Goal: Task Accomplishment & Management: Manage account settings

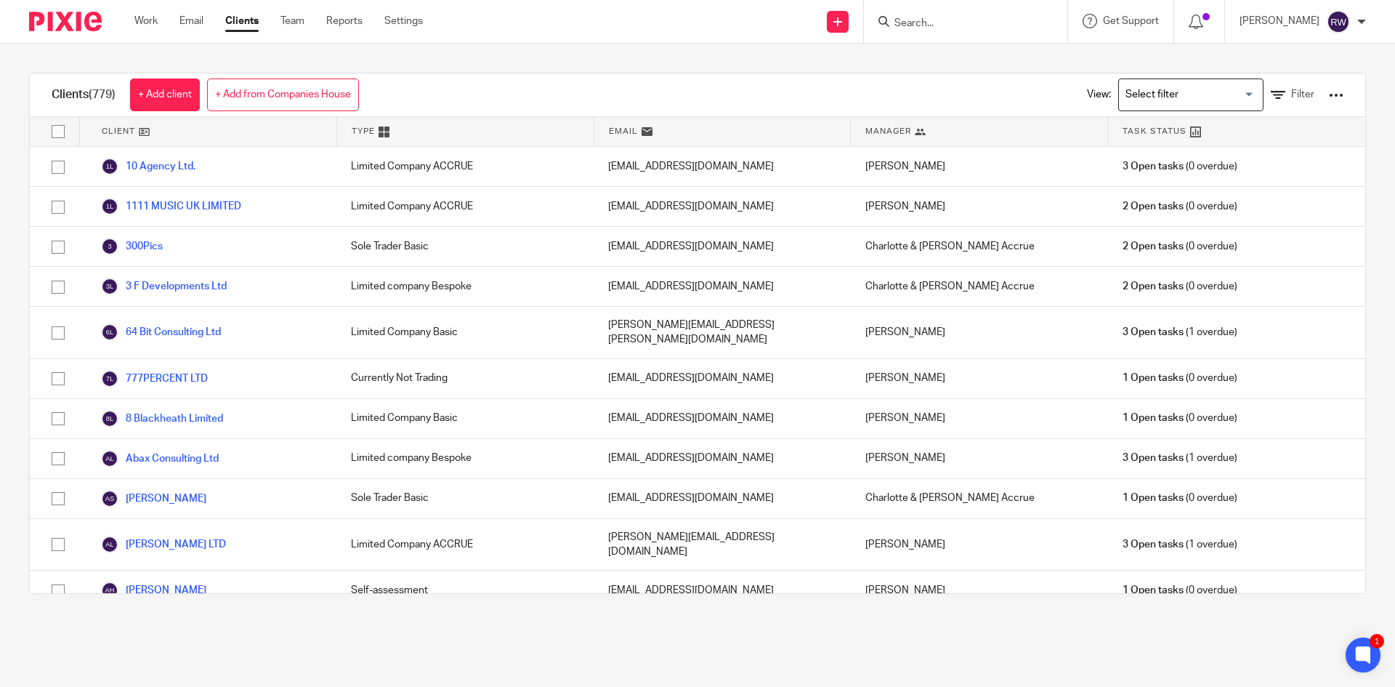
click at [939, 23] on input "Search" at bounding box center [958, 23] width 131 height 13
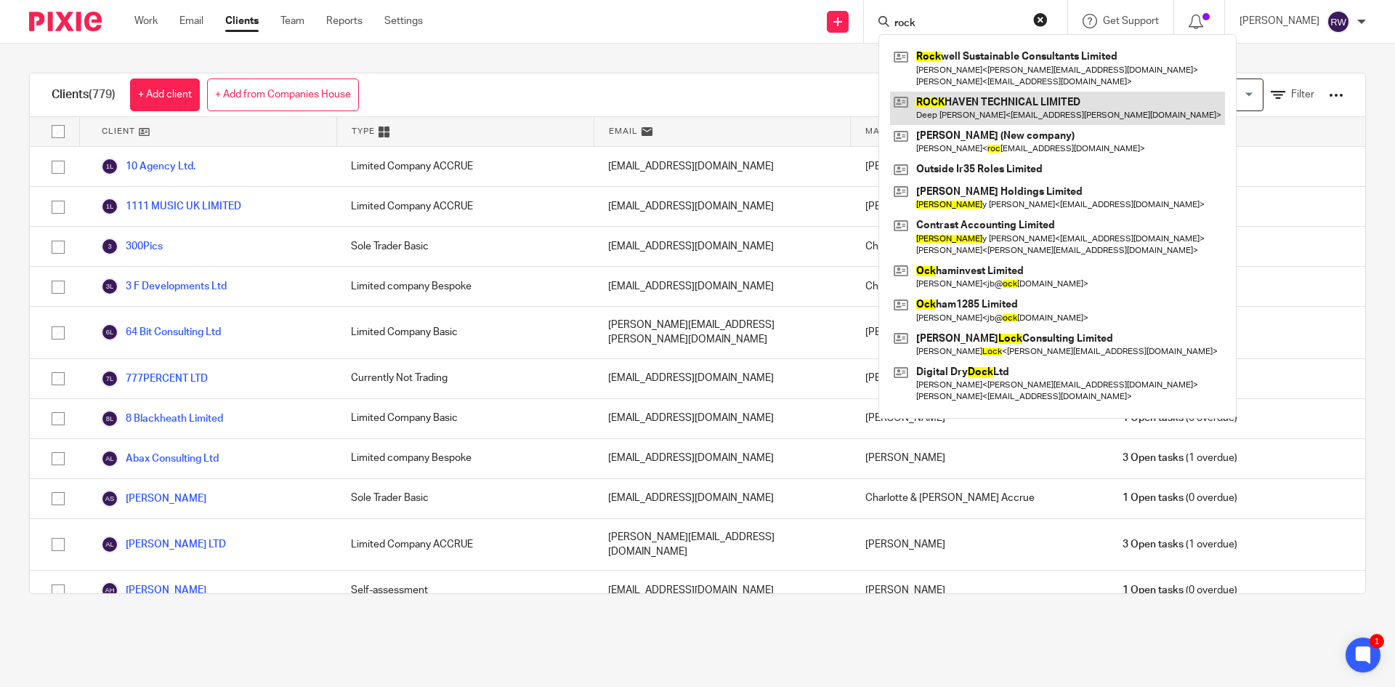
type input "rock"
click at [984, 116] on link at bounding box center [1057, 108] width 335 height 33
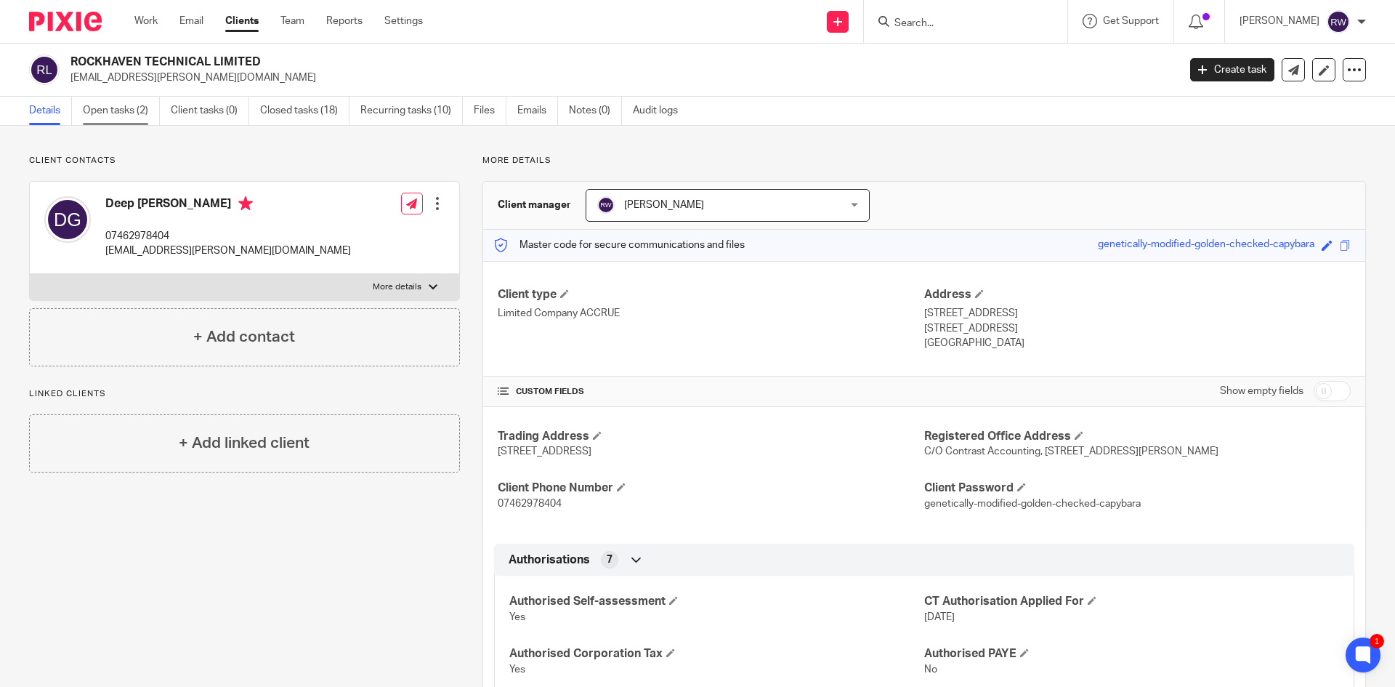
click at [137, 109] on link "Open tasks (2)" at bounding box center [121, 111] width 77 height 28
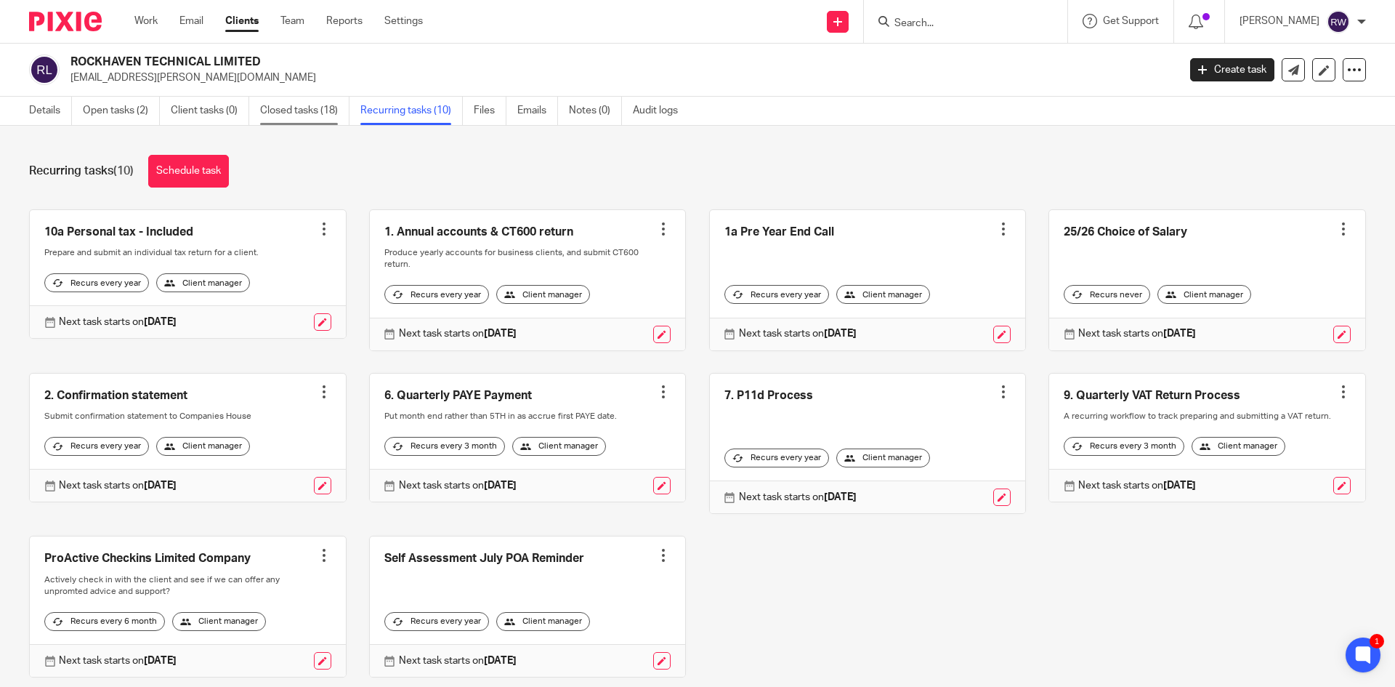
click at [282, 113] on link "Closed tasks (18)" at bounding box center [304, 111] width 89 height 28
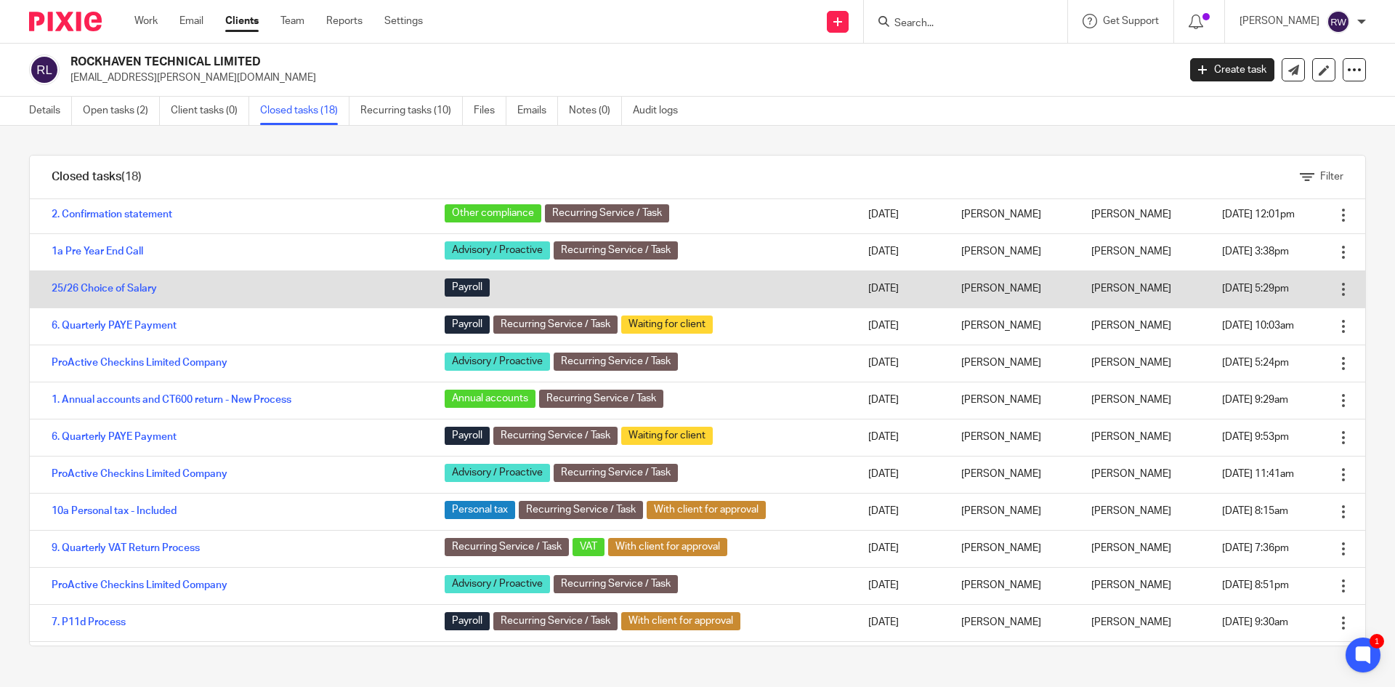
scroll to position [145, 0]
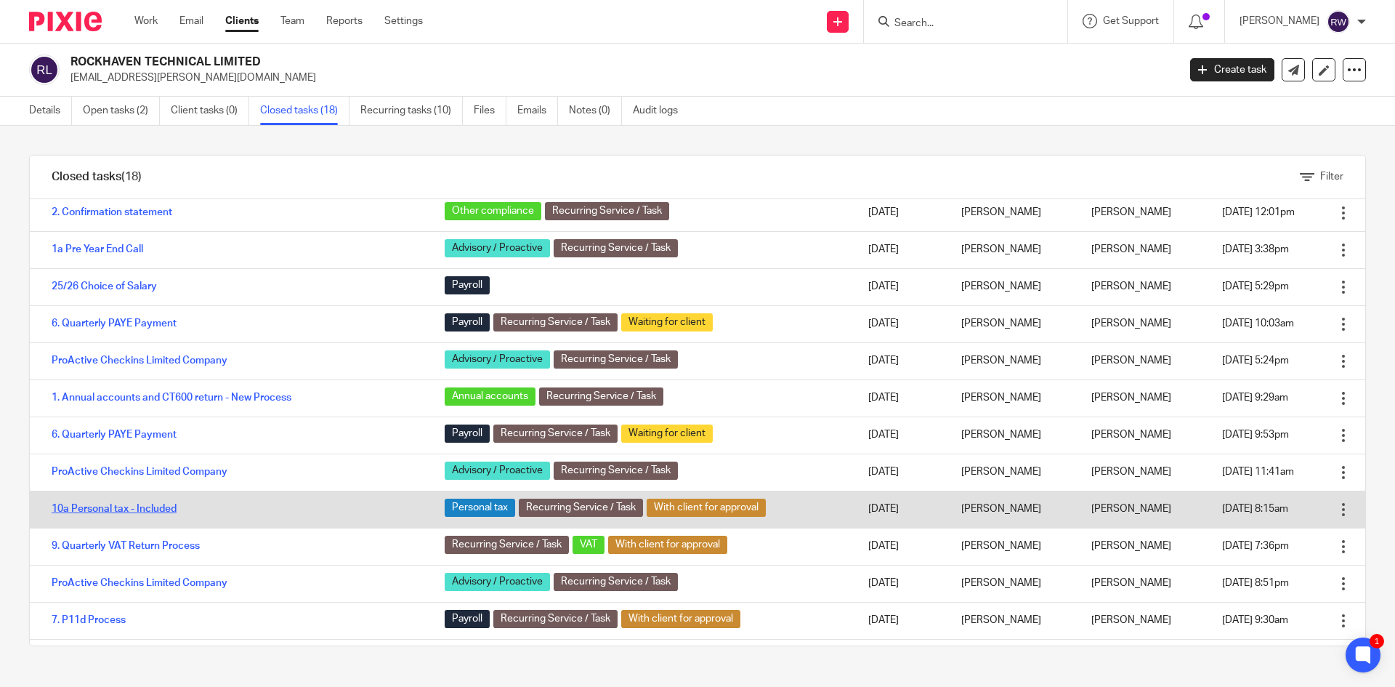
click at [126, 510] on link "10a Personal tax - Included" at bounding box center [114, 508] width 125 height 10
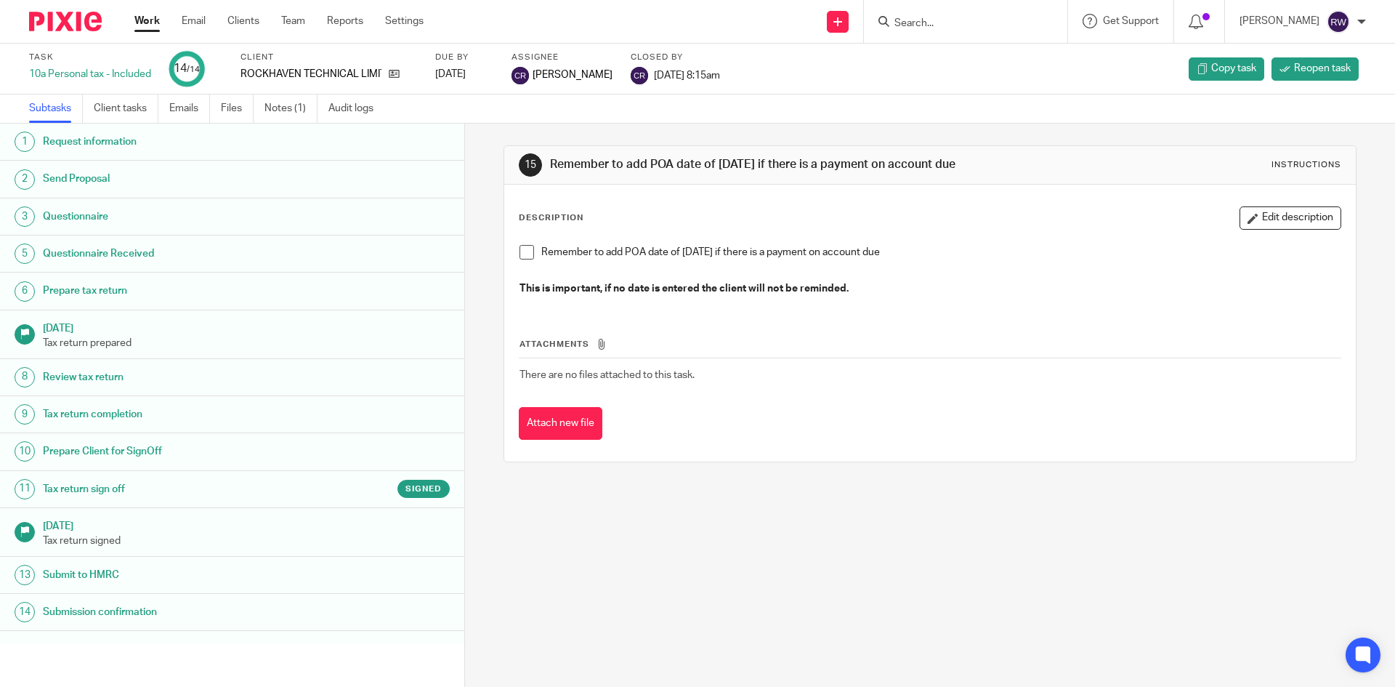
click at [163, 478] on h1 "Tax return sign off" at bounding box center [179, 489] width 272 height 22
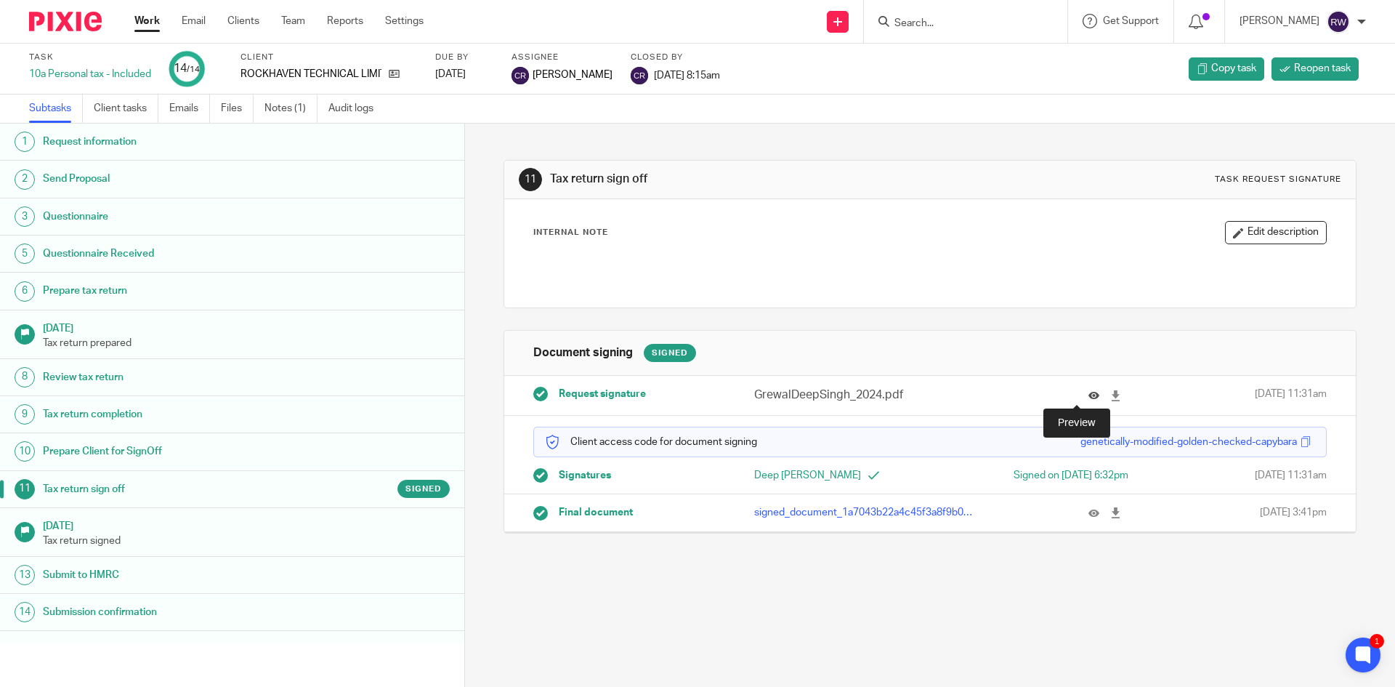
click at [1088, 392] on icon at bounding box center [1093, 395] width 11 height 11
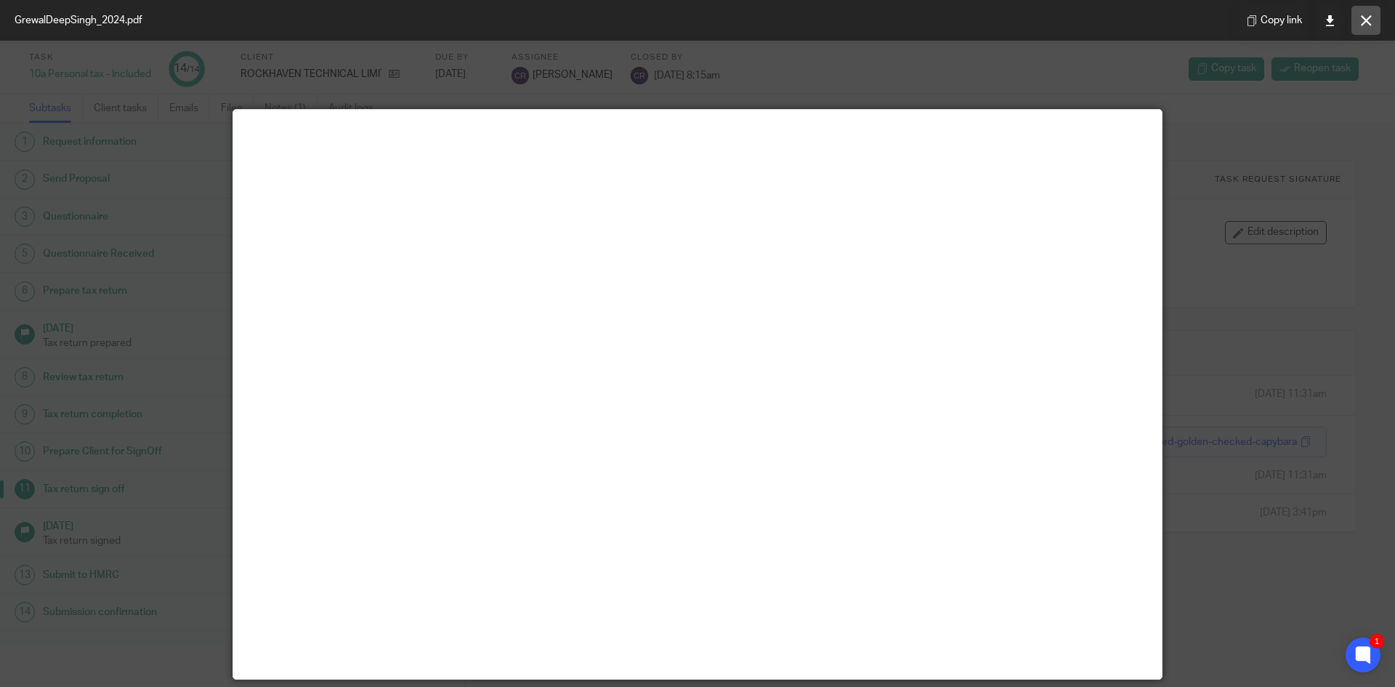
click at [1366, 21] on icon at bounding box center [1366, 20] width 11 height 11
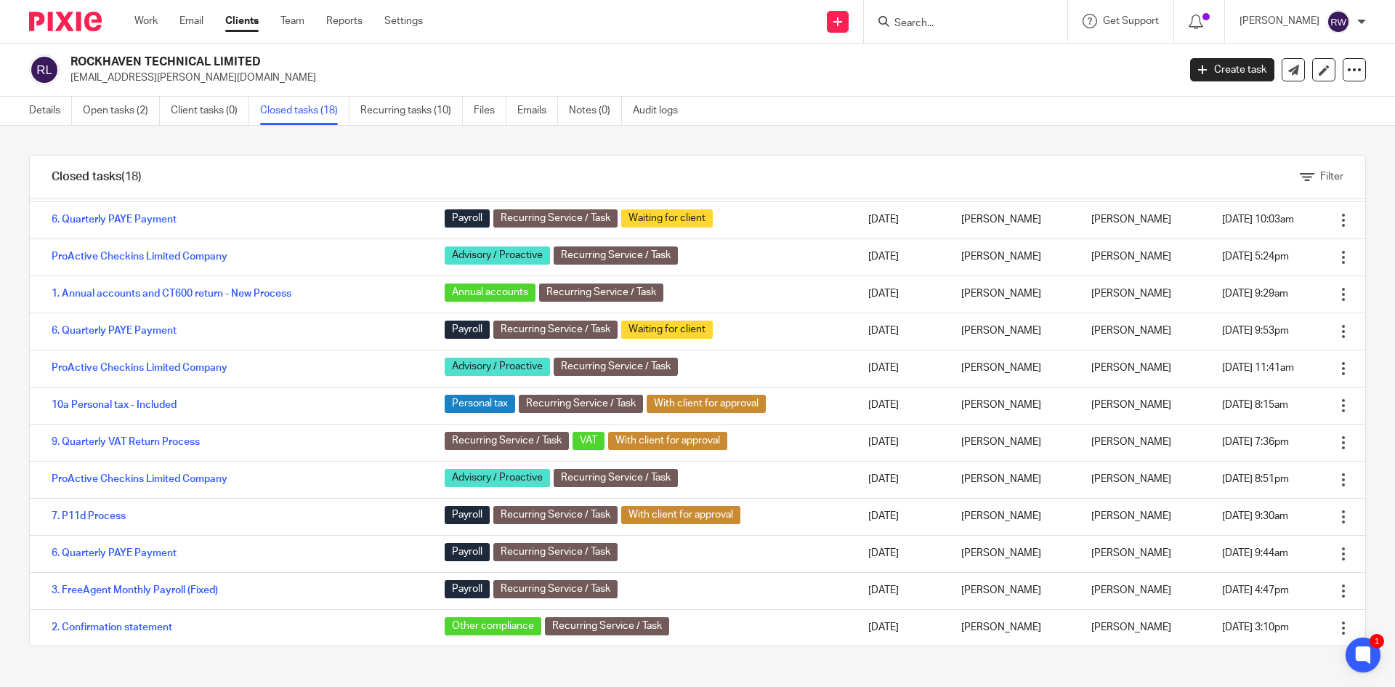
scroll to position [250, 0]
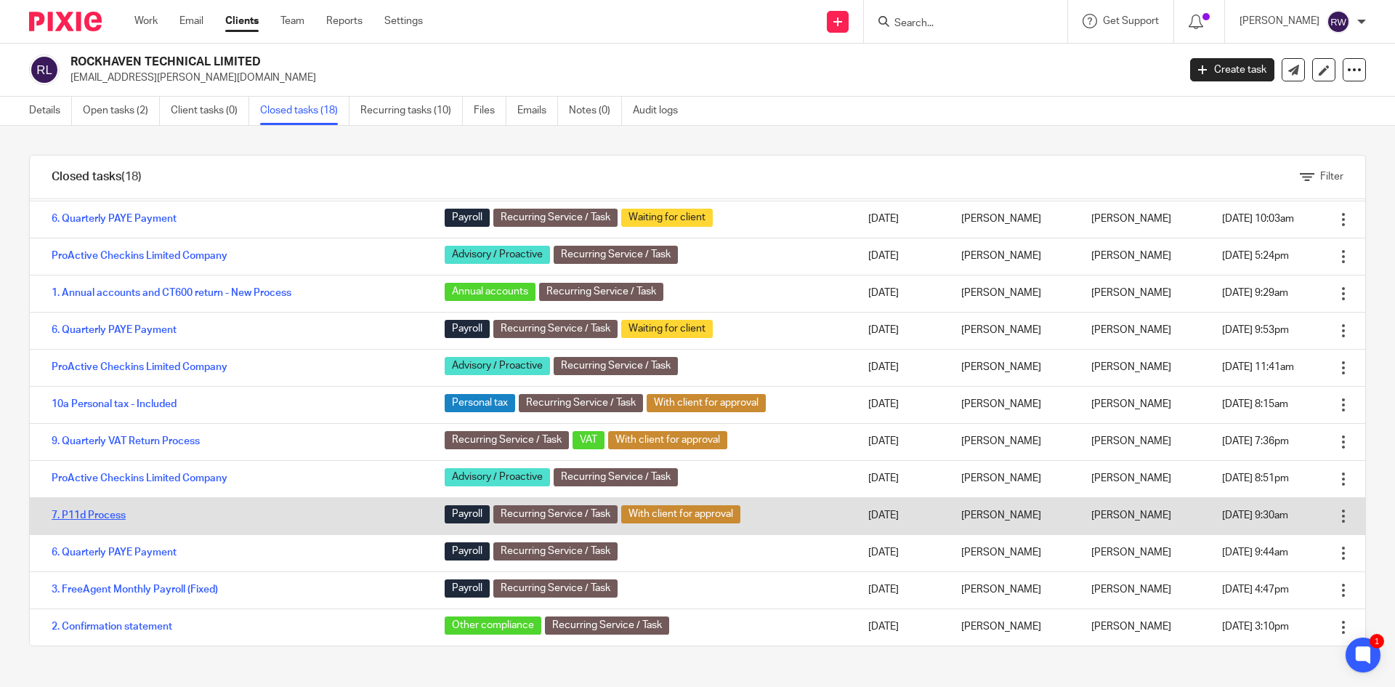
click at [94, 515] on link "7. P11d Process" at bounding box center [89, 515] width 74 height 10
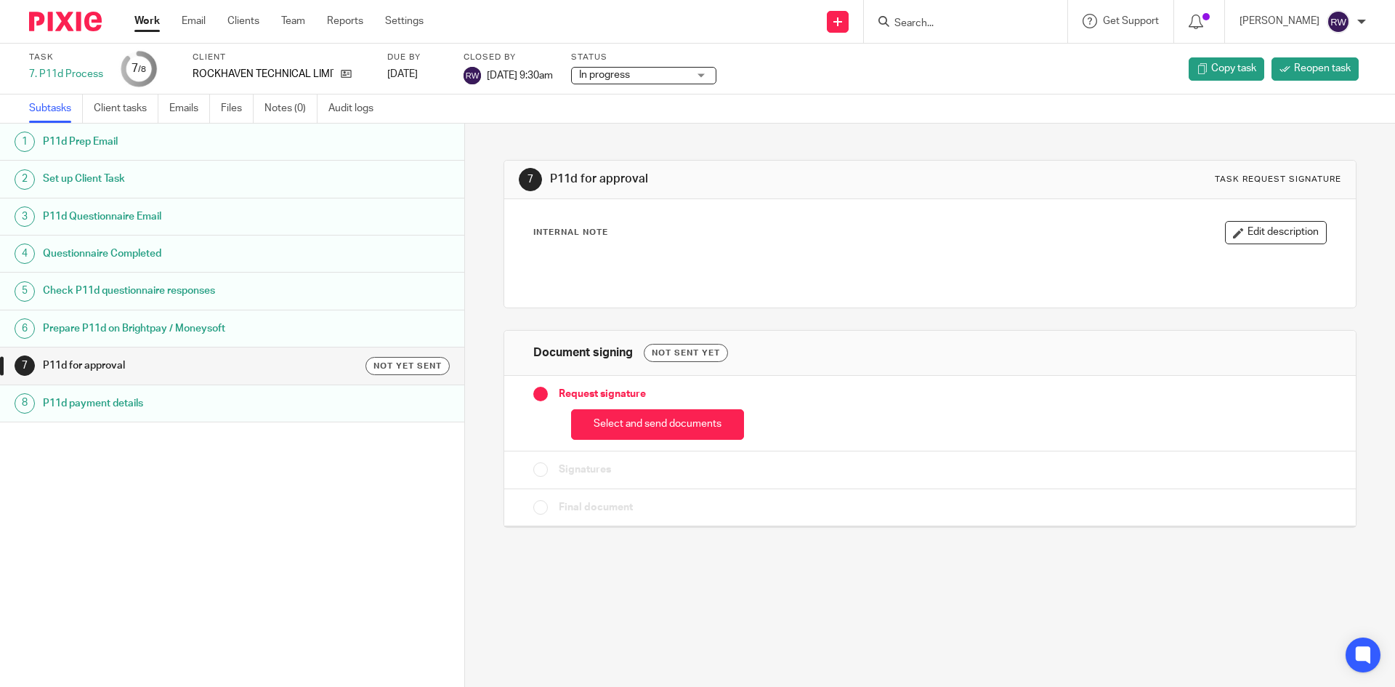
click at [202, 318] on h1 "Prepare P11d on Brightpay / Moneysoft" at bounding box center [179, 328] width 272 height 22
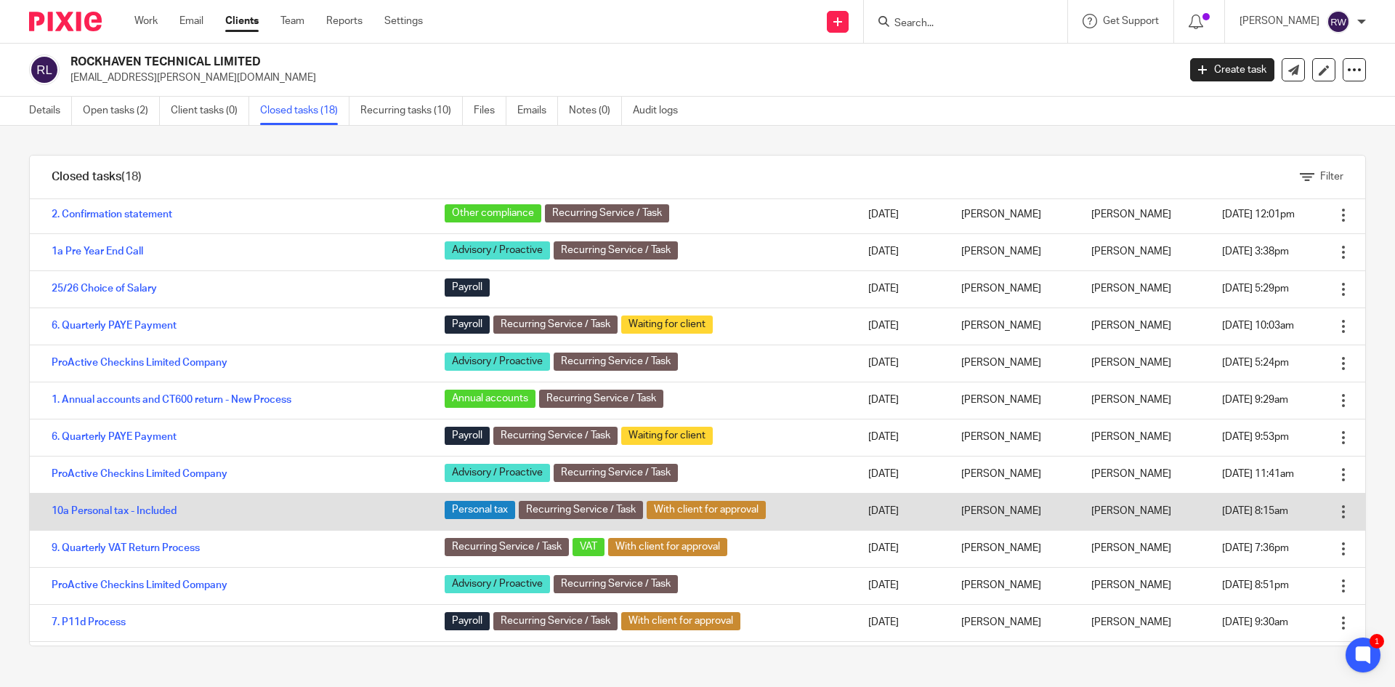
scroll to position [145, 0]
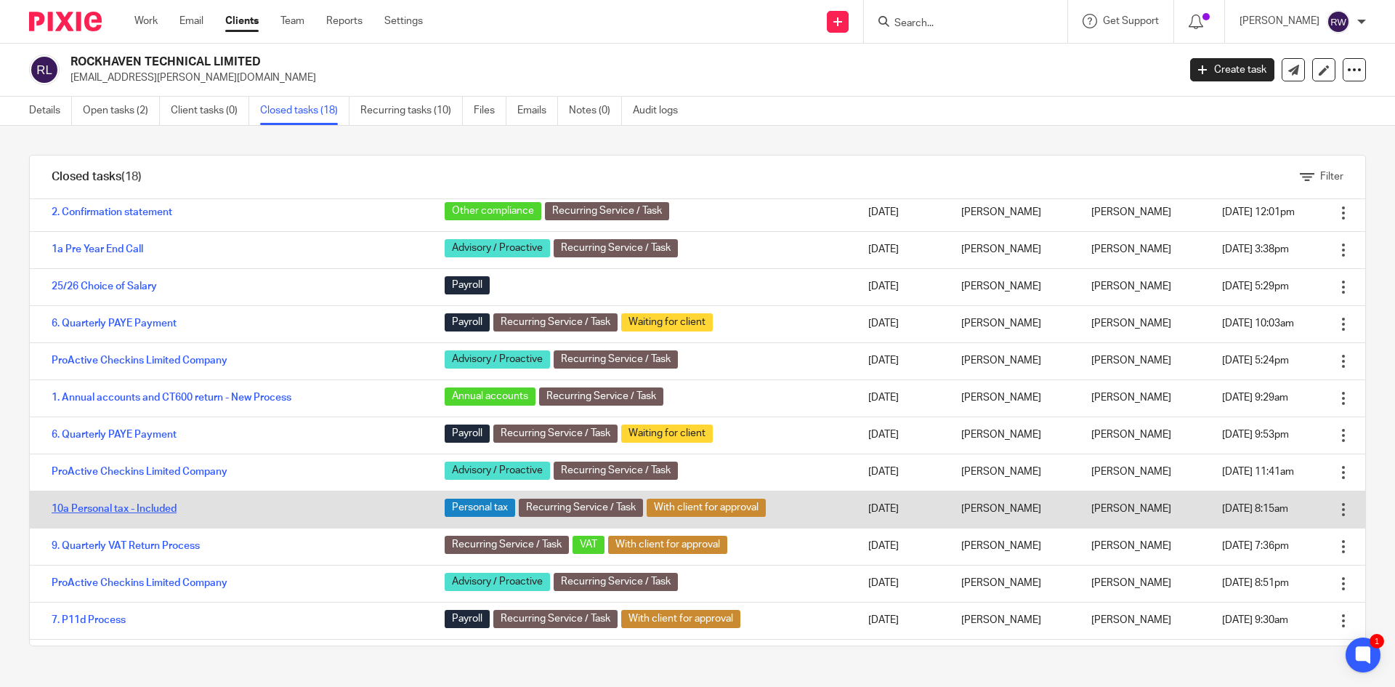
click at [138, 509] on link "10a Personal tax - Included" at bounding box center [114, 508] width 125 height 10
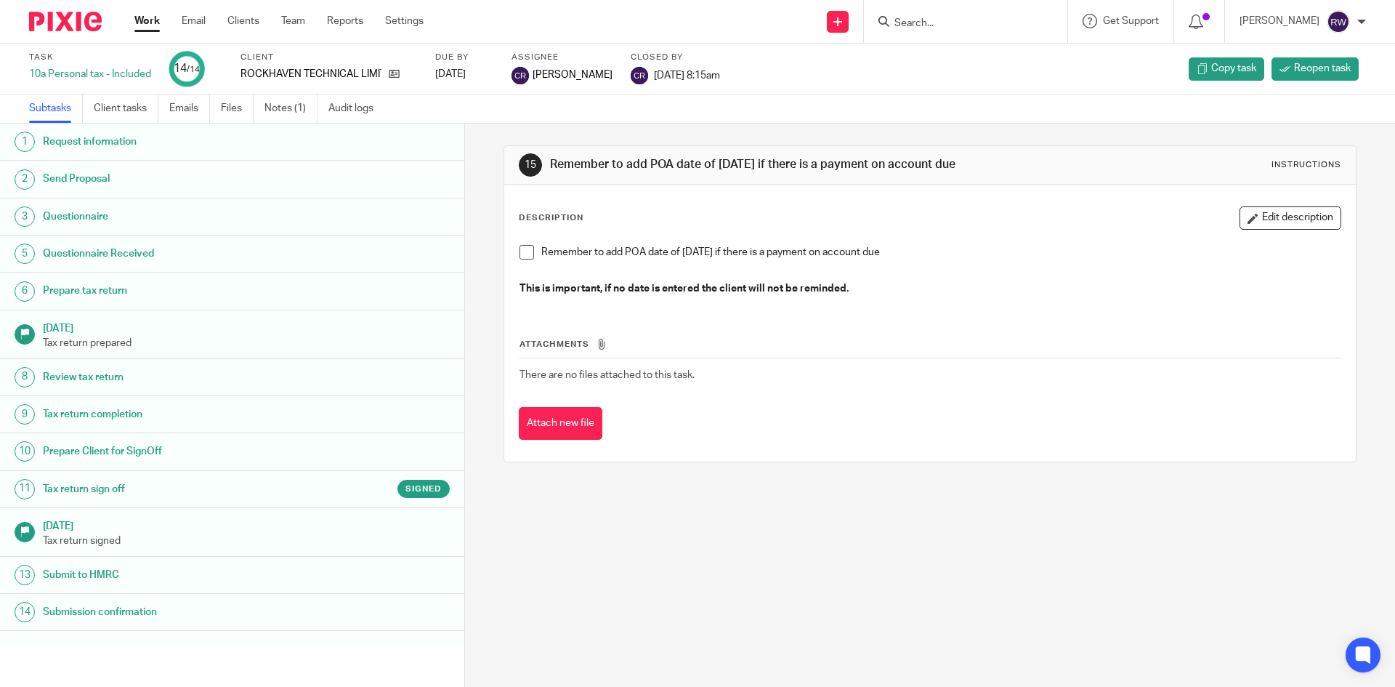
click at [190, 487] on h1 "Tax return sign off" at bounding box center [179, 489] width 272 height 22
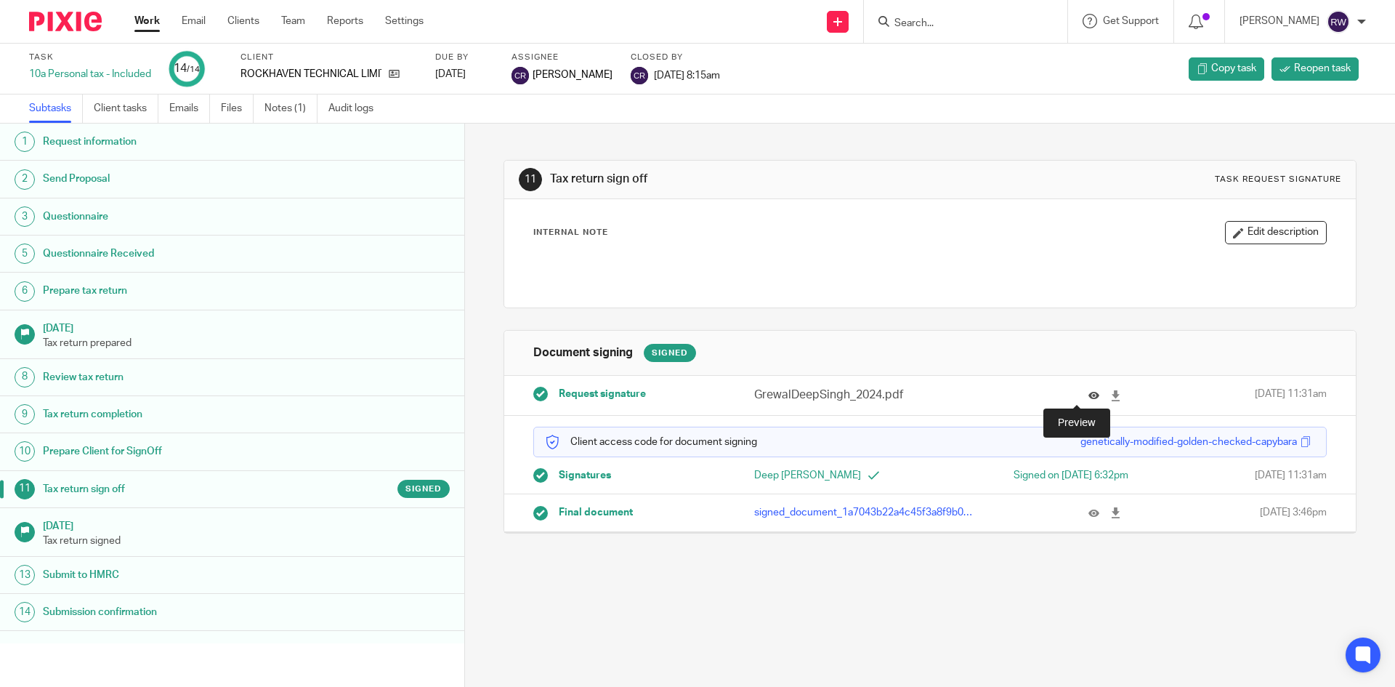
click at [1088, 396] on icon at bounding box center [1093, 395] width 11 height 11
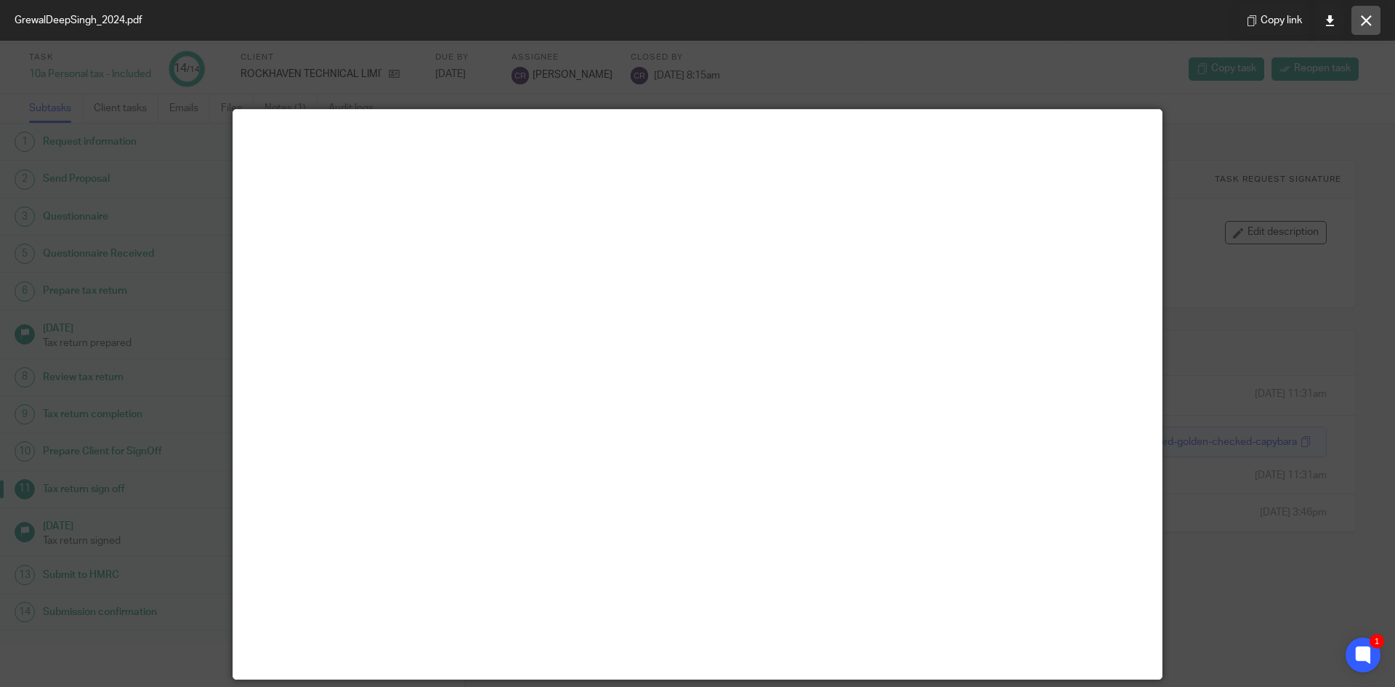
click at [1369, 20] on icon at bounding box center [1366, 20] width 11 height 11
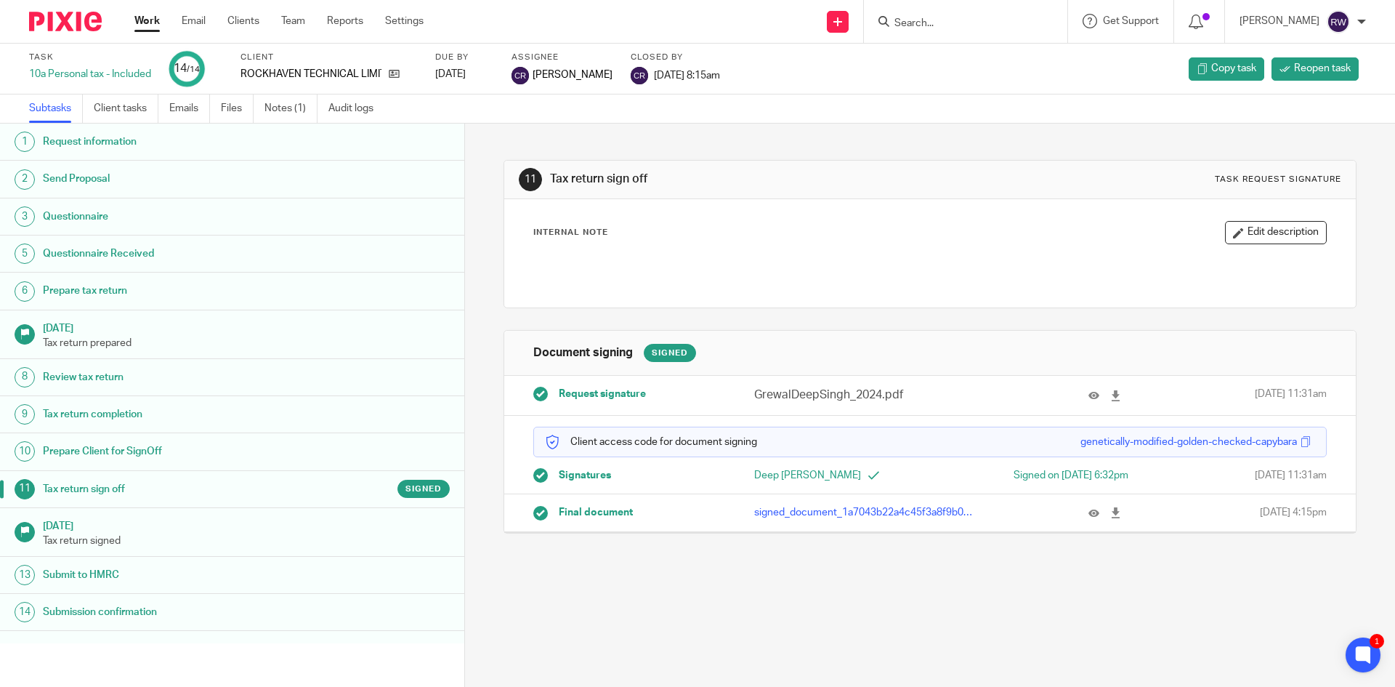
click at [981, 22] on input "Search" at bounding box center [958, 23] width 131 height 13
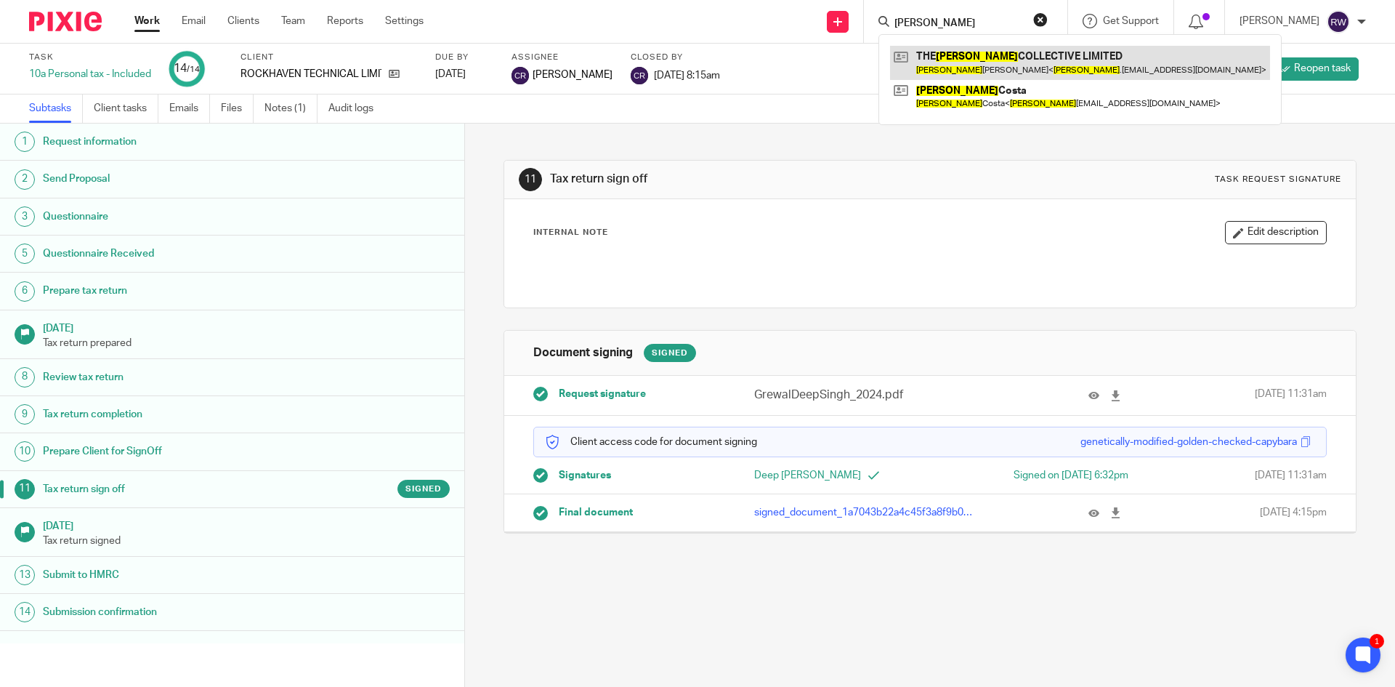
type input "claudia"
click at [968, 58] on link at bounding box center [1080, 62] width 380 height 33
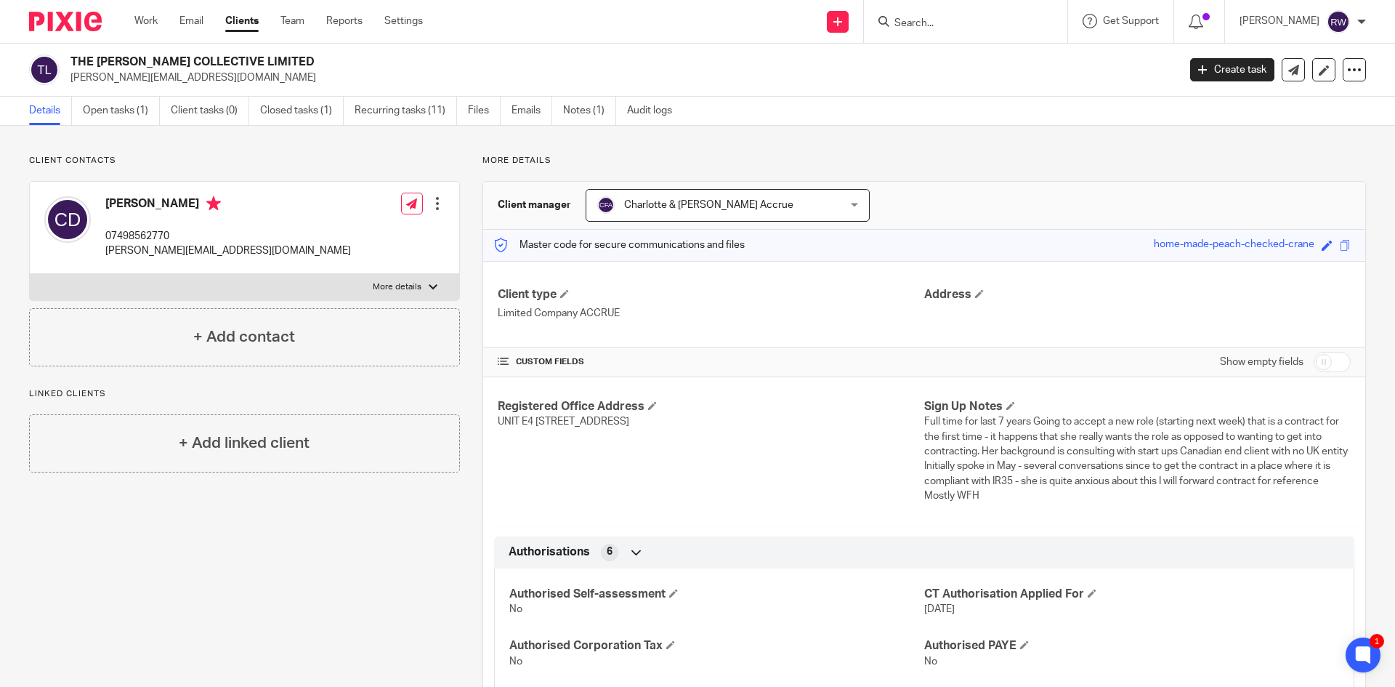
drag, startPoint x: 285, startPoint y: 56, endPoint x: 73, endPoint y: 62, distance: 212.2
click at [73, 62] on h2 "THE CLAUDIA COLLECTIVE LIMITED" at bounding box center [509, 61] width 878 height 15
drag, startPoint x: 110, startPoint y: 201, endPoint x: 153, endPoint y: 208, distance: 43.4
click at [153, 208] on h4 "Claudia Ditri" at bounding box center [228, 205] width 246 height 18
drag, startPoint x: 108, startPoint y: 198, endPoint x: 172, endPoint y: 206, distance: 65.2
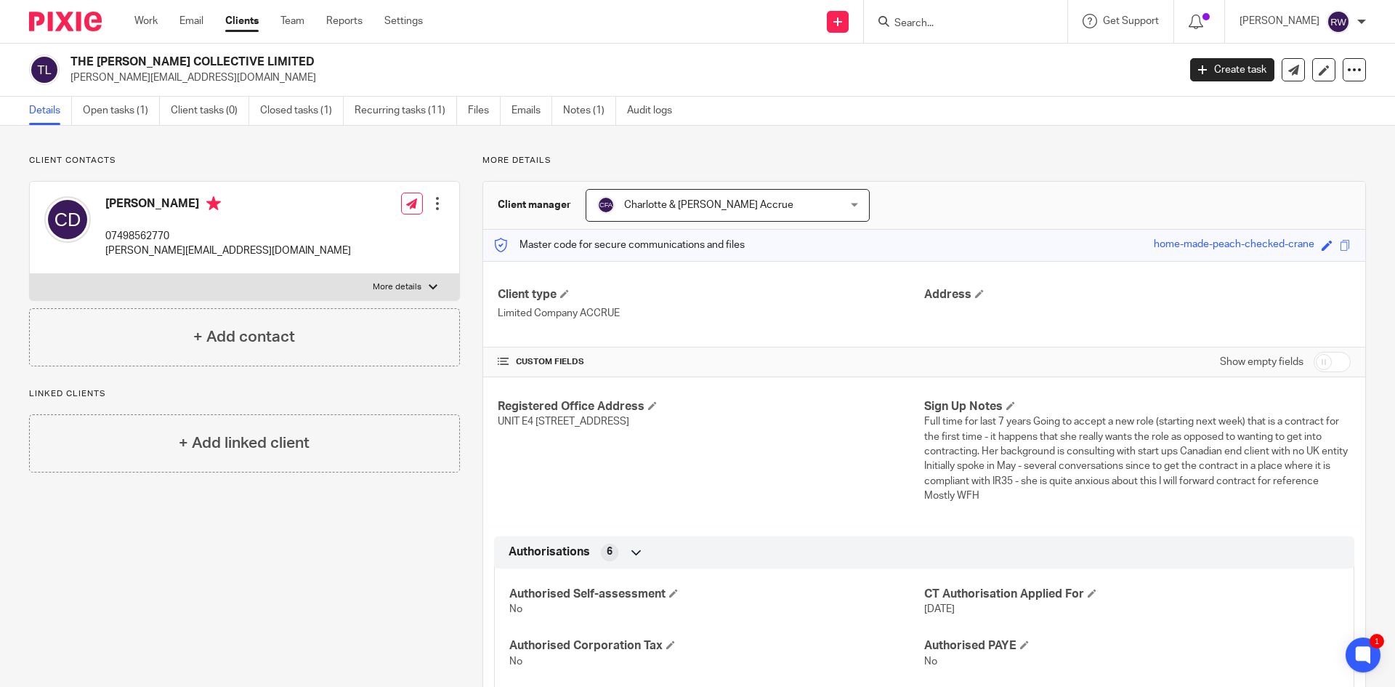
click at [172, 206] on h4 "Claudia Ditri" at bounding box center [228, 205] width 246 height 18
copy h4 "Claudia Ditri"
click at [932, 26] on input "Search" at bounding box center [958, 23] width 131 height 13
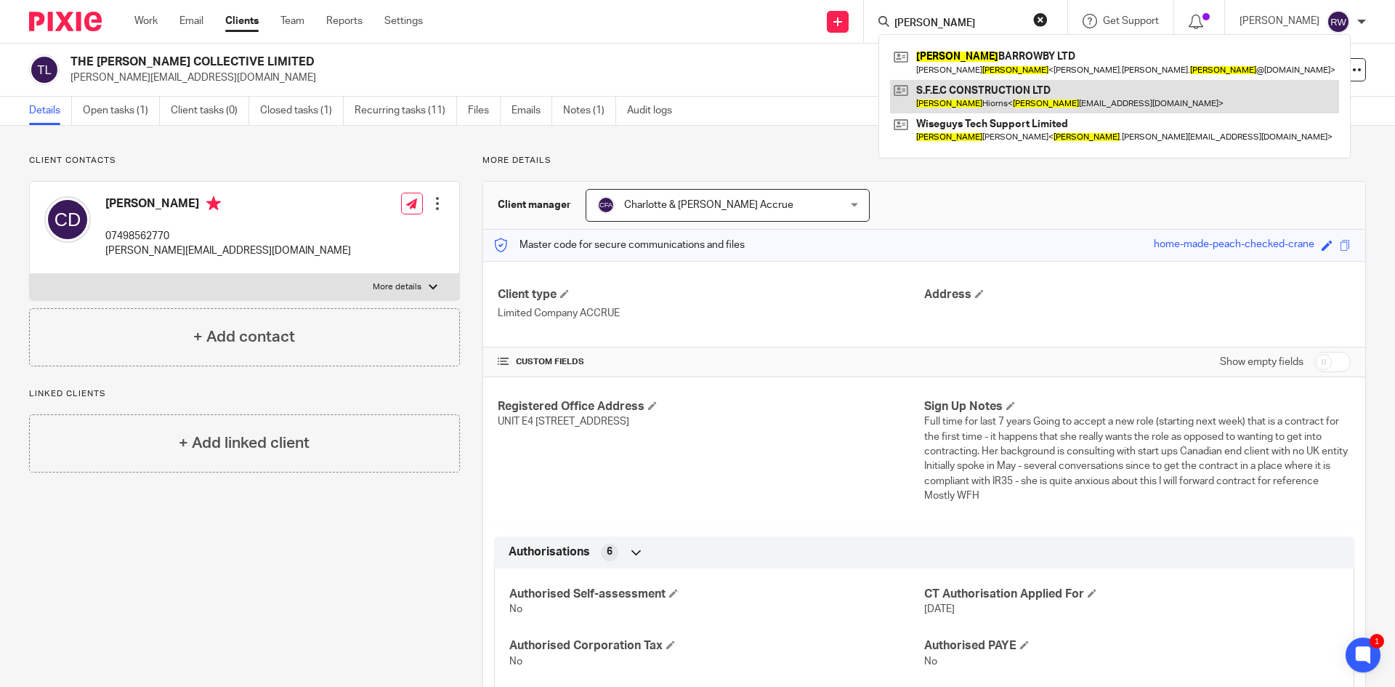
type input "spencer"
click at [1005, 105] on link at bounding box center [1114, 96] width 449 height 33
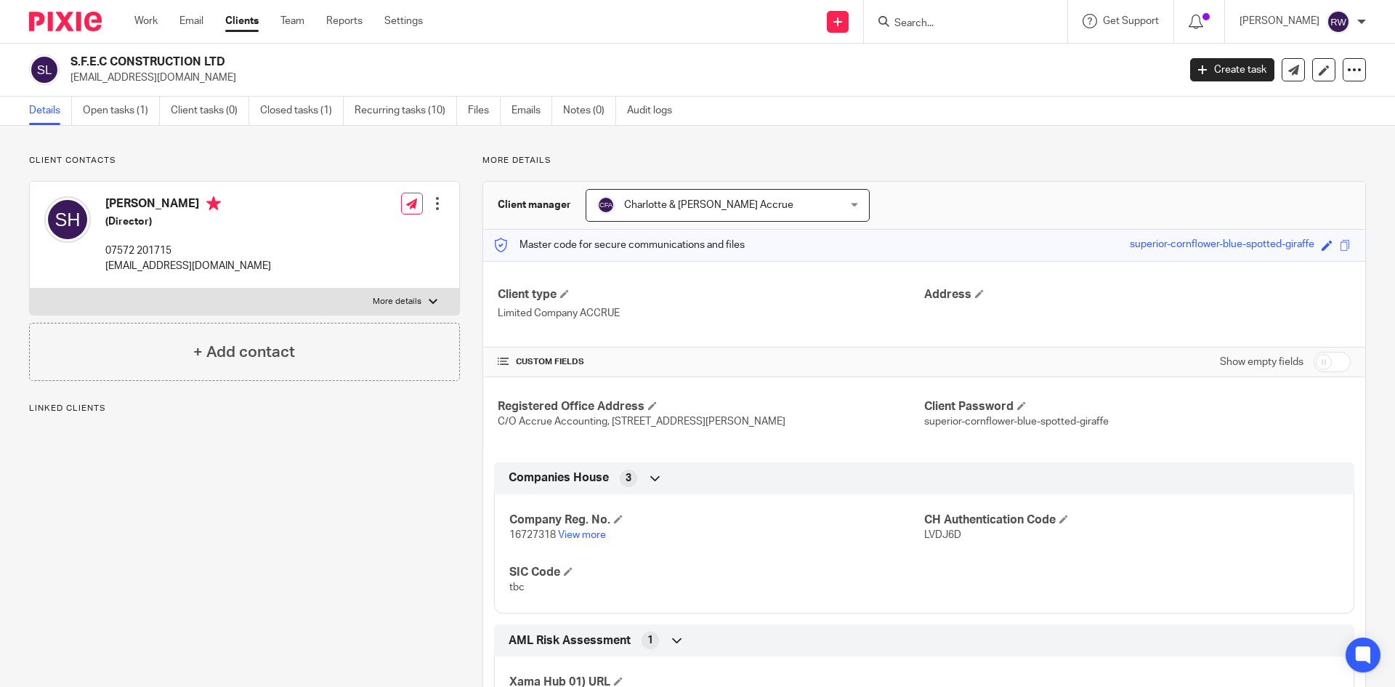
drag, startPoint x: 231, startPoint y: 60, endPoint x: 68, endPoint y: 64, distance: 163.5
click at [68, 64] on div "S.F.E.C CONSTRUCTION LTD spencerhiorns@outlook.com" at bounding box center [598, 69] width 1139 height 31
copy h2 "S.F.E.C CONSTRUCTION LTD"
click at [933, 23] on input "Search" at bounding box center [958, 23] width 131 height 13
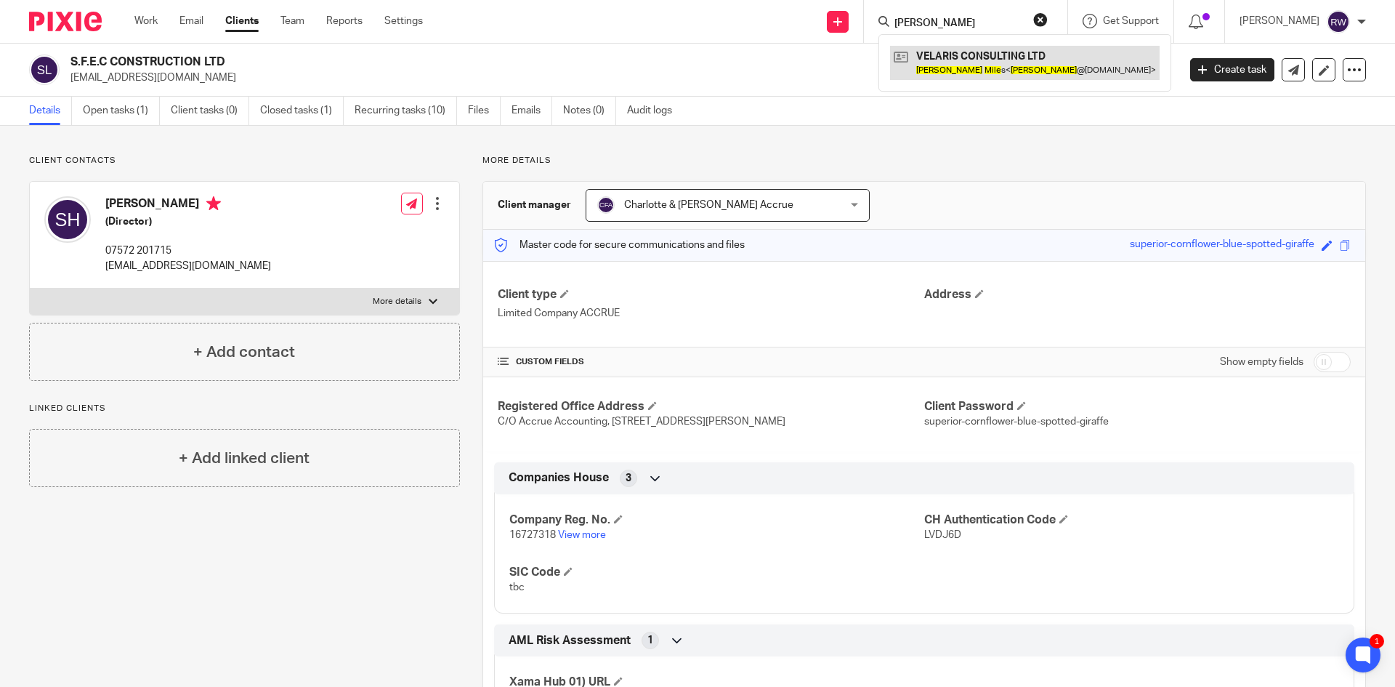
type input "jason mile"
click at [961, 70] on link at bounding box center [1025, 62] width 270 height 33
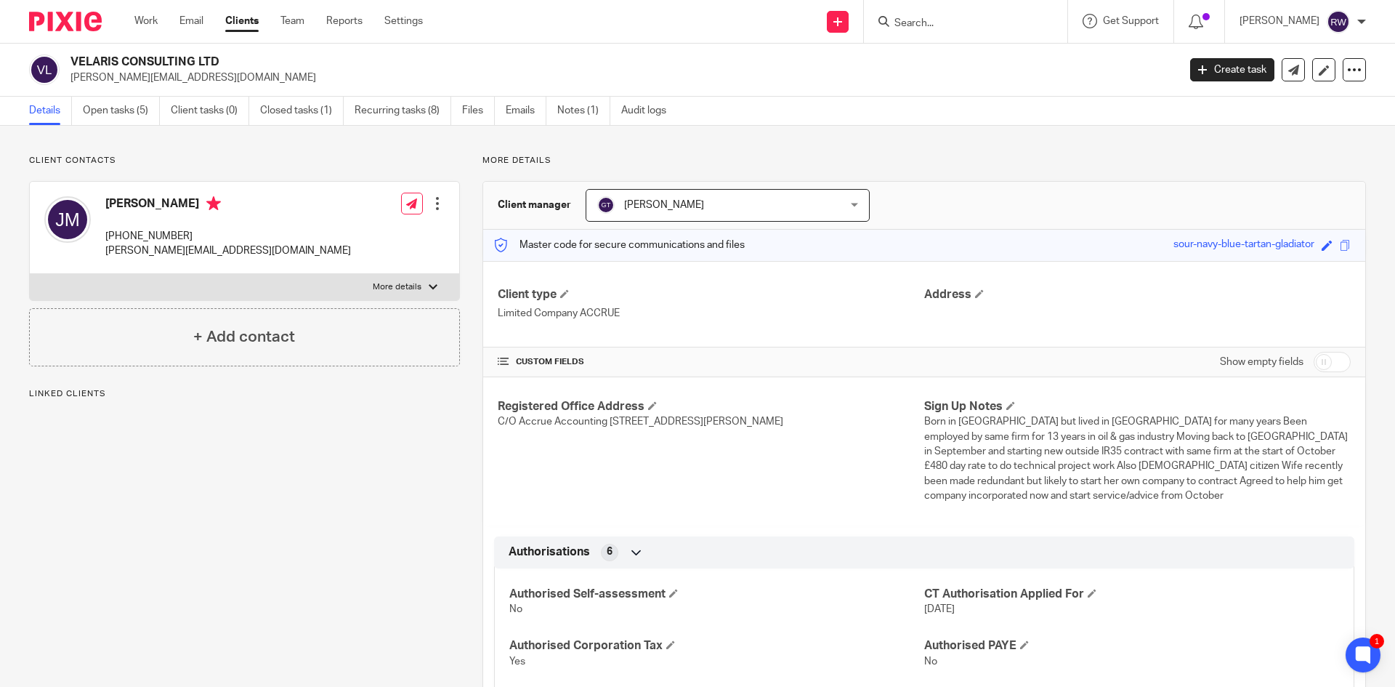
drag, startPoint x: 224, startPoint y: 61, endPoint x: 73, endPoint y: 62, distance: 150.4
click at [73, 62] on h2 "VELARIS CONSULTING LTD" at bounding box center [509, 61] width 878 height 15
copy h2 "VELARIS CONSULTING LTD"
click at [964, 26] on input "Search" at bounding box center [958, 23] width 131 height 13
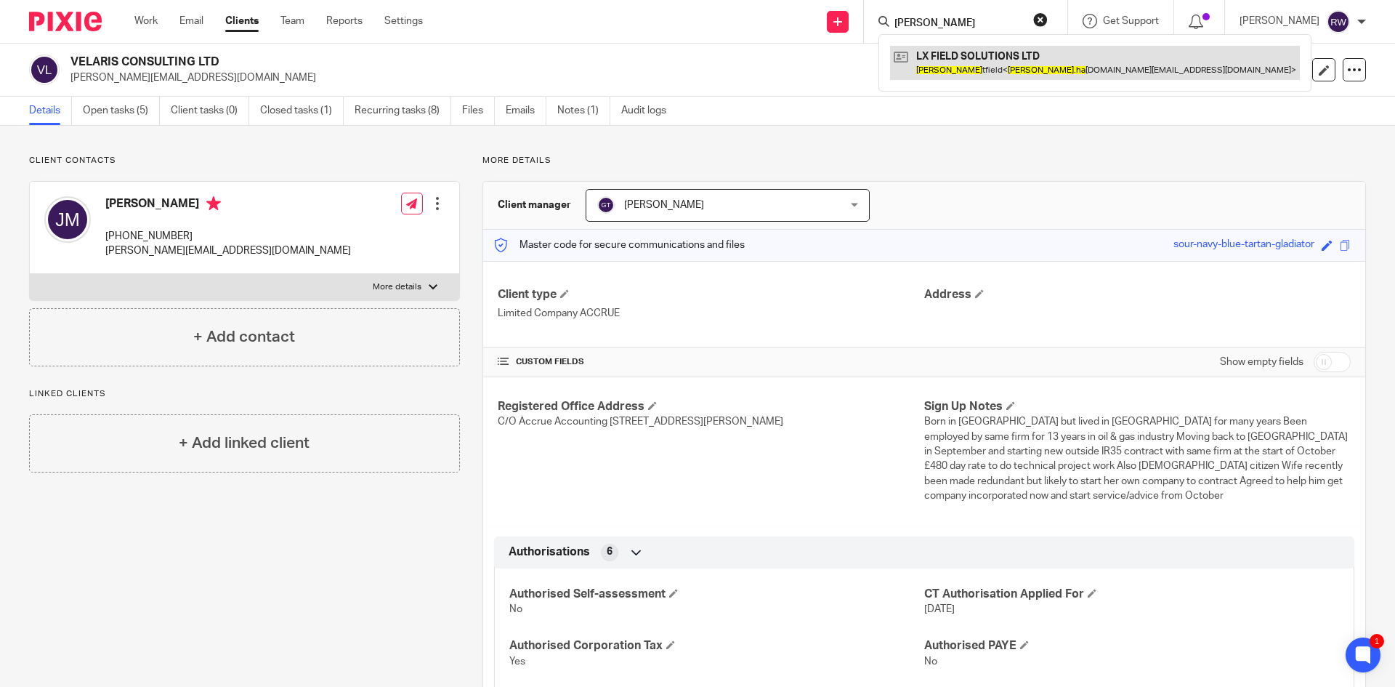
type input "alex ha"
click at [949, 56] on link at bounding box center [1095, 62] width 410 height 33
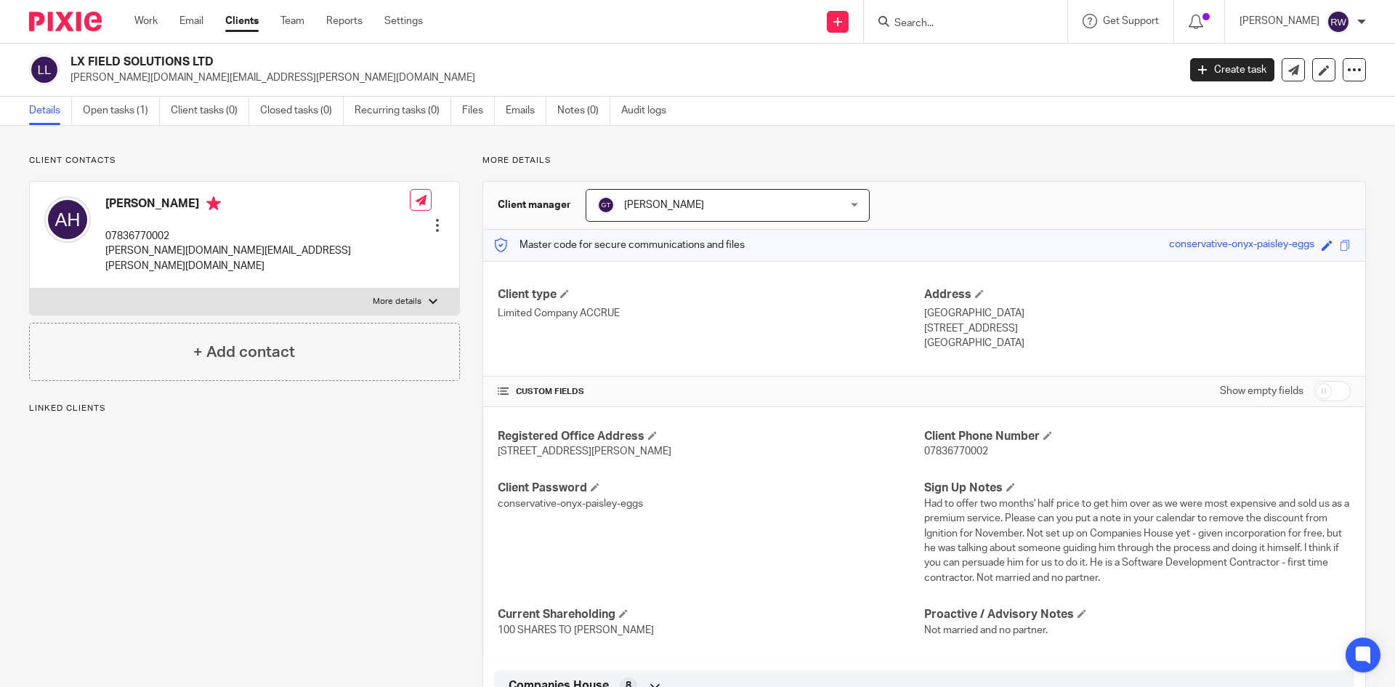
drag, startPoint x: 0, startPoint y: 0, endPoint x: 59, endPoint y: 62, distance: 85.3
click at [59, 62] on div "LX FIELD SOLUTIONS LTD [PERSON_NAME][DOMAIN_NAME][EMAIL_ADDRESS][PERSON_NAME][D…" at bounding box center [598, 69] width 1139 height 31
copy div "LX FIELD SOLUTIONS LTD"
click at [939, 20] on input "Search" at bounding box center [958, 23] width 131 height 13
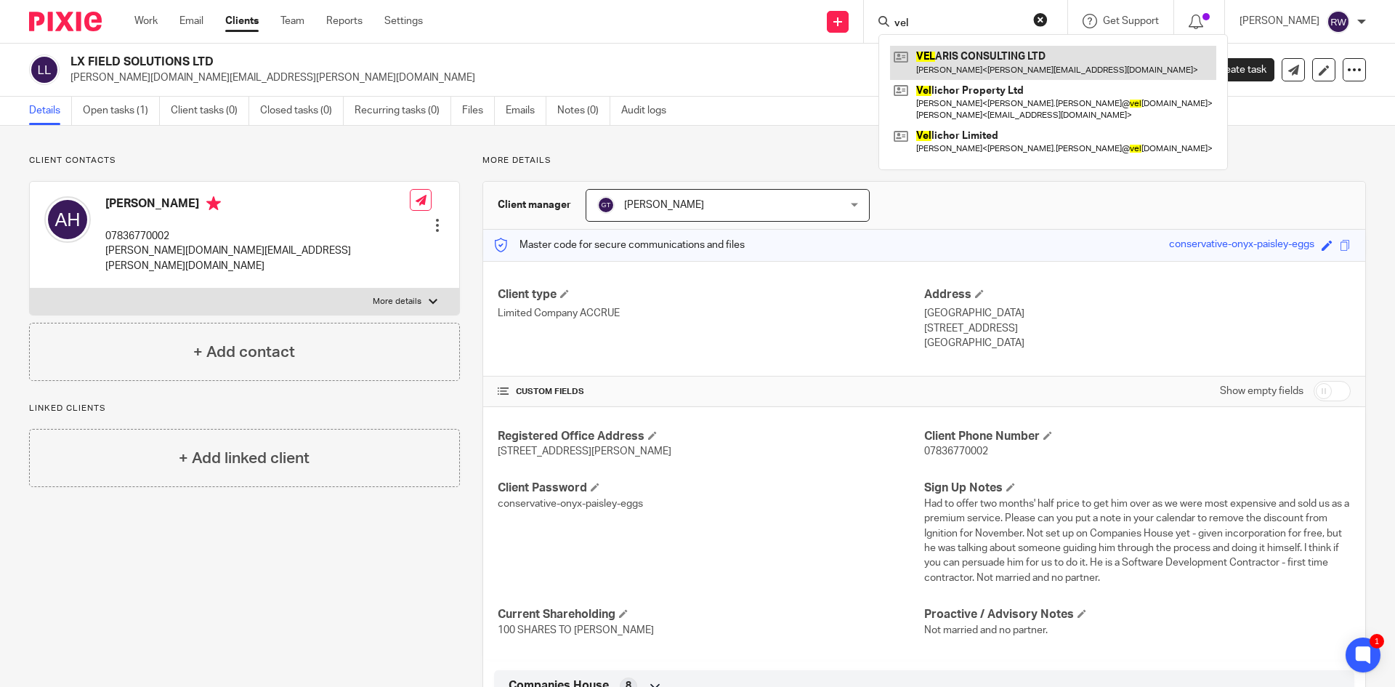
type input "vel"
click at [954, 76] on link at bounding box center [1053, 62] width 326 height 33
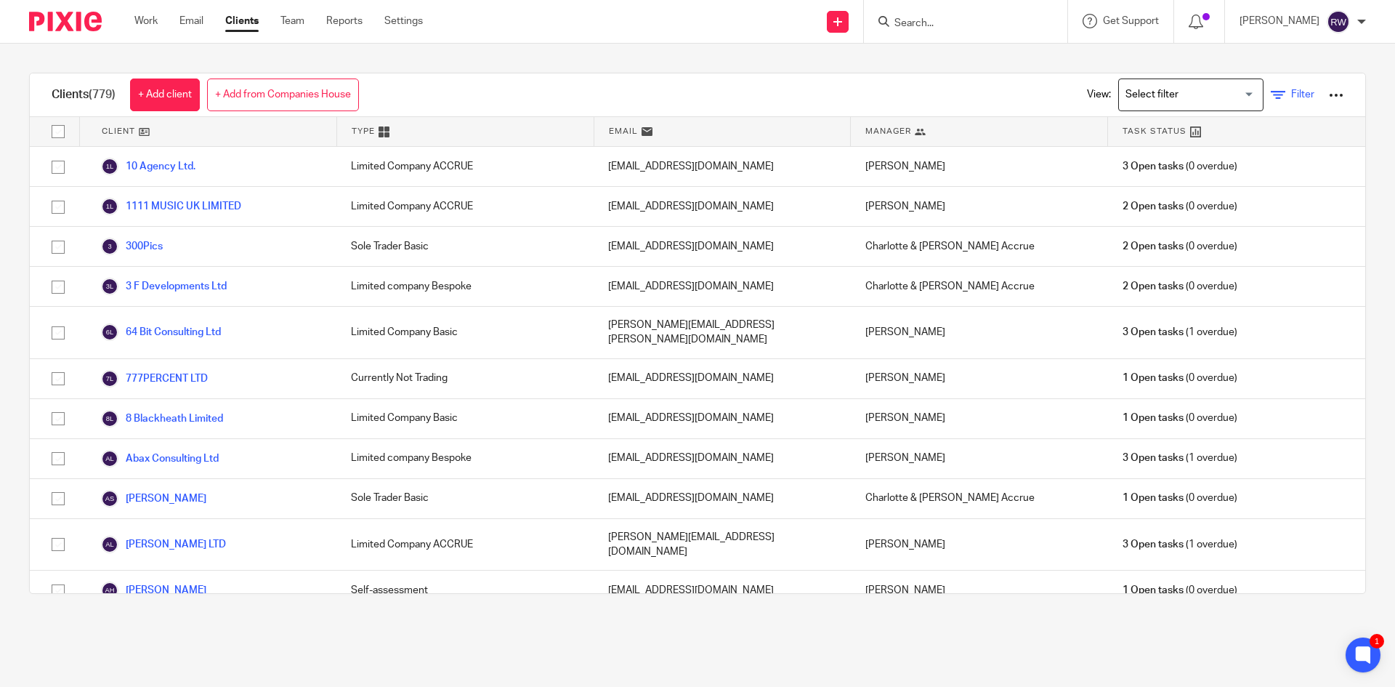
click at [1291, 90] on span "Filter" at bounding box center [1302, 94] width 23 height 10
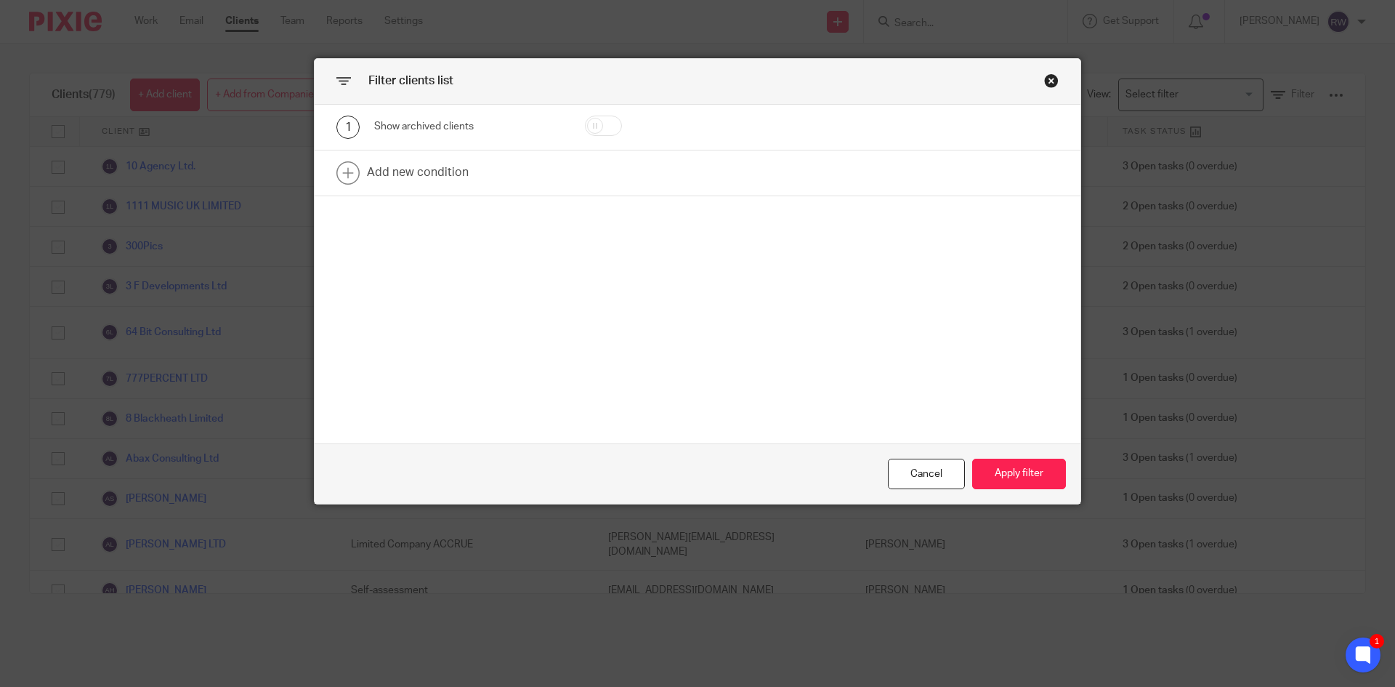
click at [1053, 85] on div "Close this dialog window" at bounding box center [1051, 80] width 15 height 15
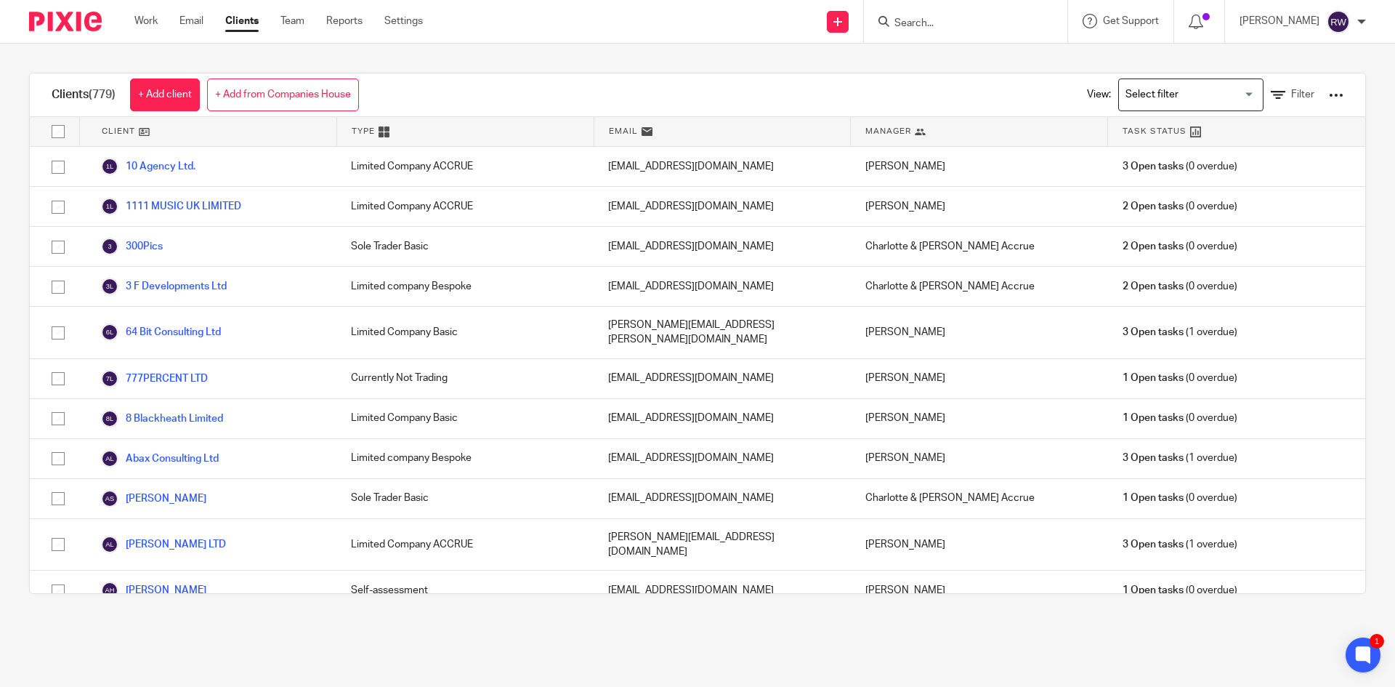
click at [1329, 96] on div at bounding box center [1336, 95] width 15 height 15
click at [1238, 168] on link "Export clients to CSV file" at bounding box center [1219, 172] width 202 height 22
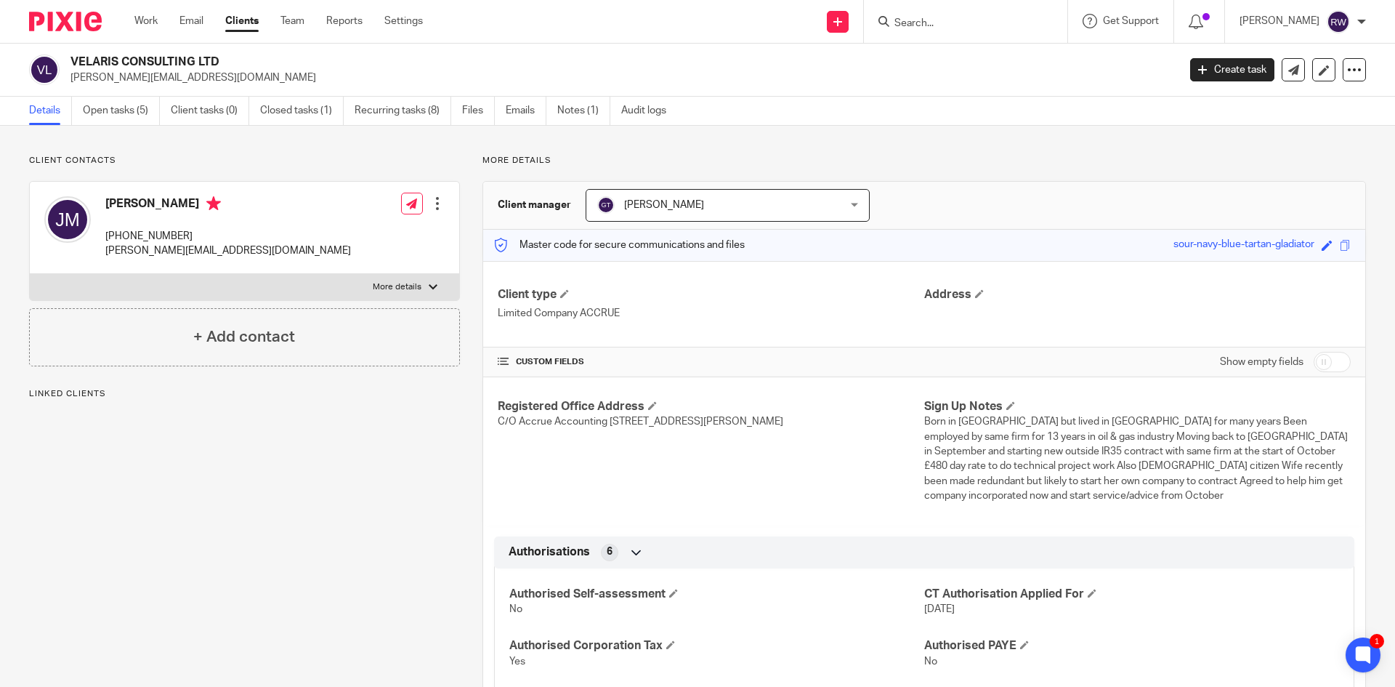
drag, startPoint x: 221, startPoint y: 62, endPoint x: 73, endPoint y: 66, distance: 147.5
click at [73, 66] on h2 "VELARIS CONSULTING LTD" at bounding box center [509, 61] width 878 height 15
copy h2 "VELARIS CONSULTING LTD"
click at [950, 17] on input "Search" at bounding box center [958, 23] width 131 height 13
click at [938, 23] on input "Search" at bounding box center [958, 23] width 131 height 13
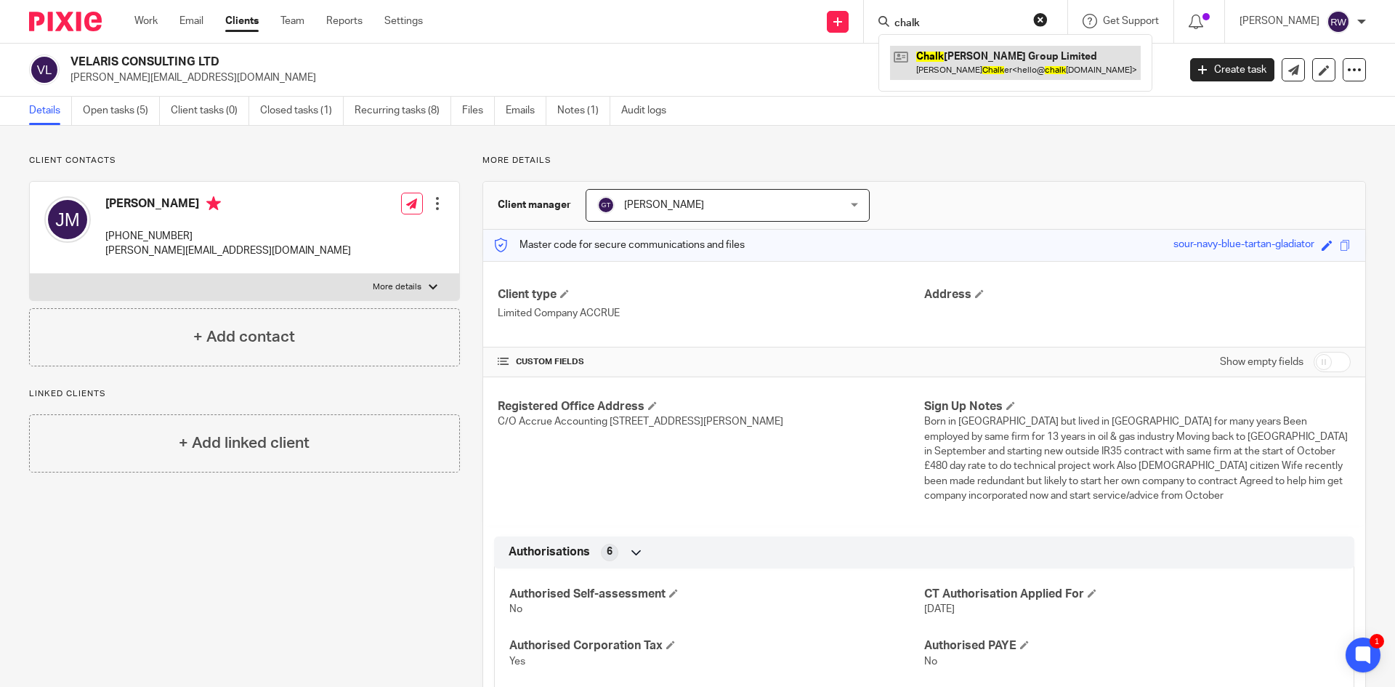
type input "chalk"
click at [949, 48] on link at bounding box center [1015, 62] width 251 height 33
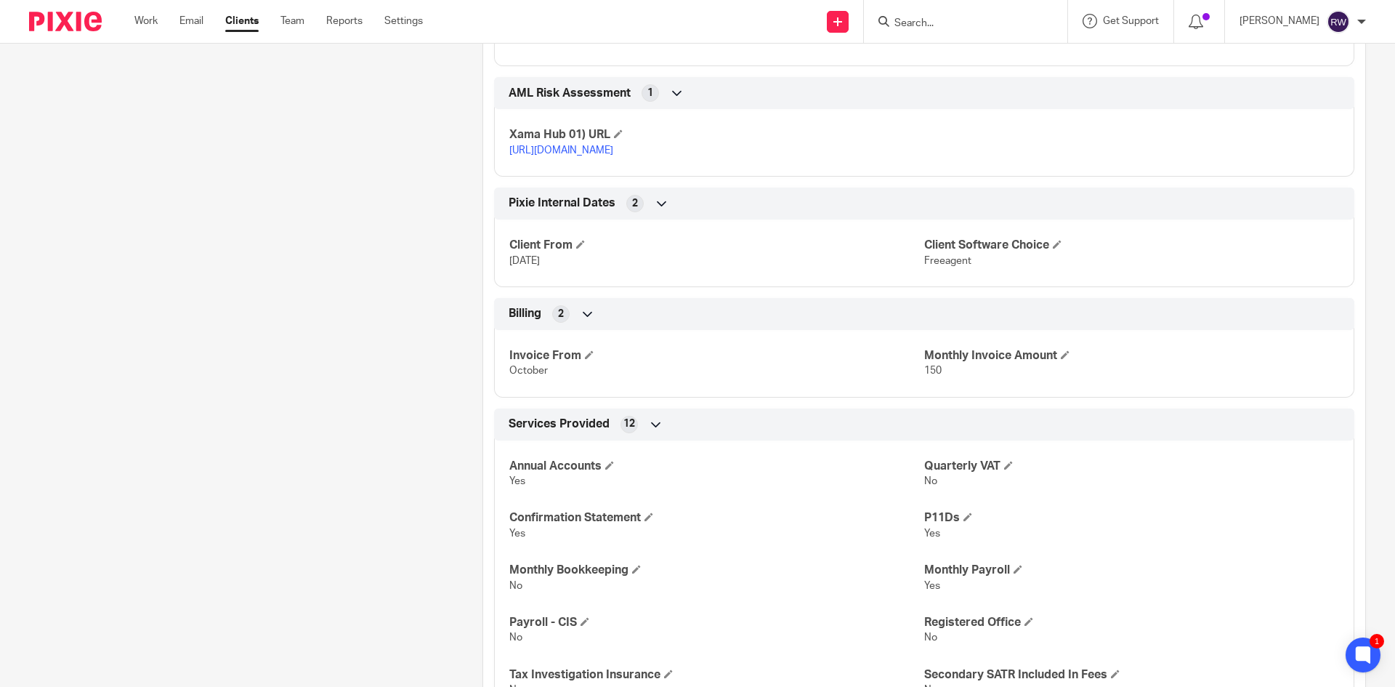
scroll to position [1744, 0]
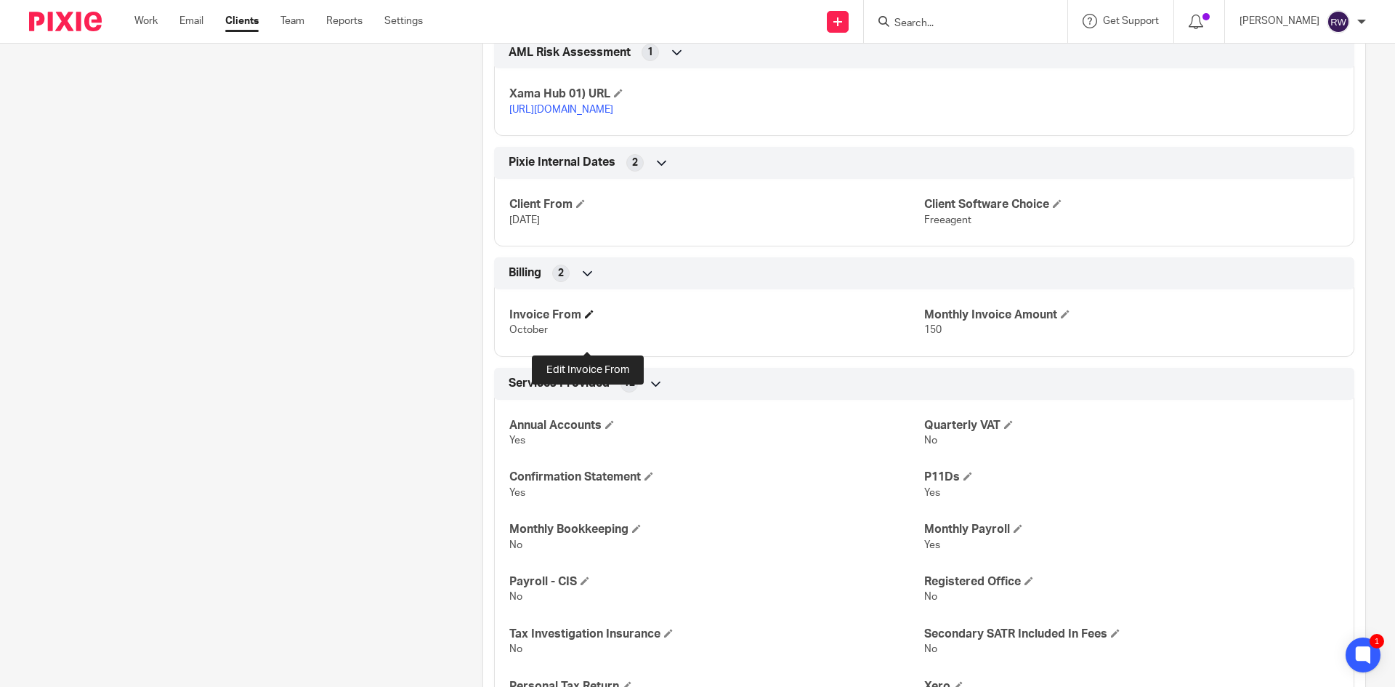
click at [590, 318] on span at bounding box center [589, 313] width 9 height 9
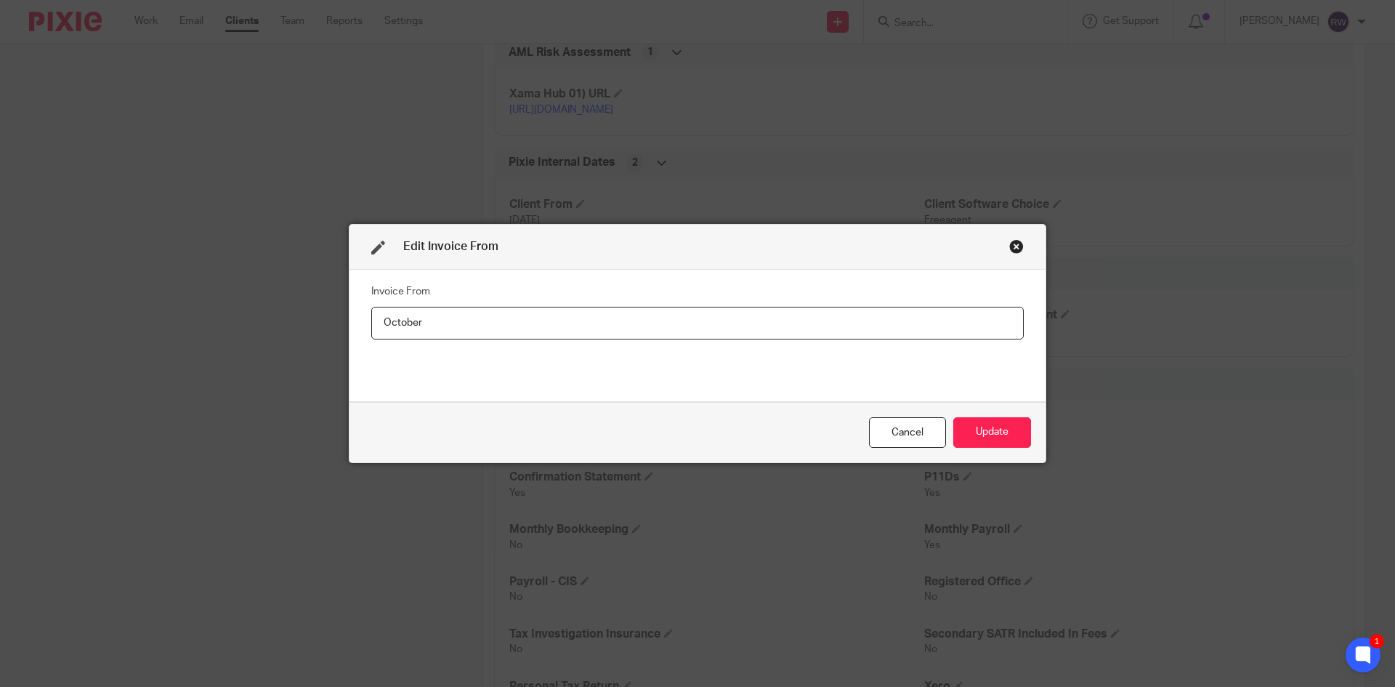
drag, startPoint x: 498, startPoint y: 327, endPoint x: 264, endPoint y: 330, distance: 233.2
click at [264, 330] on div "Edit Invoice From Invoice From October Cancel Update" at bounding box center [697, 343] width 1395 height 687
type input "[DATE]"
click at [969, 435] on button "Update" at bounding box center [992, 432] width 78 height 31
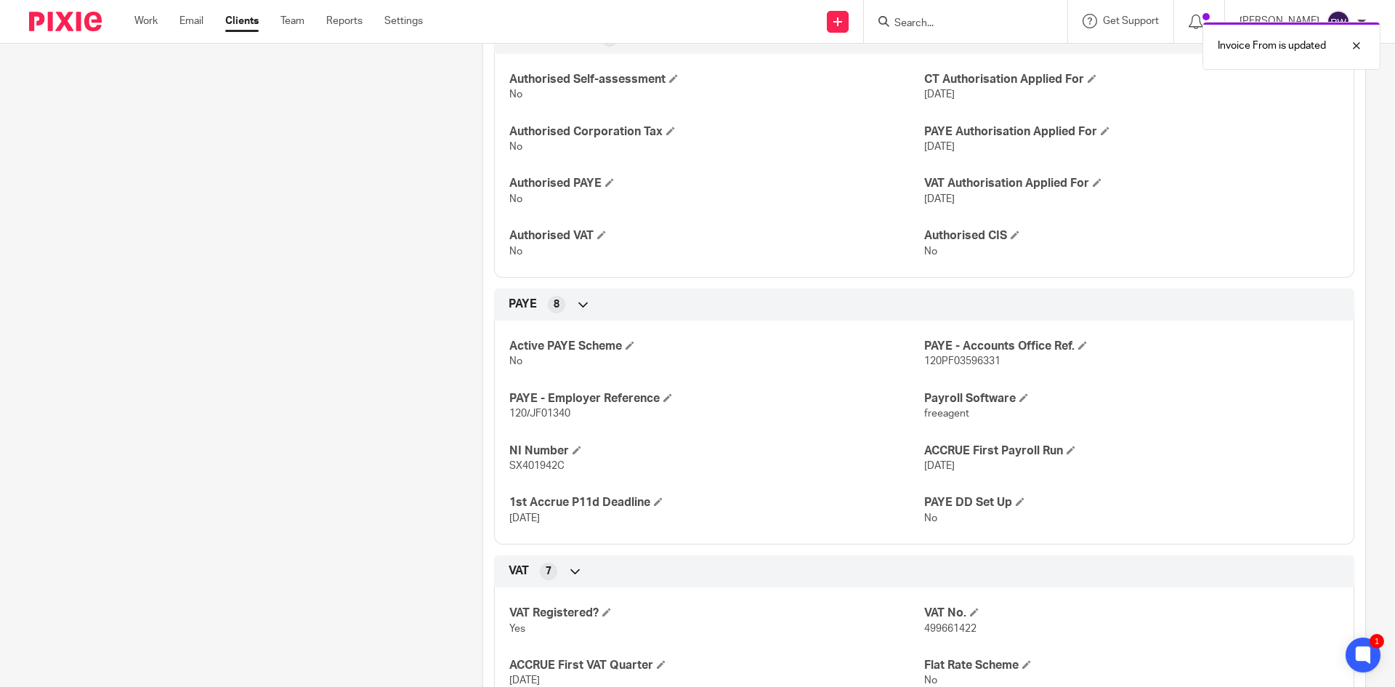
scroll to position [0, 0]
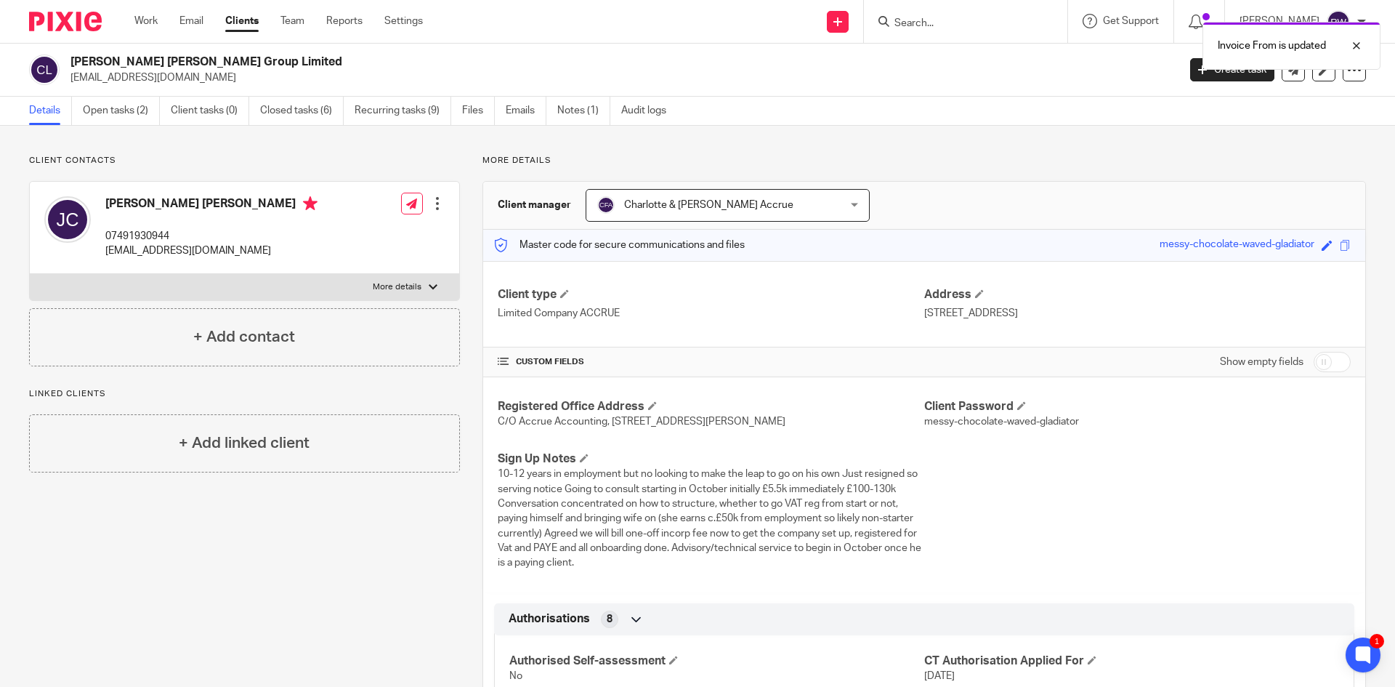
click at [929, 21] on div "Invoice From is updated" at bounding box center [1038, 42] width 683 height 55
click at [951, 25] on div "Invoice From is updated" at bounding box center [1038, 42] width 683 height 55
click at [1353, 41] on div at bounding box center [1345, 45] width 39 height 17
click at [995, 25] on input "Search" at bounding box center [958, 23] width 131 height 13
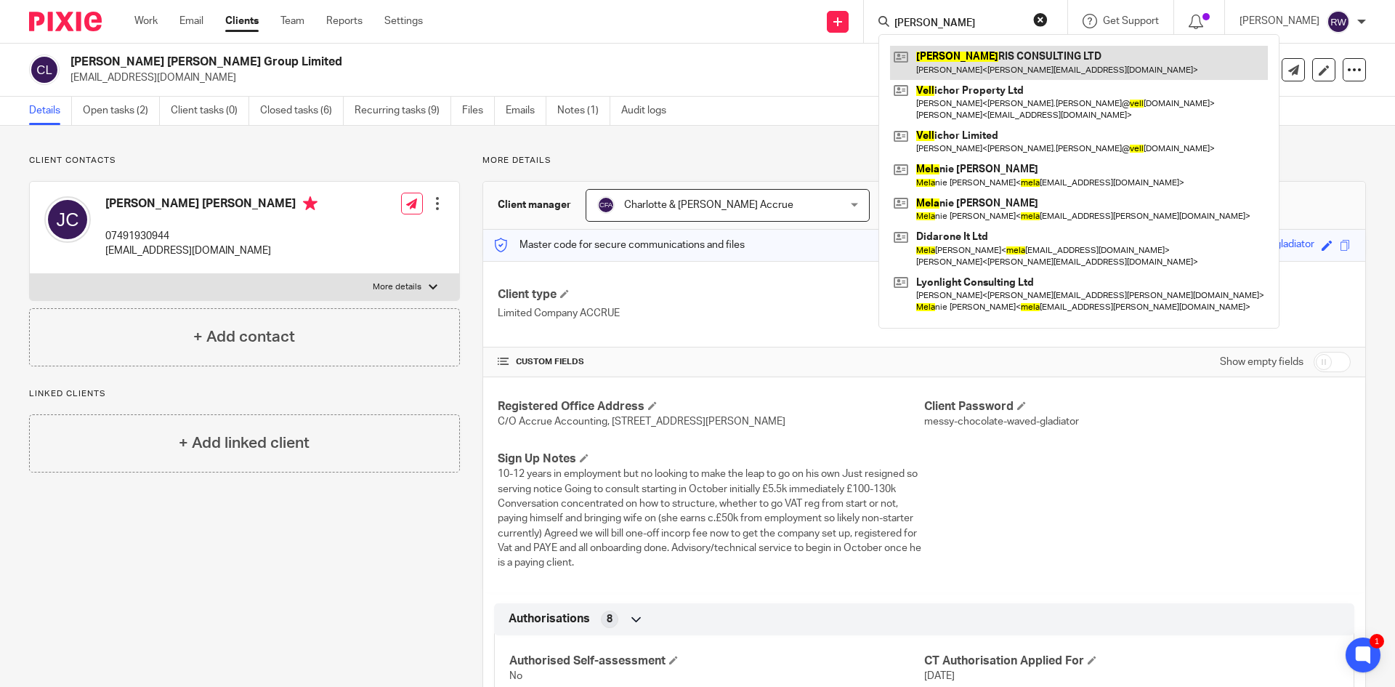
type input "vela"
click at [956, 49] on link at bounding box center [1079, 62] width 378 height 33
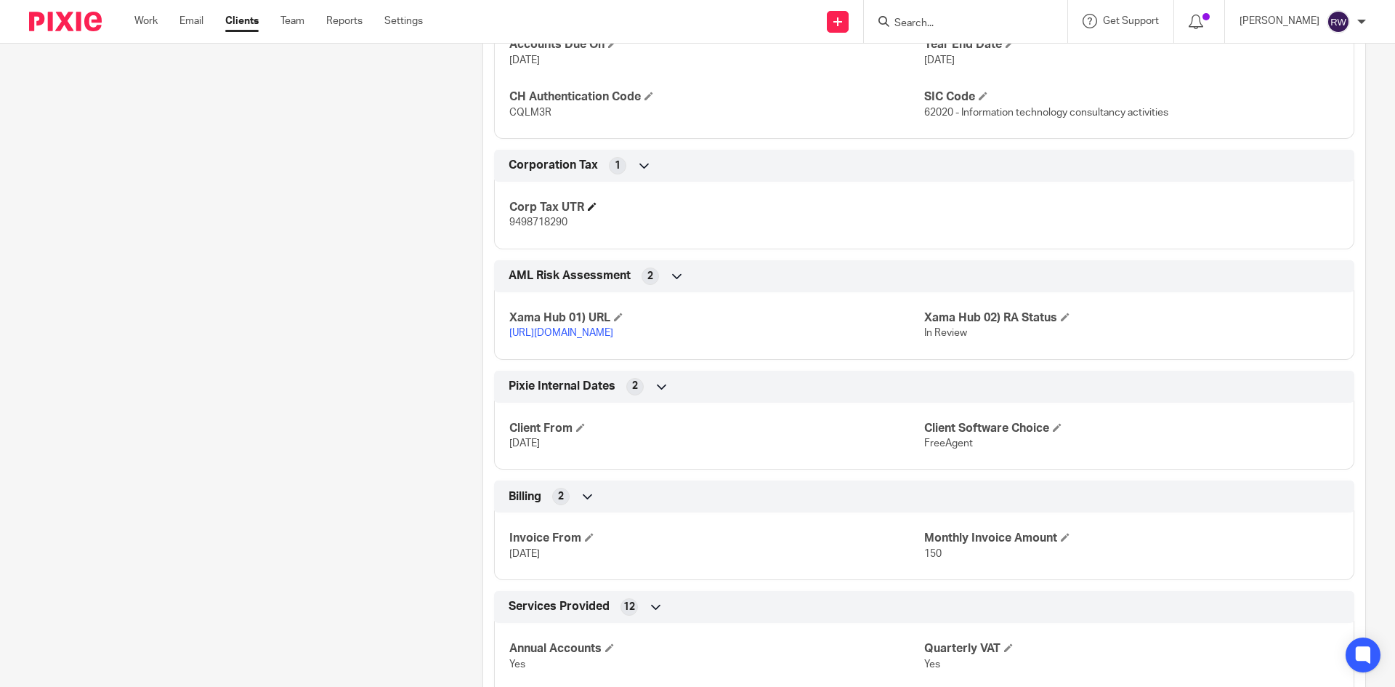
scroll to position [1308, 0]
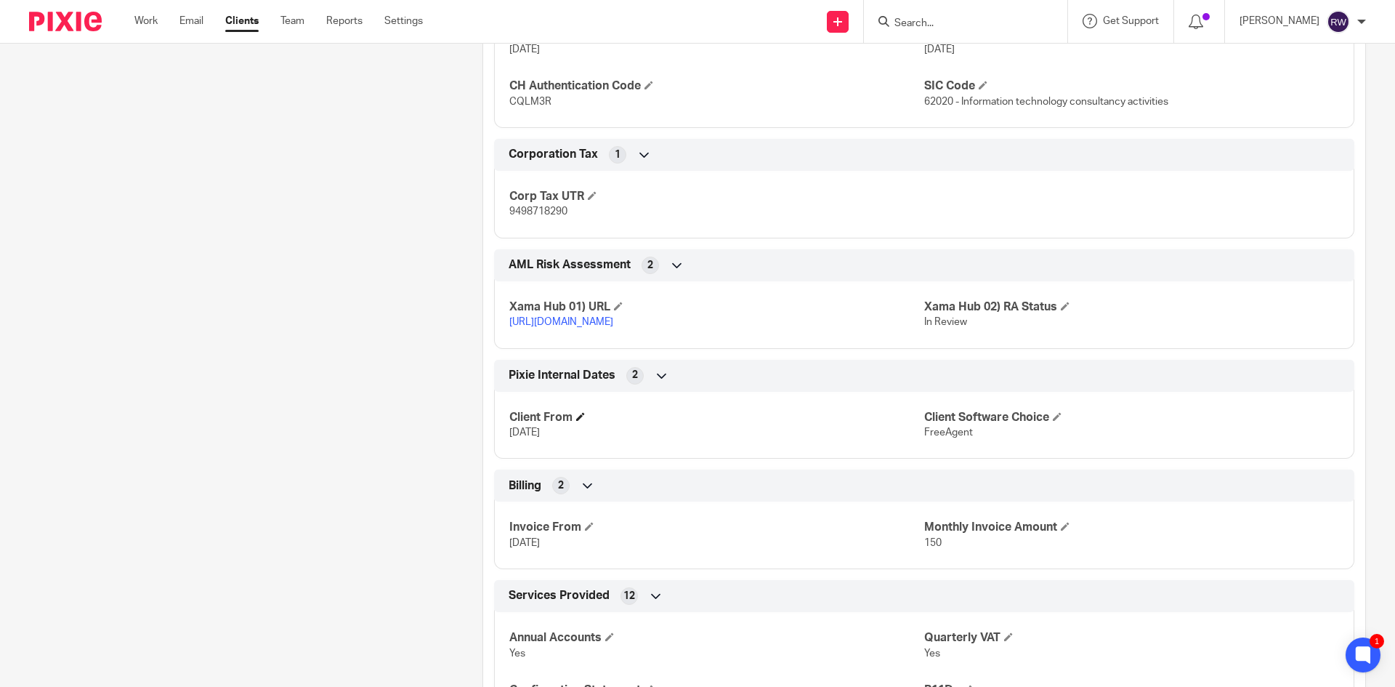
click at [575, 410] on h4 "Client From" at bounding box center [716, 417] width 415 height 15
click at [577, 413] on span at bounding box center [580, 416] width 9 height 9
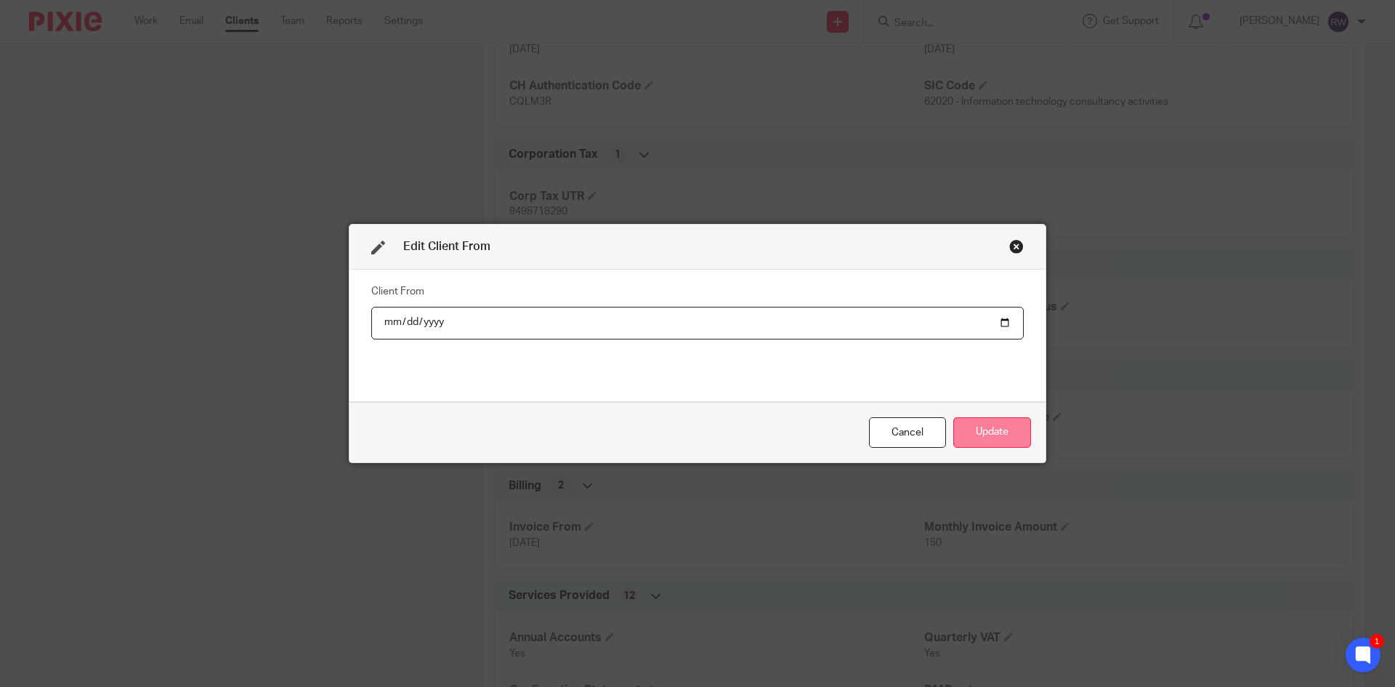
click at [975, 429] on button "Update" at bounding box center [992, 432] width 78 height 31
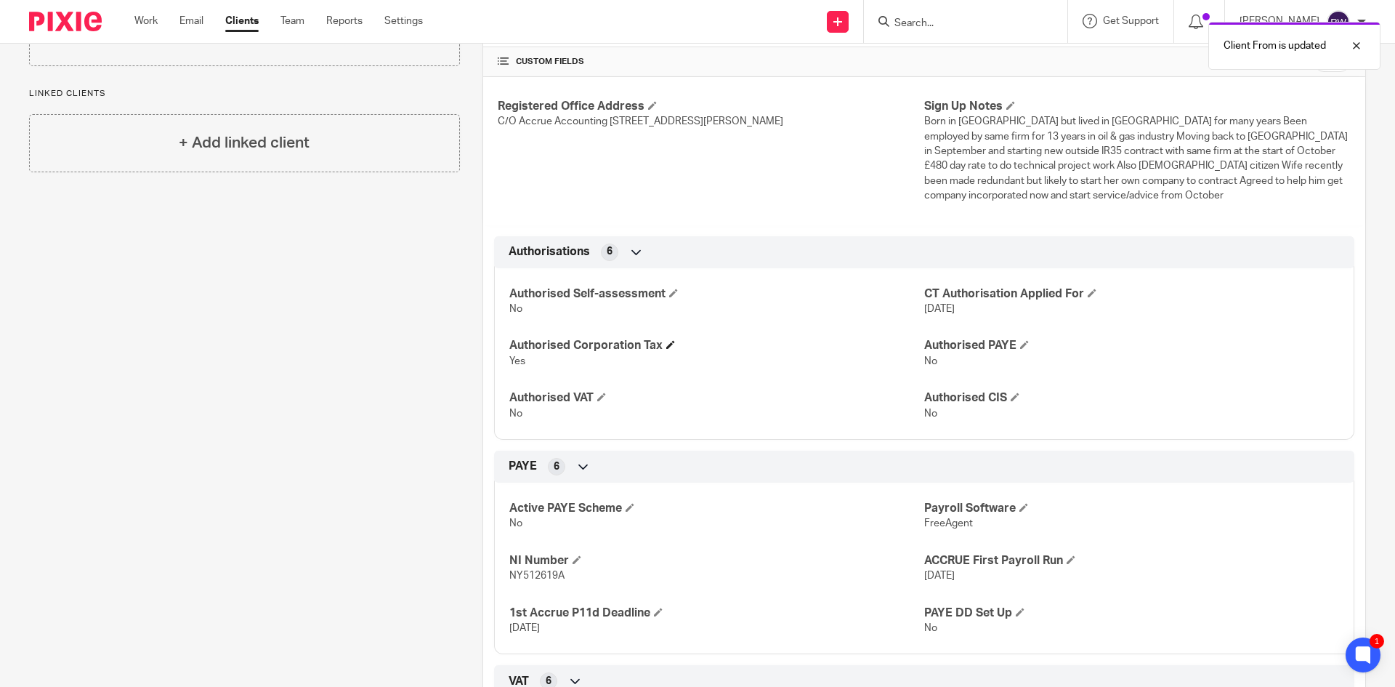
scroll to position [0, 0]
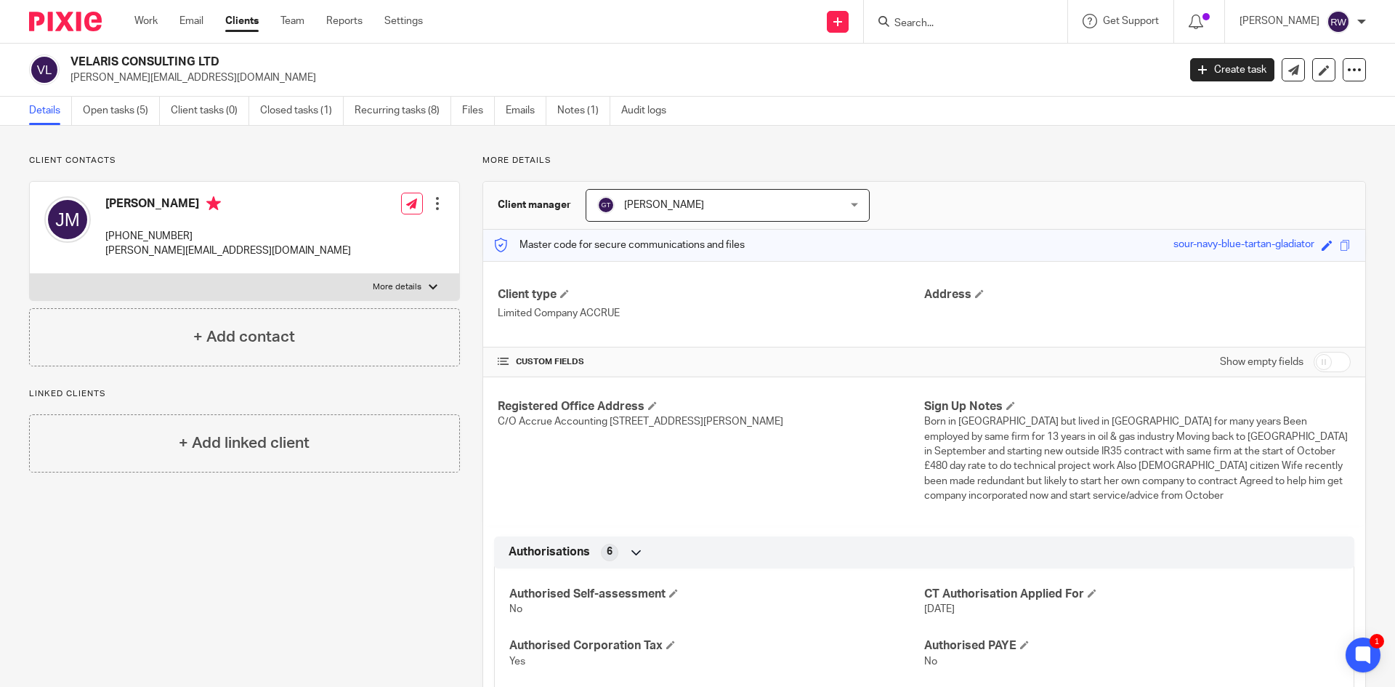
click at [915, 21] on input "Search" at bounding box center [958, 23] width 131 height 13
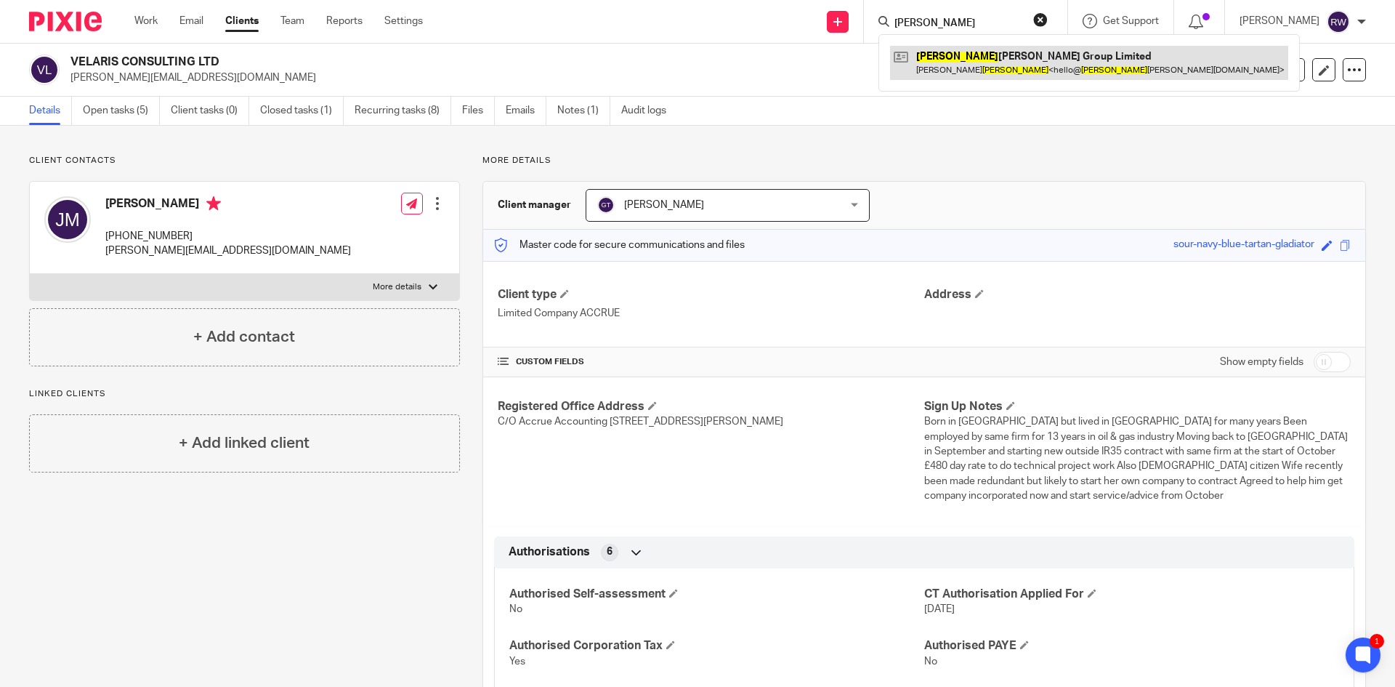
type input "chalker"
click at [938, 60] on link at bounding box center [1089, 62] width 398 height 33
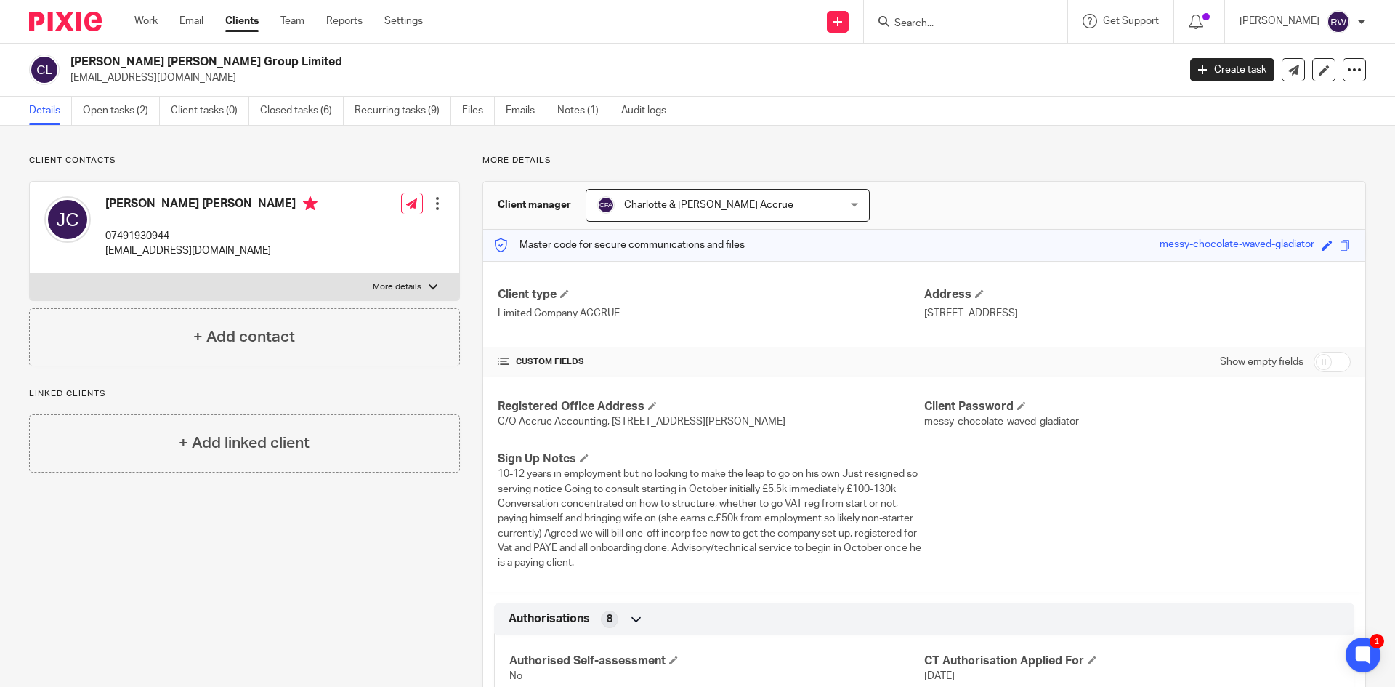
click at [933, 18] on input "Search" at bounding box center [958, 23] width 131 height 13
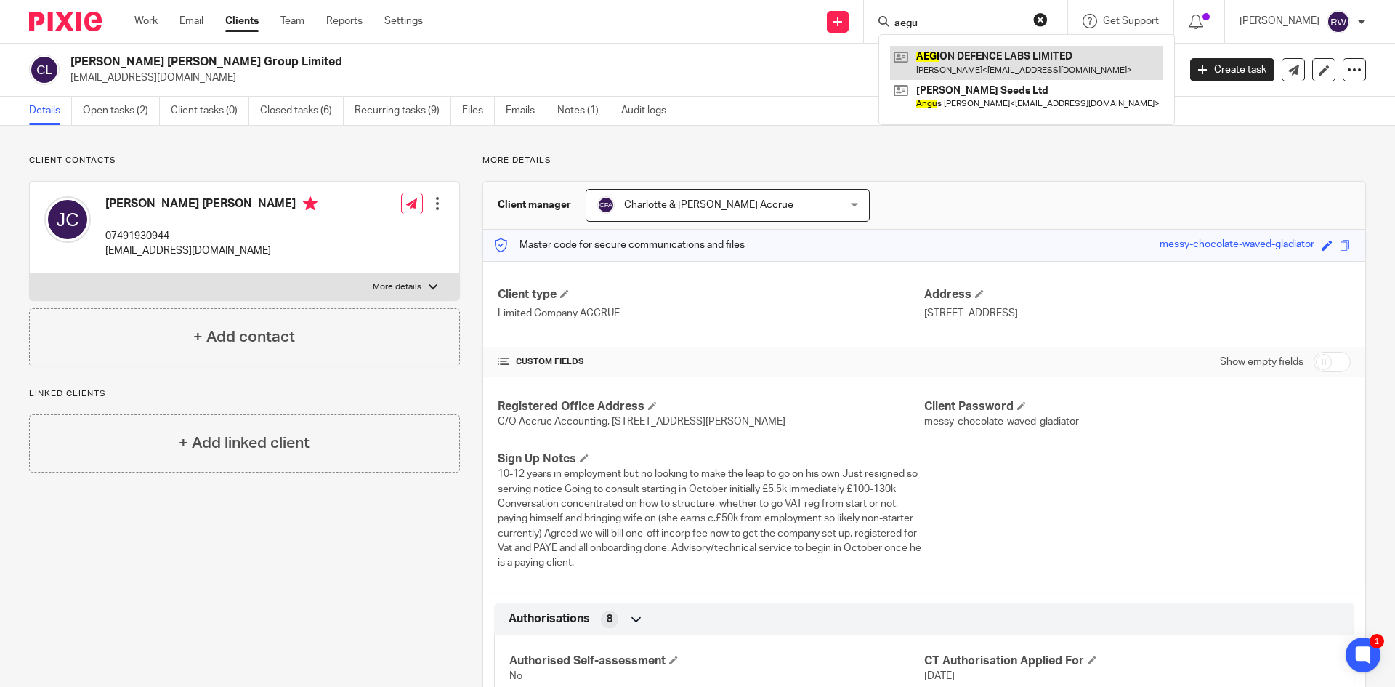
type input "aegu"
click at [989, 55] on link at bounding box center [1026, 62] width 273 height 33
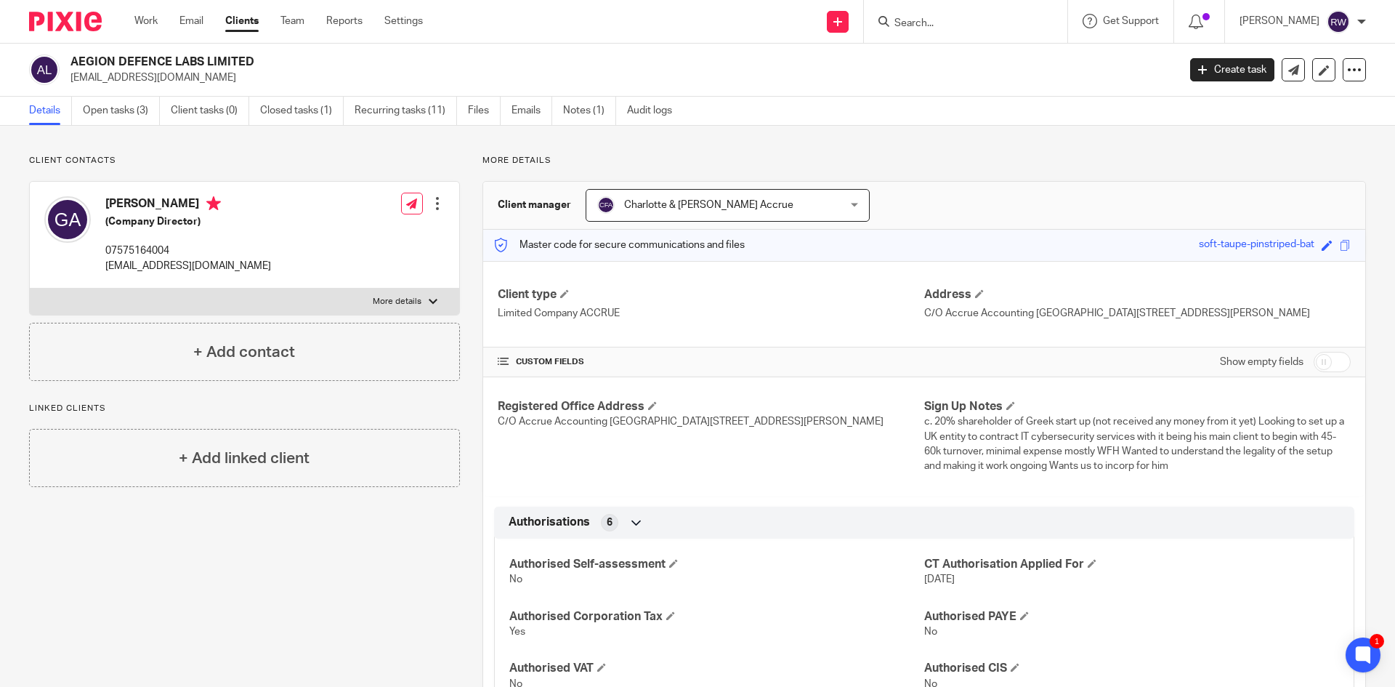
drag, startPoint x: 258, startPoint y: 56, endPoint x: 73, endPoint y: 63, distance: 184.7
click at [73, 63] on h2 "AEGION DEFENCE LABS LIMITED" at bounding box center [509, 61] width 878 height 15
drag, startPoint x: 73, startPoint y: 63, endPoint x: 113, endPoint y: 78, distance: 42.1
click at [108, 72] on p "ganag16@gmail.com" at bounding box center [619, 77] width 1098 height 15
click at [309, 42] on div "Work Email Clients Team Reports Settings Work Email Clients Team Reports Settin…" at bounding box center [282, 21] width 325 height 43
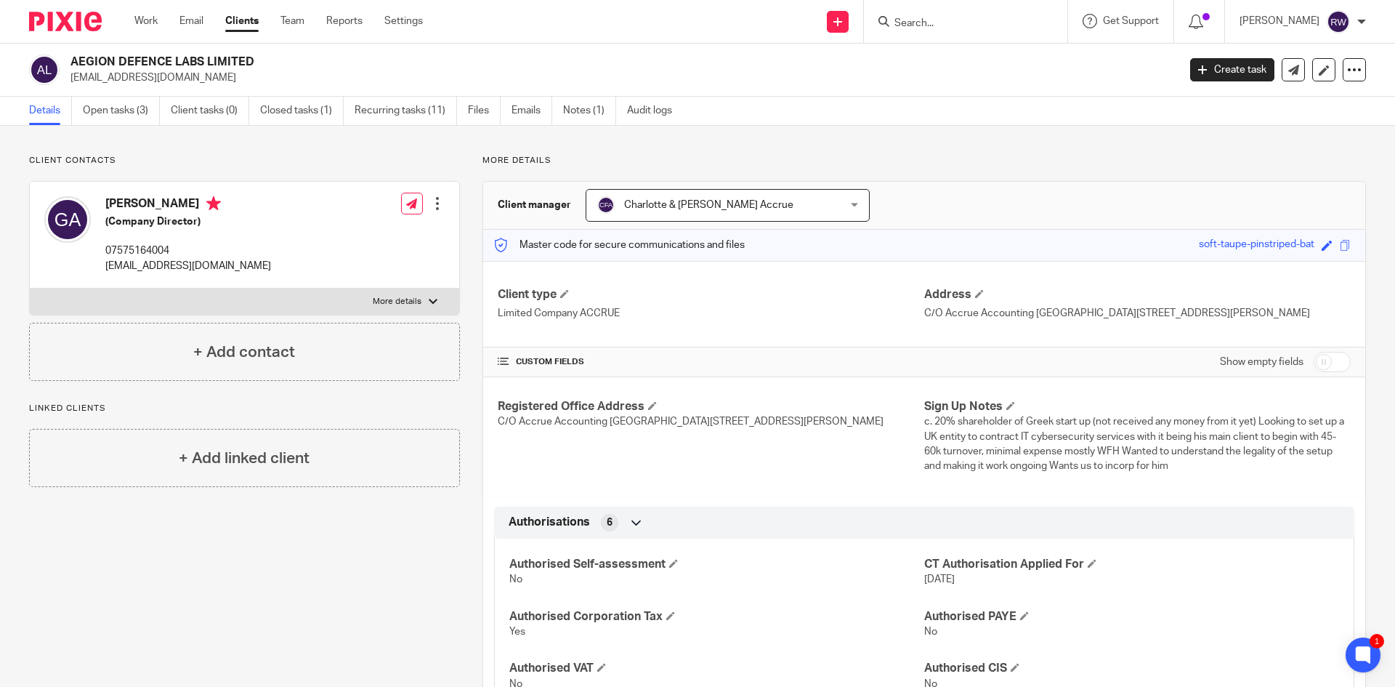
drag, startPoint x: 251, startPoint y: 65, endPoint x: 73, endPoint y: 60, distance: 177.3
click at [73, 60] on h2 "AEGION DEFENCE LABS LIMITED" at bounding box center [509, 61] width 878 height 15
copy h2 "AEGION DEFENCE LABS LIMITED"
click at [911, 26] on input "Search" at bounding box center [958, 23] width 131 height 13
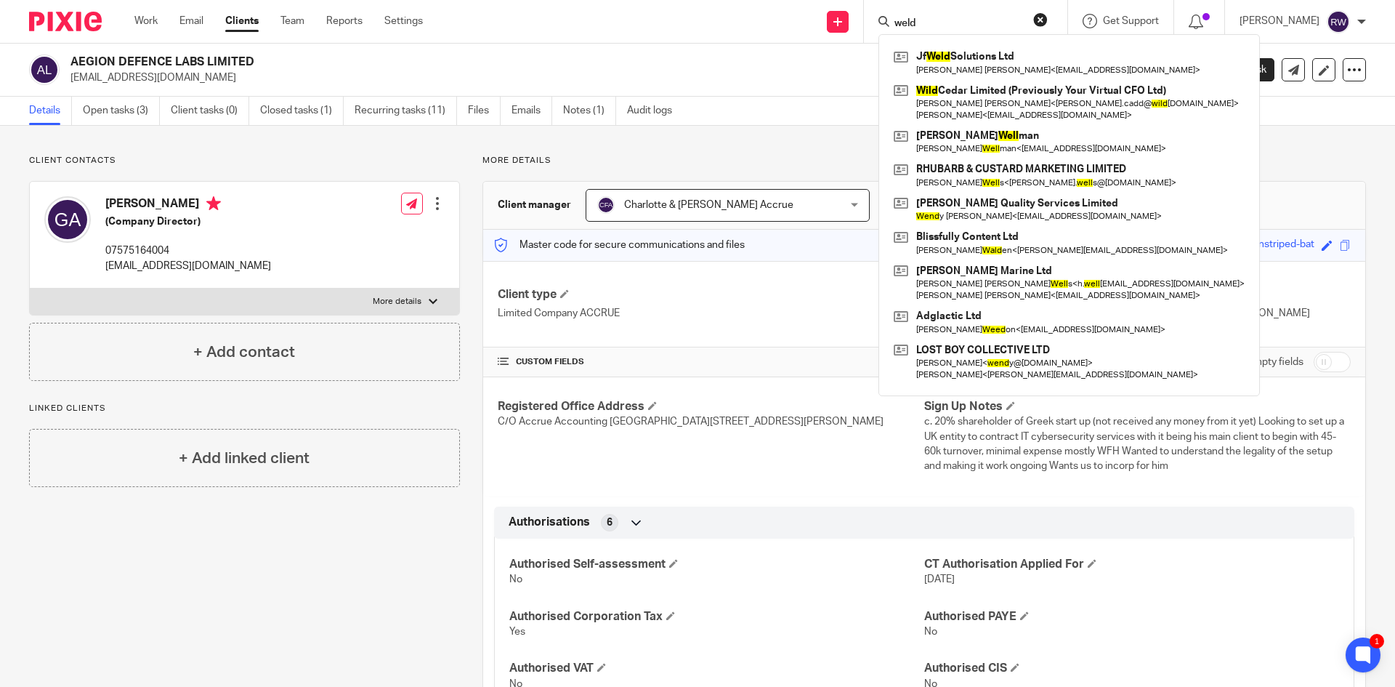
type input "weld"
click button "submit" at bounding box center [0, 0] width 0 height 0
drag, startPoint x: 942, startPoint y: 20, endPoint x: 823, endPoint y: 12, distance: 118.7
click at [824, 12] on div "Send new email Create task Add client Request signature weld Jf Weld Solutions …" at bounding box center [920, 21] width 950 height 43
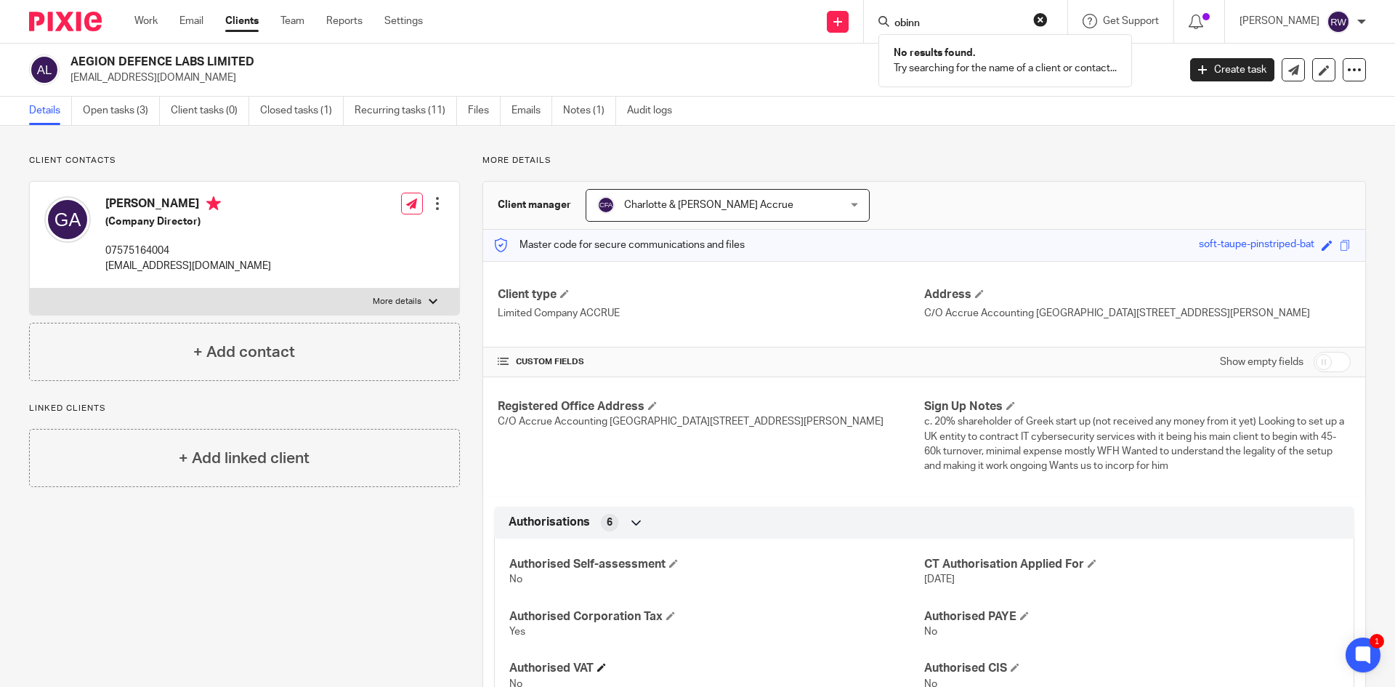
type input "obinn"
drag, startPoint x: 945, startPoint y: 20, endPoint x: 821, endPoint y: 2, distance: 125.6
click at [821, 2] on div "Send new email Create task Add client Request signature obinn No results found.…" at bounding box center [920, 21] width 950 height 43
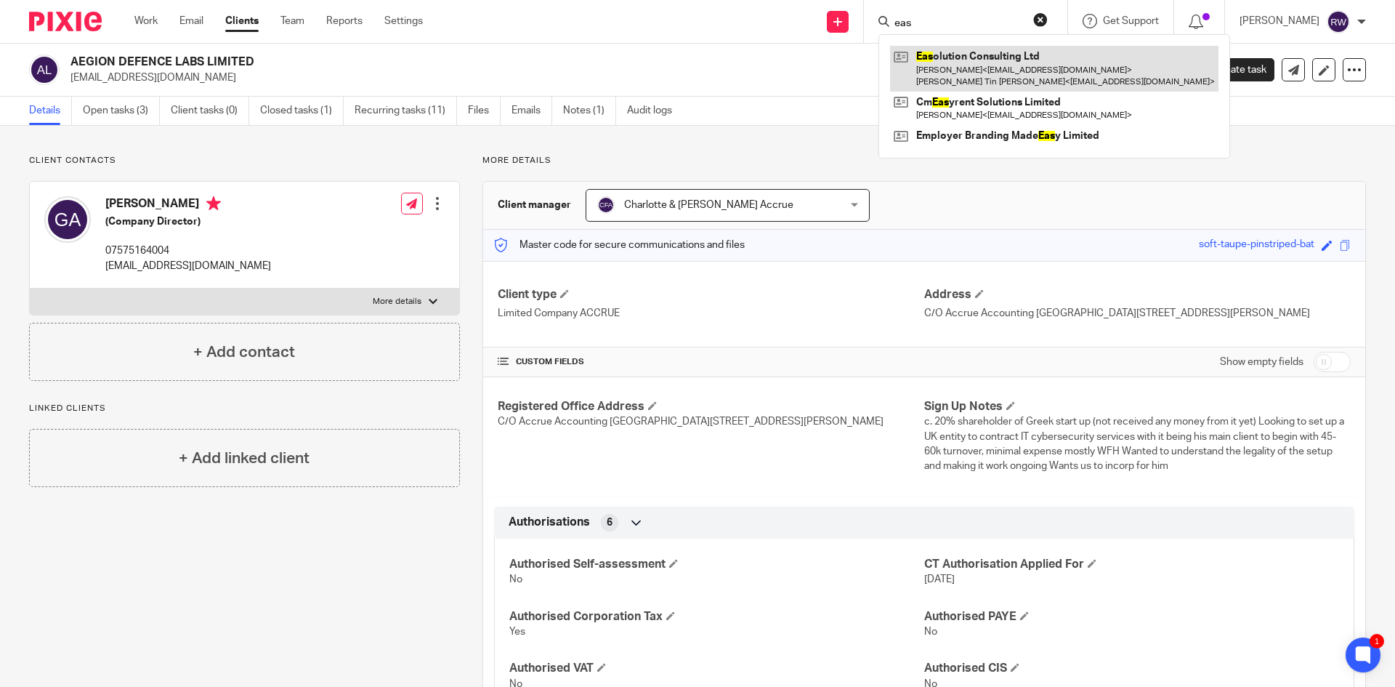
type input "eas"
click at [958, 53] on link at bounding box center [1054, 68] width 328 height 45
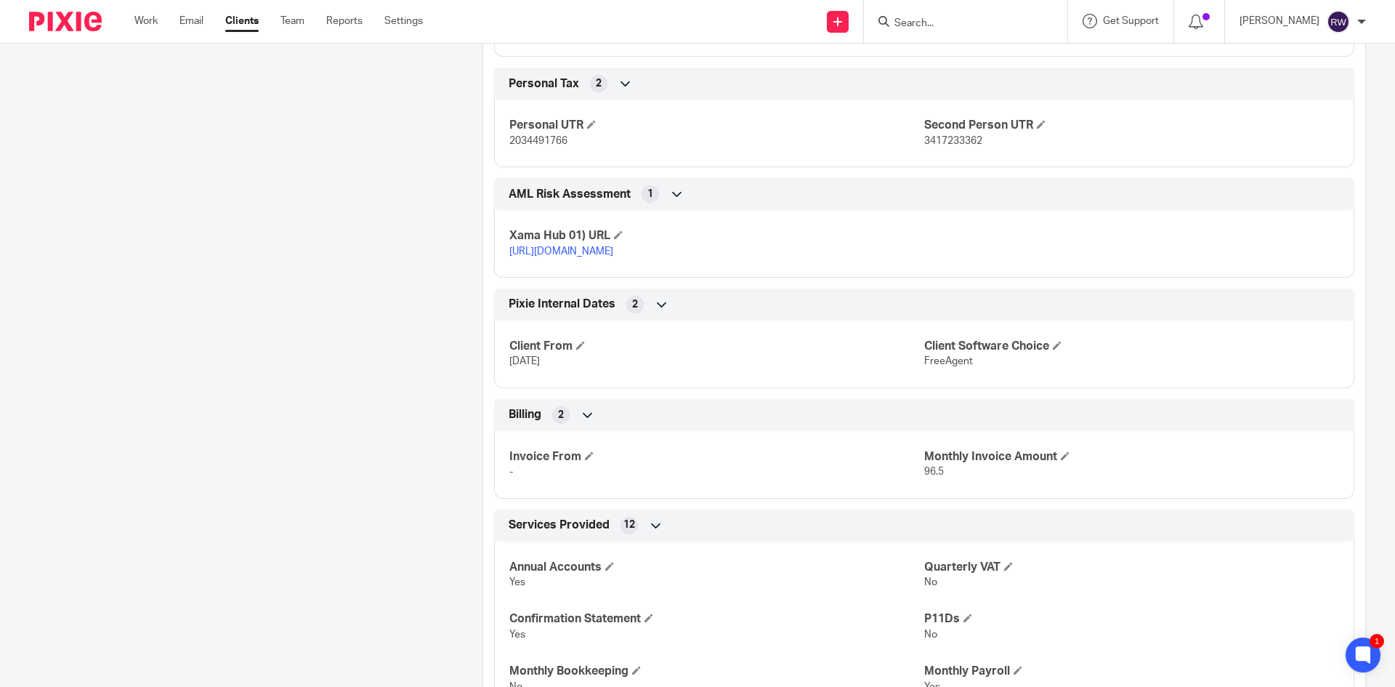
scroll to position [1816, 0]
click at [1061, 459] on span at bounding box center [1065, 454] width 9 height 9
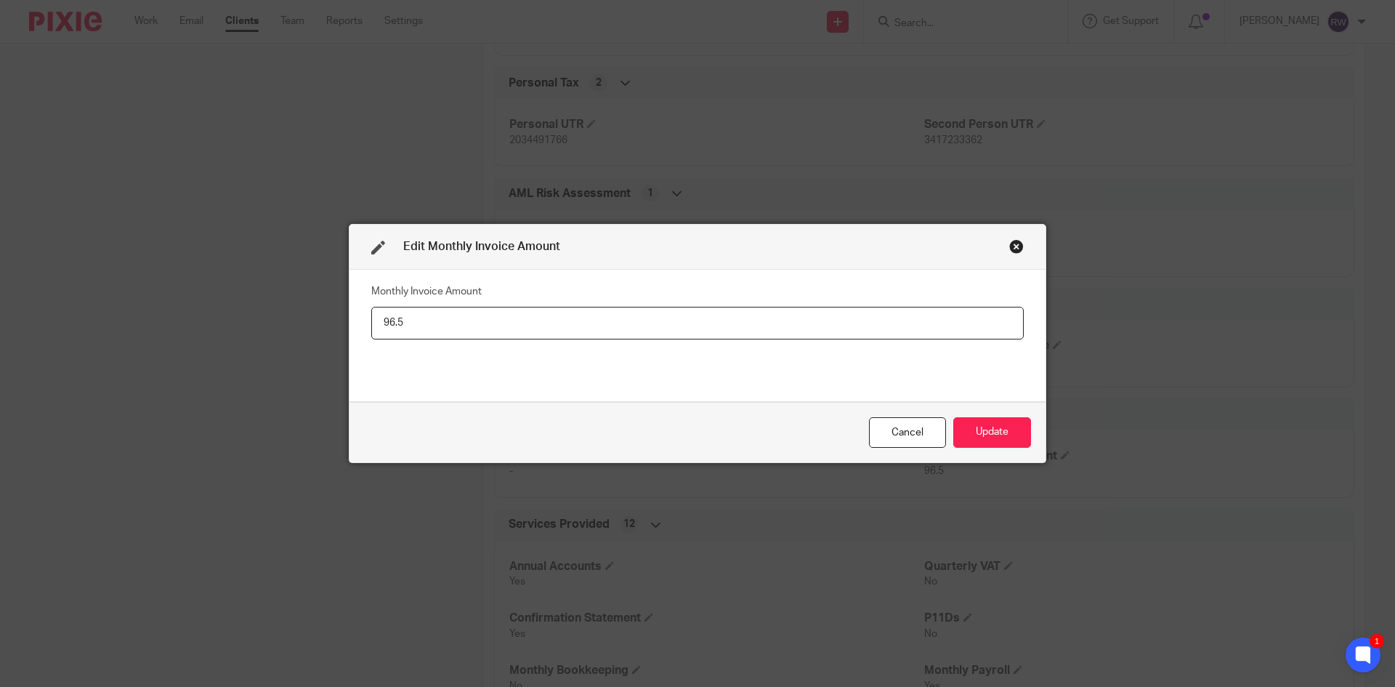
drag, startPoint x: 443, startPoint y: 331, endPoint x: 286, endPoint y: 329, distance: 157.7
click at [286, 329] on div "Edit Monthly Invoice Amount Monthly Invoice Amount 96.5 Cancel Update" at bounding box center [697, 343] width 1395 height 687
type input "120"
click at [1002, 430] on button "Update" at bounding box center [992, 432] width 78 height 31
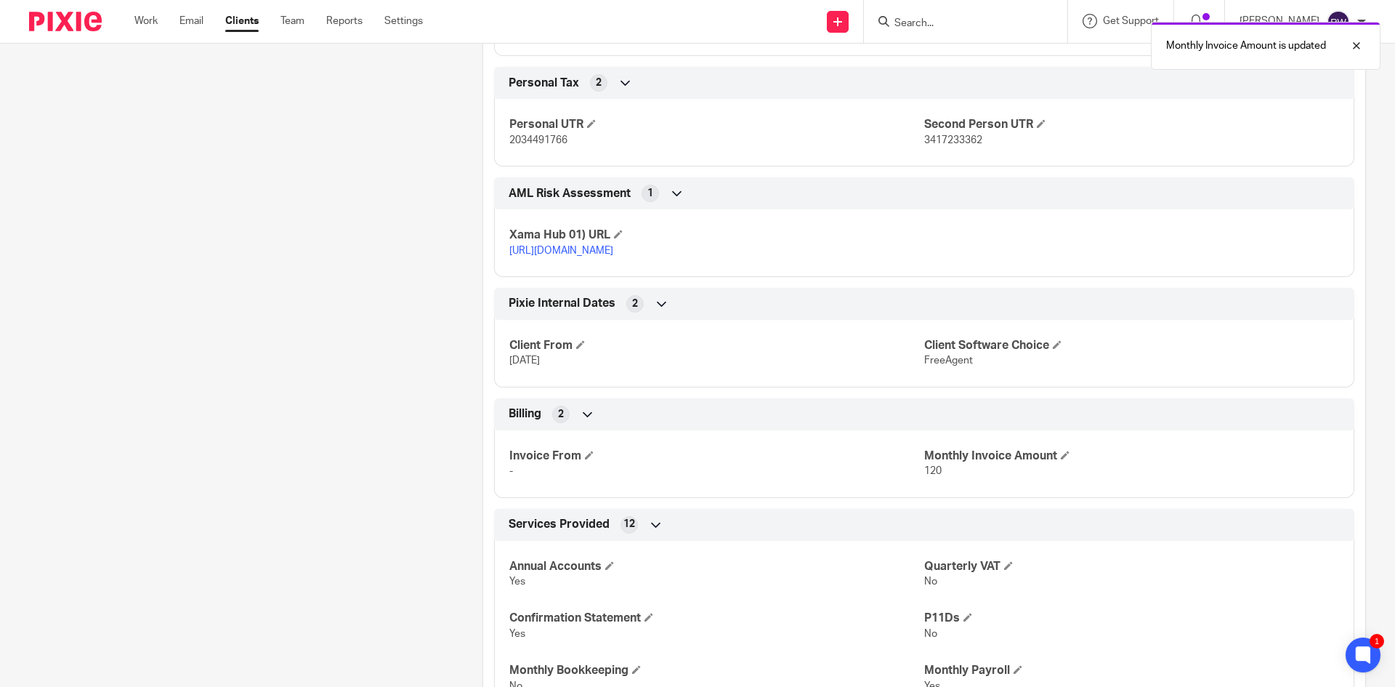
click at [926, 20] on div "Monthly Invoice Amount is updated" at bounding box center [1038, 42] width 683 height 55
click at [926, 26] on div "Monthly Invoice Amount is updated" at bounding box center [1038, 42] width 683 height 55
click at [942, 27] on div "Monthly Invoice Amount is updated" at bounding box center [1038, 42] width 683 height 55
click at [940, 19] on div "Monthly Invoice Amount is updated" at bounding box center [1038, 42] width 683 height 55
click at [939, 21] on div "Monthly Invoice Amount is updated" at bounding box center [1038, 42] width 683 height 55
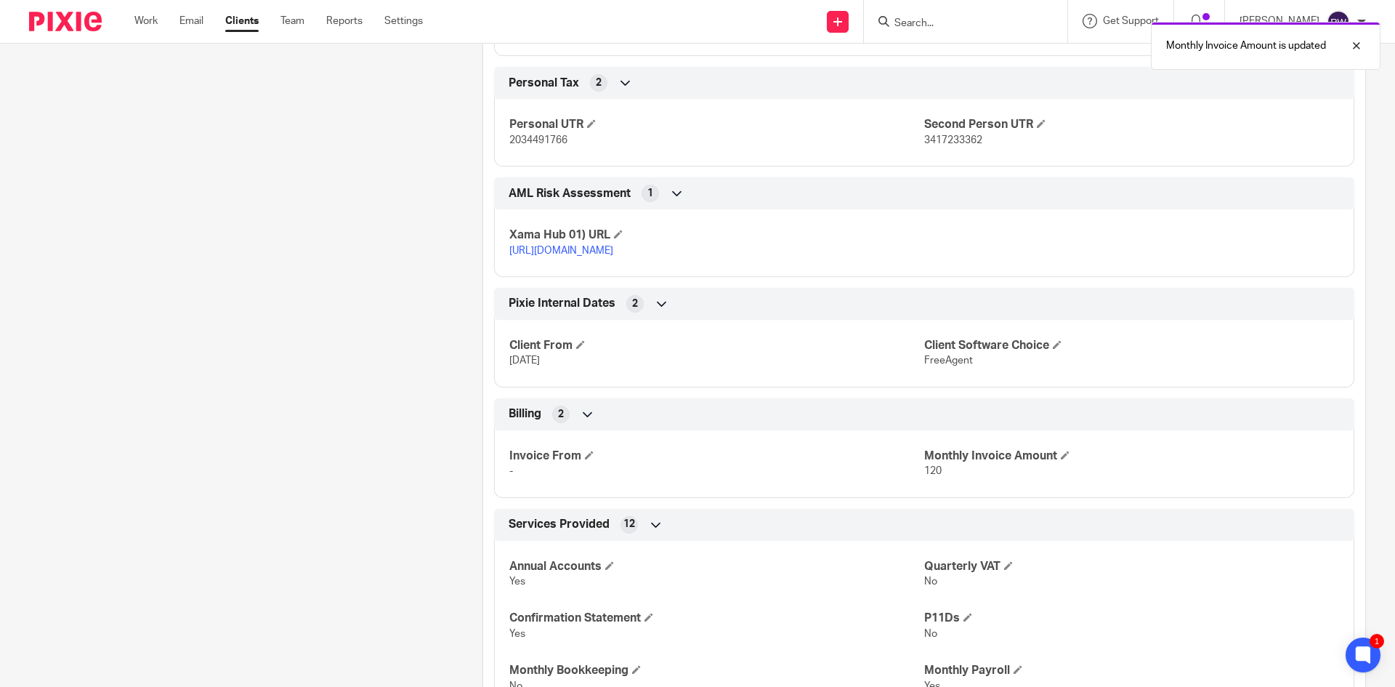
click at [939, 22] on div "Monthly Invoice Amount is updated" at bounding box center [1038, 42] width 683 height 55
click at [941, 25] on div "Monthly Invoice Amount is updated" at bounding box center [1038, 42] width 683 height 55
click at [939, 25] on div "Monthly Invoice Amount is updated" at bounding box center [1038, 42] width 683 height 55
click at [937, 19] on div "Monthly Invoice Amount is updated" at bounding box center [1038, 42] width 683 height 55
click at [950, 27] on input "Search" at bounding box center [958, 23] width 131 height 13
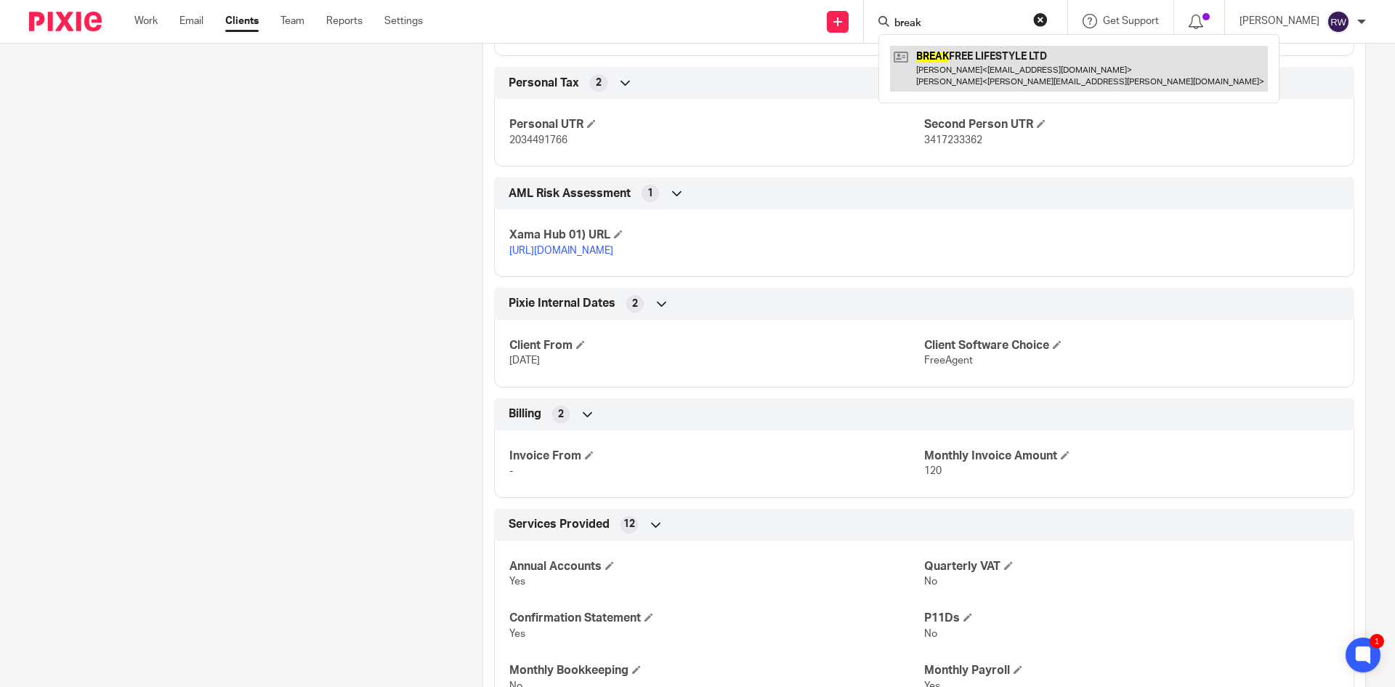
type input "break"
click at [969, 57] on link at bounding box center [1079, 68] width 378 height 45
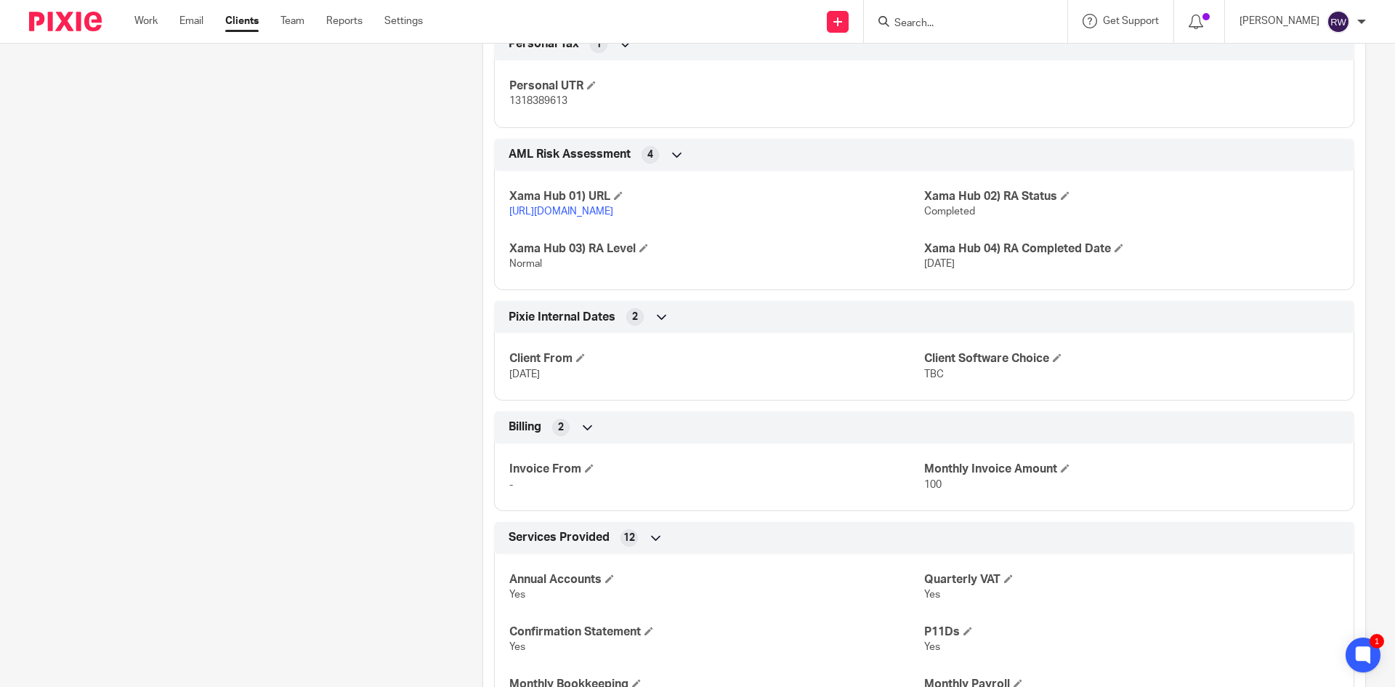
scroll to position [1962, 0]
click at [1061, 470] on span at bounding box center [1065, 465] width 9 height 9
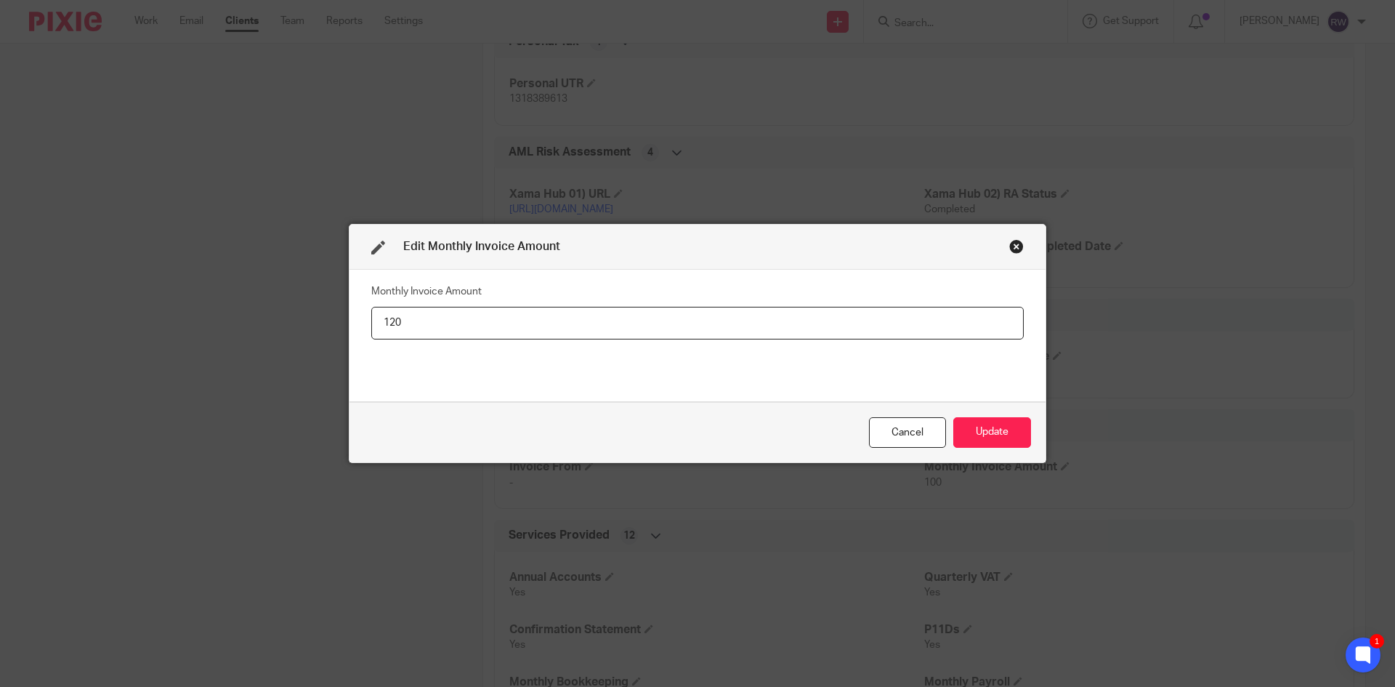
type input "120"
click at [978, 417] on button "Update" at bounding box center [992, 432] width 78 height 31
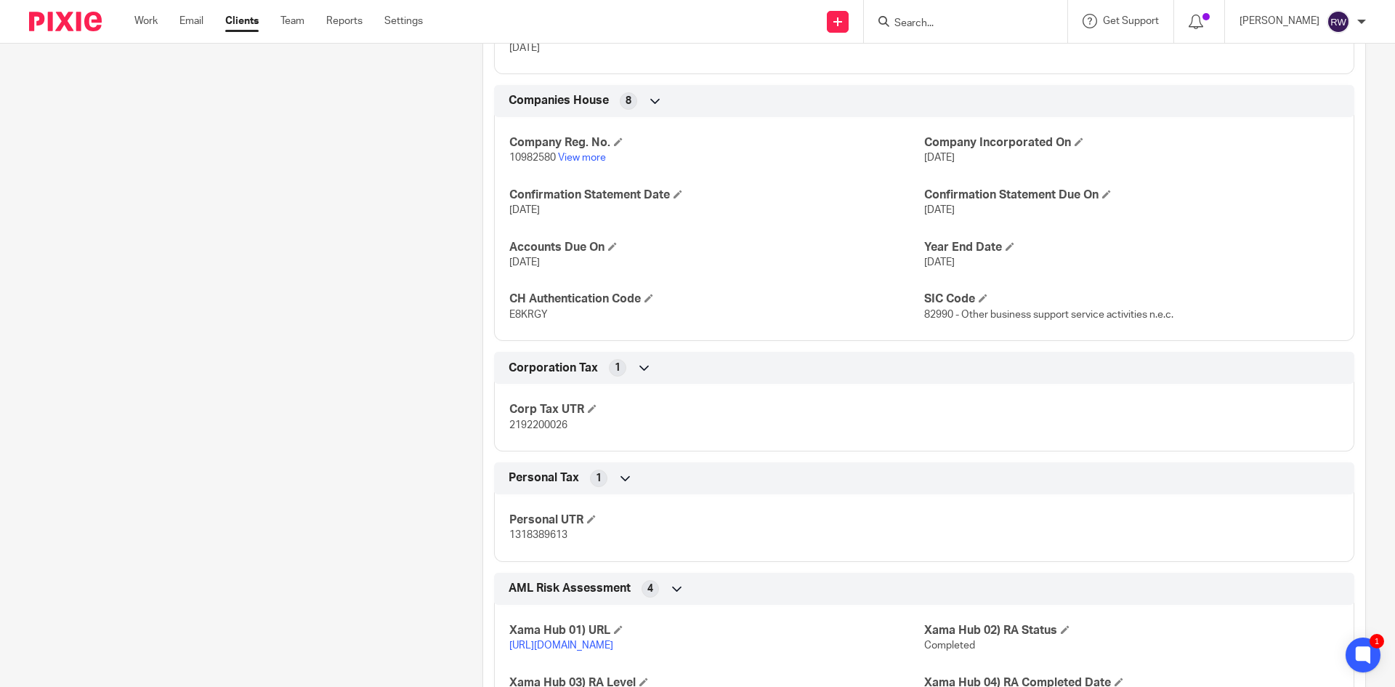
scroll to position [944, 0]
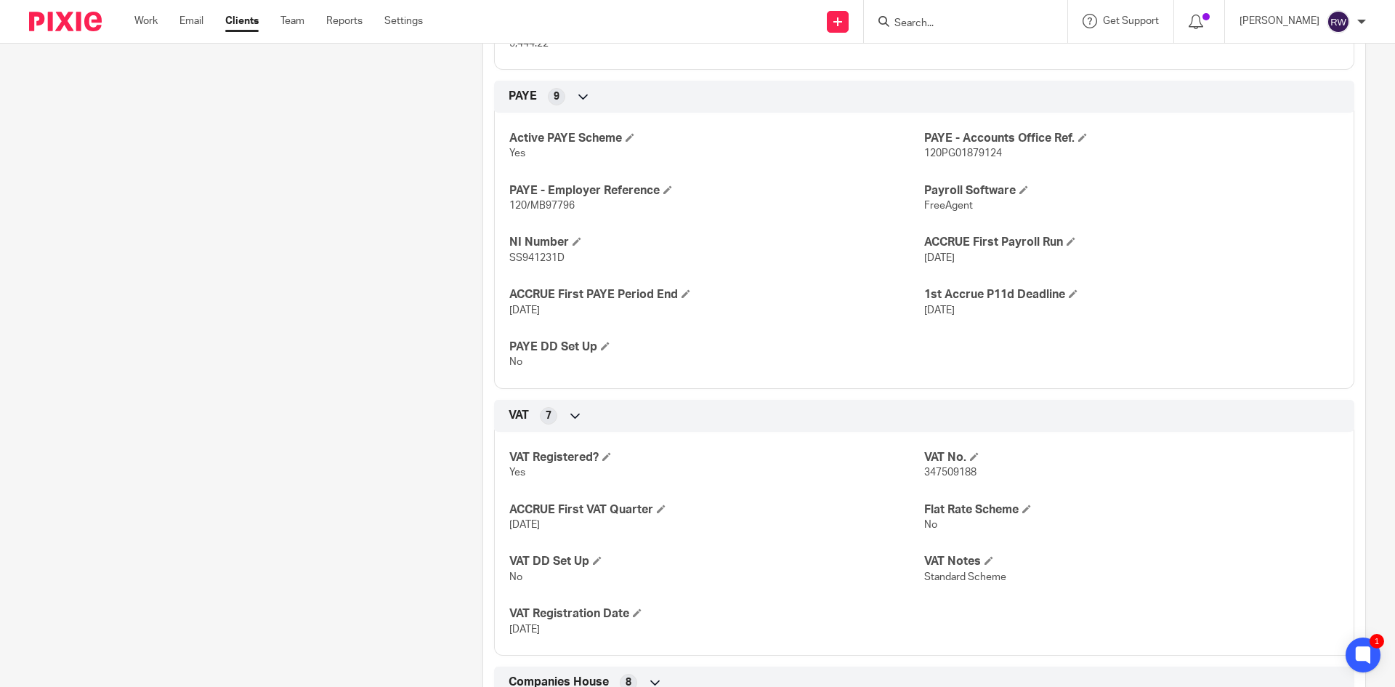
click at [964, 20] on input "Search" at bounding box center [958, 23] width 131 height 13
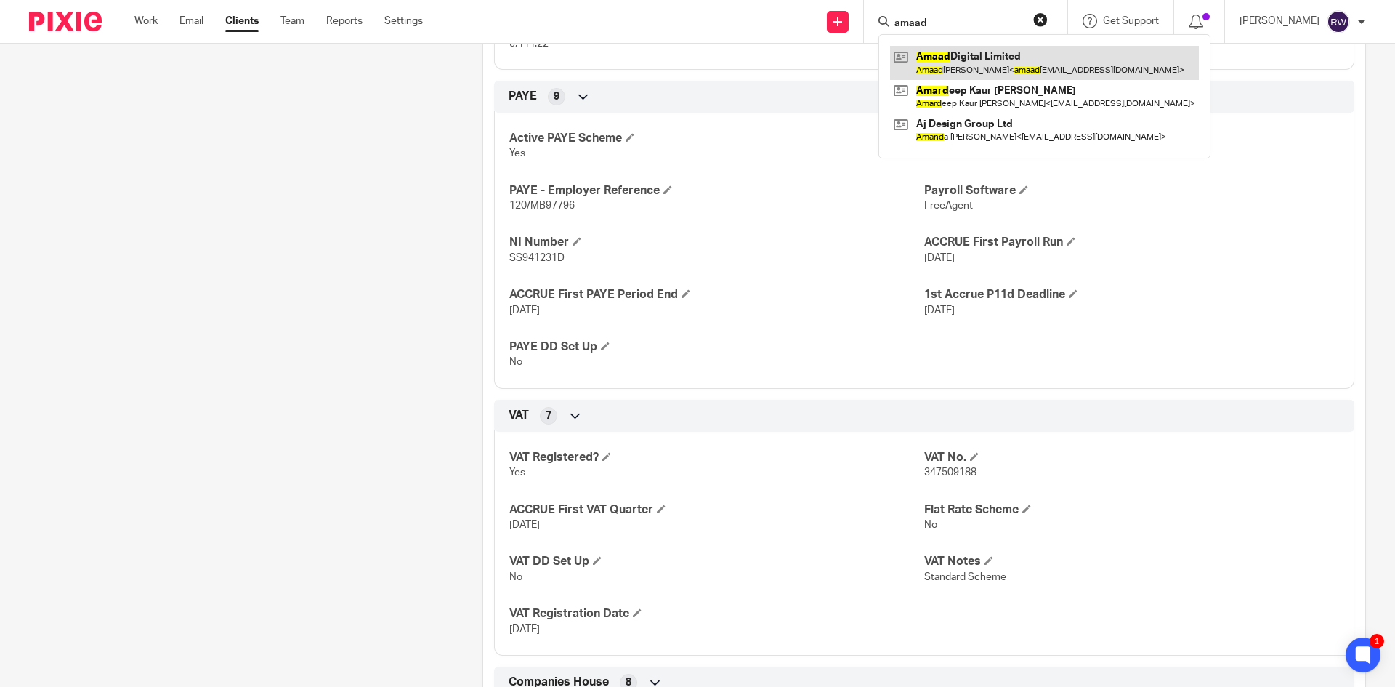
type input "amaad"
click at [975, 54] on link at bounding box center [1044, 62] width 309 height 33
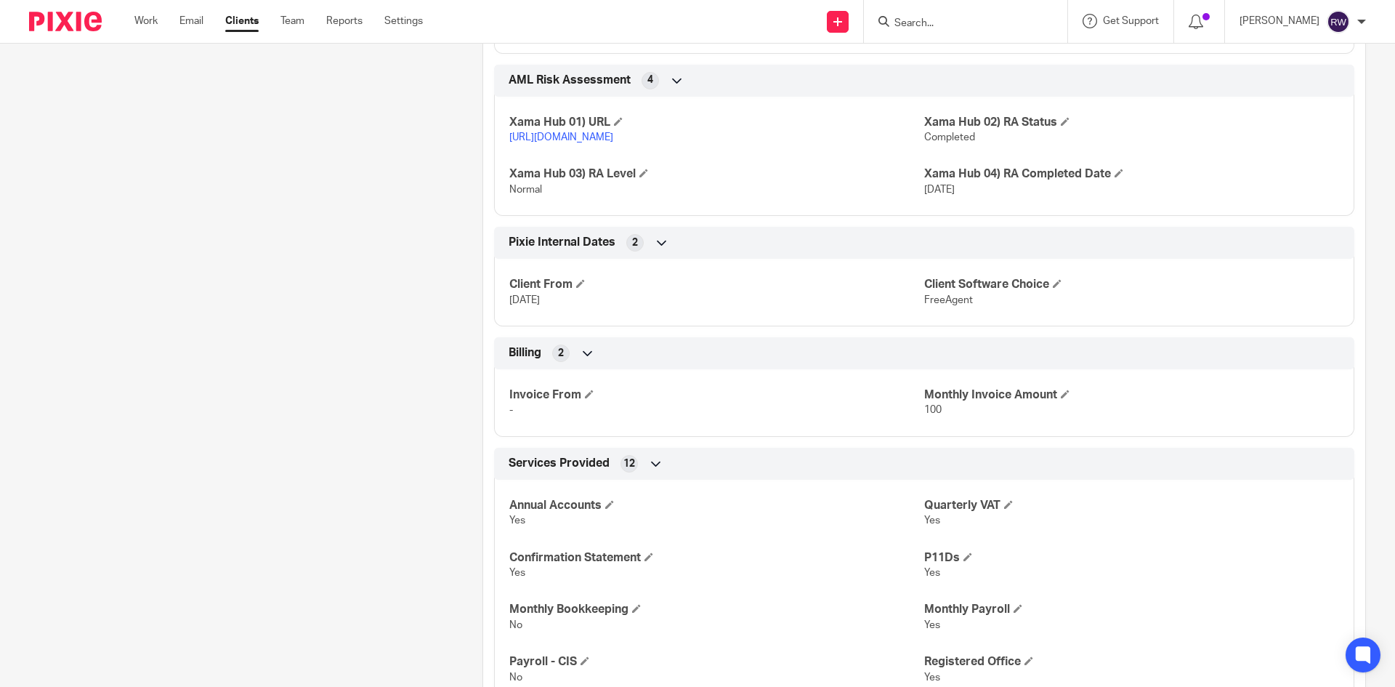
scroll to position [2107, 0]
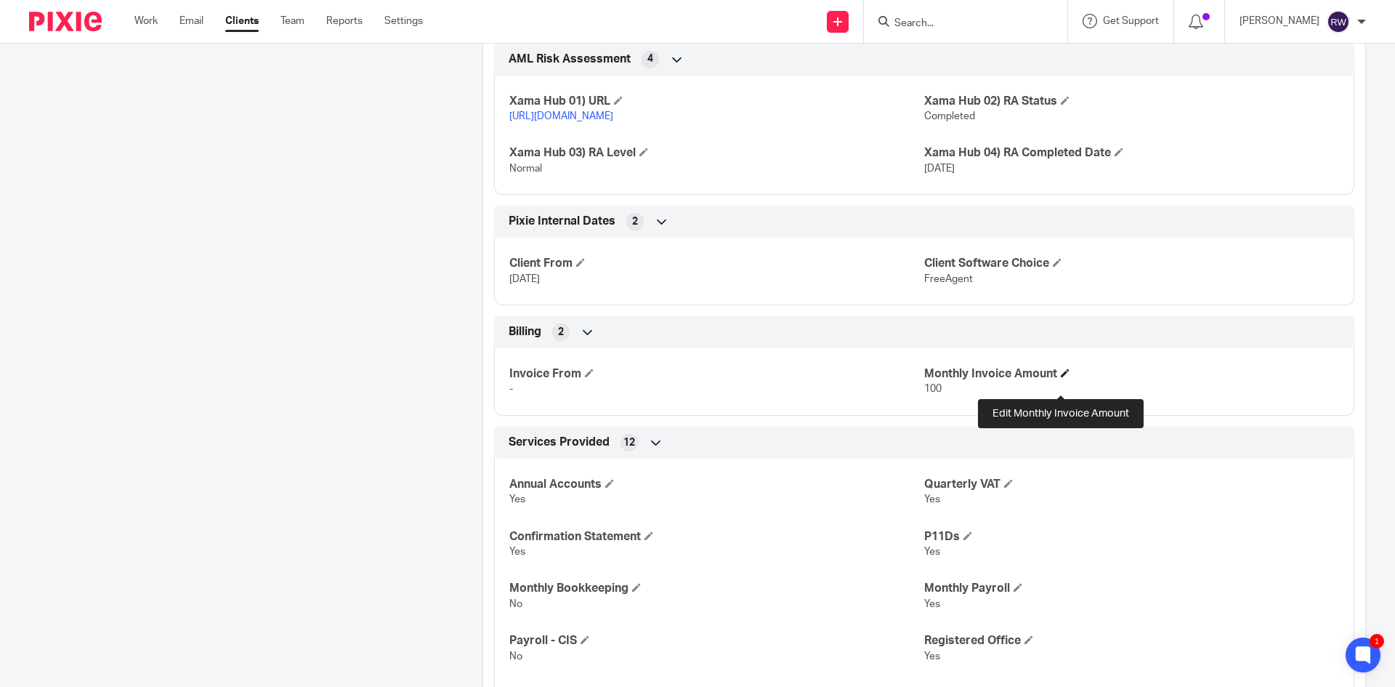
click at [1064, 377] on span at bounding box center [1065, 372] width 9 height 9
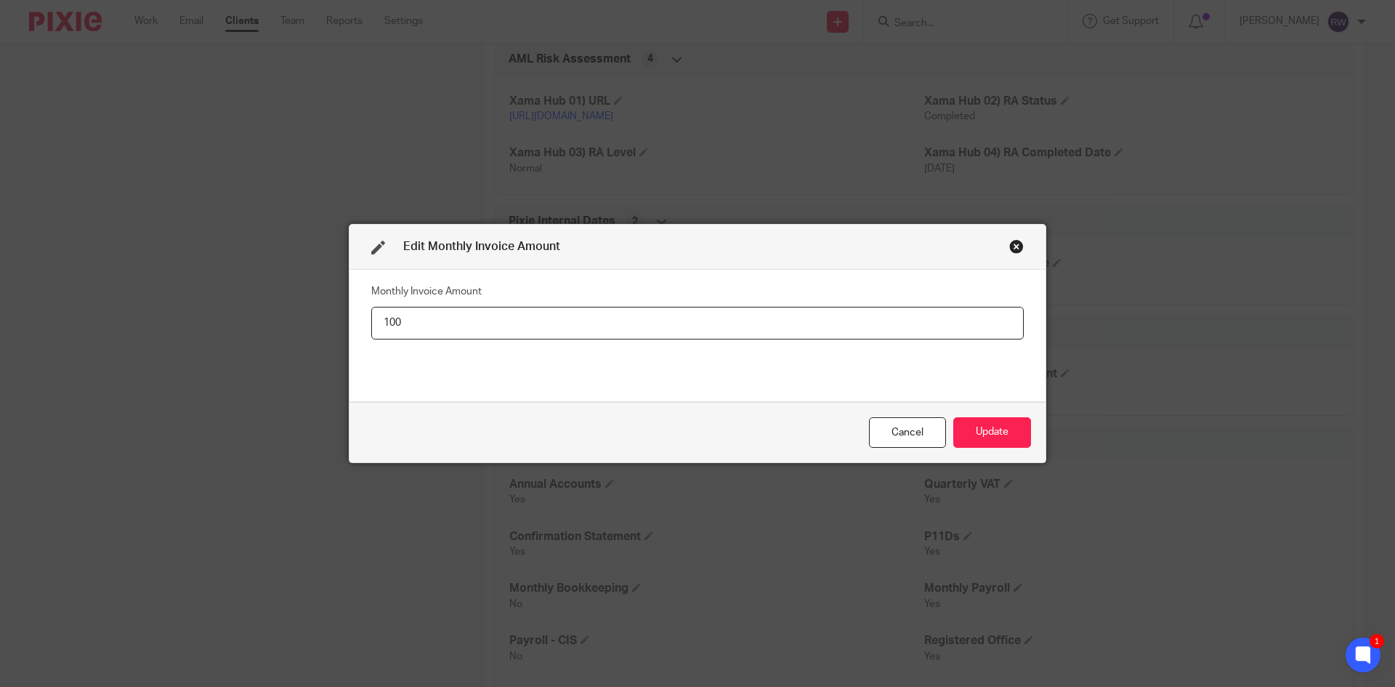
drag, startPoint x: 391, startPoint y: 323, endPoint x: 296, endPoint y: 320, distance: 94.5
click at [296, 320] on div "Edit Monthly Invoice Amount Monthly Invoice Amount 100 Cancel Update" at bounding box center [697, 343] width 1395 height 687
type input "120"
click at [968, 431] on button "Update" at bounding box center [992, 432] width 78 height 31
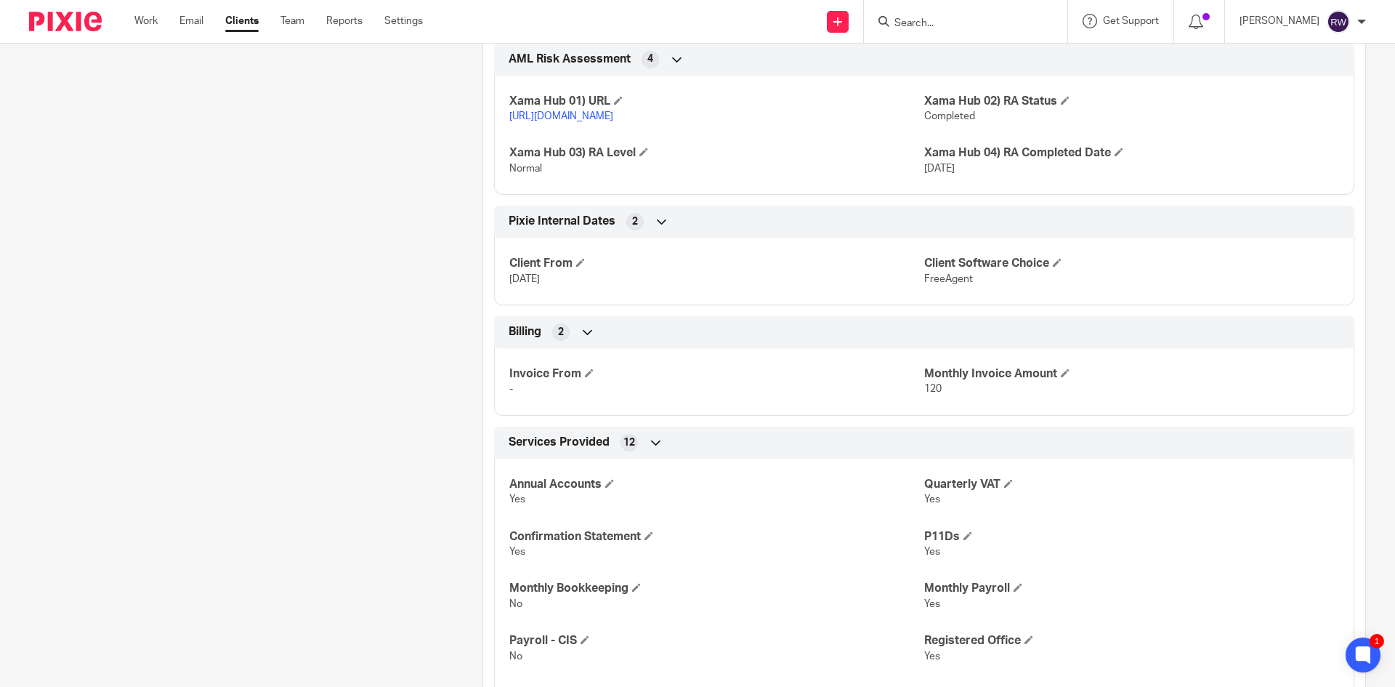
click at [934, 16] on form at bounding box center [970, 21] width 155 height 18
click at [929, 20] on input "Search" at bounding box center [958, 23] width 131 height 13
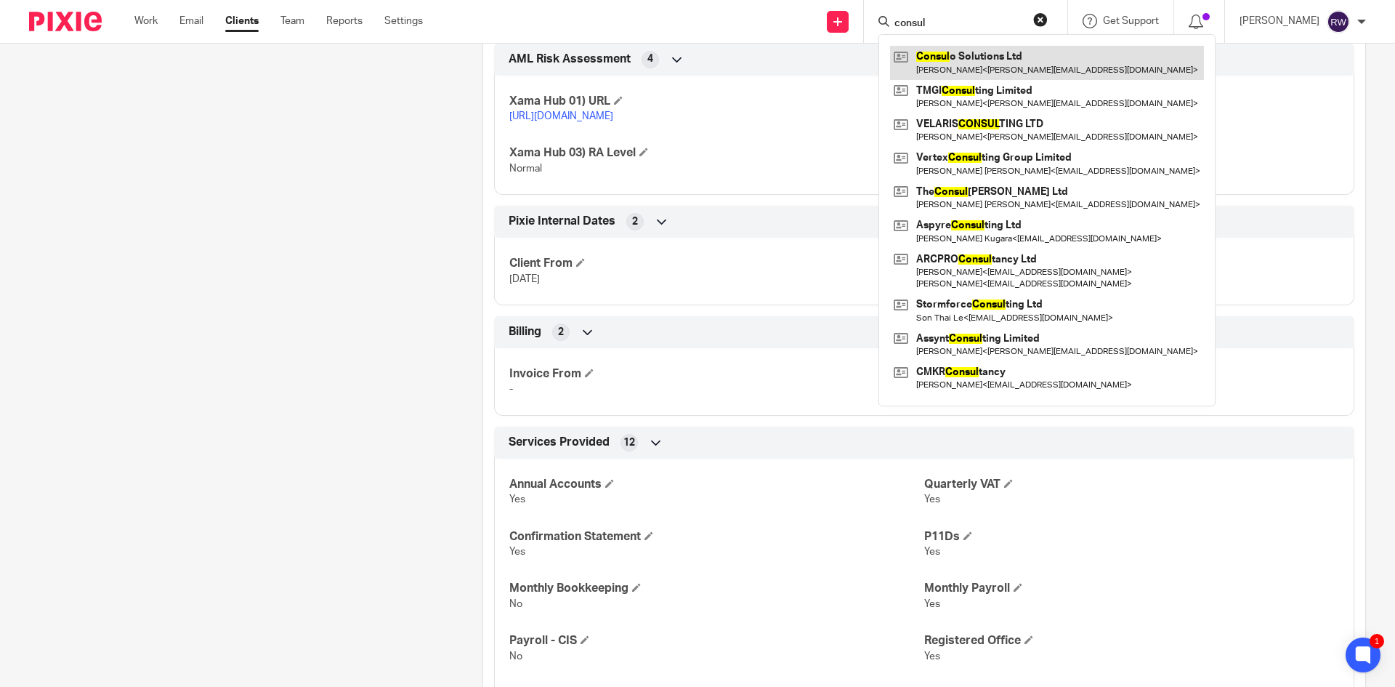
type input "consul"
click at [1003, 63] on link at bounding box center [1047, 62] width 314 height 33
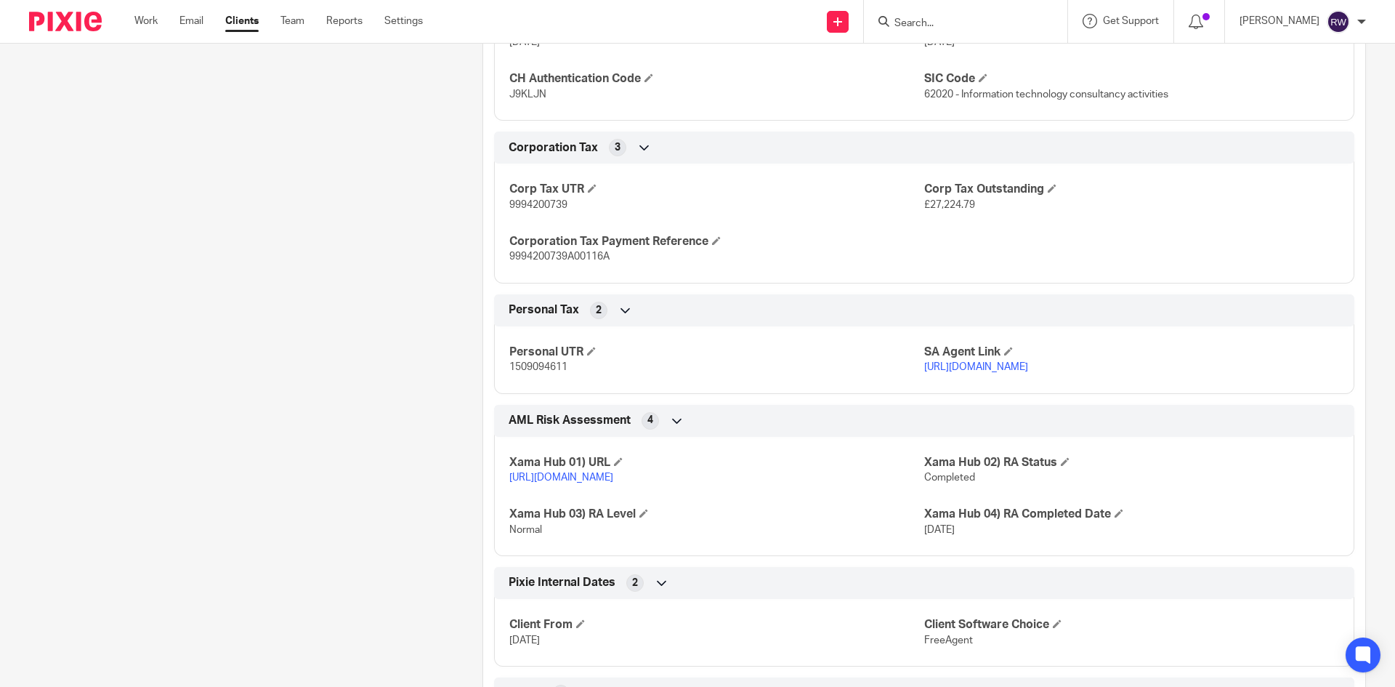
scroll to position [2107, 0]
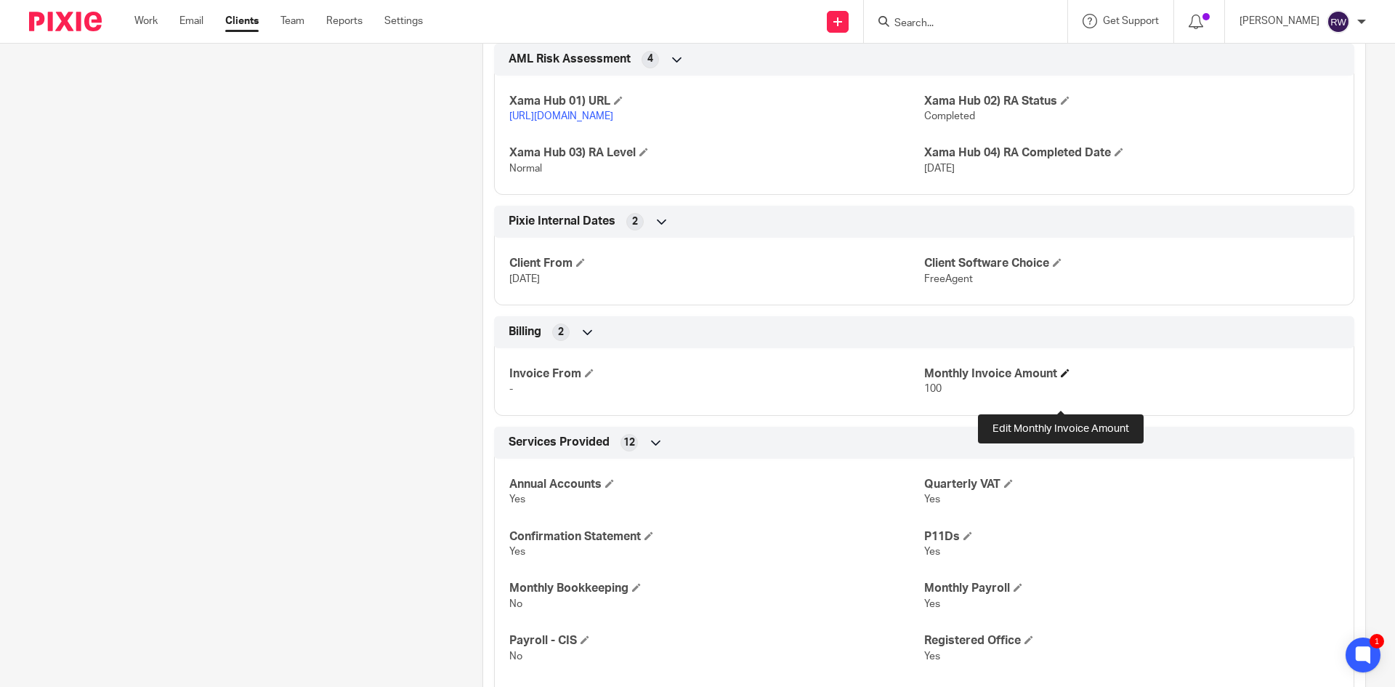
click at [1061, 377] on span at bounding box center [1065, 372] width 9 height 9
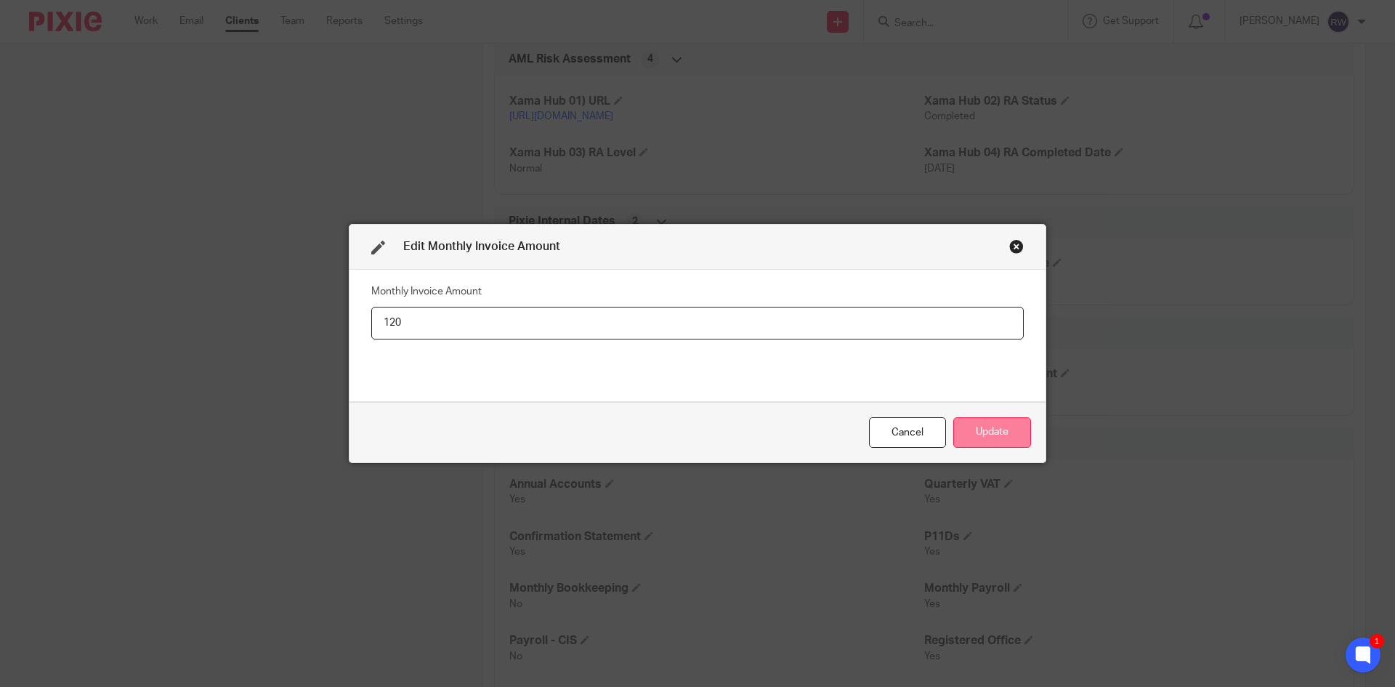
type input "120"
click at [987, 435] on button "Update" at bounding box center [992, 432] width 78 height 31
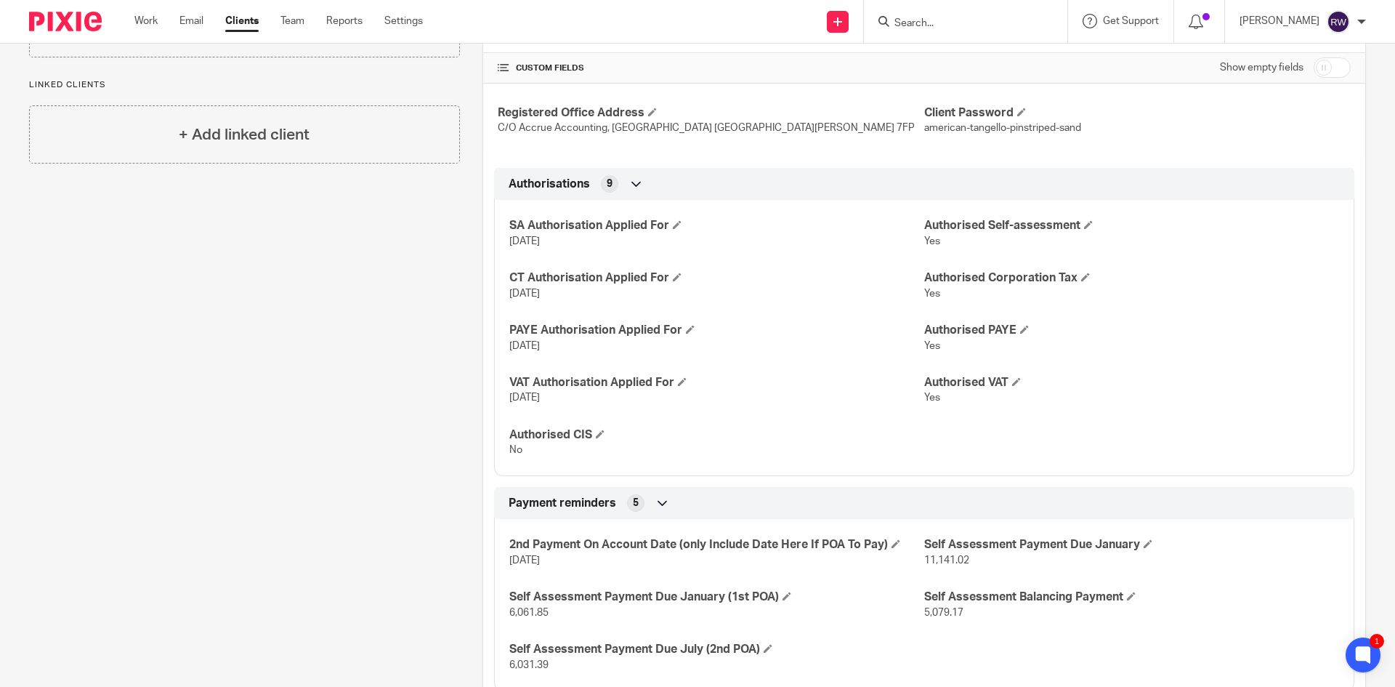
scroll to position [0, 0]
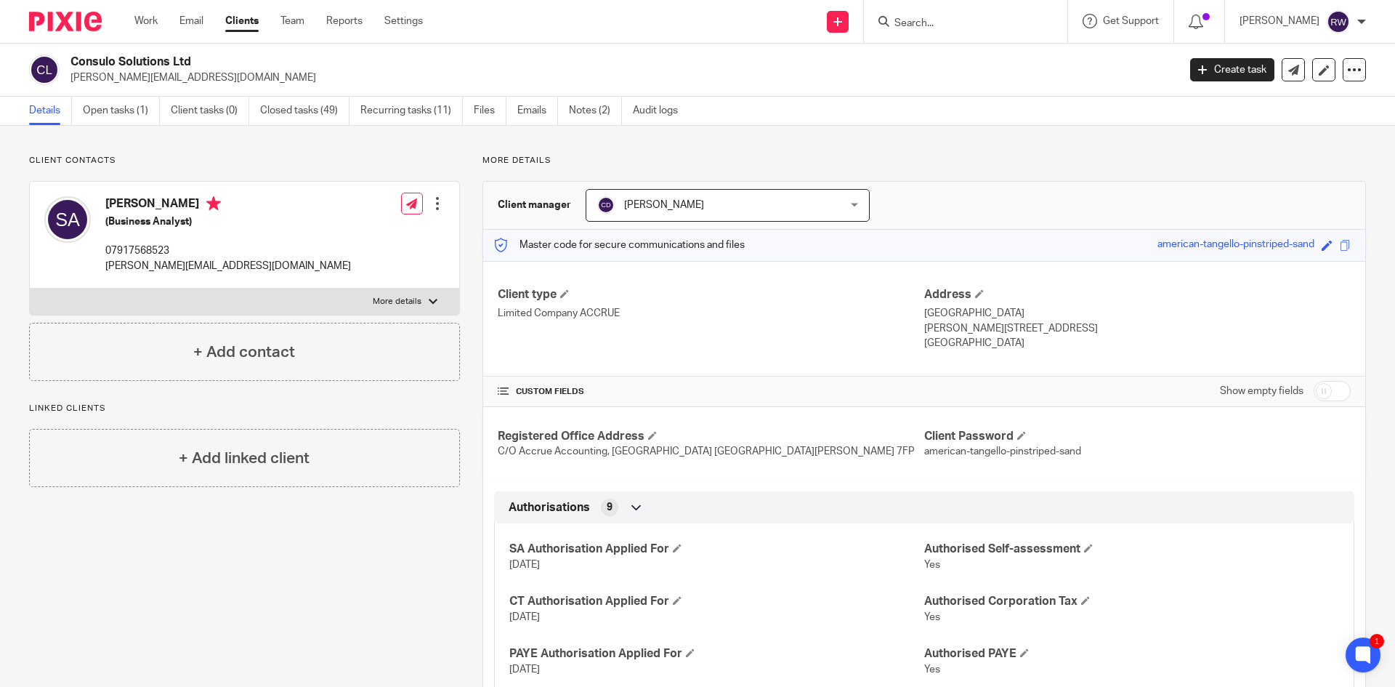
click at [921, 25] on input "Search" at bounding box center [958, 23] width 131 height 13
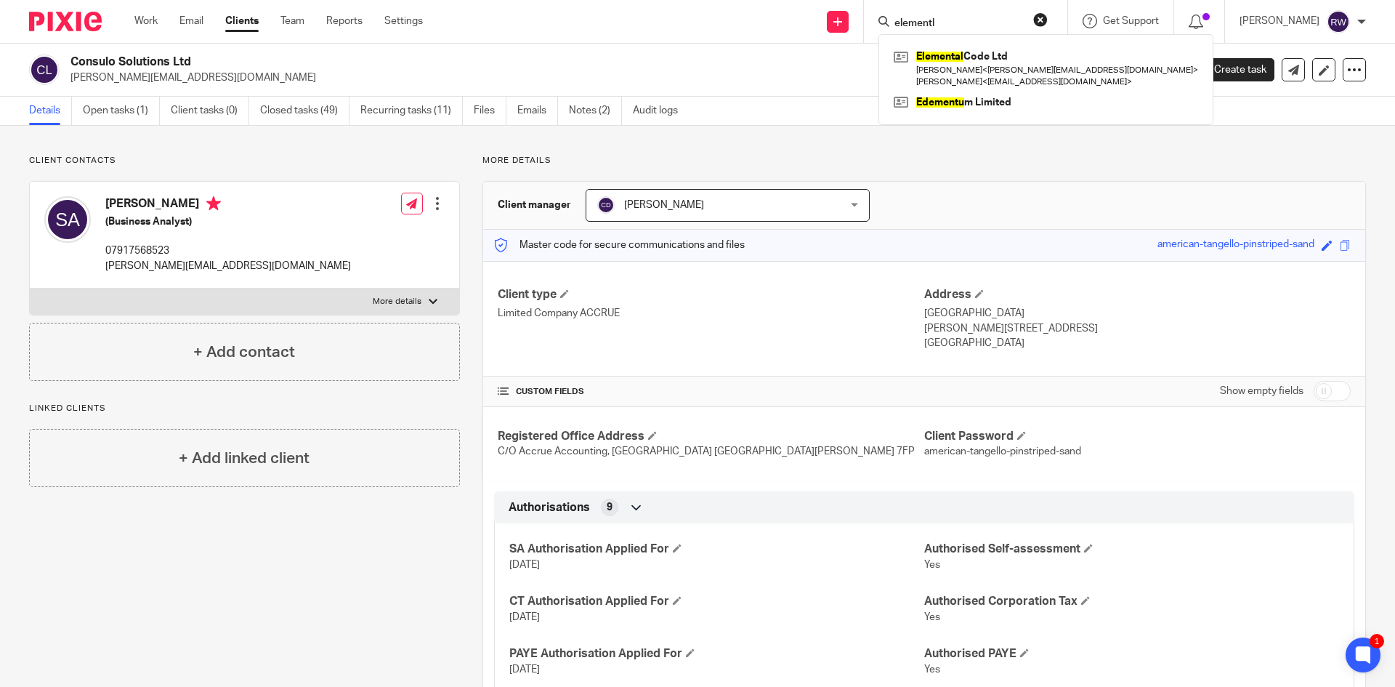
type input "elementl"
drag, startPoint x: 959, startPoint y: 22, endPoint x: 834, endPoint y: 9, distance: 125.6
click at [834, 9] on div "Send new email Create task Add client Request signature elementl Elemental Code…" at bounding box center [920, 21] width 950 height 43
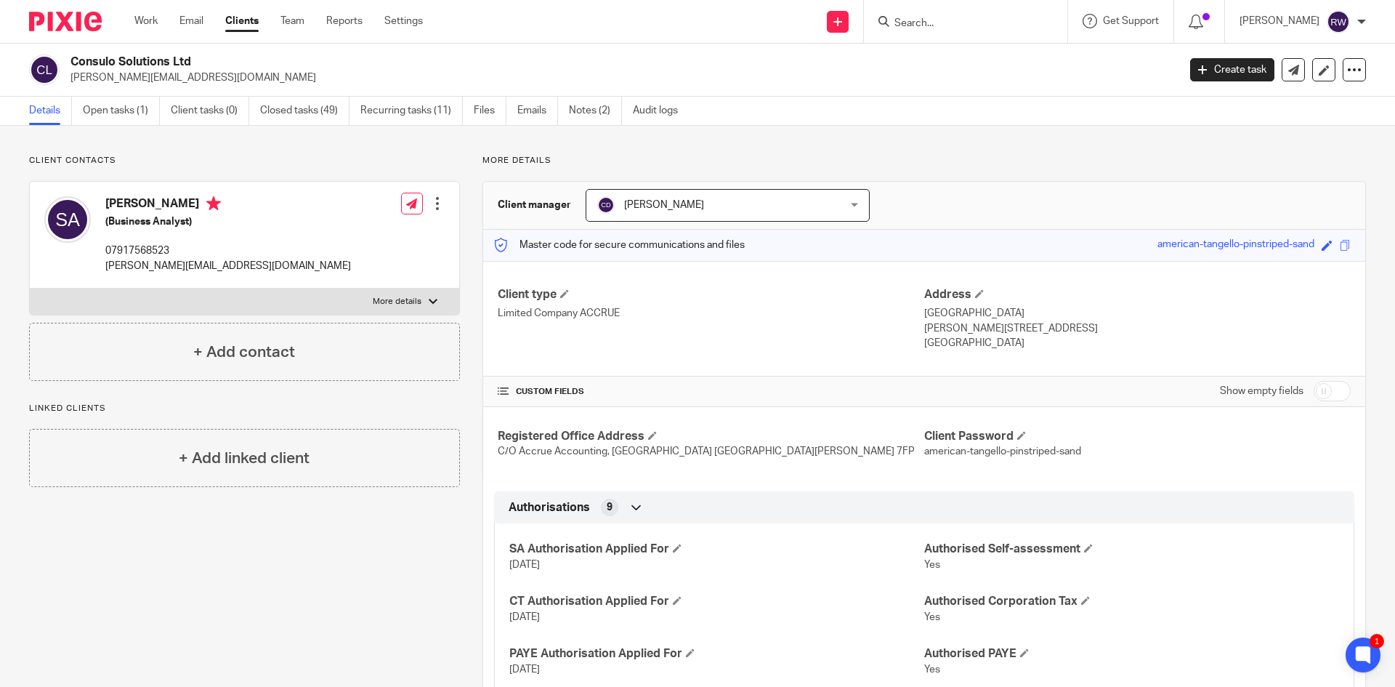
click at [928, 21] on input "Search" at bounding box center [958, 23] width 131 height 13
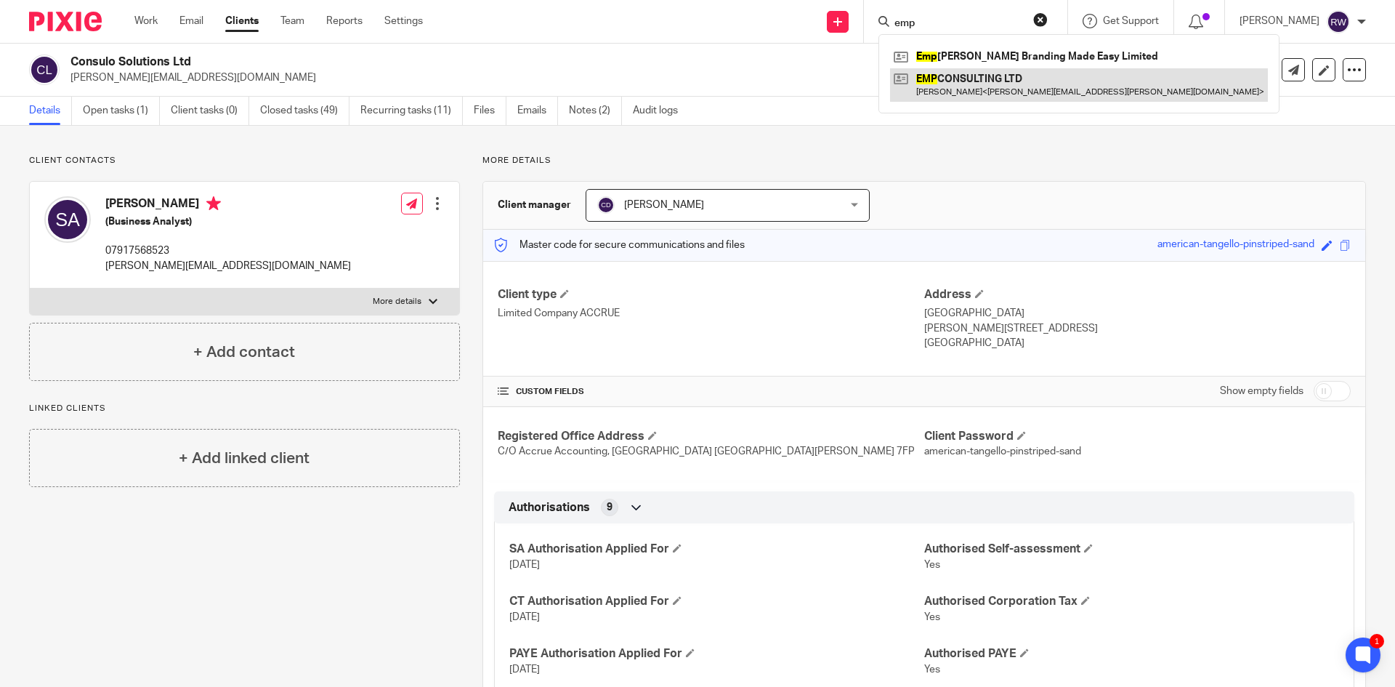
type input "emp"
click at [967, 89] on link at bounding box center [1079, 84] width 378 height 33
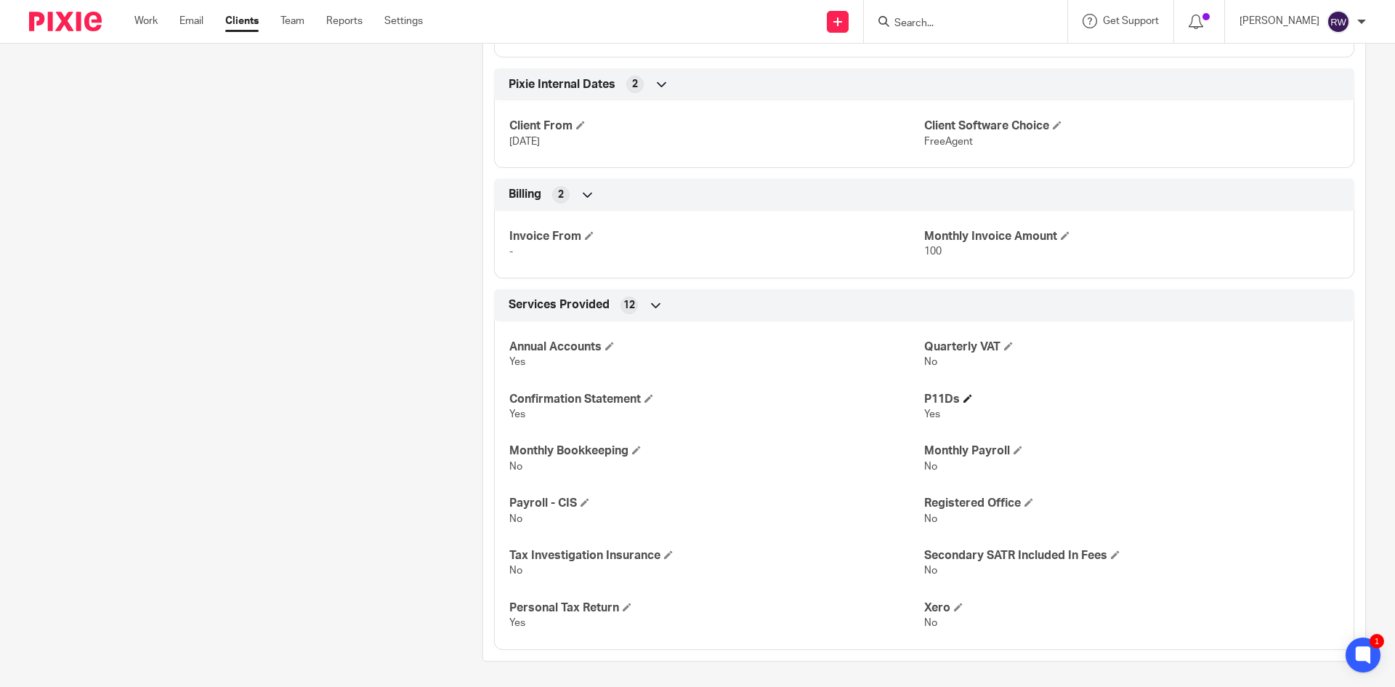
scroll to position [1943, 0]
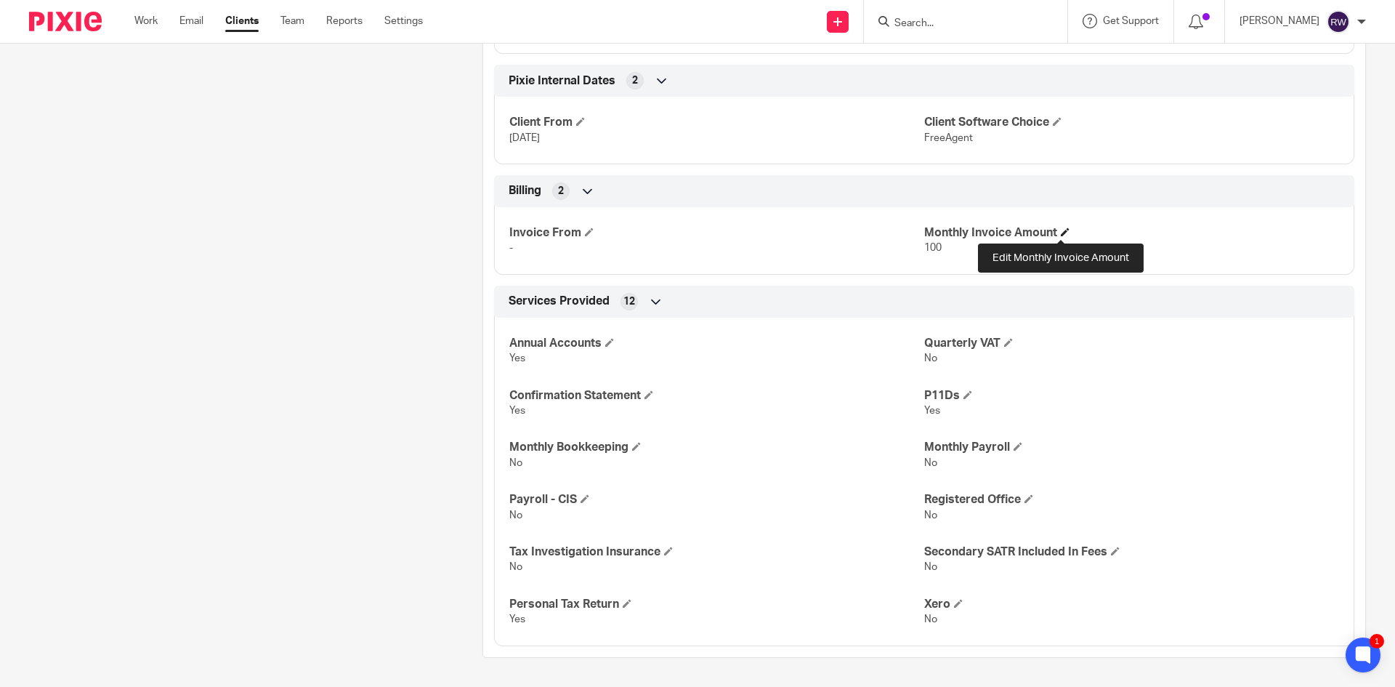
click at [1061, 232] on span at bounding box center [1065, 231] width 9 height 9
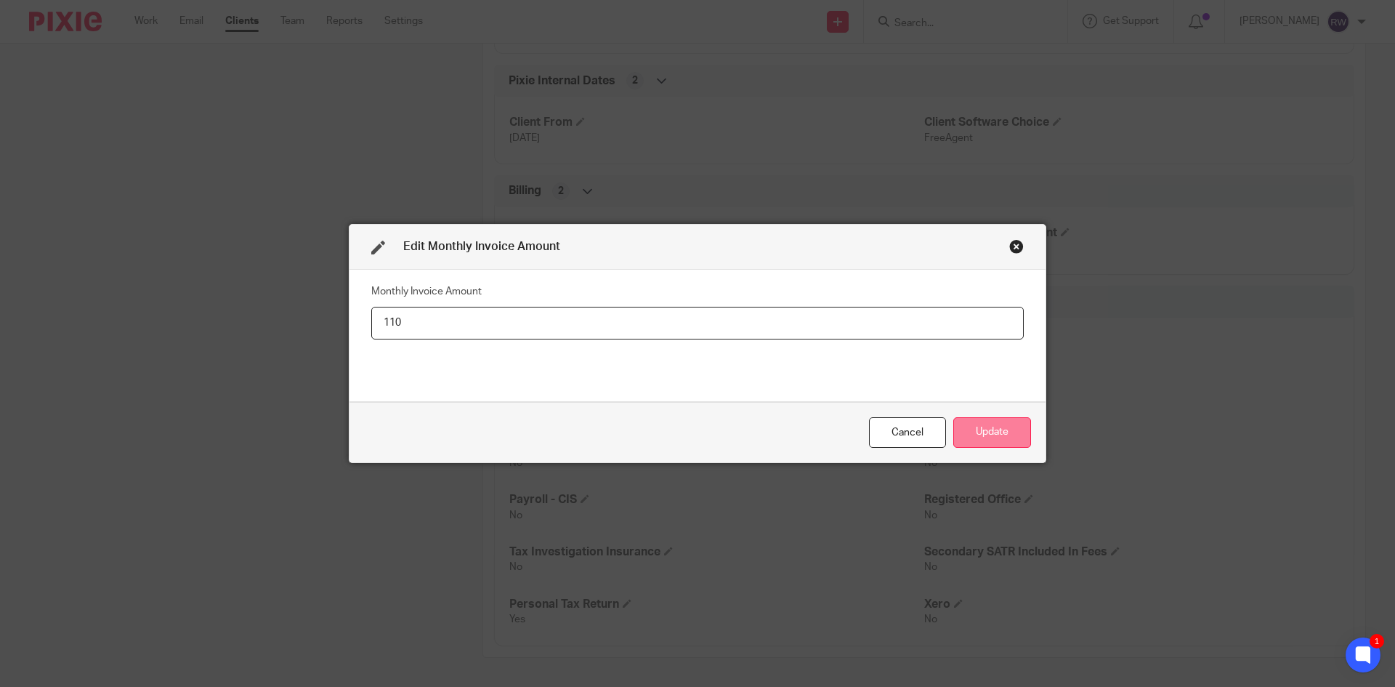
type input "110"
click at [996, 431] on button "Update" at bounding box center [992, 432] width 78 height 31
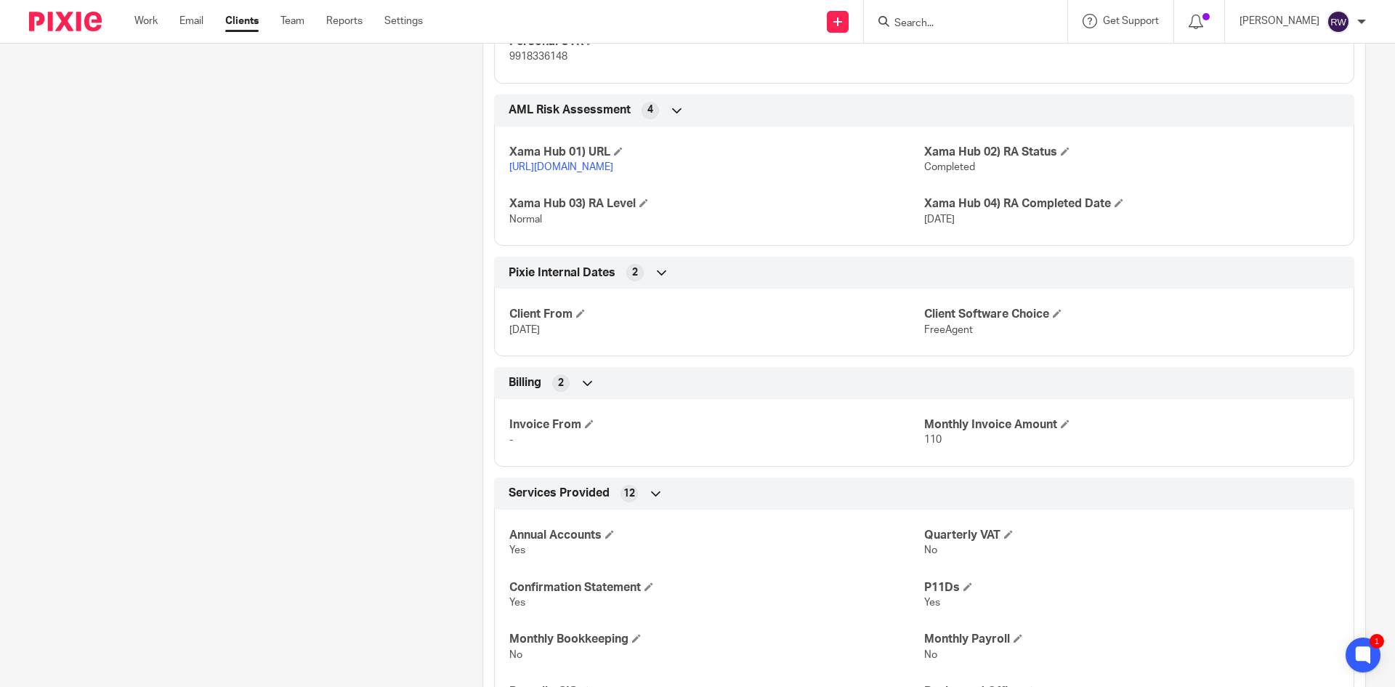
scroll to position [1508, 0]
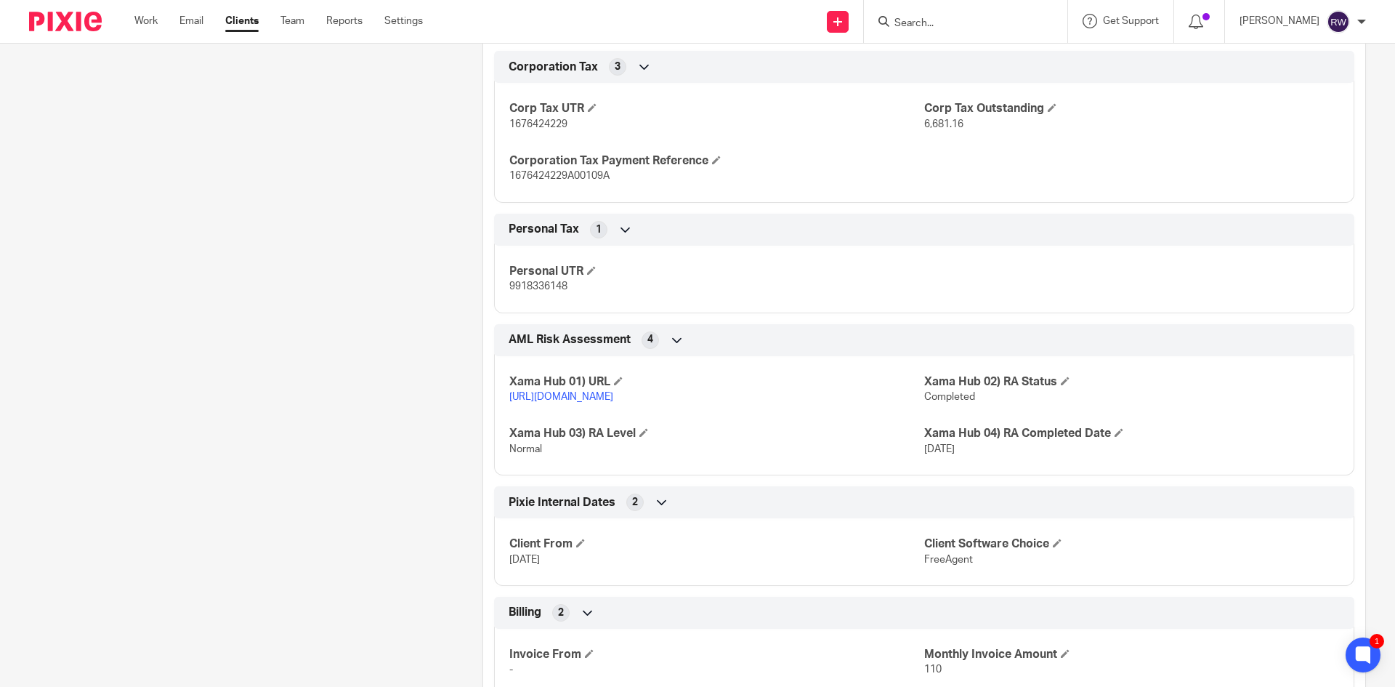
click at [918, 22] on input "Search" at bounding box center [958, 23] width 131 height 13
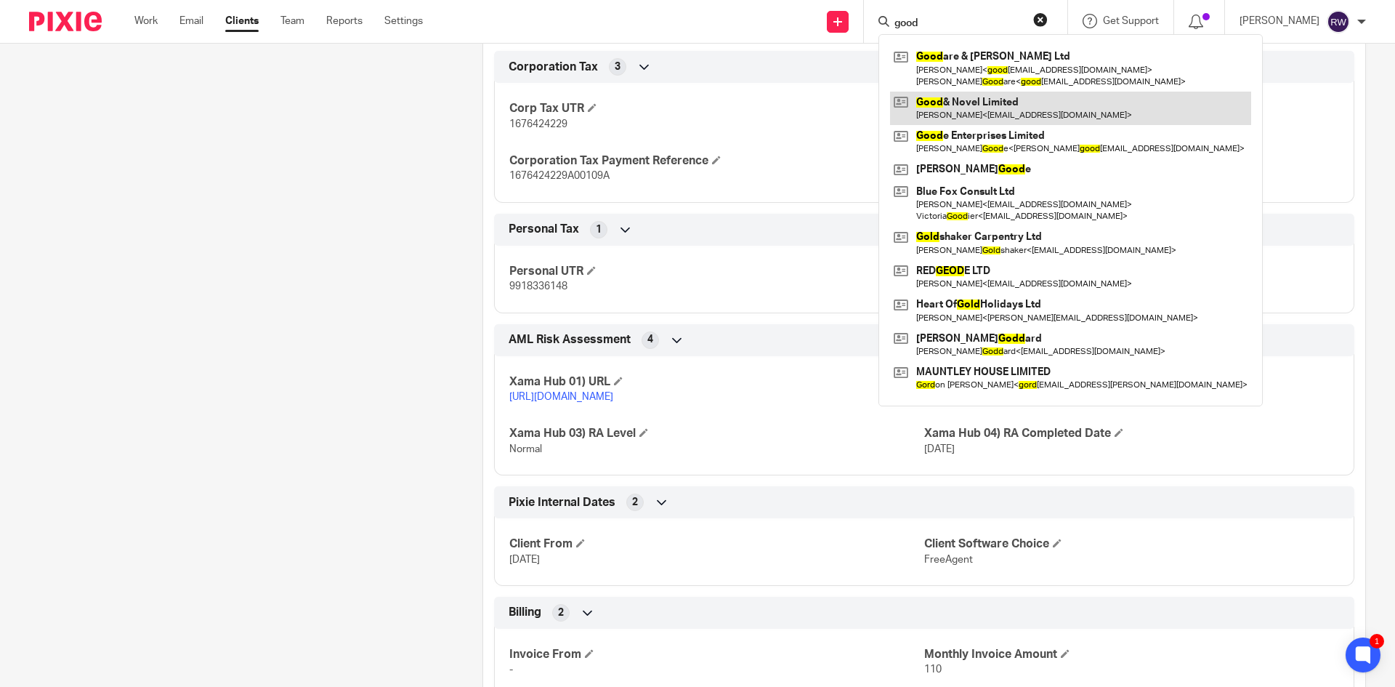
type input "good"
click at [974, 99] on link at bounding box center [1070, 108] width 361 height 33
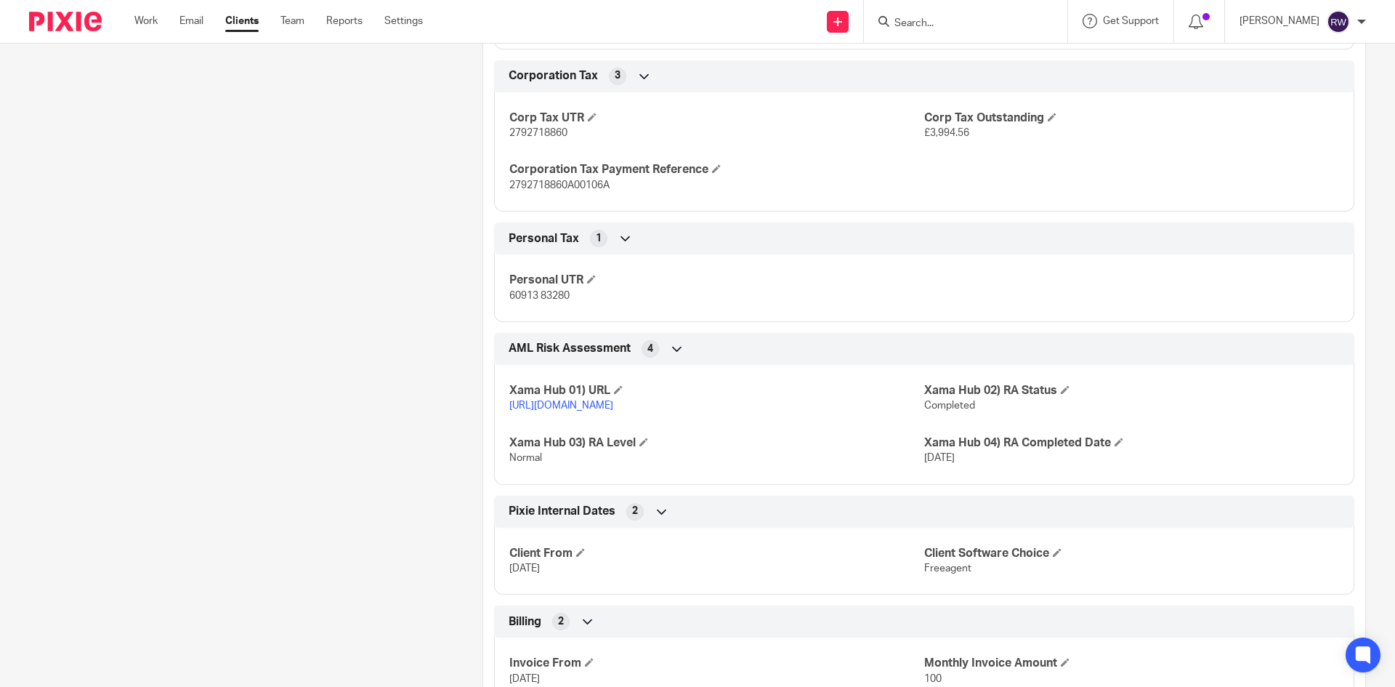
scroll to position [1671, 0]
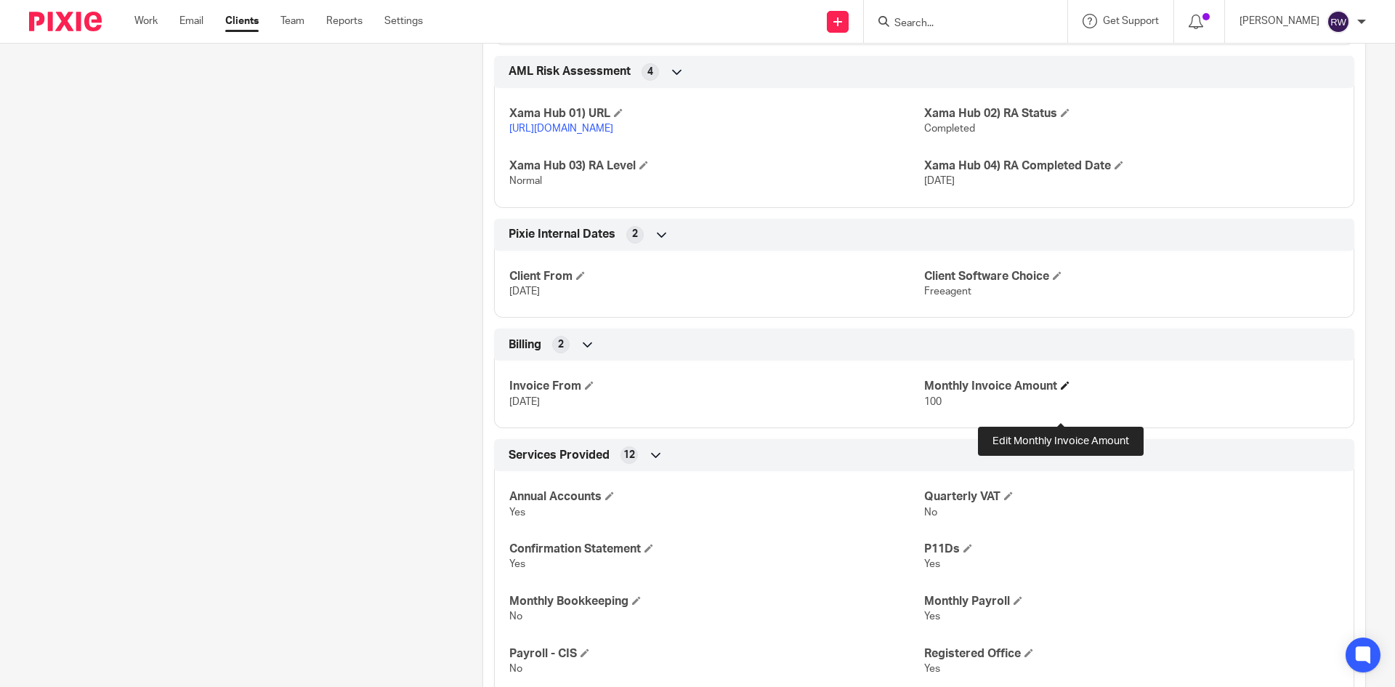
click at [1061, 389] on span at bounding box center [1065, 385] width 9 height 9
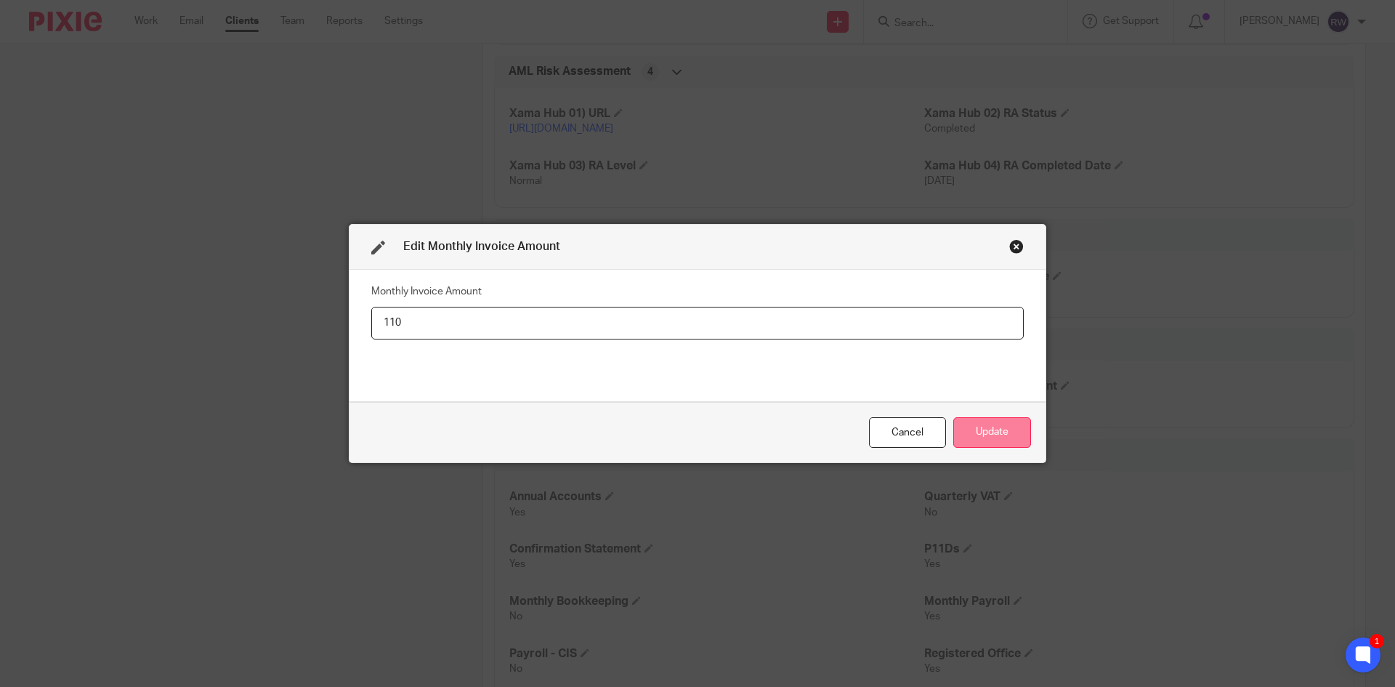
type input "110"
click at [978, 424] on button "Update" at bounding box center [992, 432] width 78 height 31
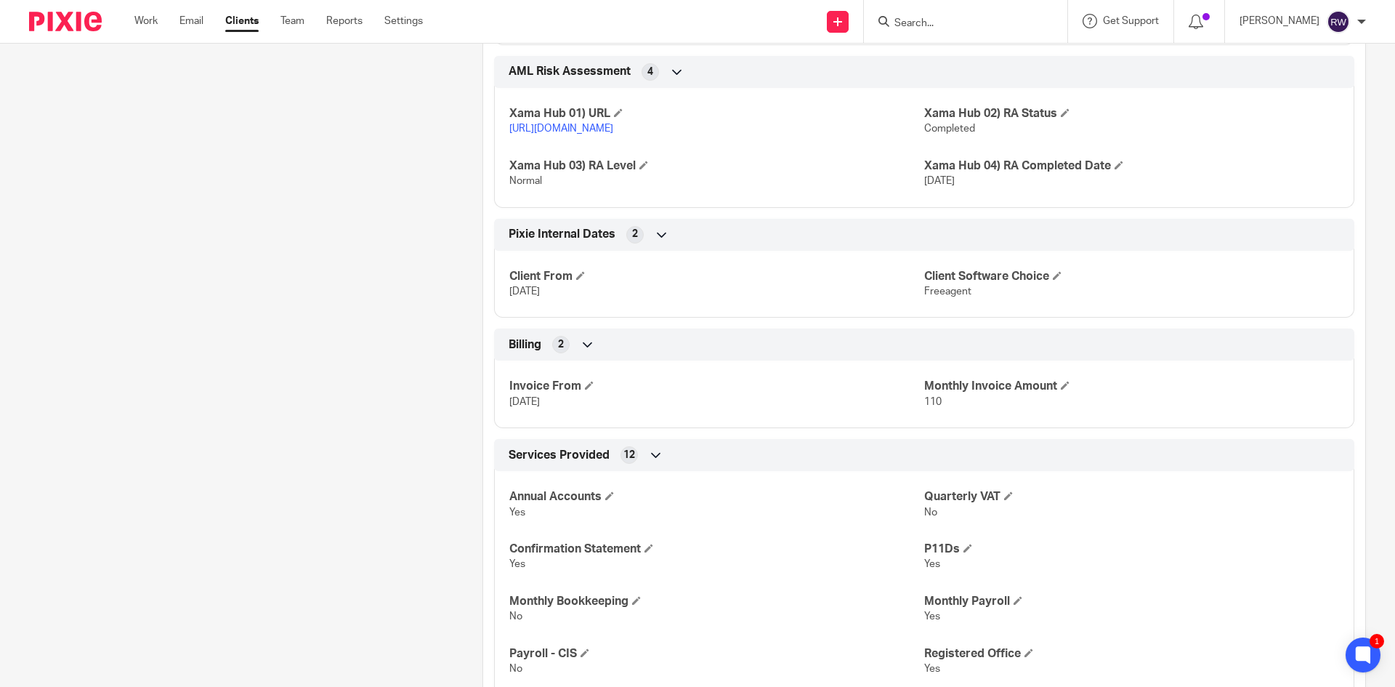
click at [928, 20] on input "Search" at bounding box center [958, 23] width 131 height 13
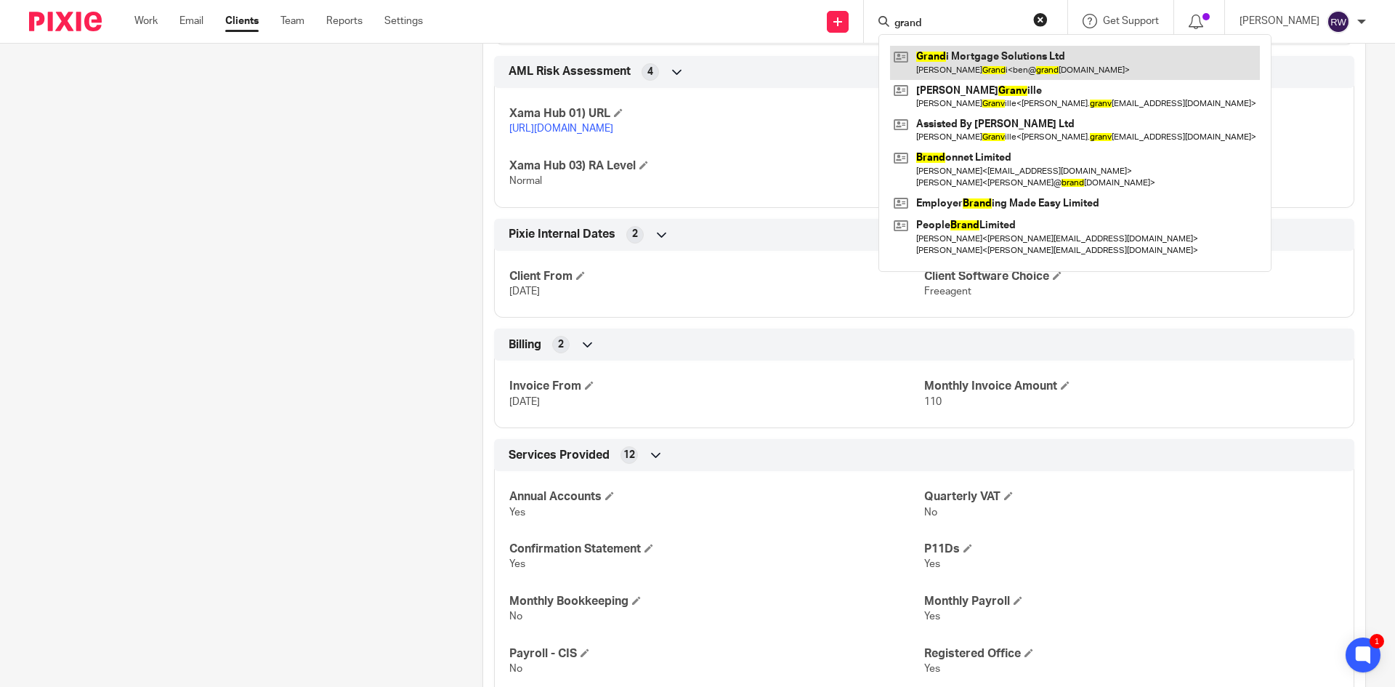
type input "grand"
click at [972, 53] on link at bounding box center [1075, 62] width 370 height 33
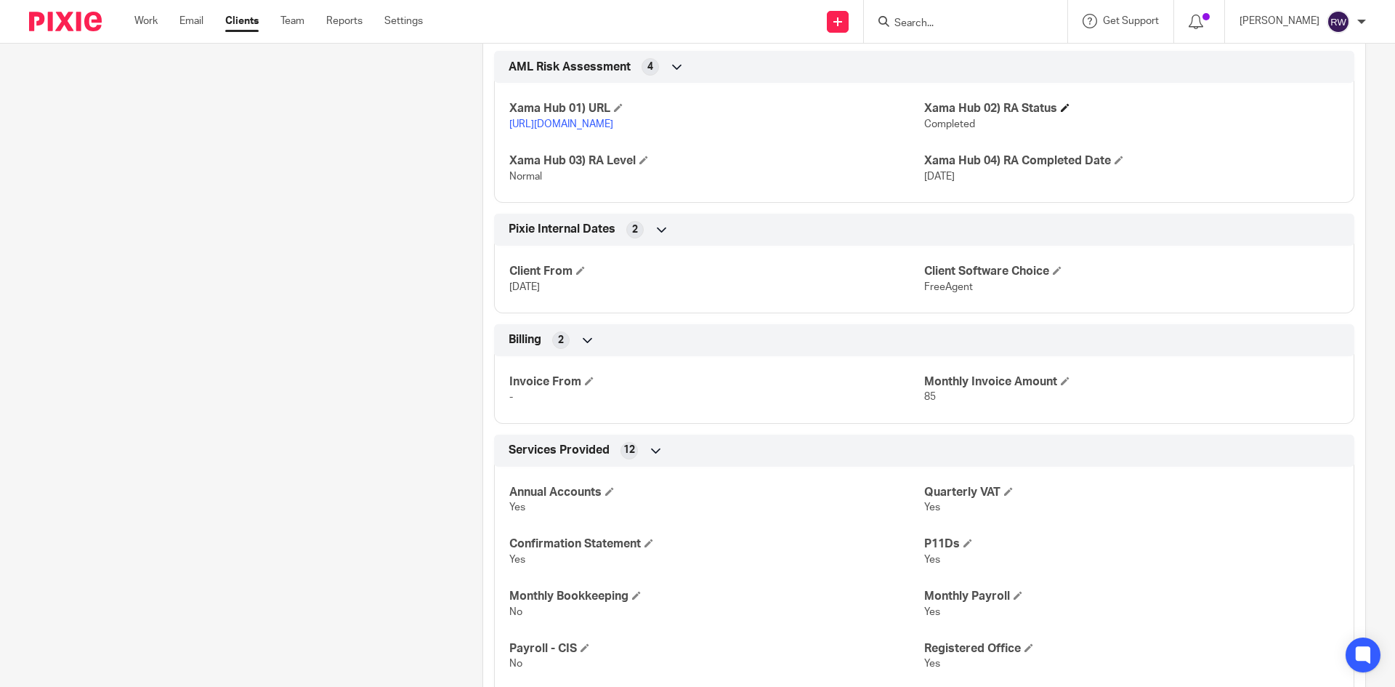
scroll to position [1898, 0]
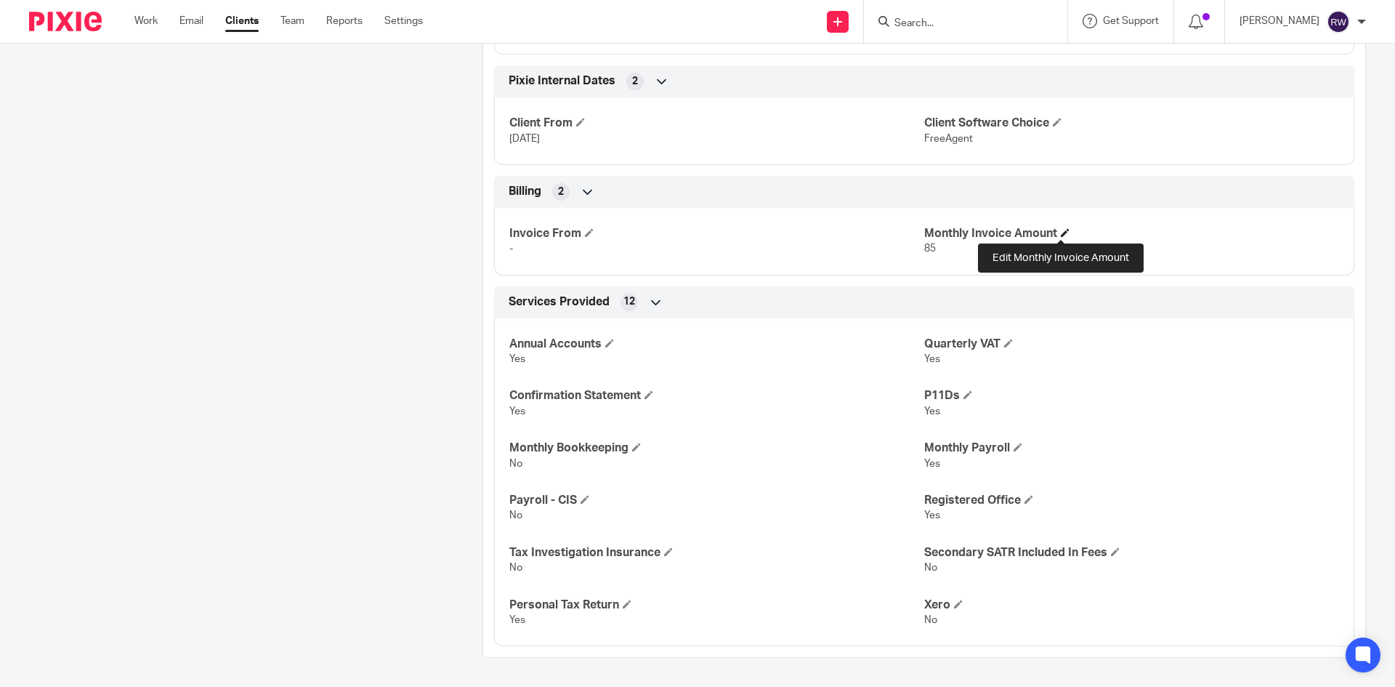
click at [1061, 234] on span at bounding box center [1065, 232] width 9 height 9
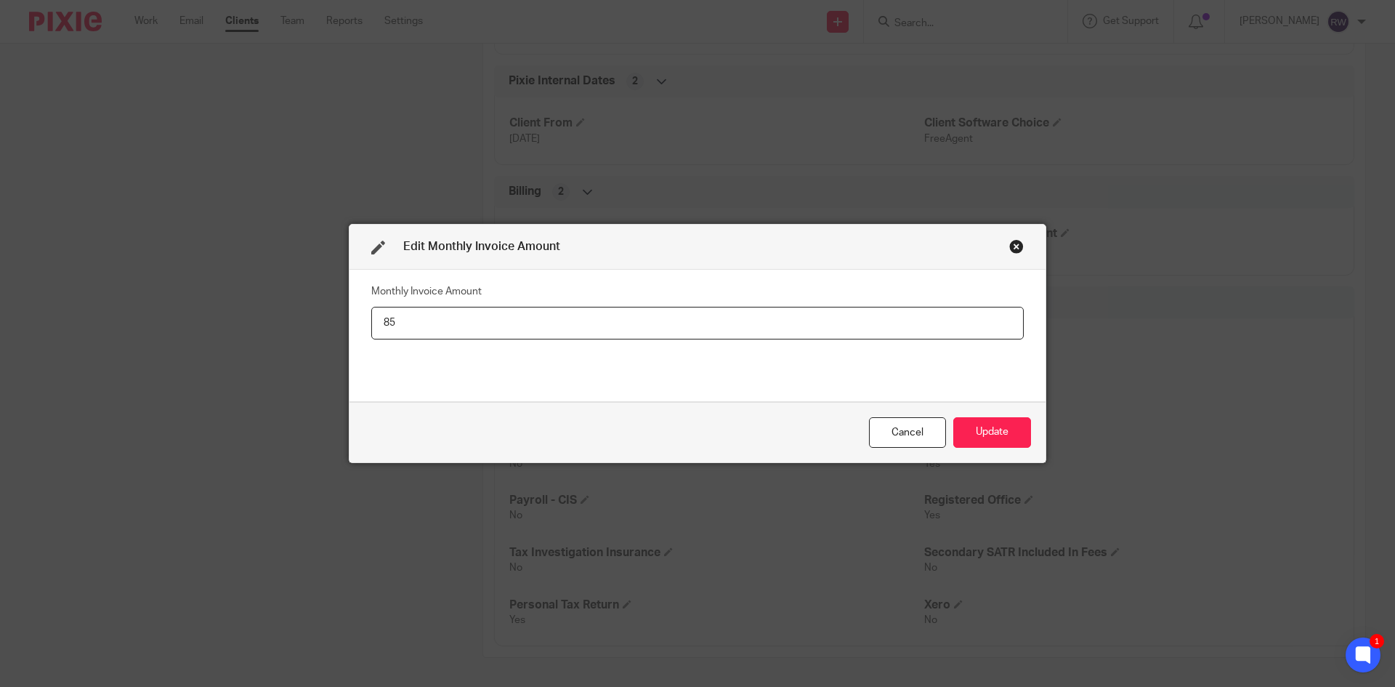
type input "8"
type input "105"
click at [1000, 424] on button "Update" at bounding box center [992, 432] width 78 height 31
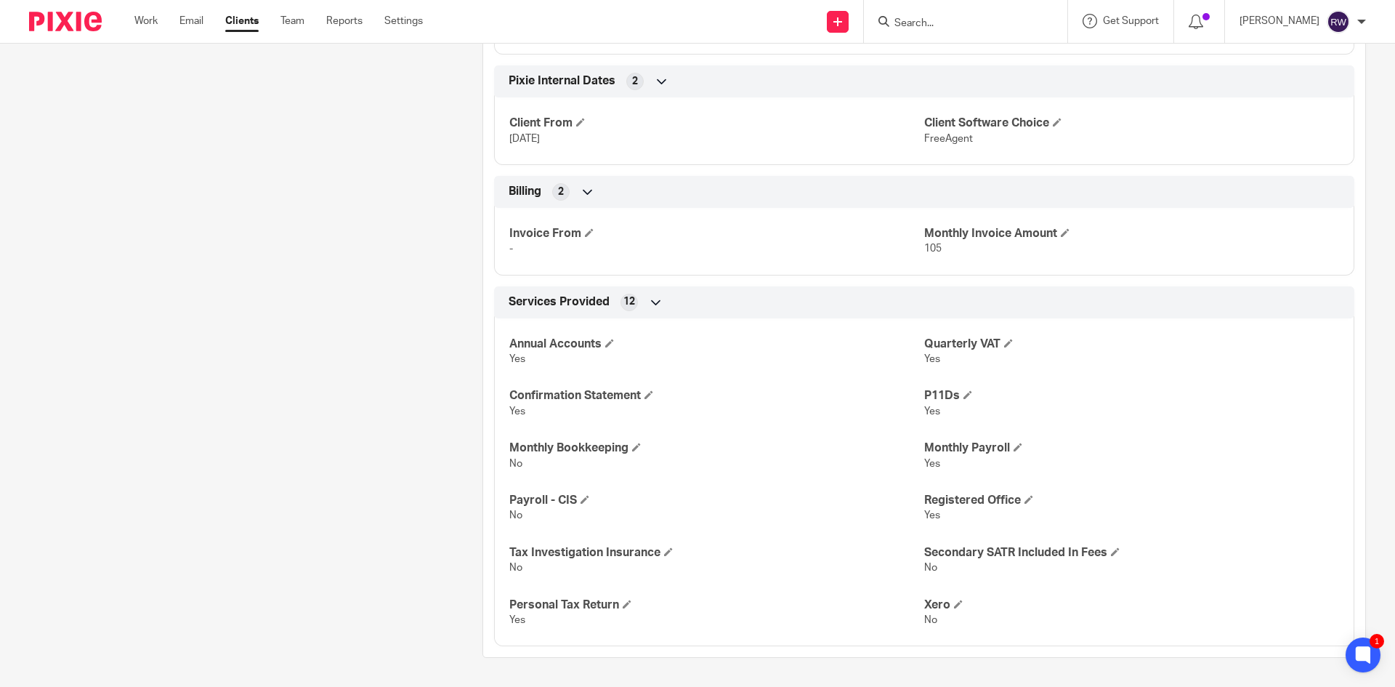
click at [926, 27] on input "Search" at bounding box center [958, 23] width 131 height 13
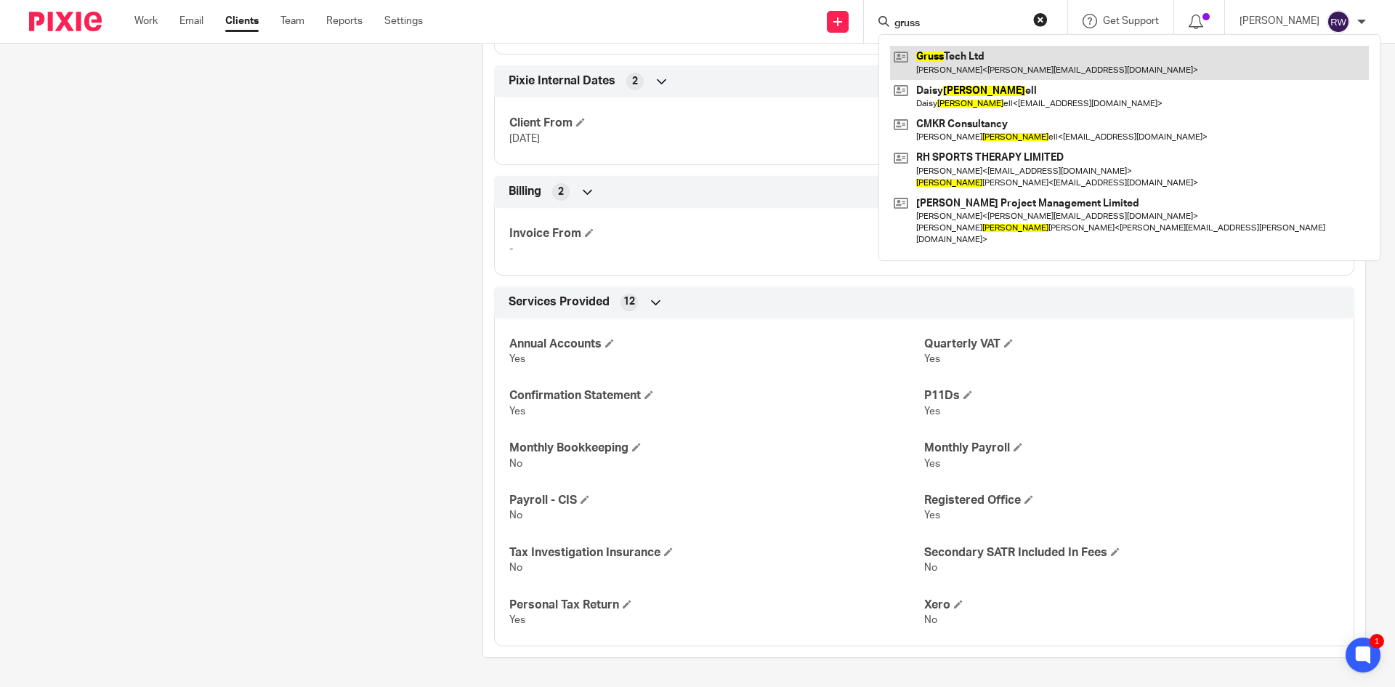
type input "gruss"
click at [944, 54] on link at bounding box center [1129, 62] width 479 height 33
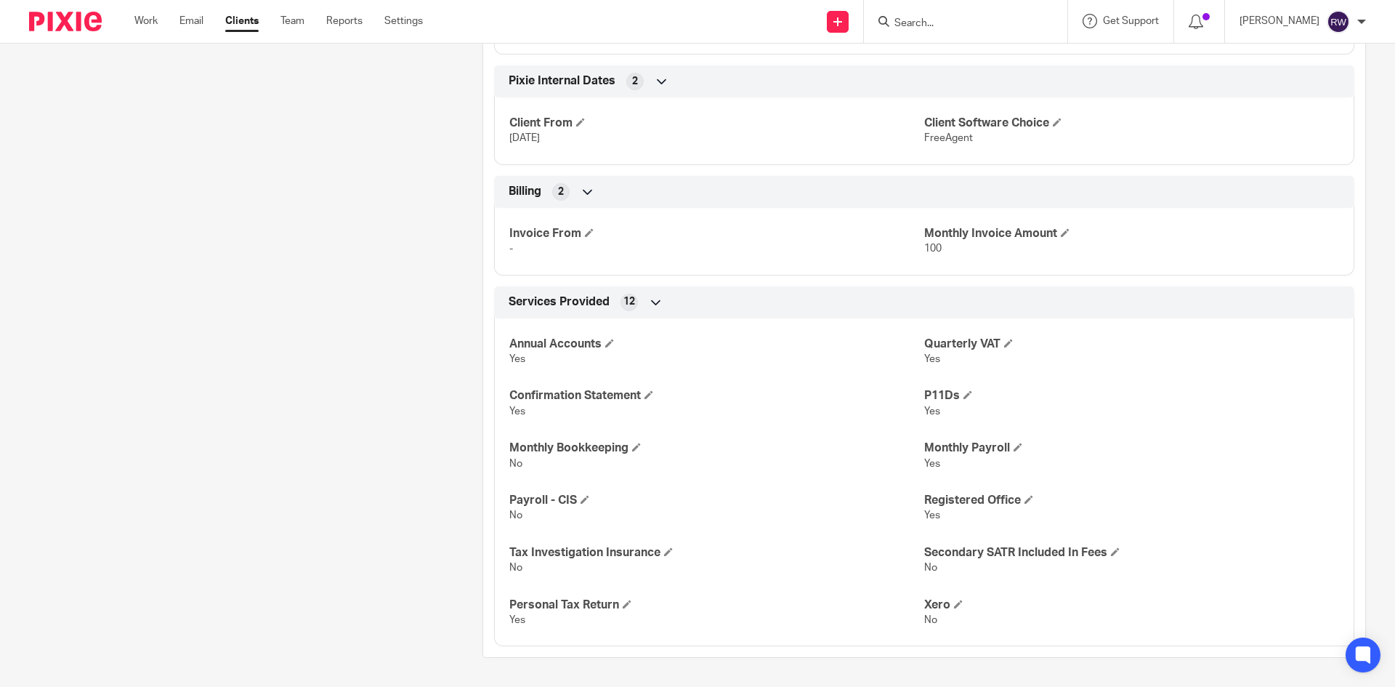
scroll to position [2054, 0]
click at [1063, 230] on span at bounding box center [1065, 232] width 9 height 9
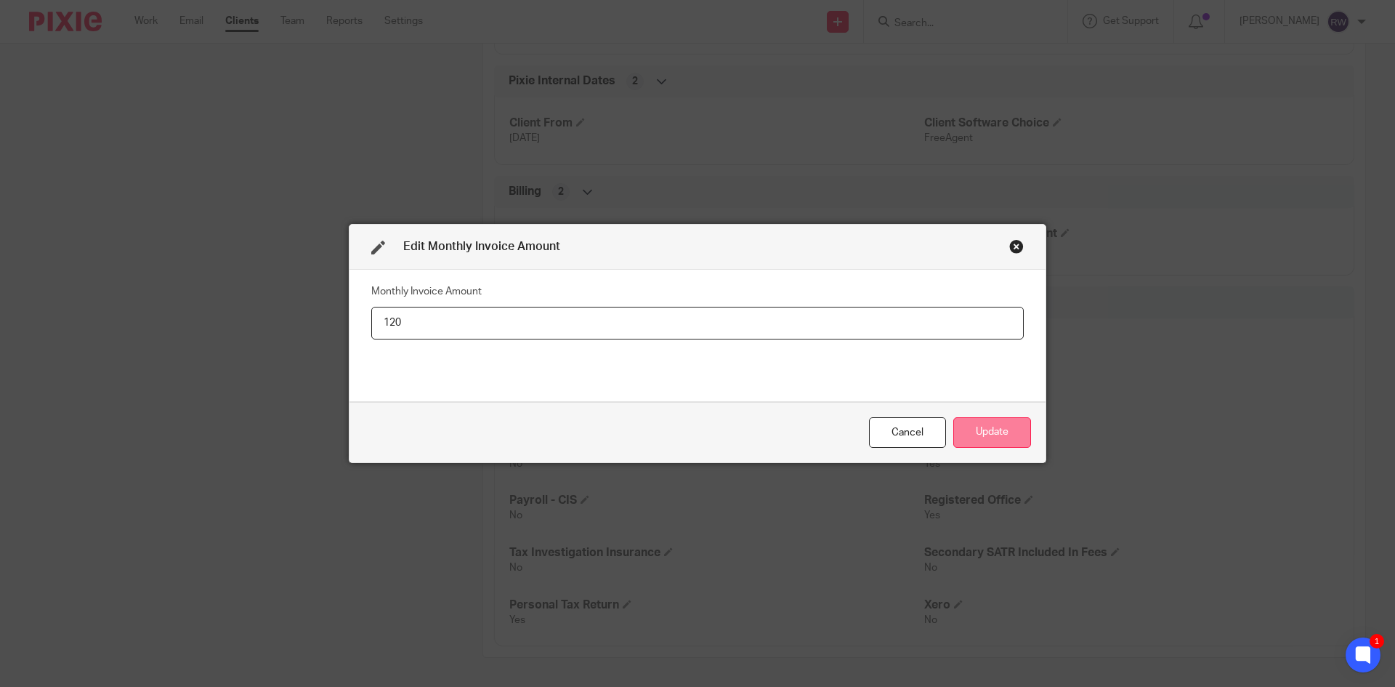
type input "120"
click at [991, 430] on button "Update" at bounding box center [992, 432] width 78 height 31
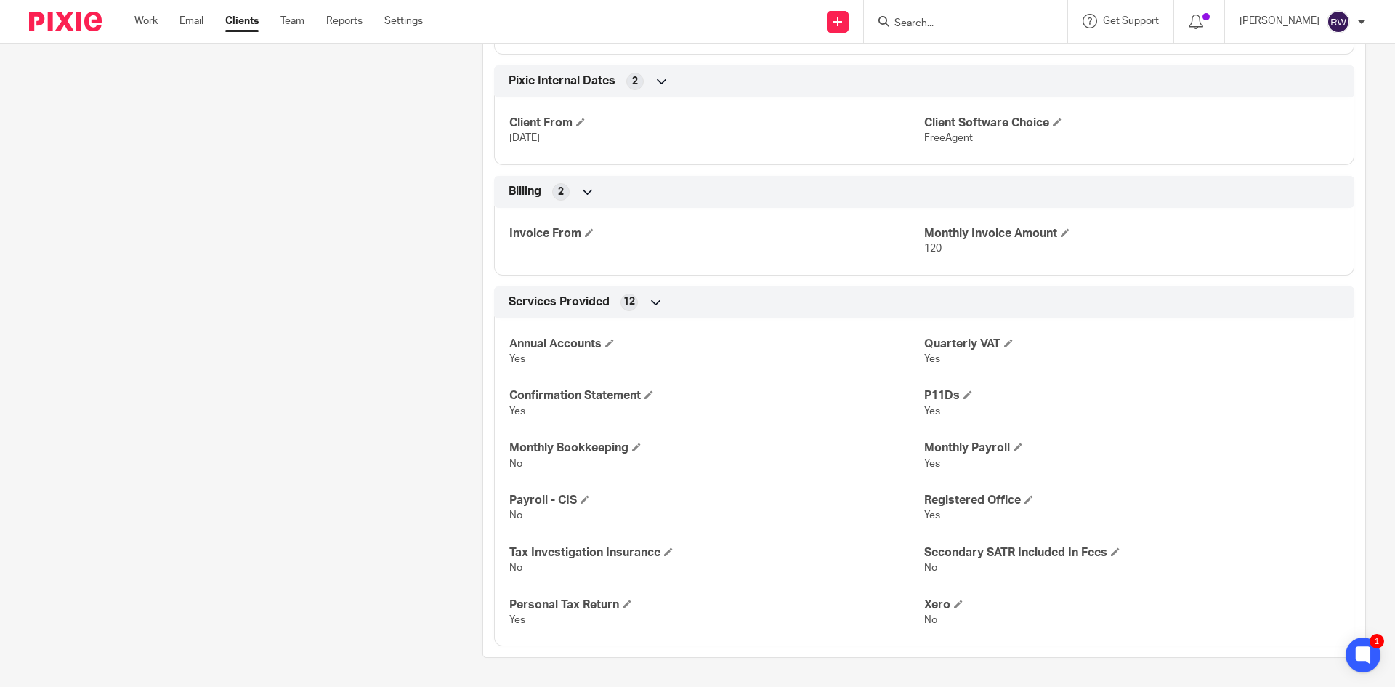
click at [927, 25] on input "Search" at bounding box center [958, 23] width 131 height 13
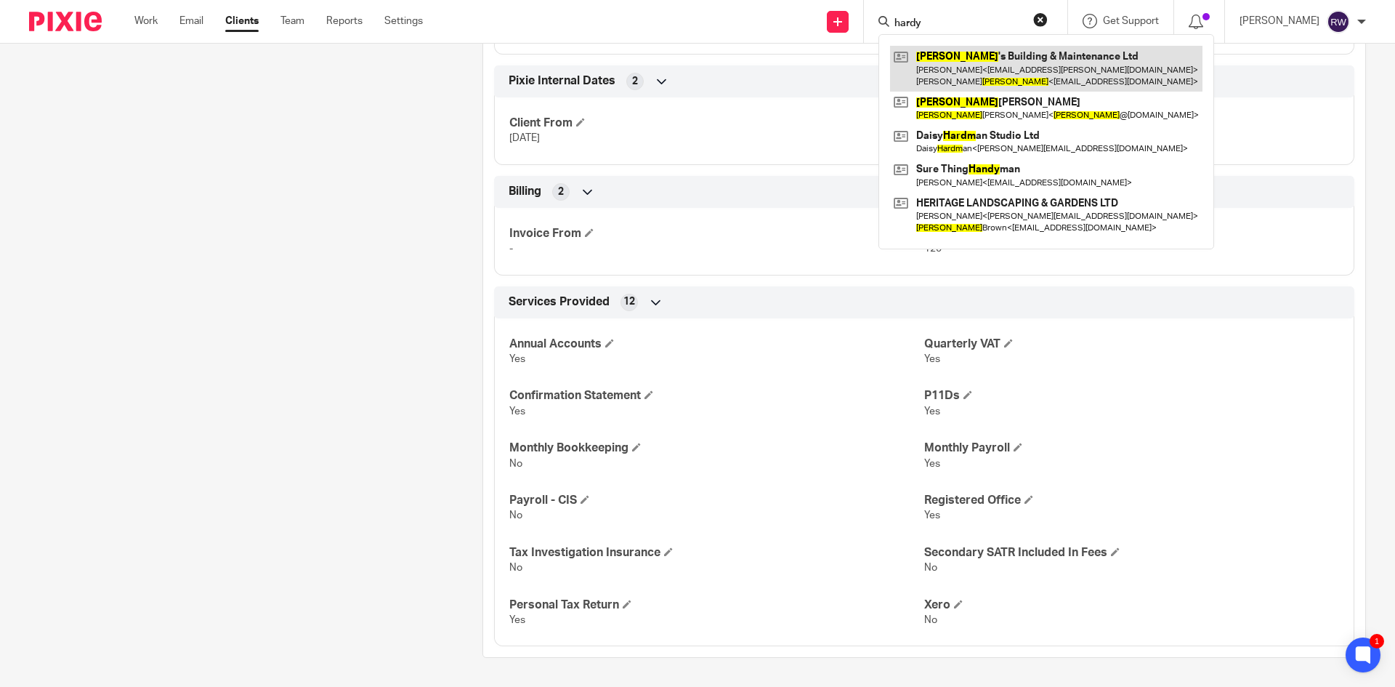
type input "hardy"
click at [952, 67] on link at bounding box center [1046, 68] width 312 height 45
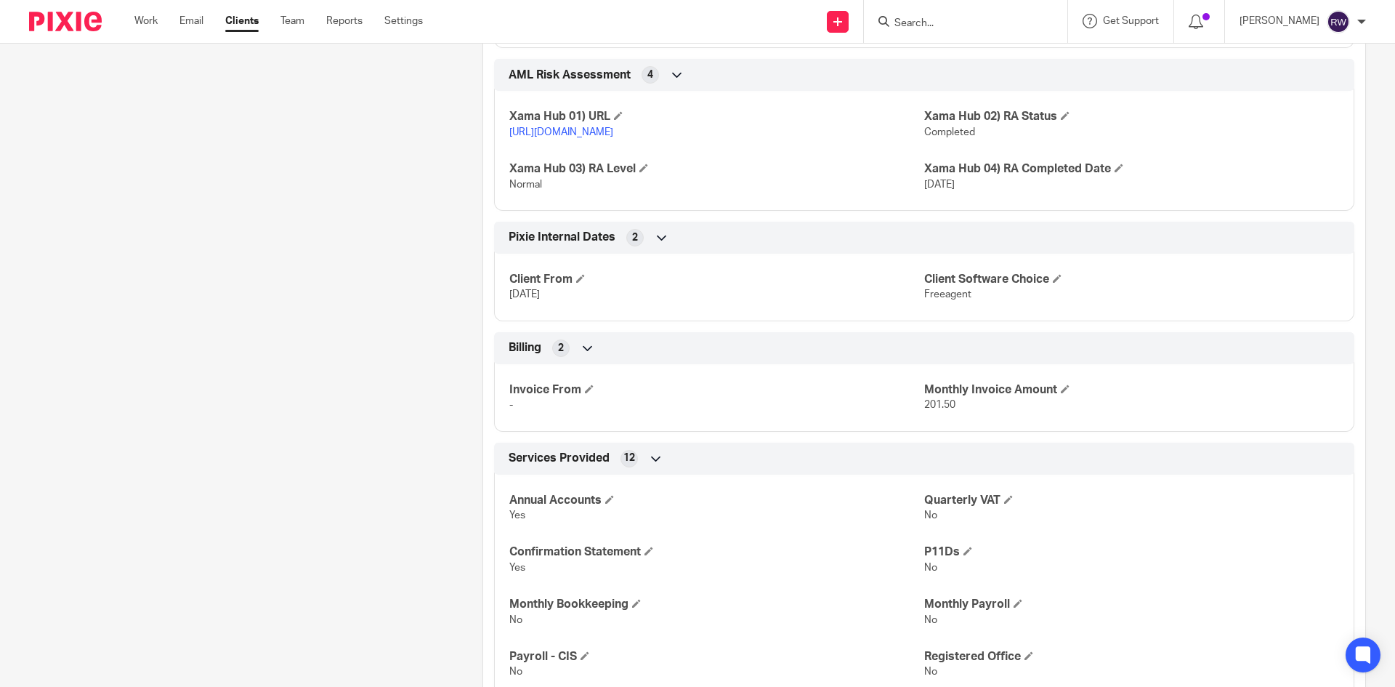
scroll to position [1889, 0]
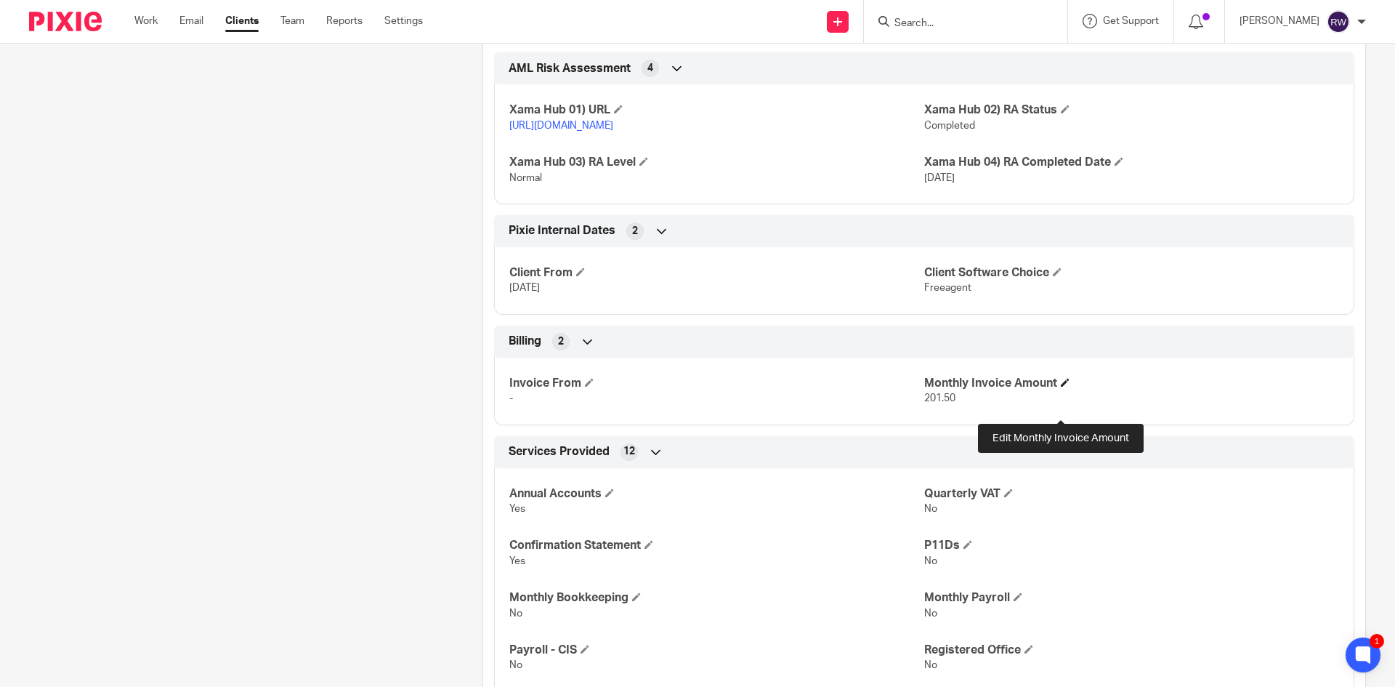
click at [1061, 387] on span at bounding box center [1065, 382] width 9 height 9
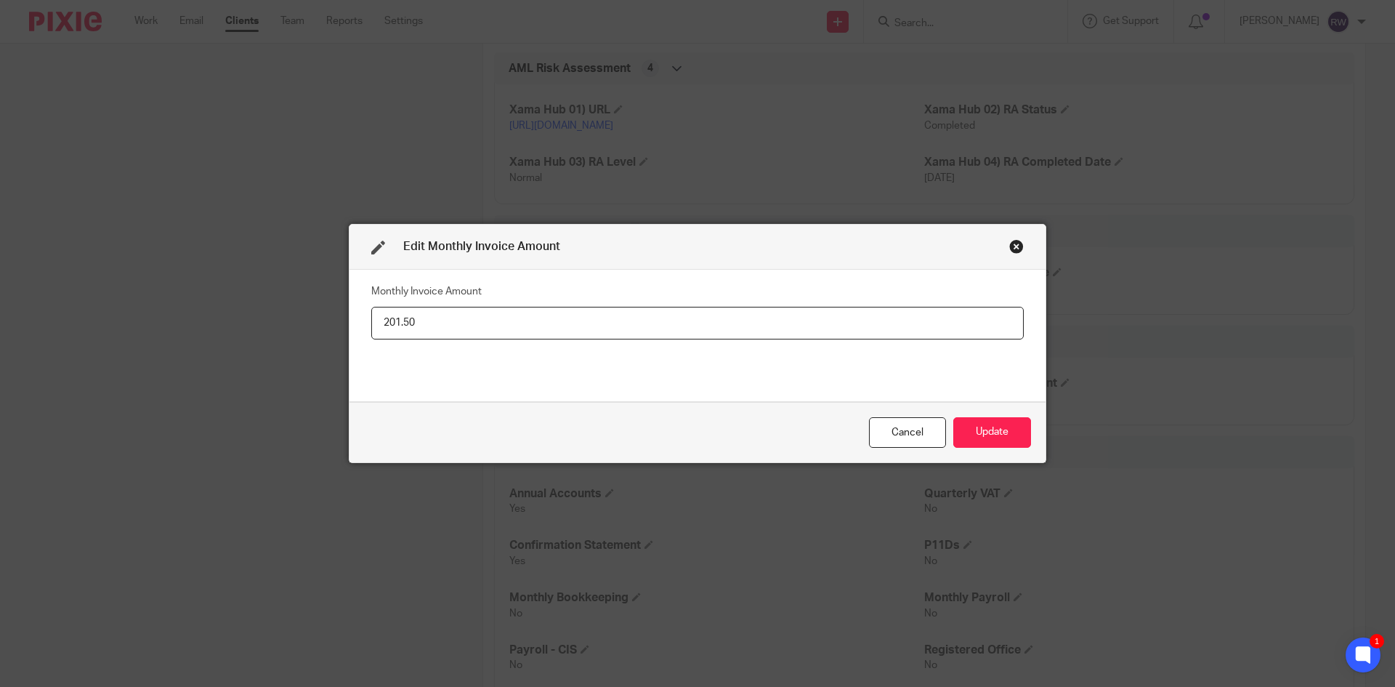
drag, startPoint x: 572, startPoint y: 324, endPoint x: 422, endPoint y: 314, distance: 150.0
click at [422, 314] on input "201.50" at bounding box center [697, 323] width 652 height 33
drag, startPoint x: 426, startPoint y: 323, endPoint x: 327, endPoint y: 312, distance: 99.3
click at [327, 312] on div "Edit Monthly Invoice Amount Monthly Invoice Amount 201.50 Cancel Update" at bounding box center [697, 343] width 1395 height 687
type input "225"
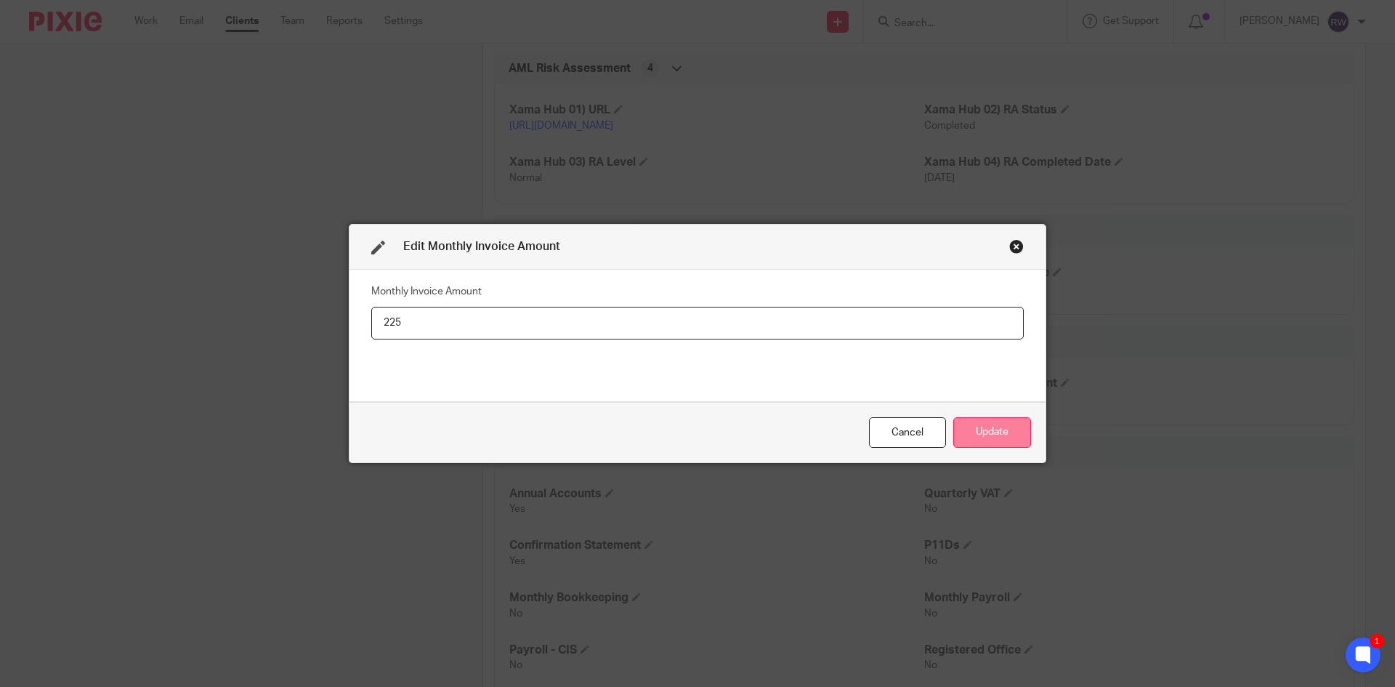
click at [990, 434] on button "Update" at bounding box center [992, 432] width 78 height 31
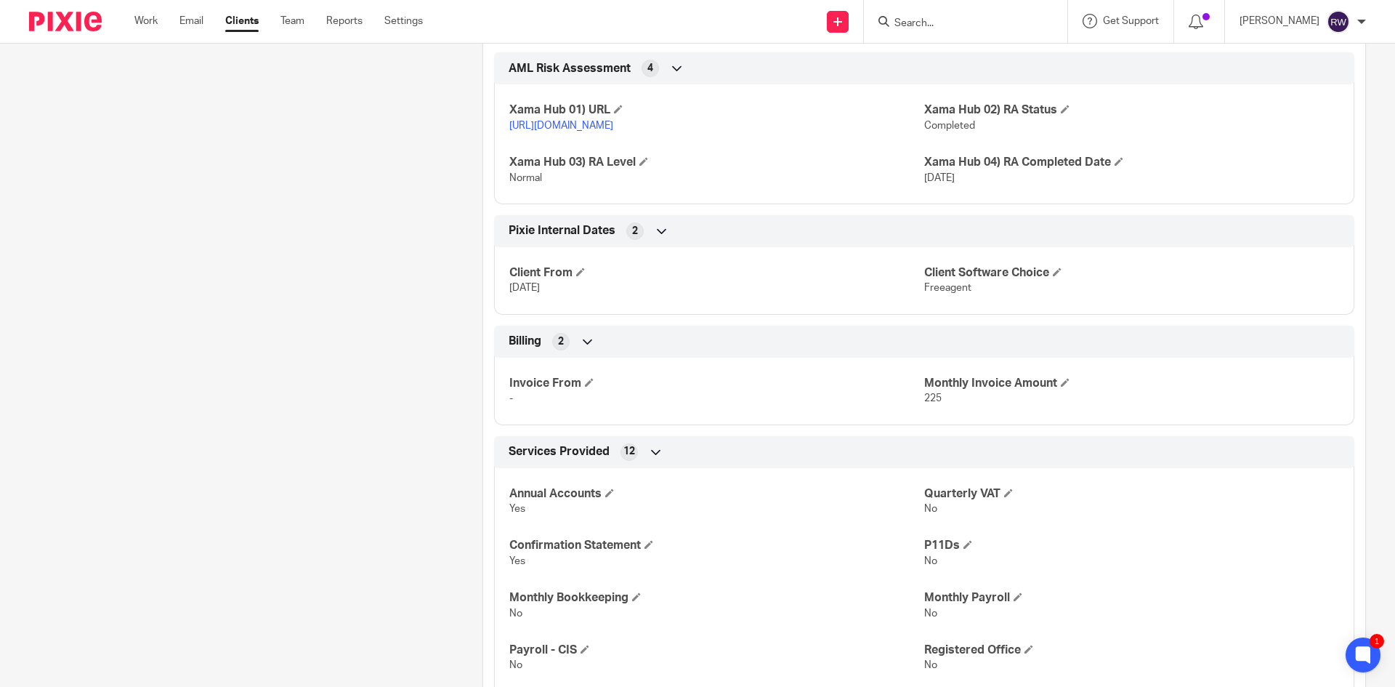
click at [928, 33] on div at bounding box center [965, 21] width 203 height 43
click at [928, 30] on input "Search" at bounding box center [958, 23] width 131 height 13
type input "hcv"
click at [958, 68] on link at bounding box center [1013, 62] width 246 height 33
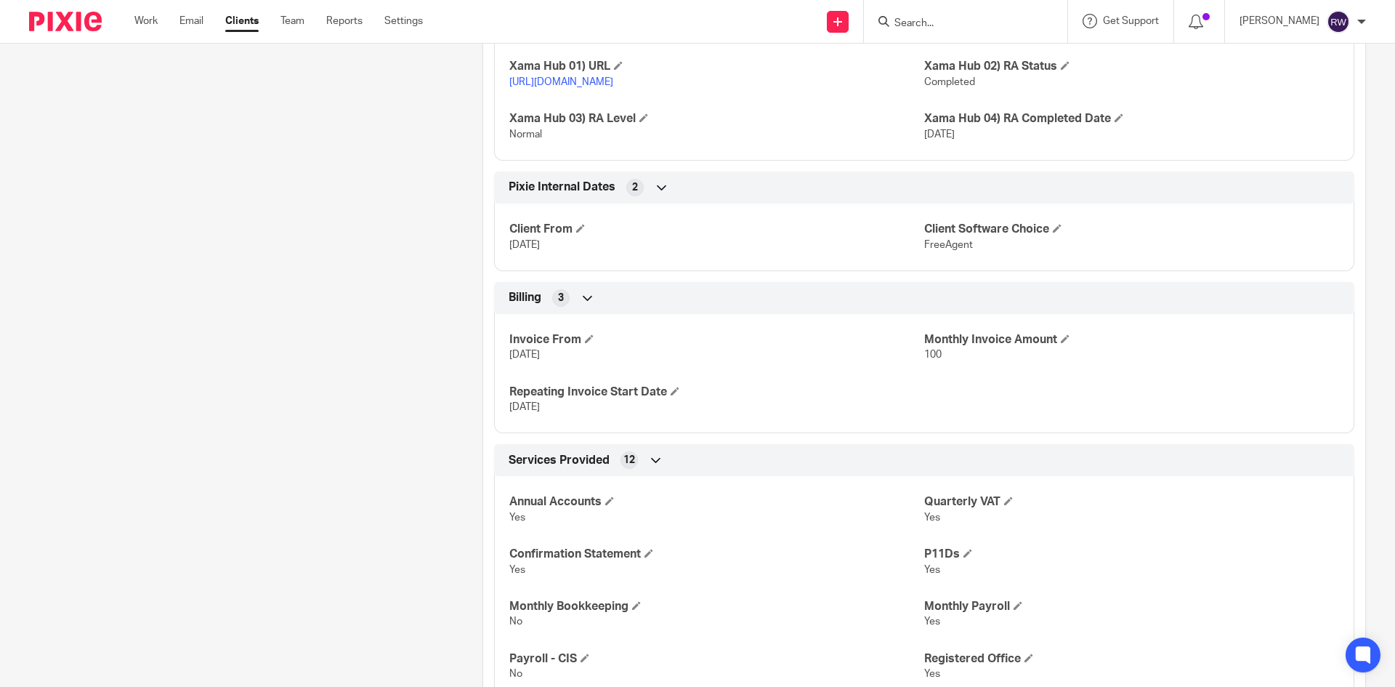
scroll to position [1816, 0]
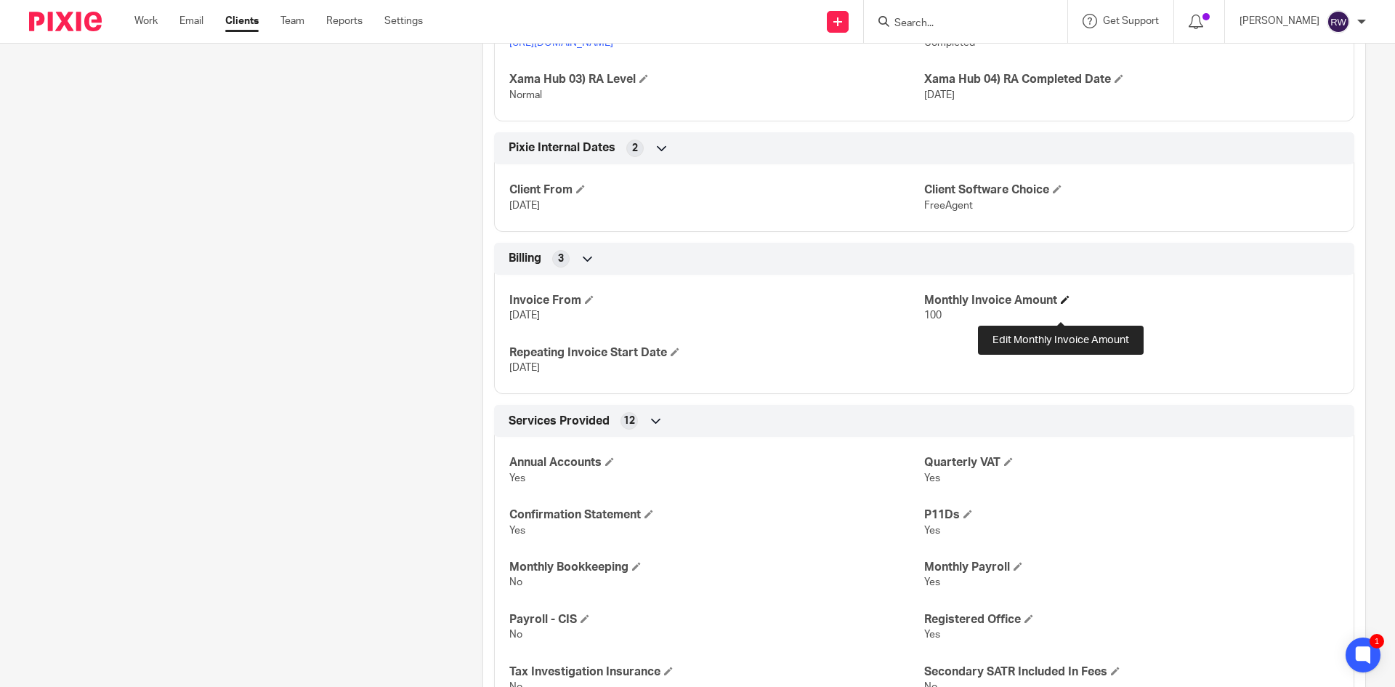
click at [1065, 308] on h4 "Monthly Invoice Amount" at bounding box center [1131, 300] width 415 height 15
click at [1061, 304] on span at bounding box center [1065, 299] width 9 height 9
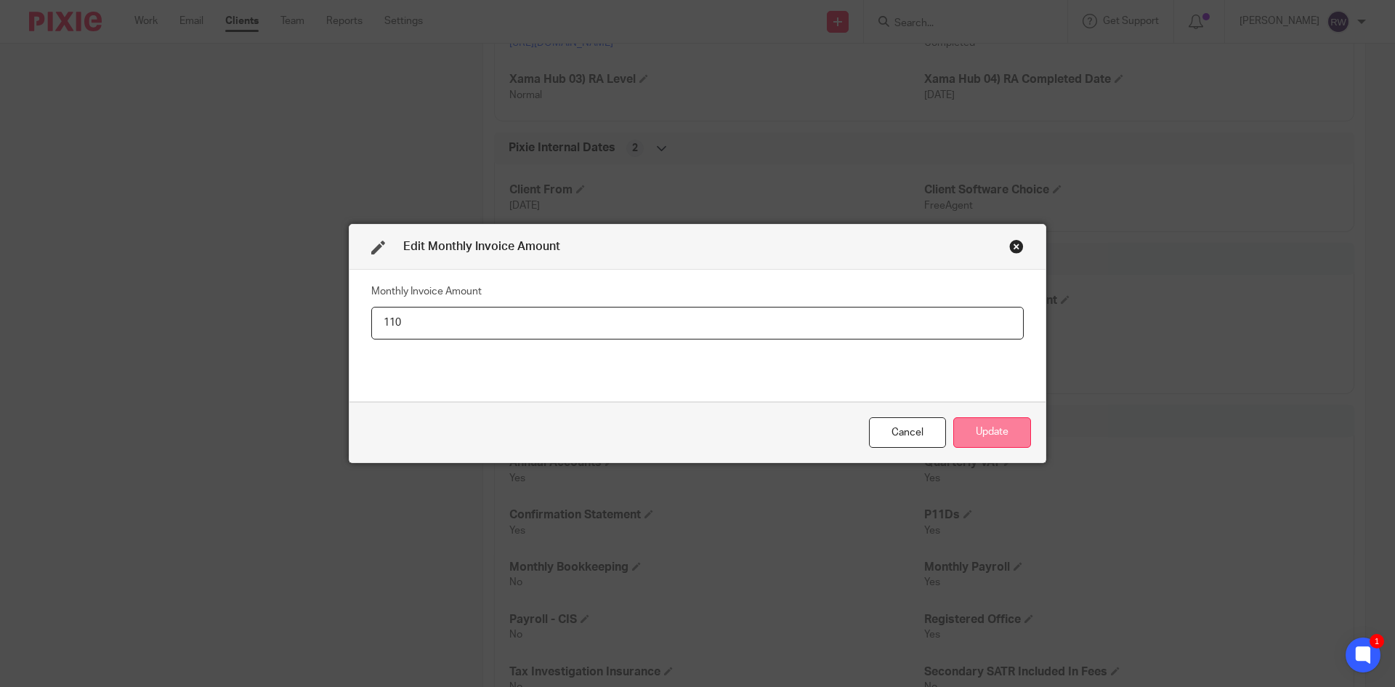
type input "110"
click at [973, 440] on button "Update" at bounding box center [992, 432] width 78 height 31
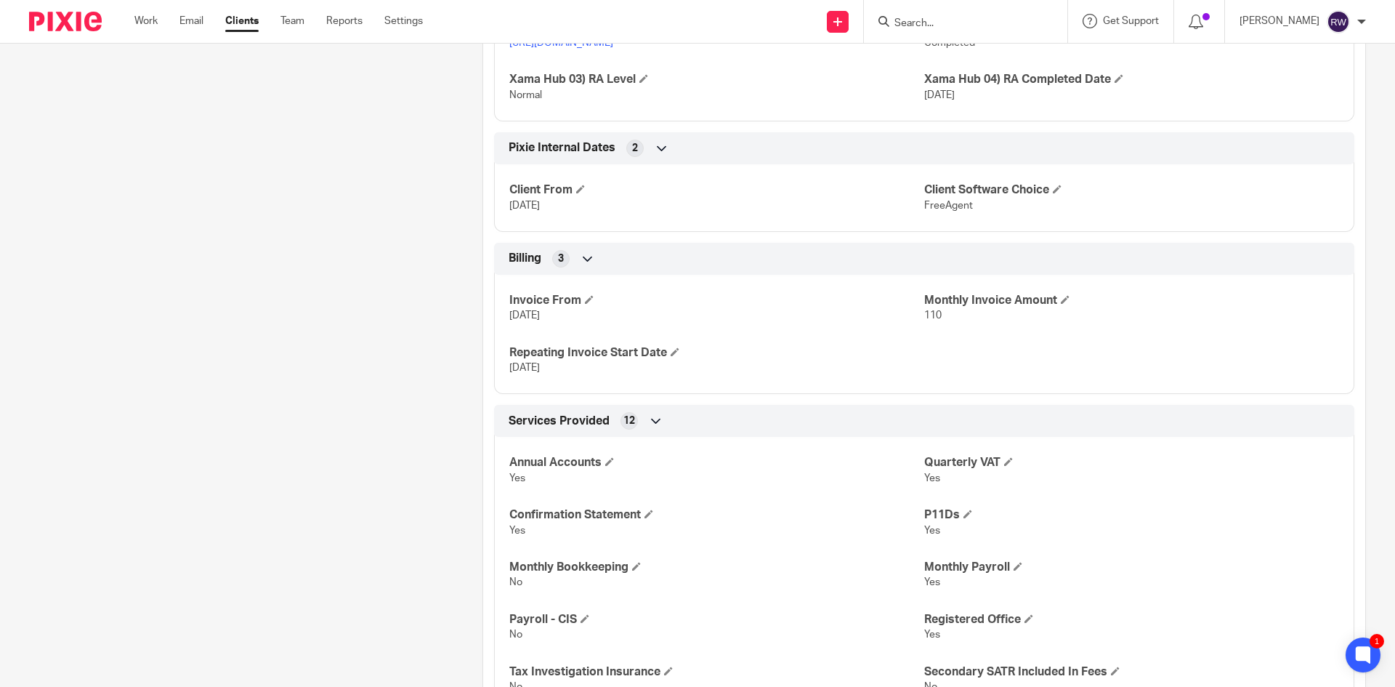
click at [914, 19] on input "Search" at bounding box center [958, 23] width 131 height 13
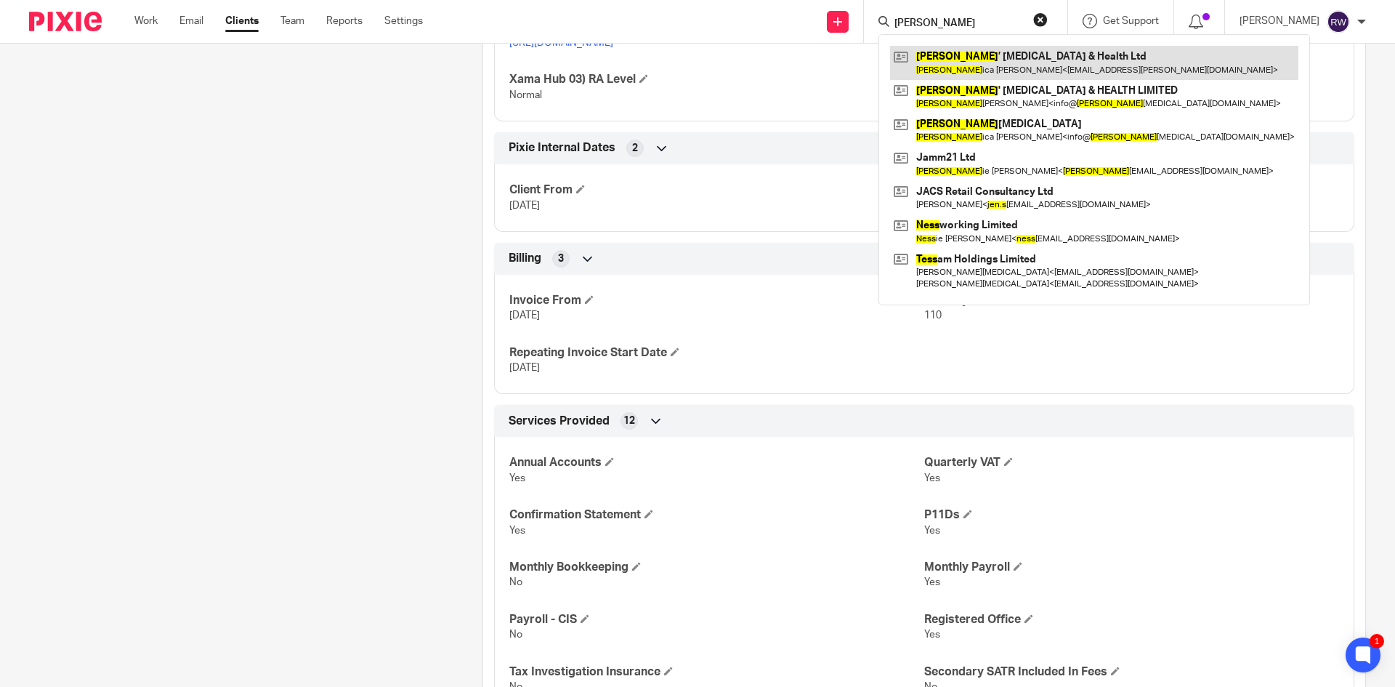
type input "jess"
click at [979, 63] on link at bounding box center [1094, 62] width 408 height 33
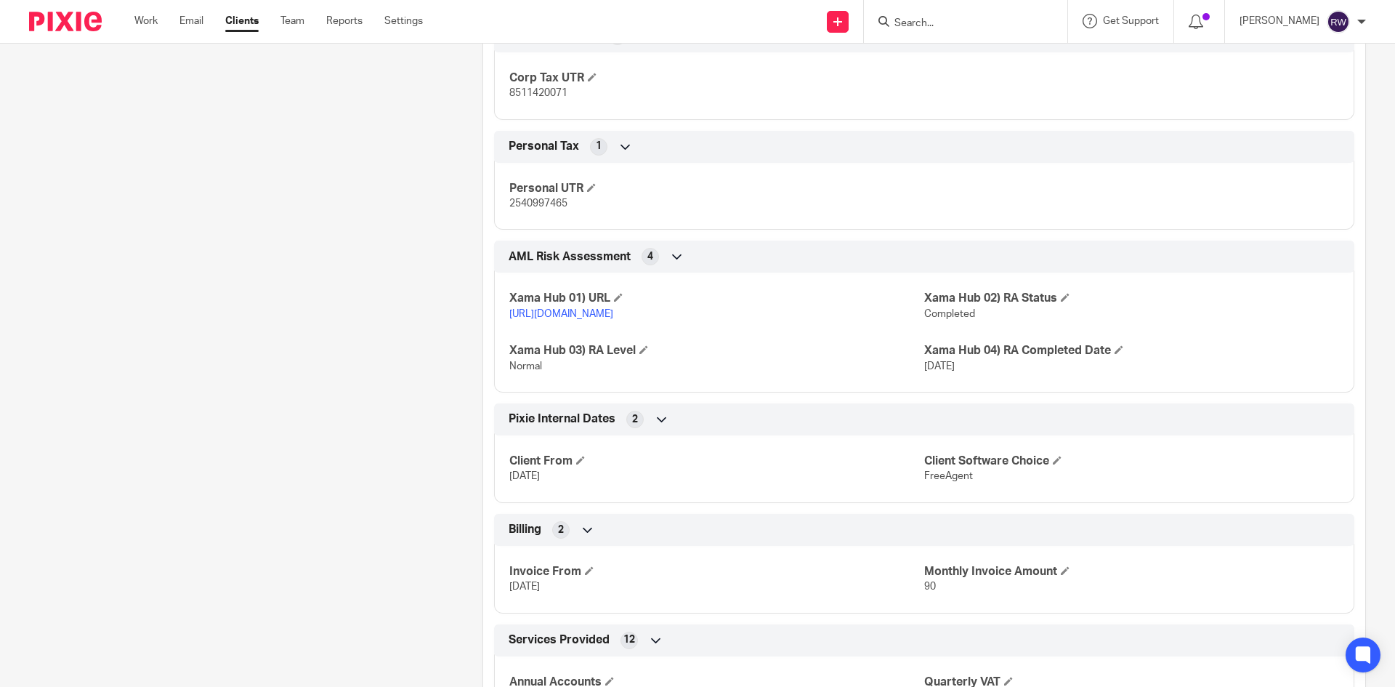
scroll to position [1453, 0]
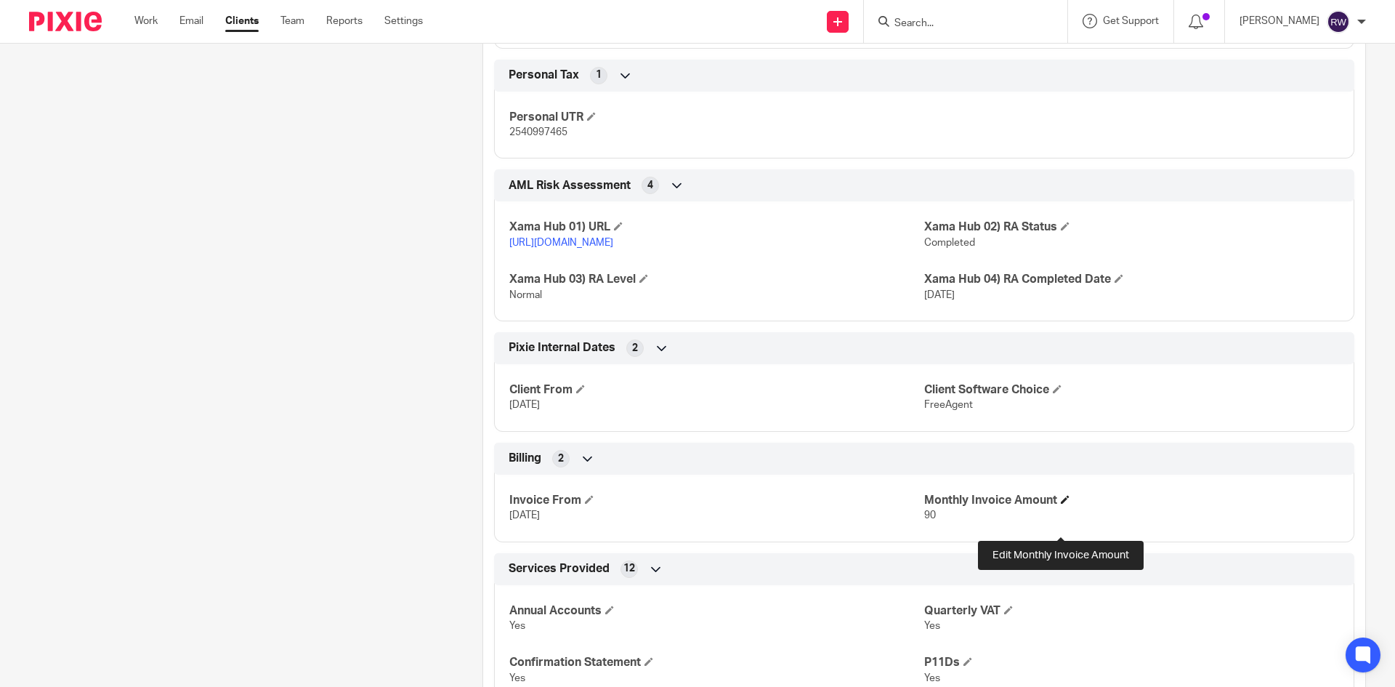
click at [1061, 503] on span at bounding box center [1065, 499] width 9 height 9
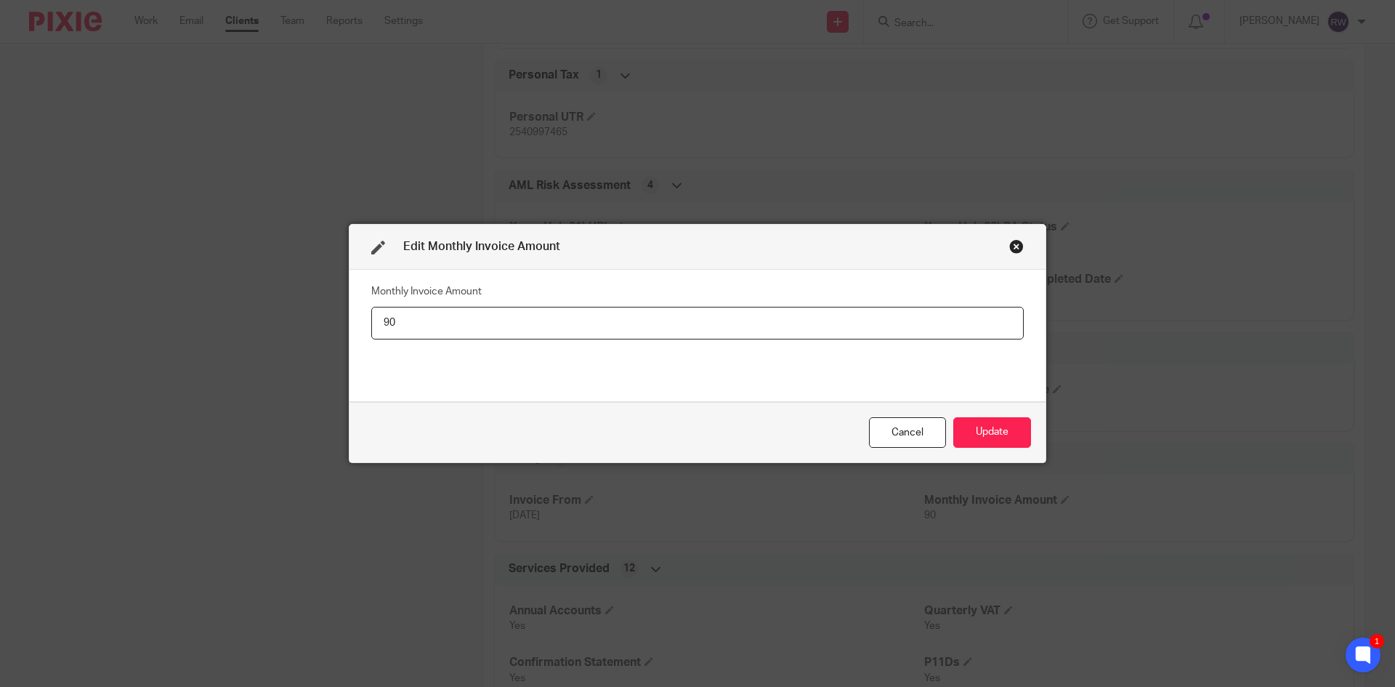
type input "9"
type input "75"
click at [969, 429] on button "Update" at bounding box center [992, 432] width 78 height 31
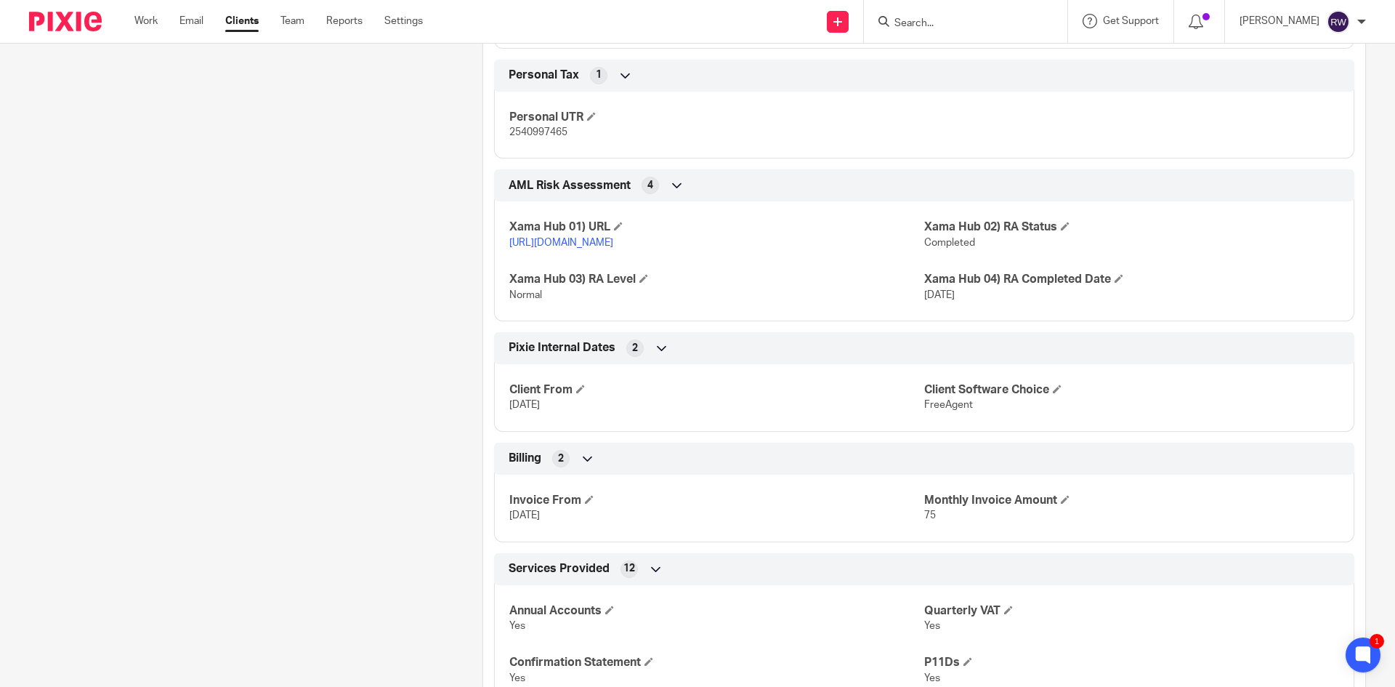
click at [942, 24] on input "Search" at bounding box center [958, 23] width 131 height 13
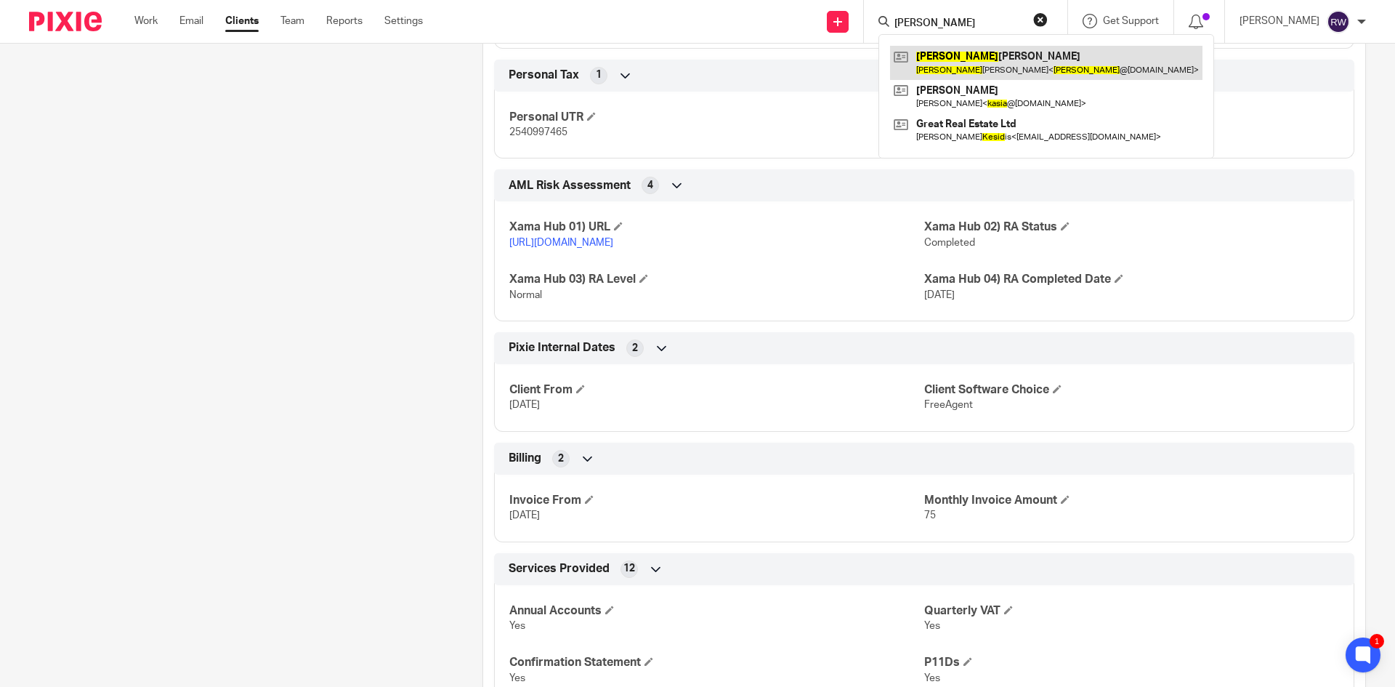
type input "[PERSON_NAME]"
click at [959, 57] on link at bounding box center [1046, 62] width 312 height 33
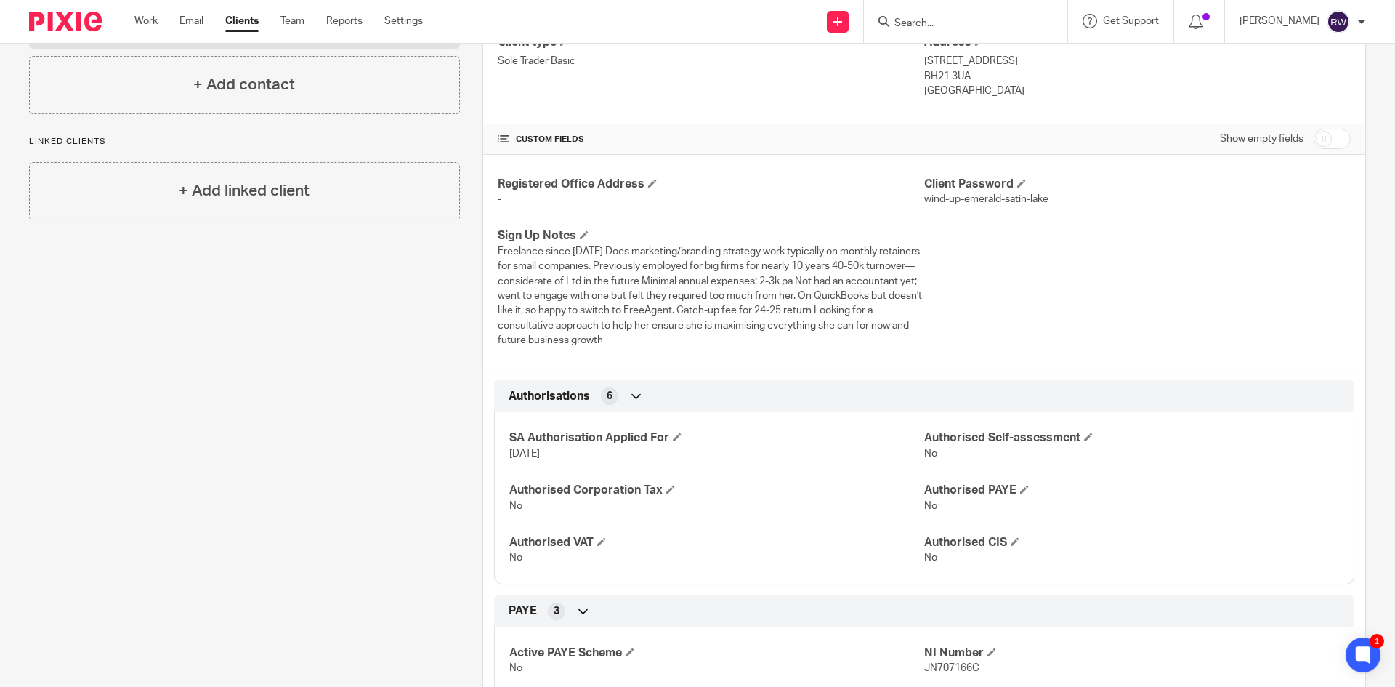
scroll to position [47, 0]
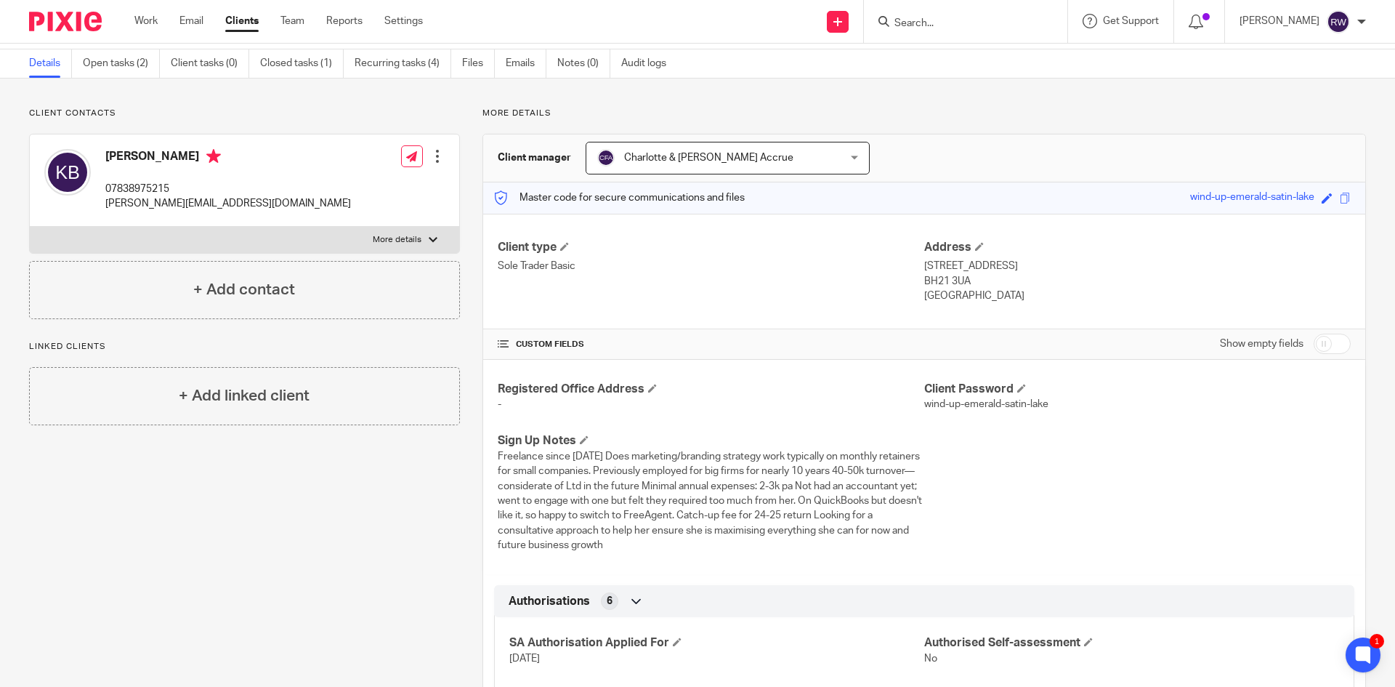
click at [987, 23] on input "Search" at bounding box center [958, 23] width 131 height 13
type input "kt p"
click at [988, 49] on link at bounding box center [1013, 62] width 246 height 33
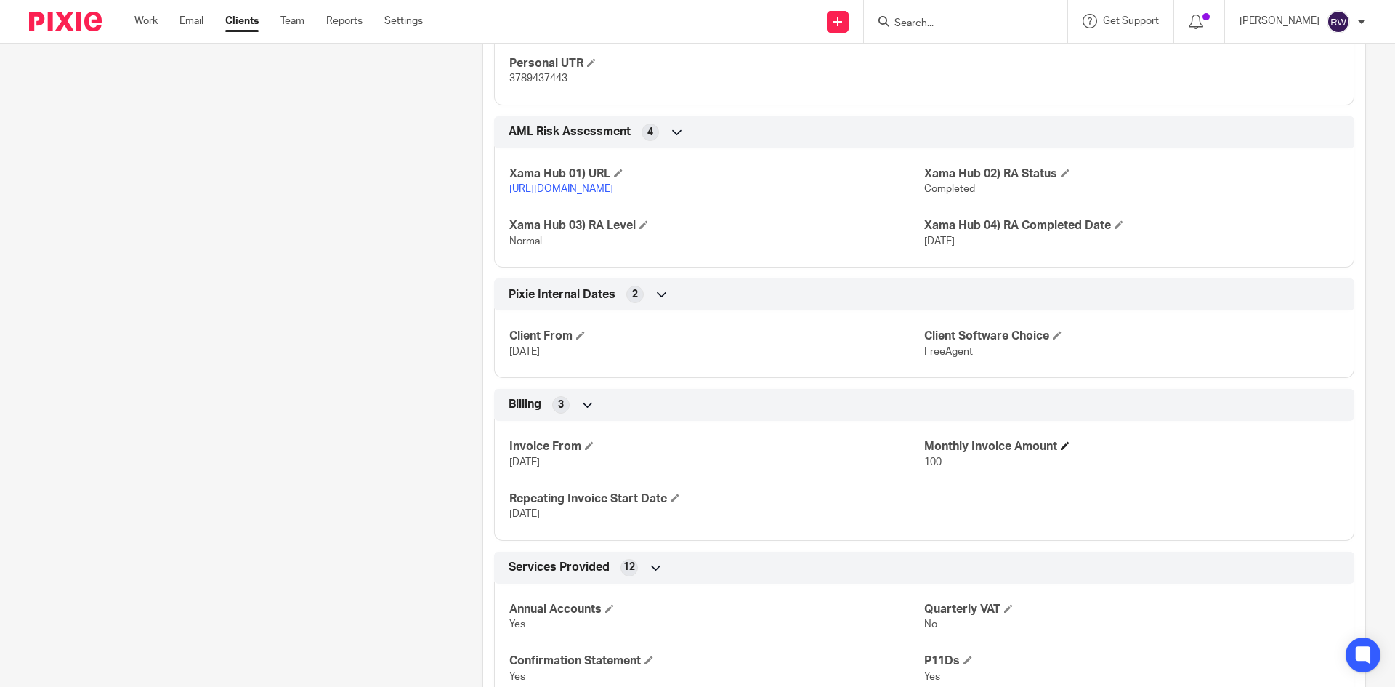
scroll to position [1598, 0]
click at [1061, 448] on span at bounding box center [1065, 443] width 9 height 9
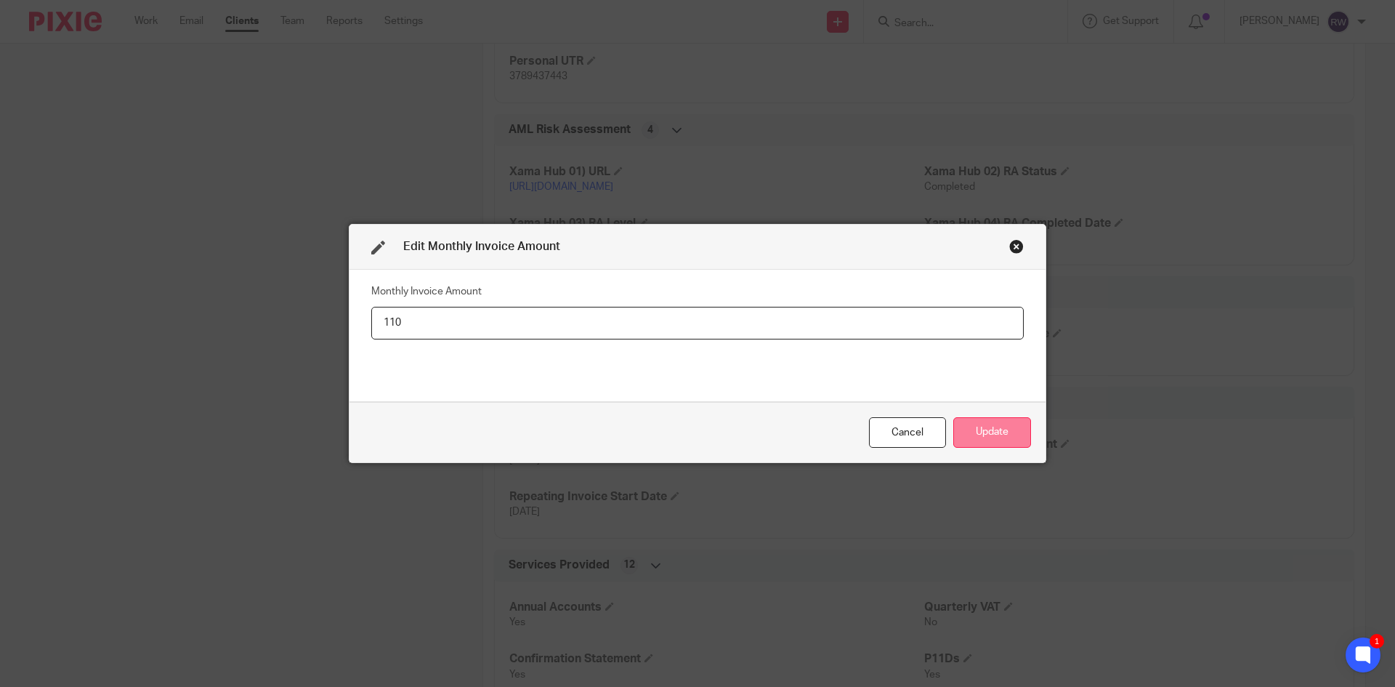
type input "110"
click at [992, 442] on button "Update" at bounding box center [992, 432] width 78 height 31
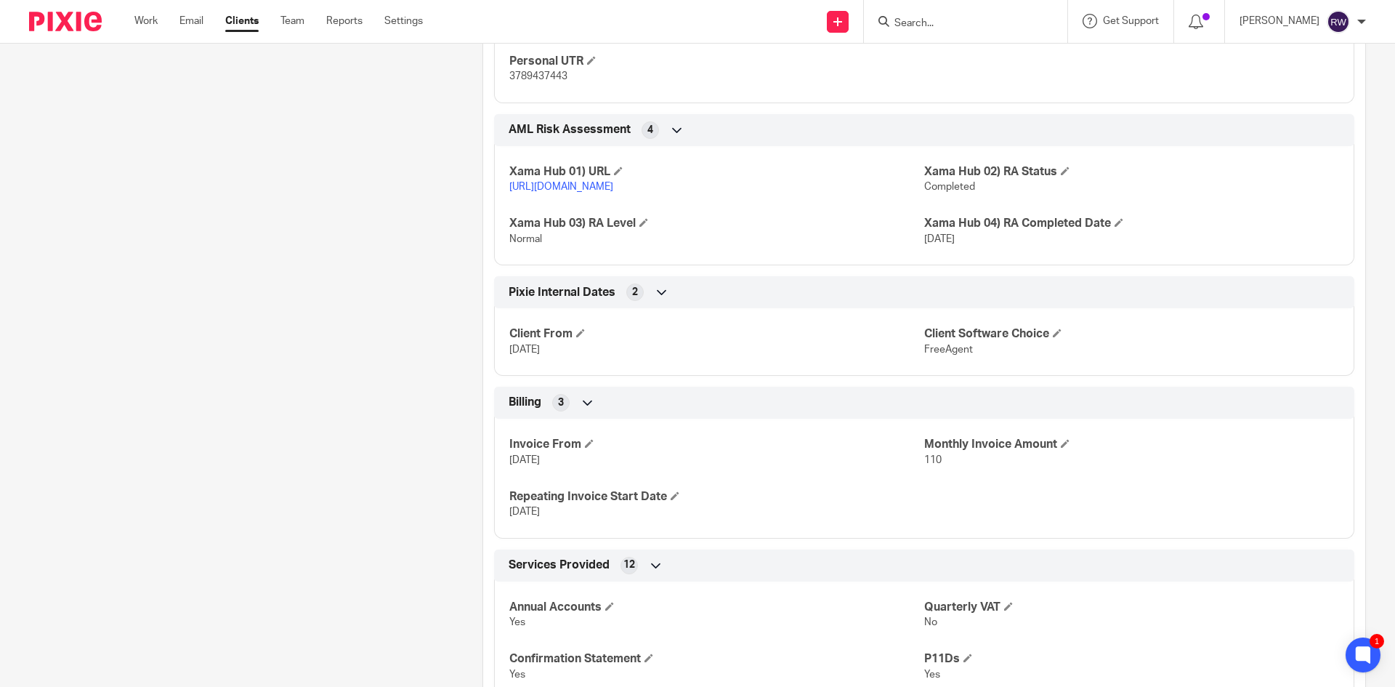
click at [926, 26] on input "Search" at bounding box center [958, 23] width 131 height 13
type input "laberna"
click at [964, 70] on link at bounding box center [1013, 62] width 246 height 33
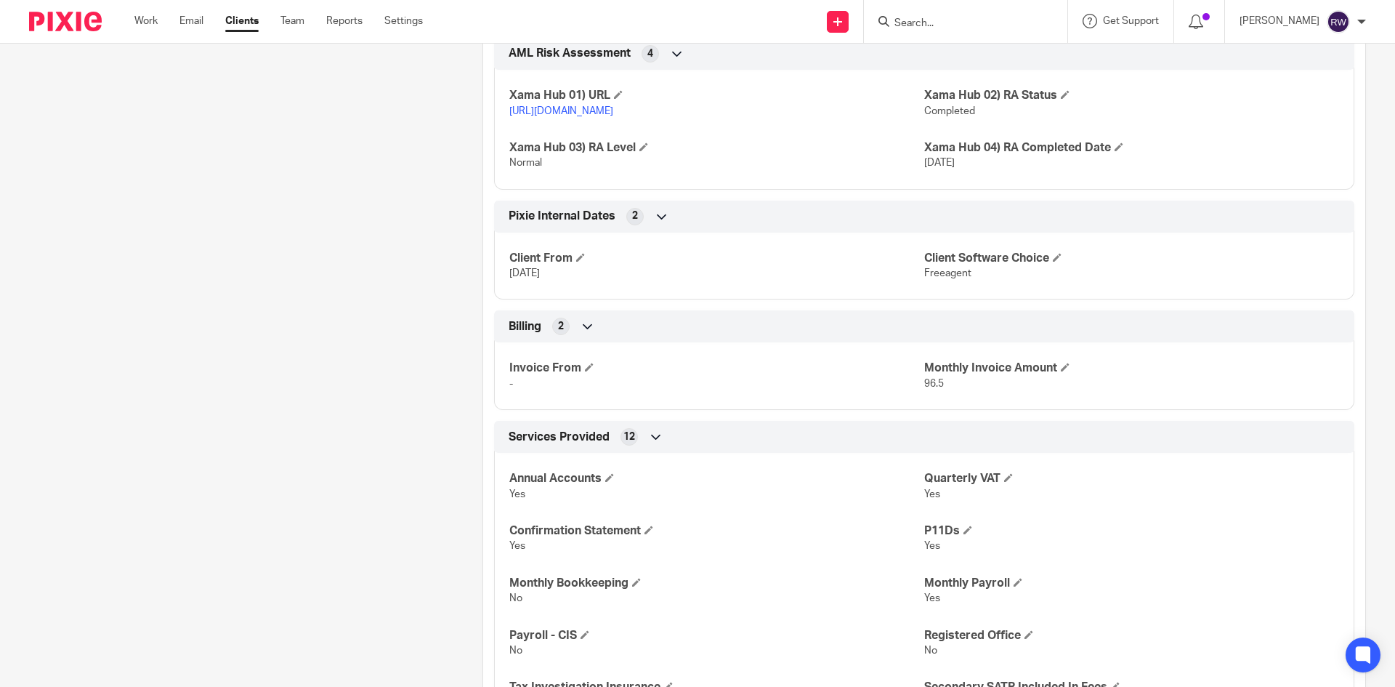
scroll to position [1962, 0]
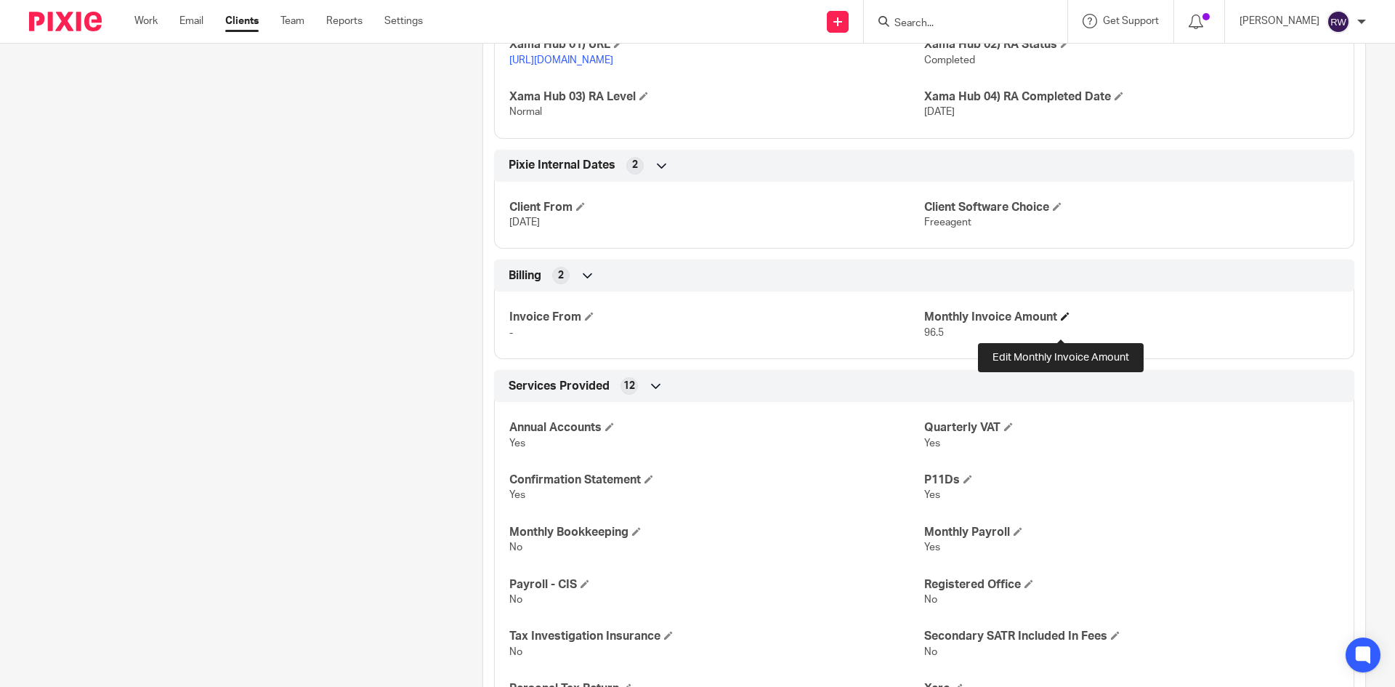
click at [1061, 320] on span at bounding box center [1065, 316] width 9 height 9
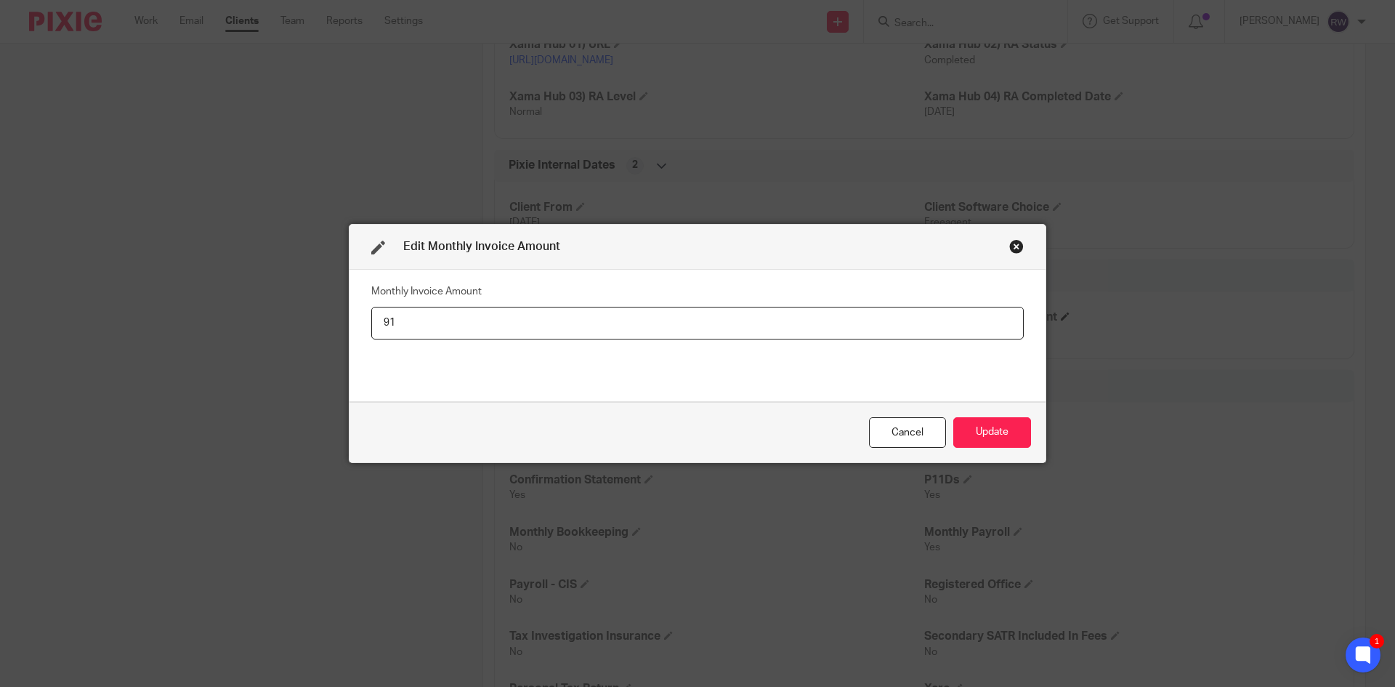
type input "9"
type input "105"
click at [1023, 425] on button "Update" at bounding box center [992, 432] width 78 height 31
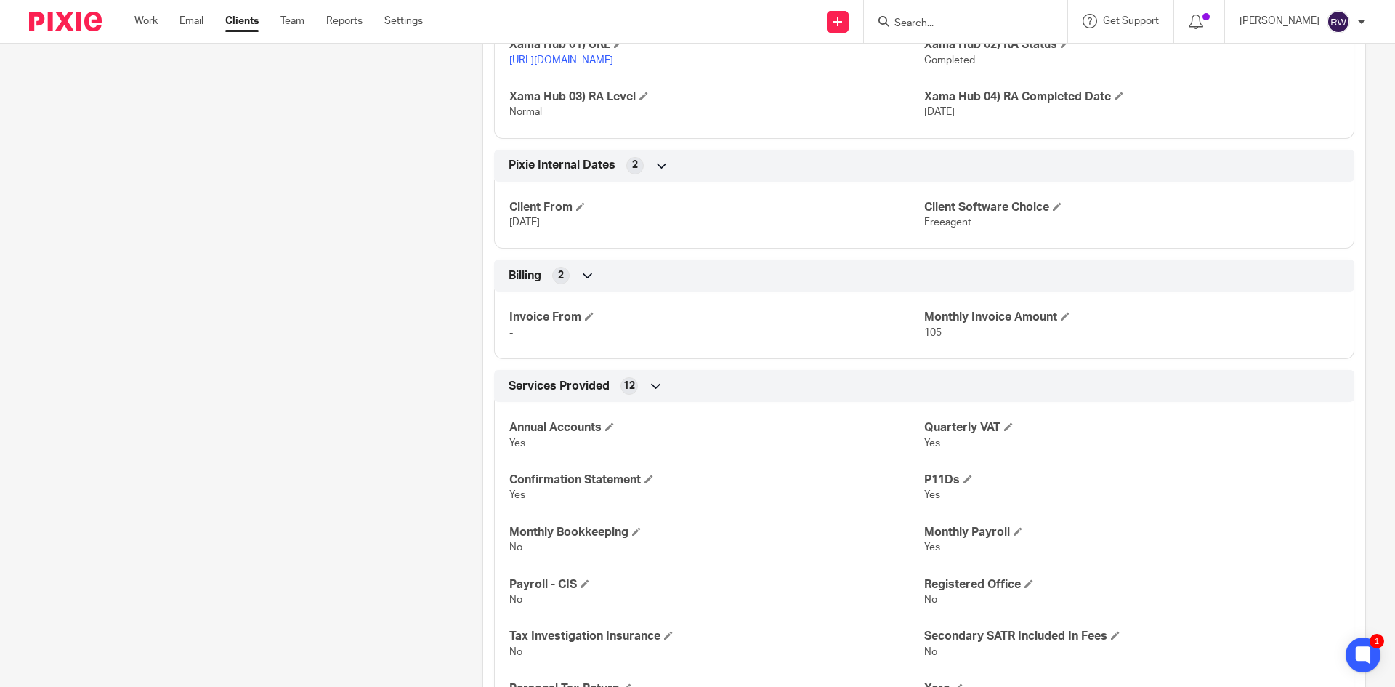
click at [934, 24] on input "Search" at bounding box center [958, 23] width 131 height 13
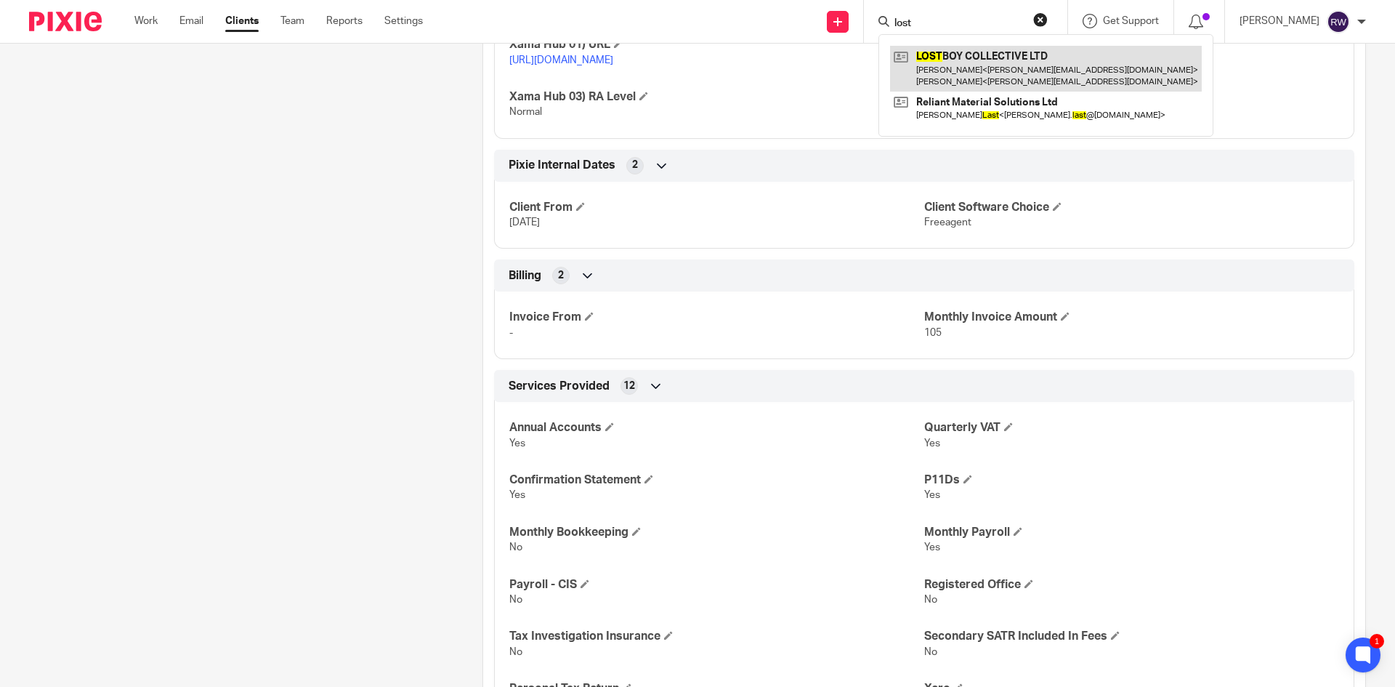
type input "lost"
click at [965, 60] on link at bounding box center [1046, 68] width 312 height 45
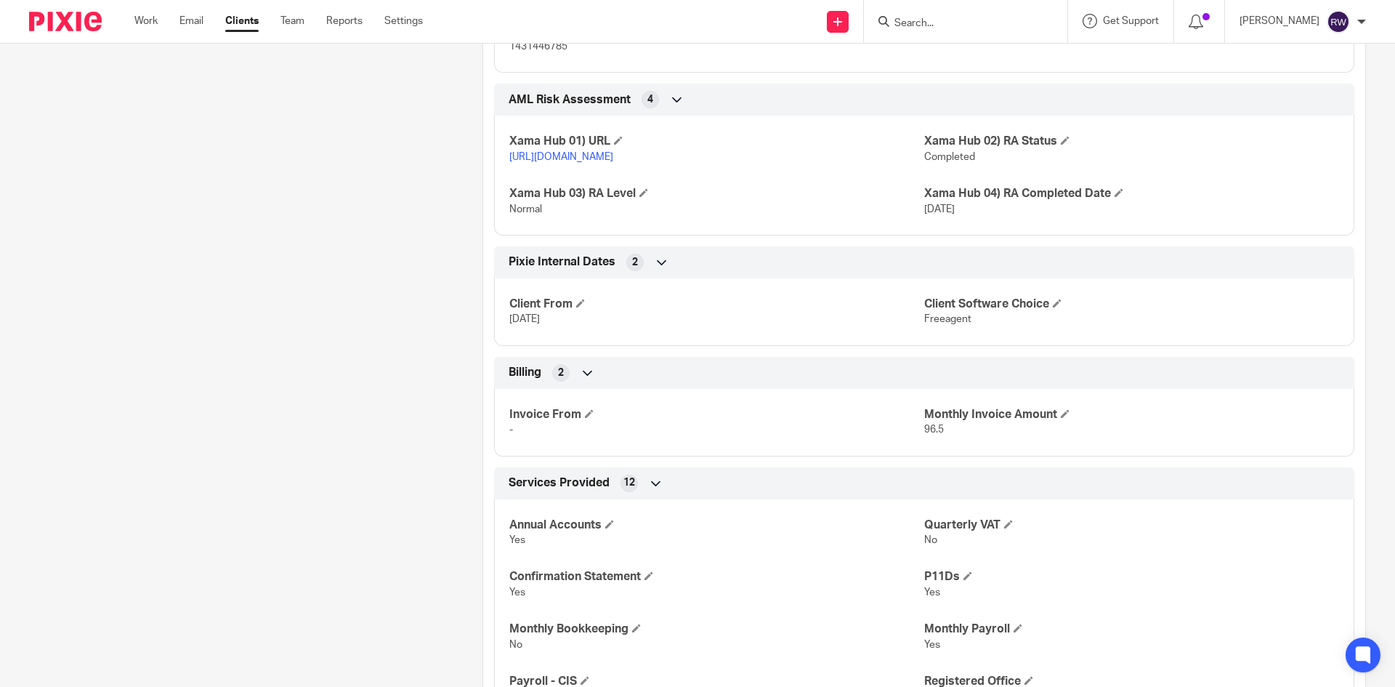
scroll to position [2034, 0]
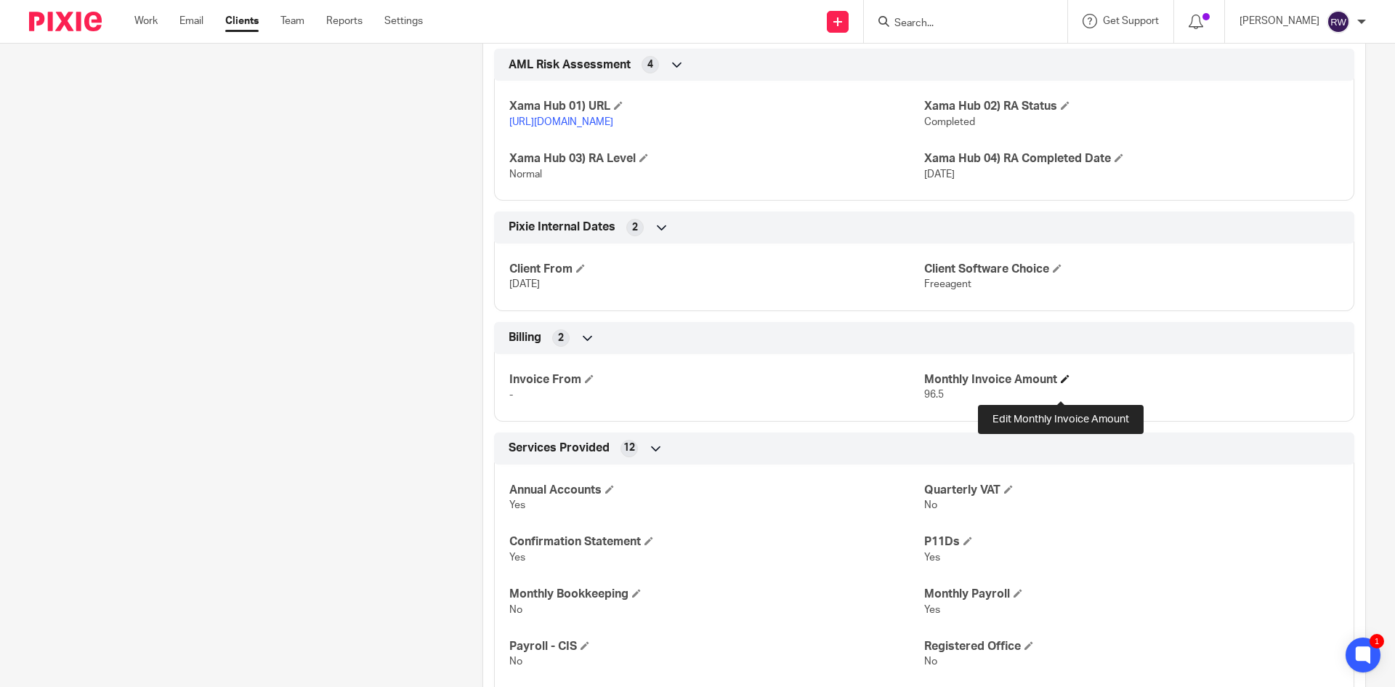
click at [1061, 383] on span at bounding box center [1065, 378] width 9 height 9
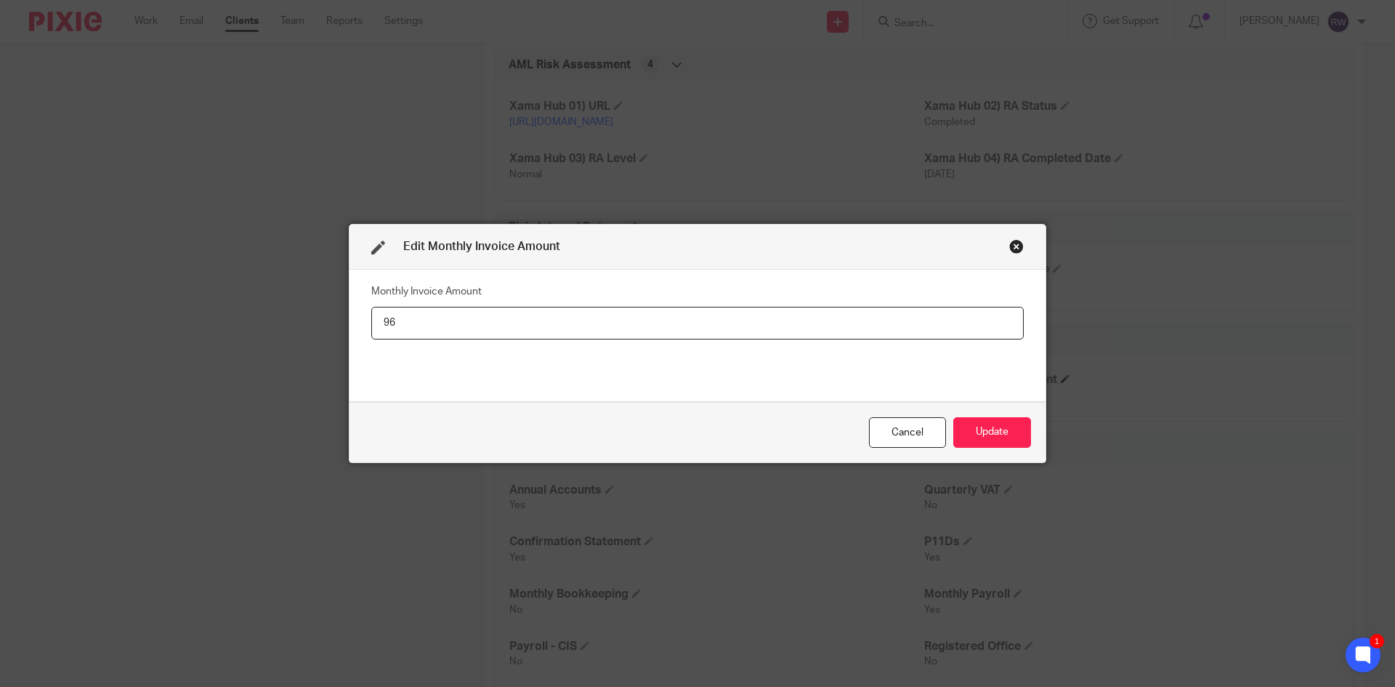
type input "9"
type input "120"
click at [1012, 423] on button "Update" at bounding box center [992, 432] width 78 height 31
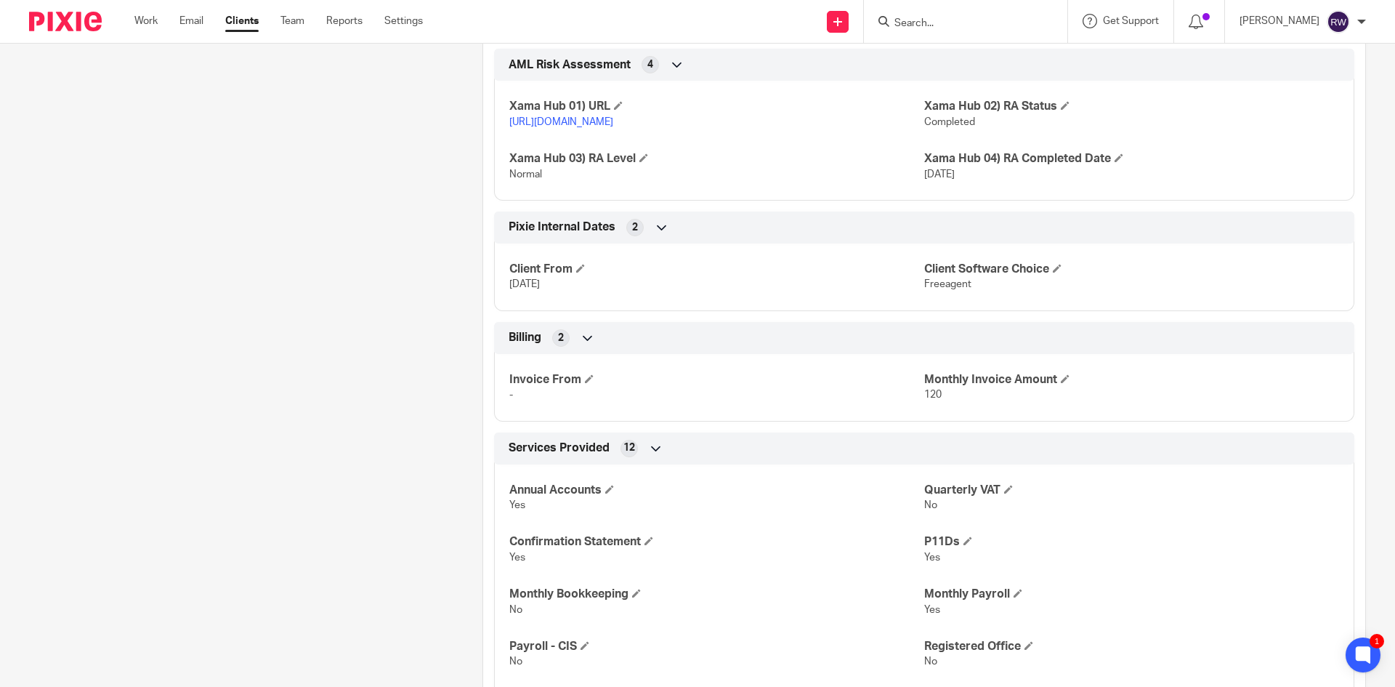
click at [933, 36] on div at bounding box center [965, 21] width 203 height 43
click at [934, 31] on div at bounding box center [965, 21] width 203 height 43
click at [934, 30] on input "Search" at bounding box center [958, 23] width 131 height 13
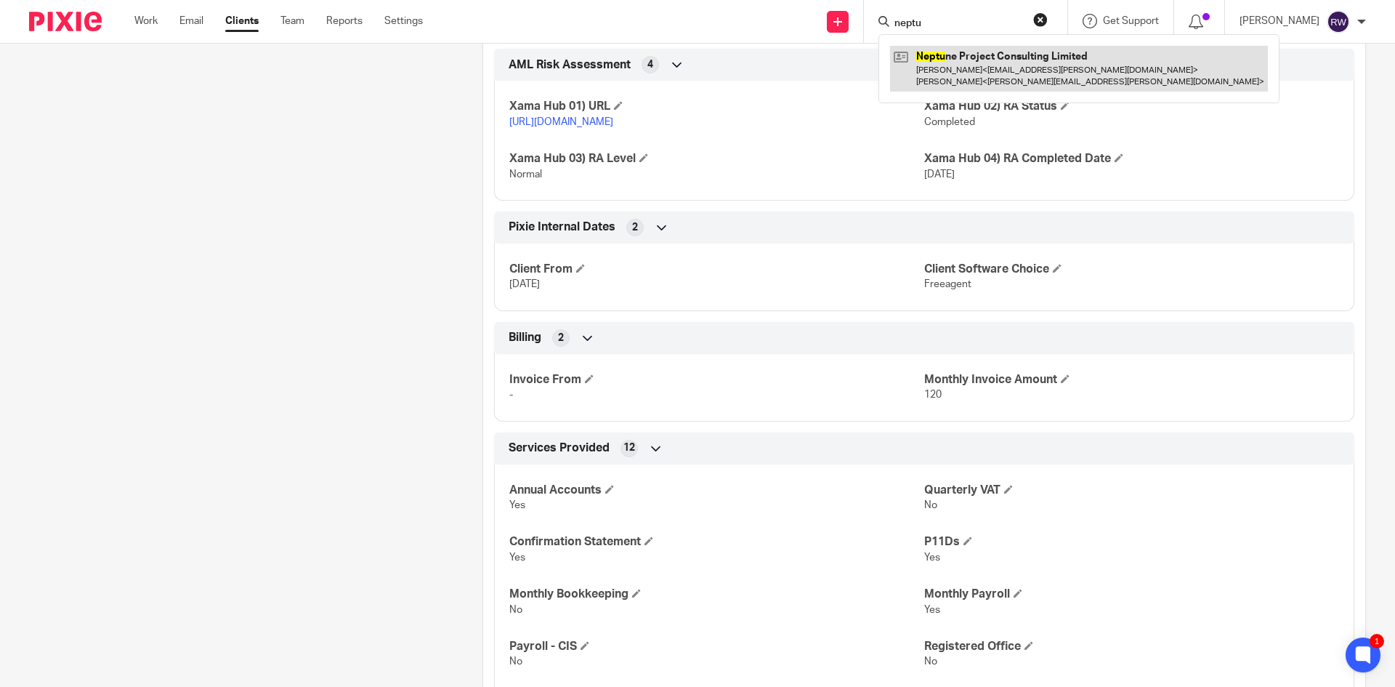
type input "neptu"
click at [952, 81] on link at bounding box center [1079, 68] width 378 height 45
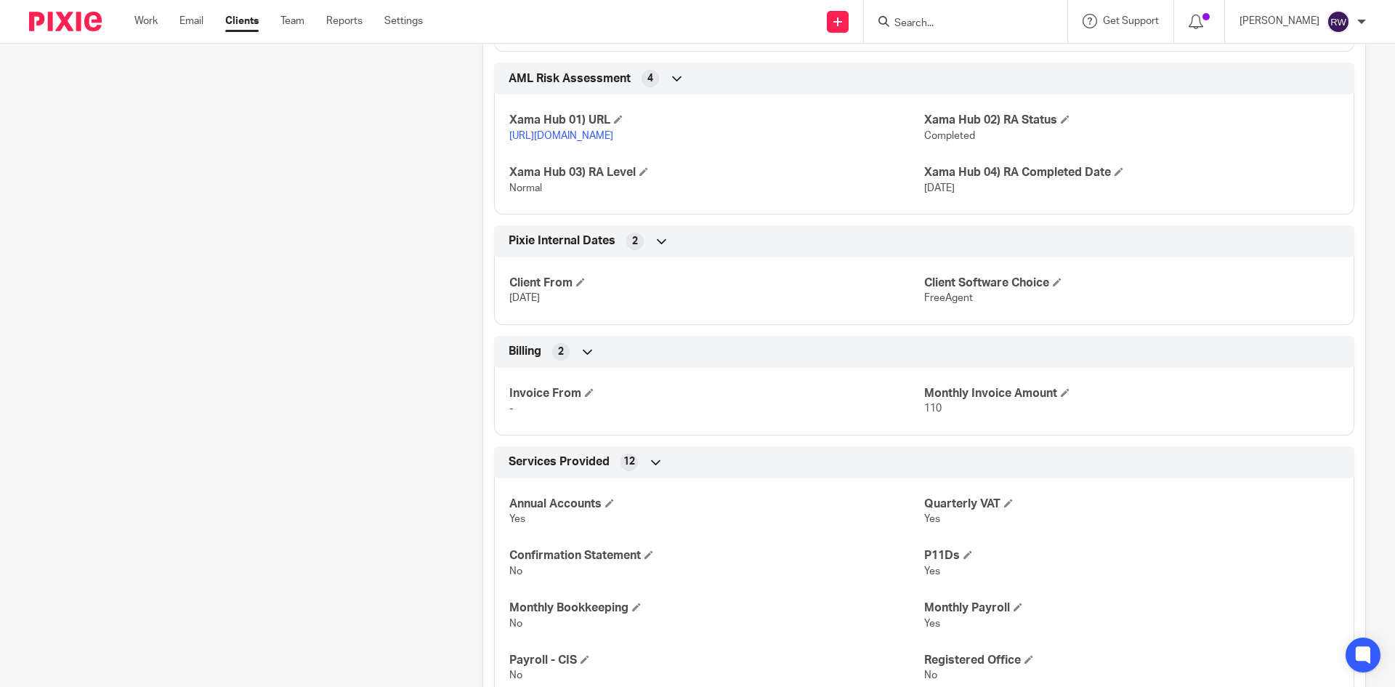
scroll to position [1889, 0]
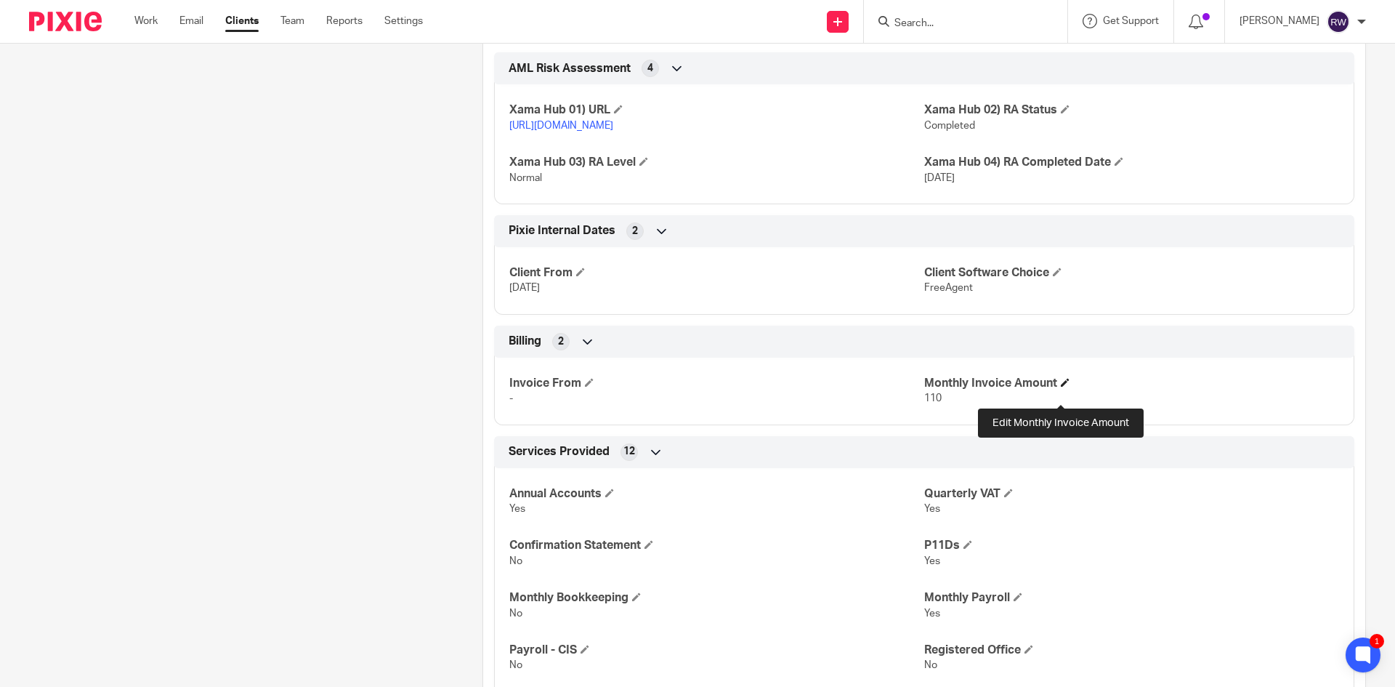
click at [1061, 387] on span at bounding box center [1065, 382] width 9 height 9
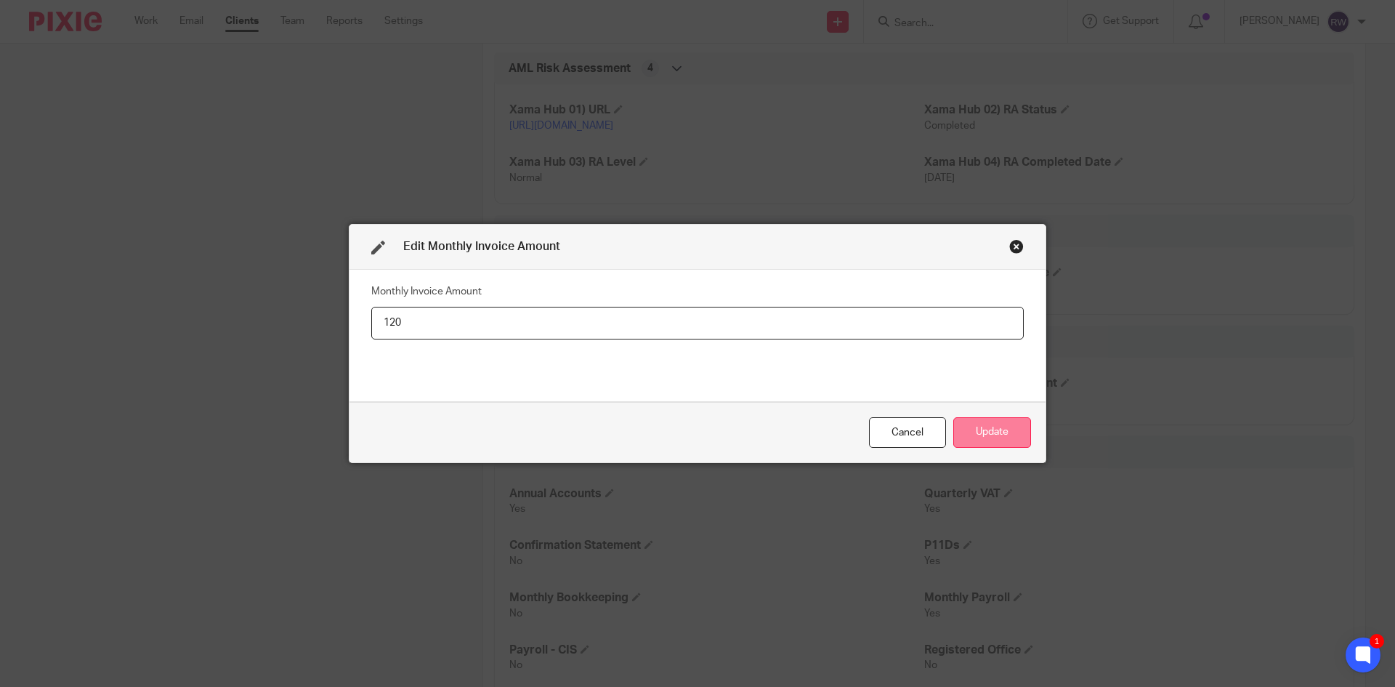
type input "120"
click at [997, 426] on button "Update" at bounding box center [992, 432] width 78 height 31
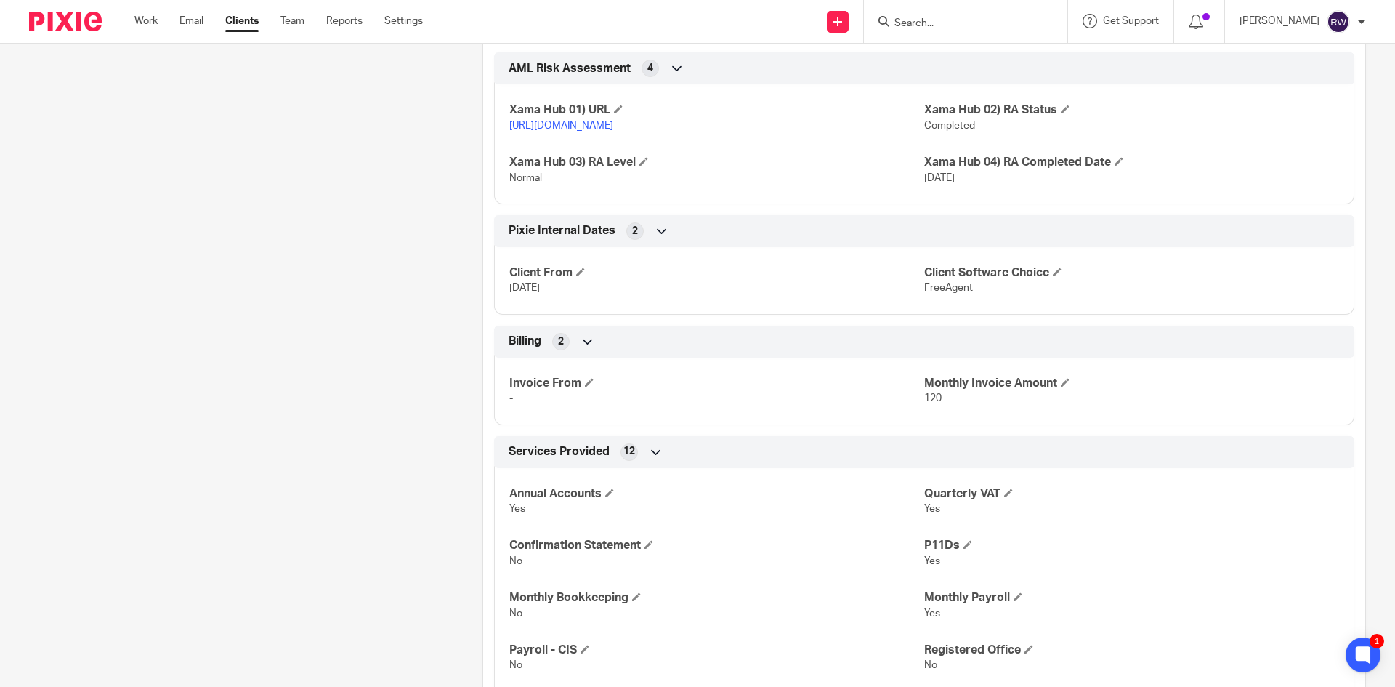
drag, startPoint x: 1218, startPoint y: 155, endPoint x: 1042, endPoint y: 94, distance: 187.0
click at [1218, 155] on div "Xama Hub 01) URL https://platform.xamatech.com/portal/crm/clients/d3061900-7d72…" at bounding box center [924, 138] width 860 height 131
click at [962, 26] on input "Search" at bounding box center [958, 23] width 131 height 13
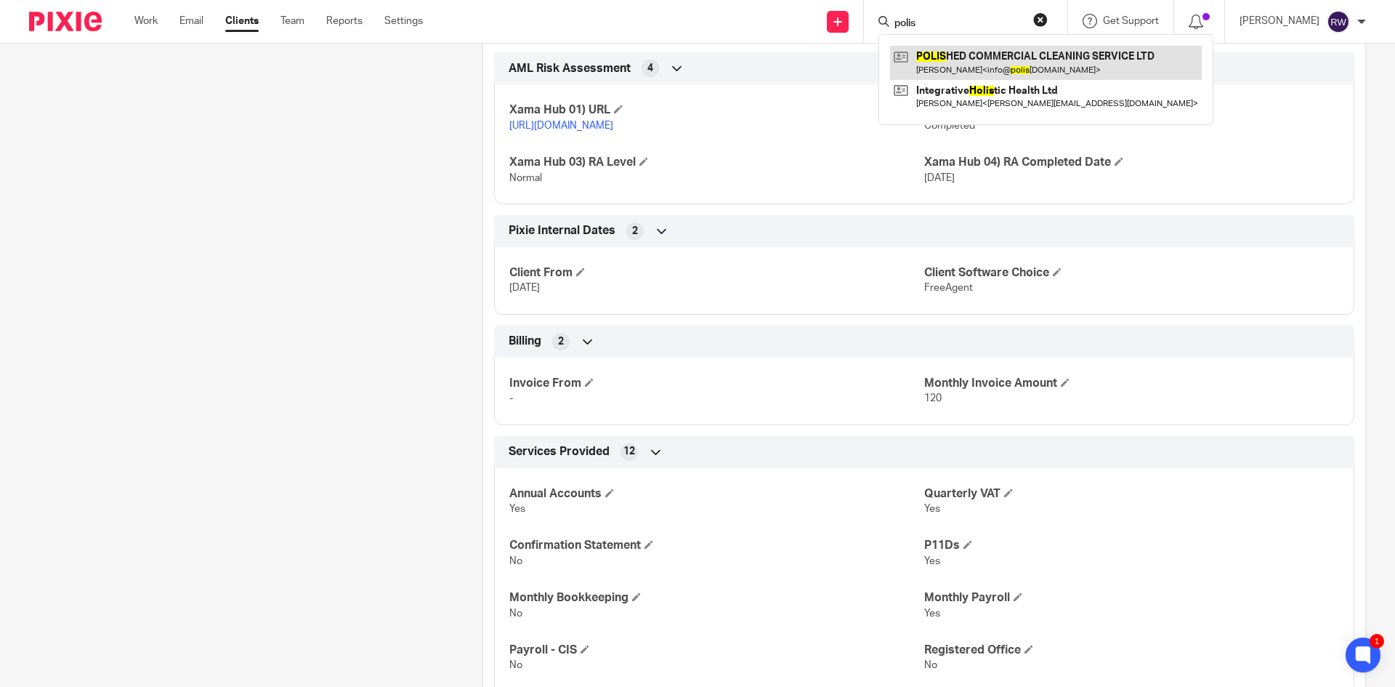
type input "polis"
click at [963, 57] on link at bounding box center [1046, 62] width 312 height 33
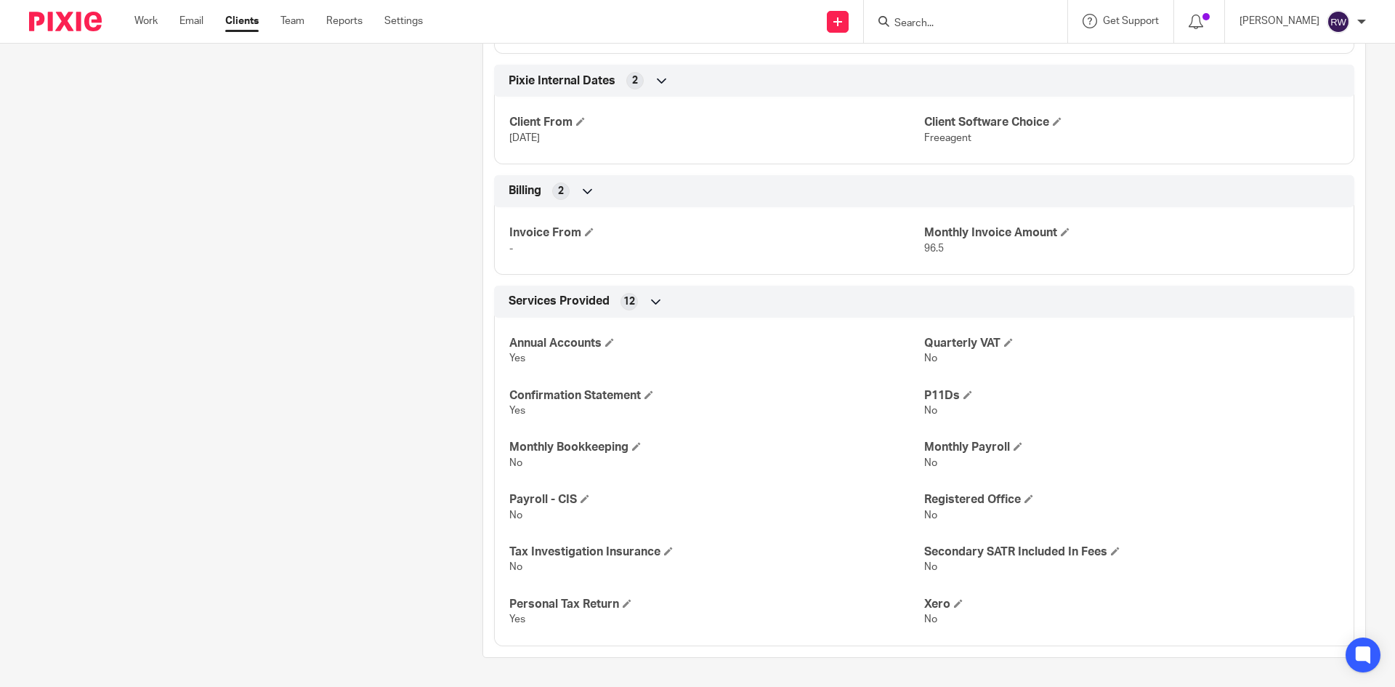
scroll to position [1781, 0]
click at [1061, 234] on span at bounding box center [1065, 231] width 9 height 9
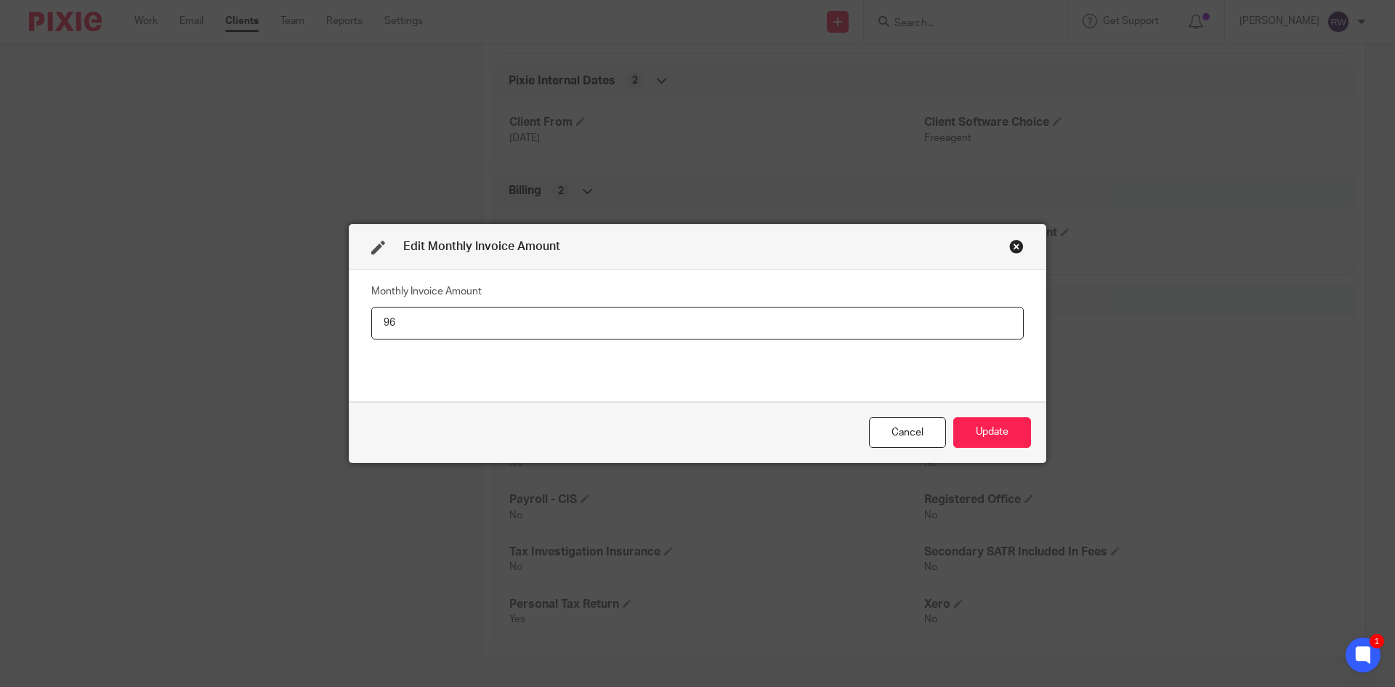
type input "9"
type input "110"
click at [1003, 419] on button "Update" at bounding box center [992, 432] width 78 height 31
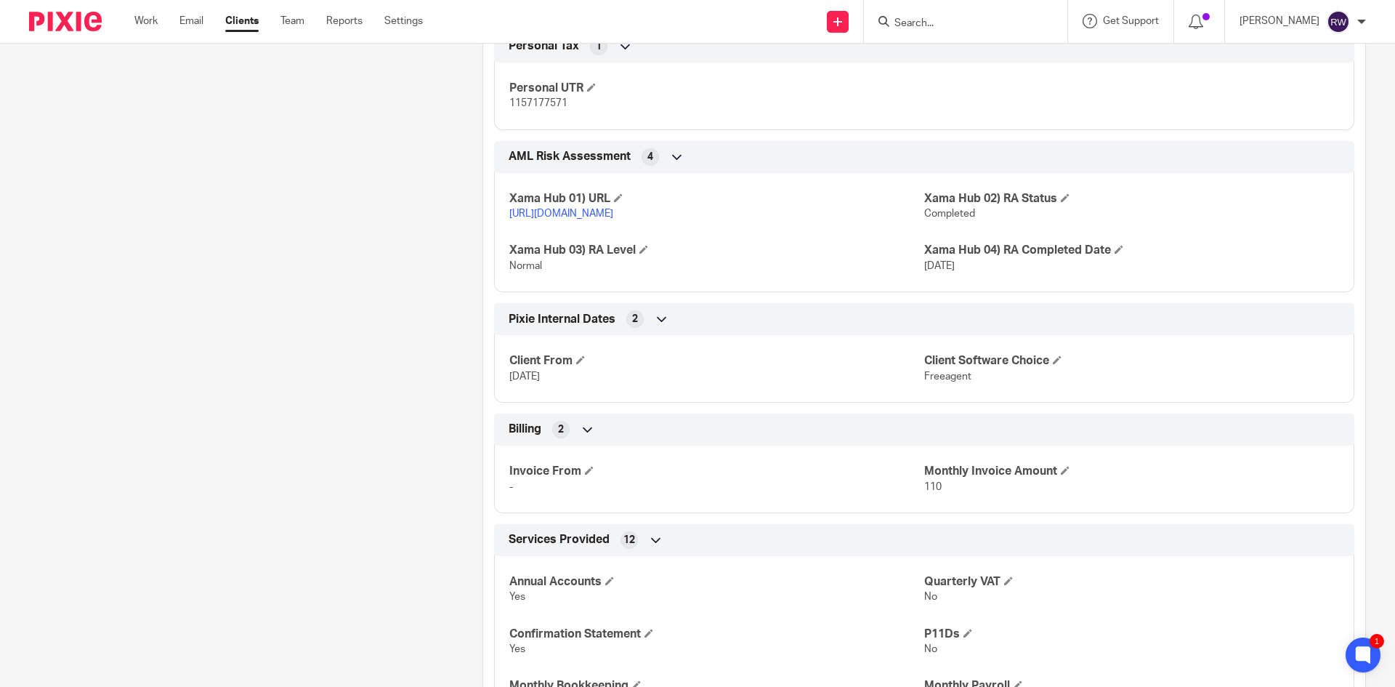
scroll to position [1490, 0]
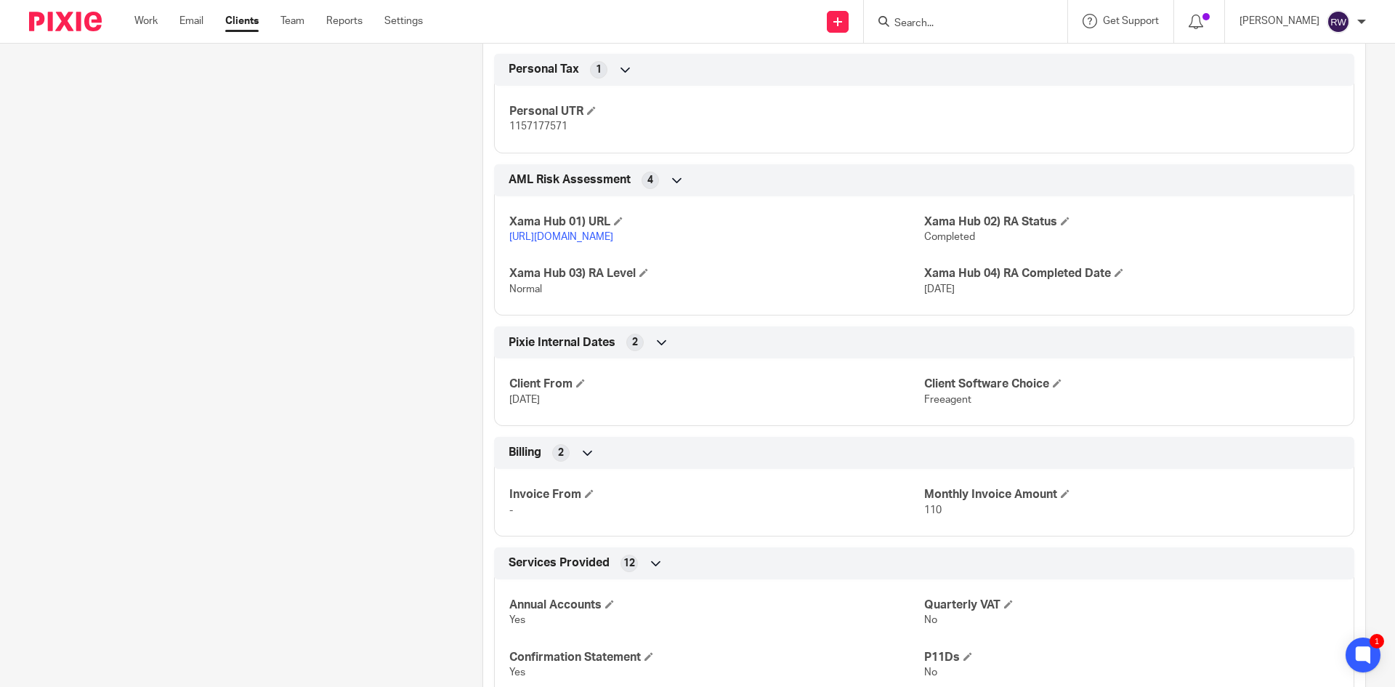
click at [936, 16] on form at bounding box center [970, 21] width 155 height 18
click at [936, 19] on input "Search" at bounding box center [958, 23] width 131 height 13
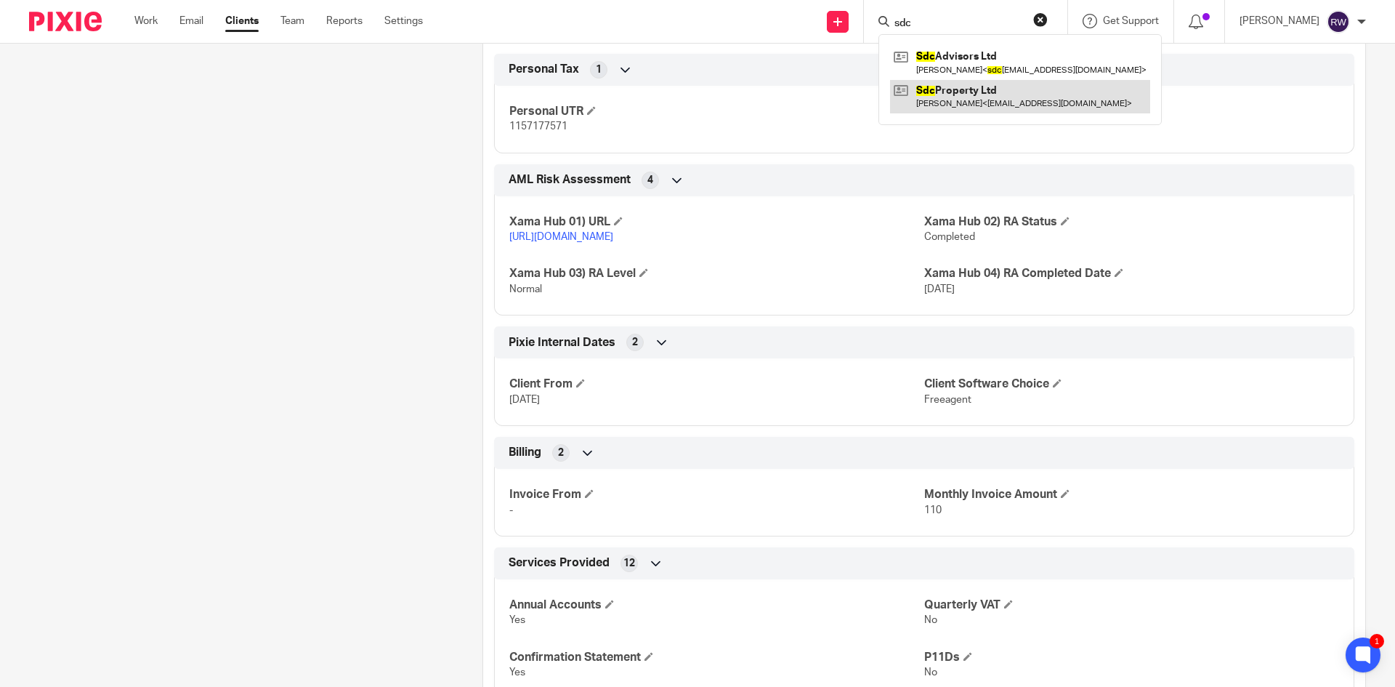
type input "sdc"
click at [992, 99] on link at bounding box center [1020, 96] width 260 height 33
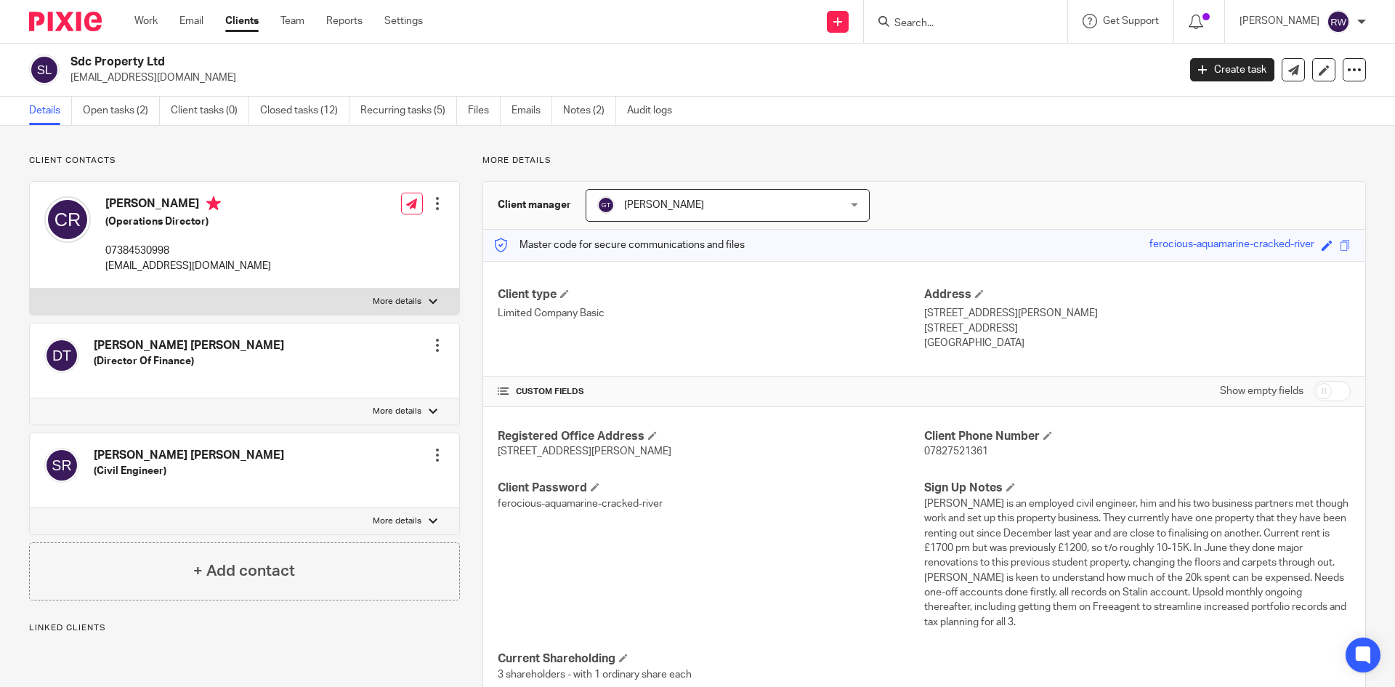
scroll to position [1838, 0]
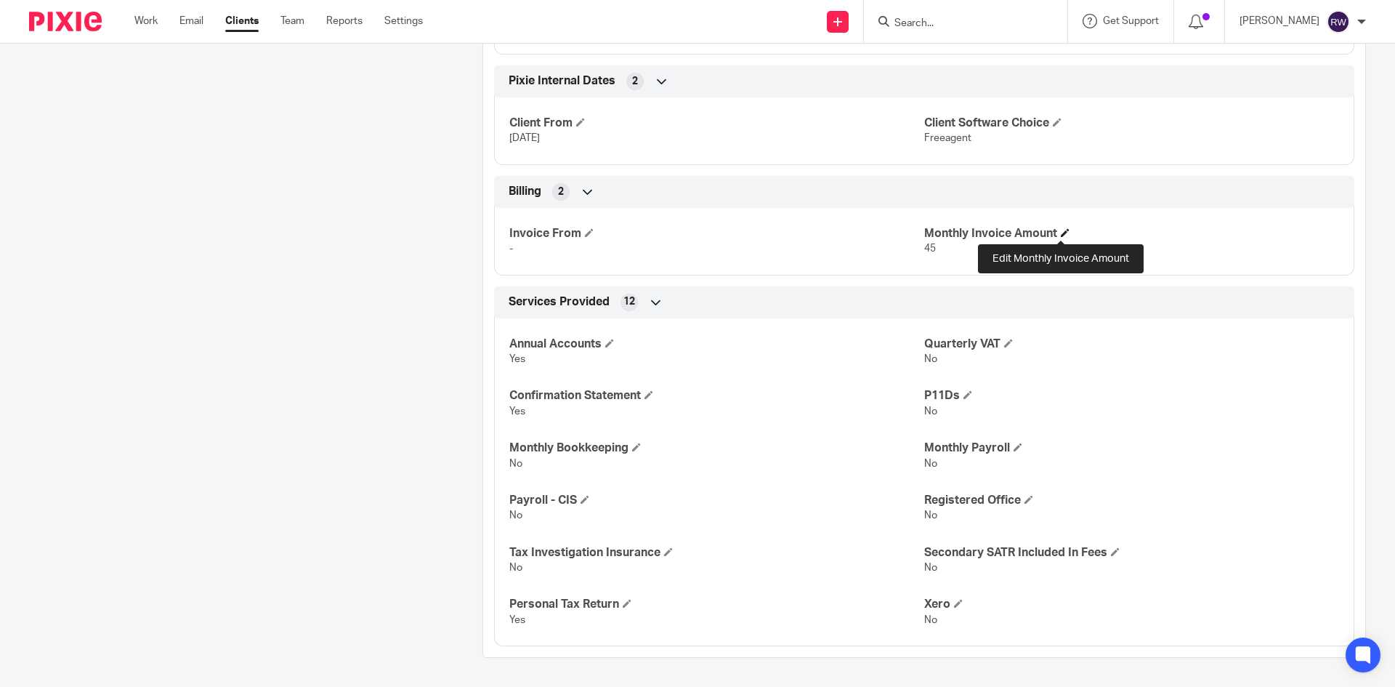
click at [1061, 228] on span at bounding box center [1065, 232] width 9 height 9
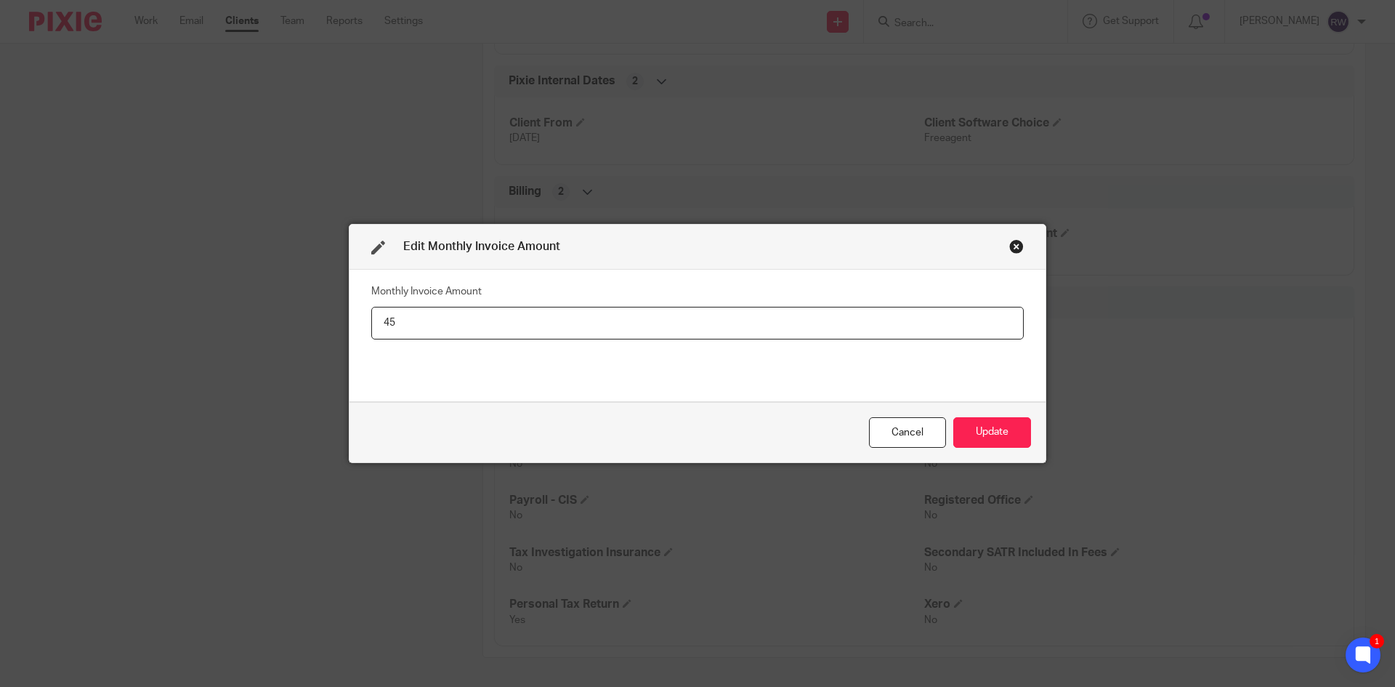
type input "4"
type input "55"
click at [1023, 420] on button "Update" at bounding box center [992, 432] width 78 height 31
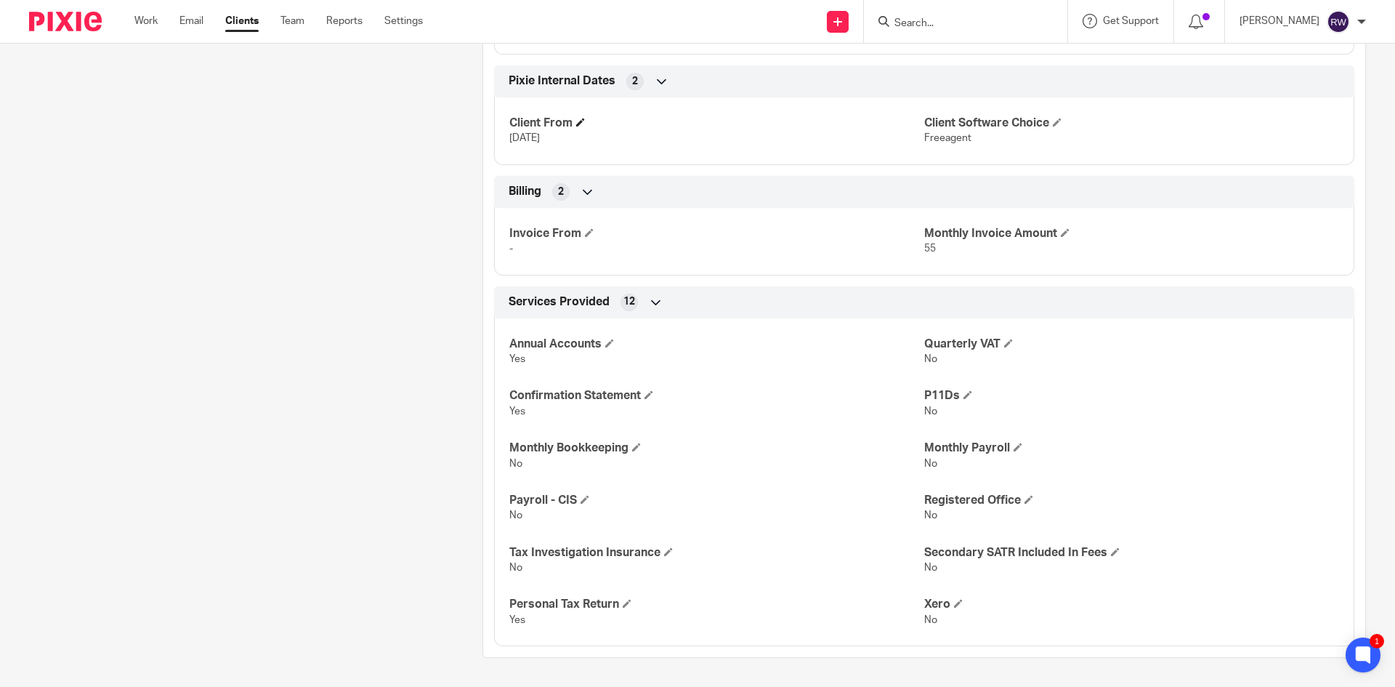
drag, startPoint x: 755, startPoint y: 192, endPoint x: 795, endPoint y: 187, distance: 40.2
click at [756, 192] on div "Billing 2" at bounding box center [924, 191] width 838 height 25
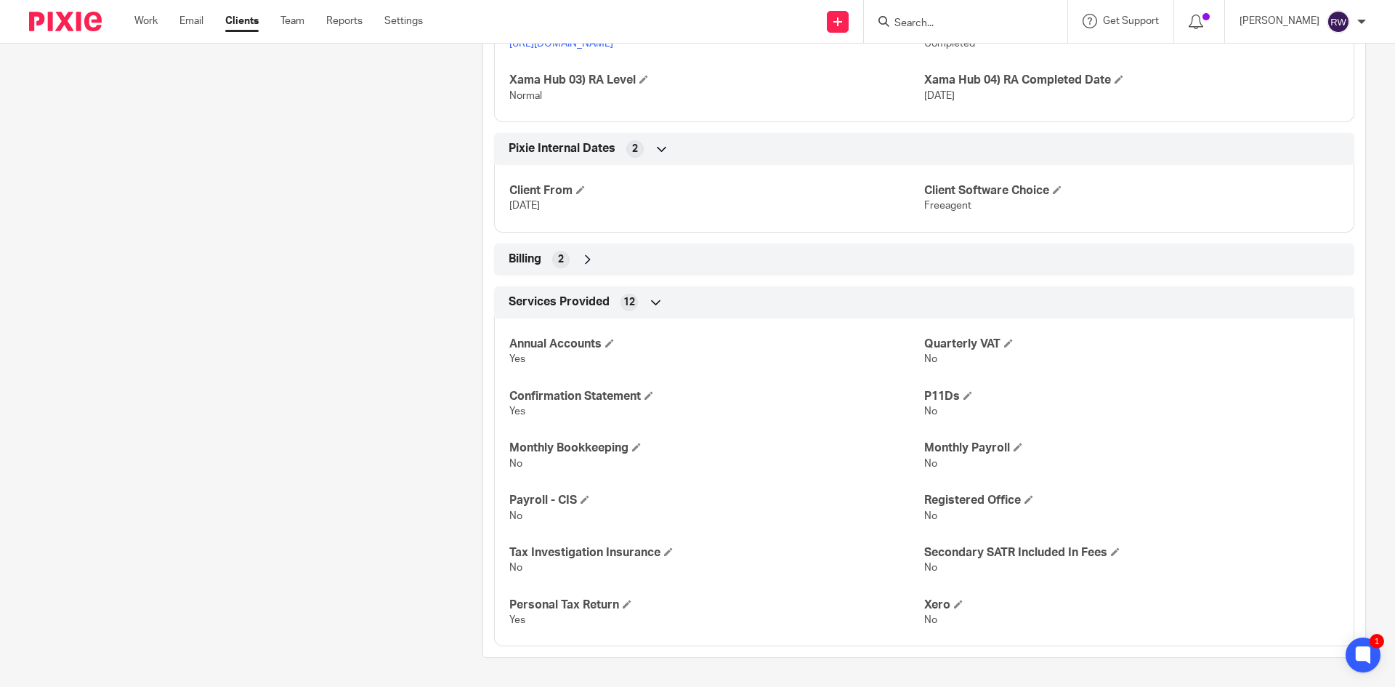
scroll to position [1771, 0]
click at [951, 18] on input "Search" at bounding box center [958, 23] width 131 height 13
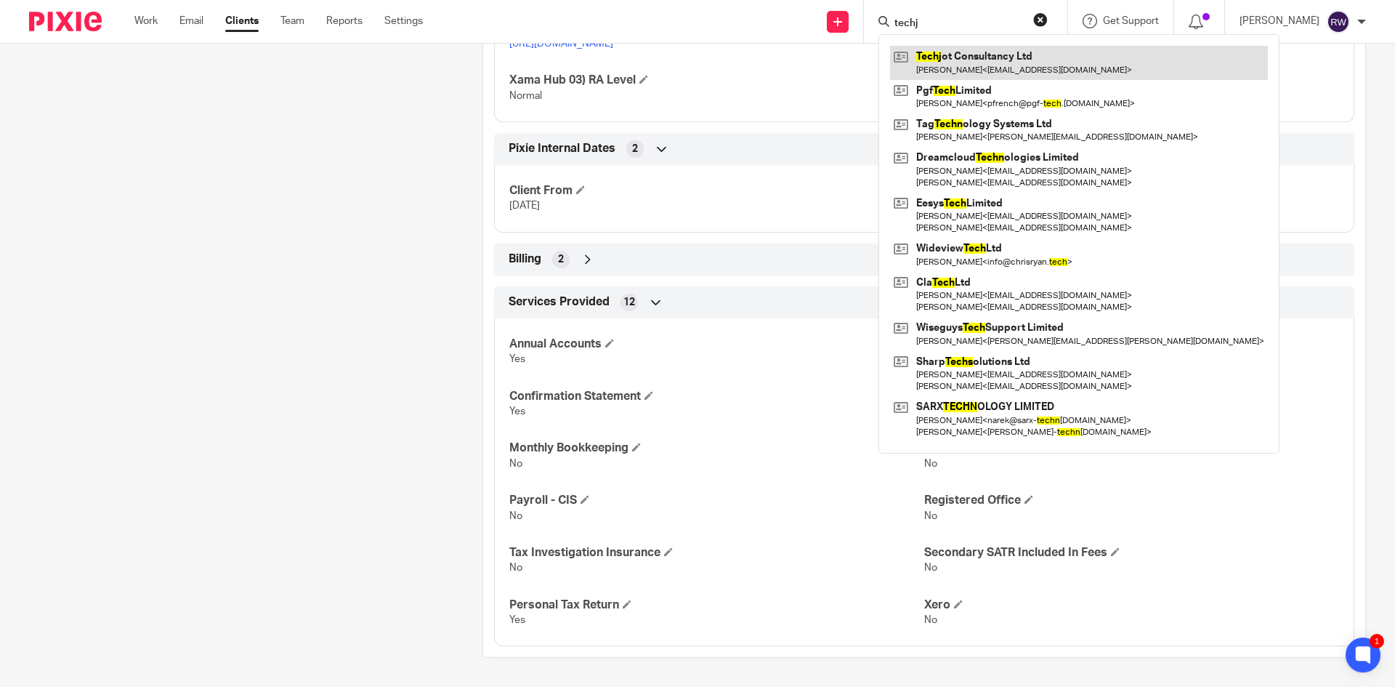
type input "techj"
click at [947, 55] on link at bounding box center [1079, 62] width 378 height 33
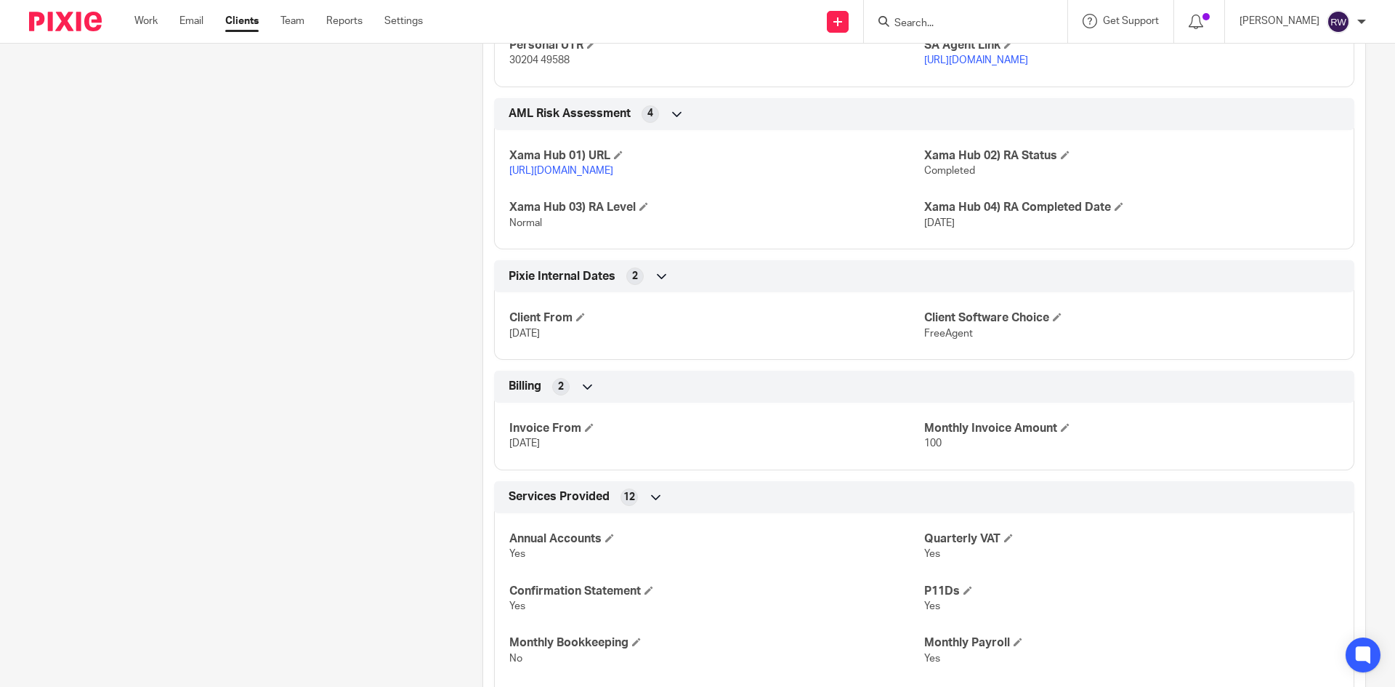
scroll to position [1816, 0]
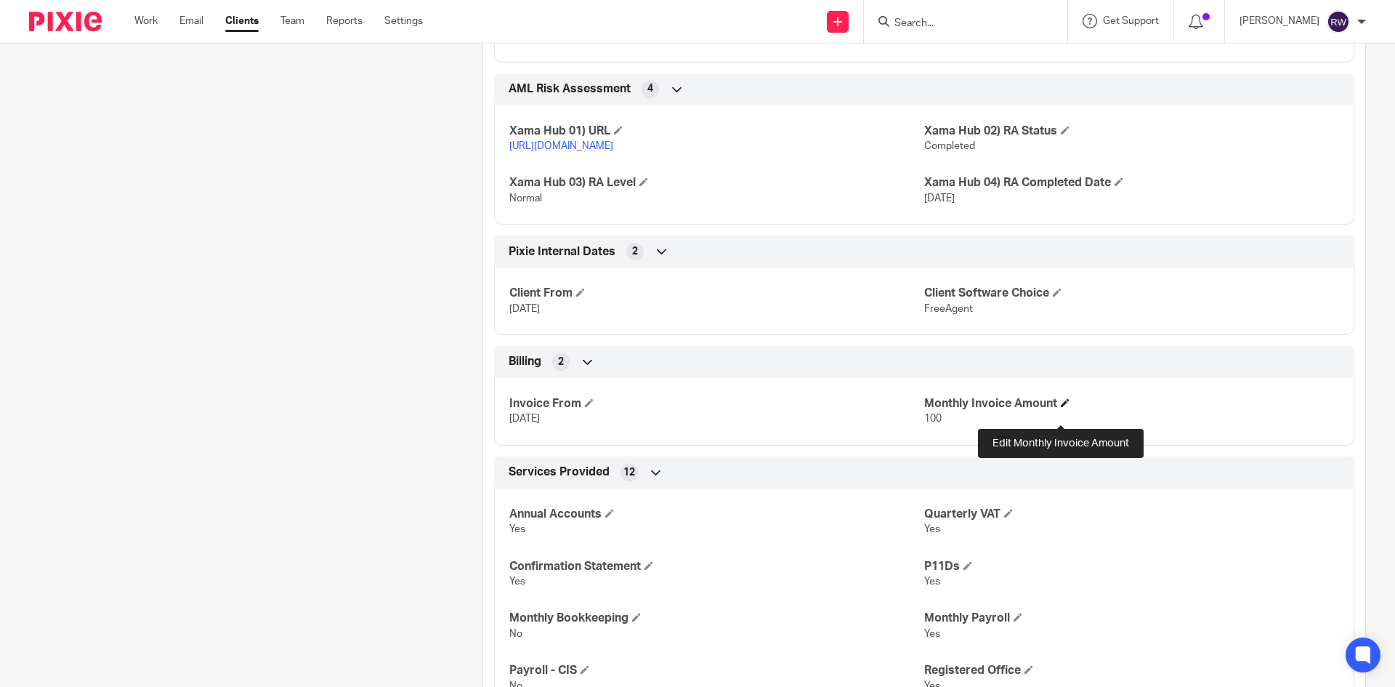
click at [1061, 407] on span at bounding box center [1065, 402] width 9 height 9
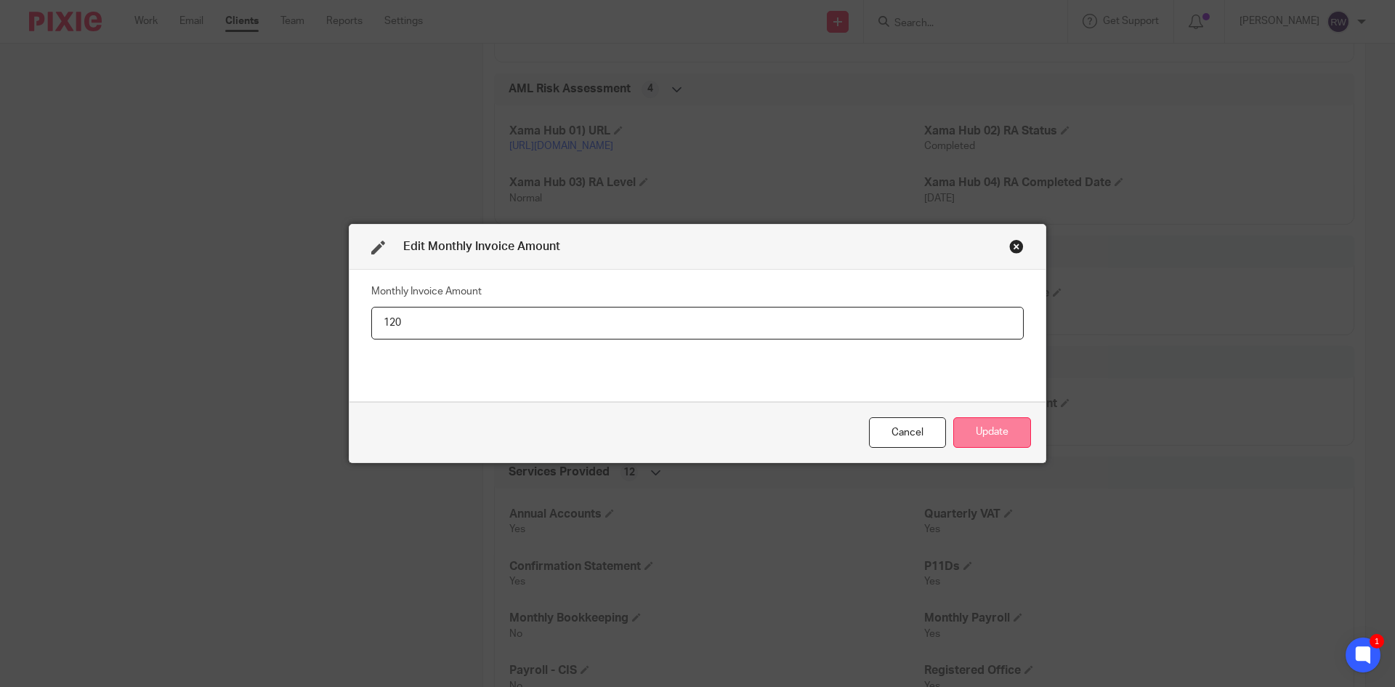
type input "120"
click at [1002, 424] on button "Update" at bounding box center [992, 432] width 78 height 31
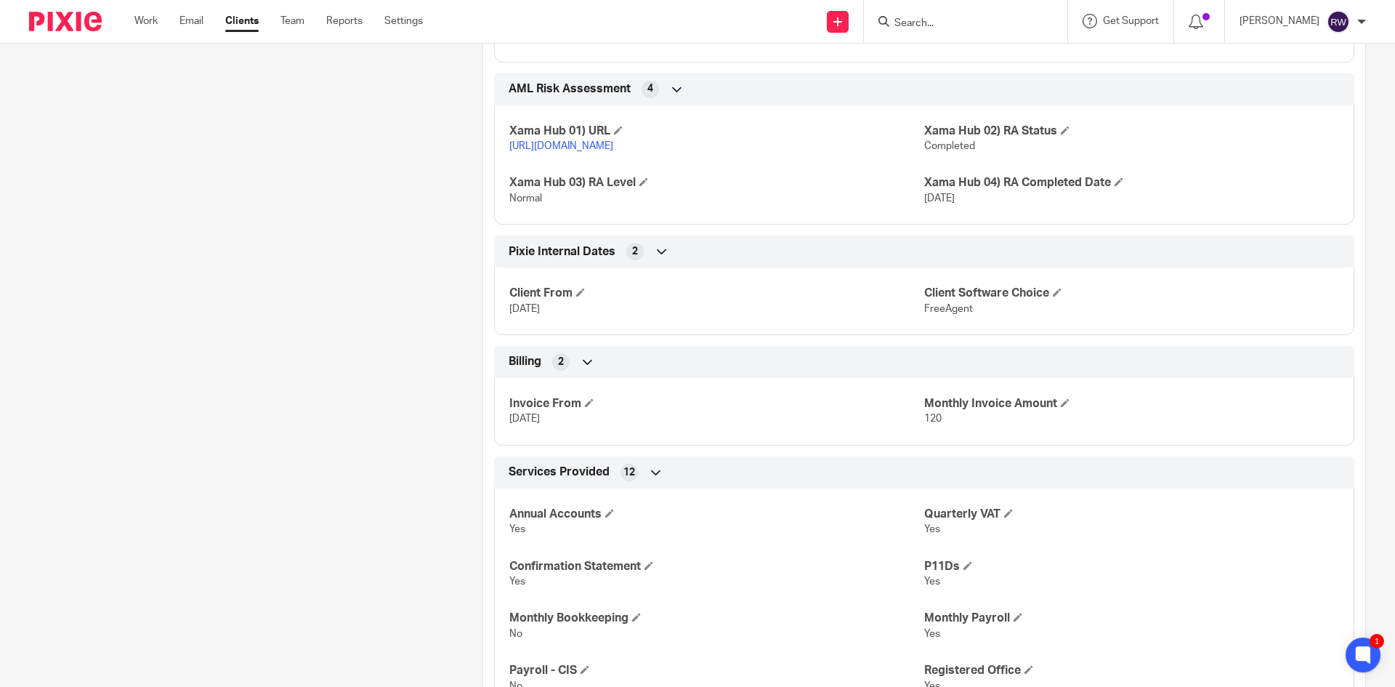
scroll to position [1380, 0]
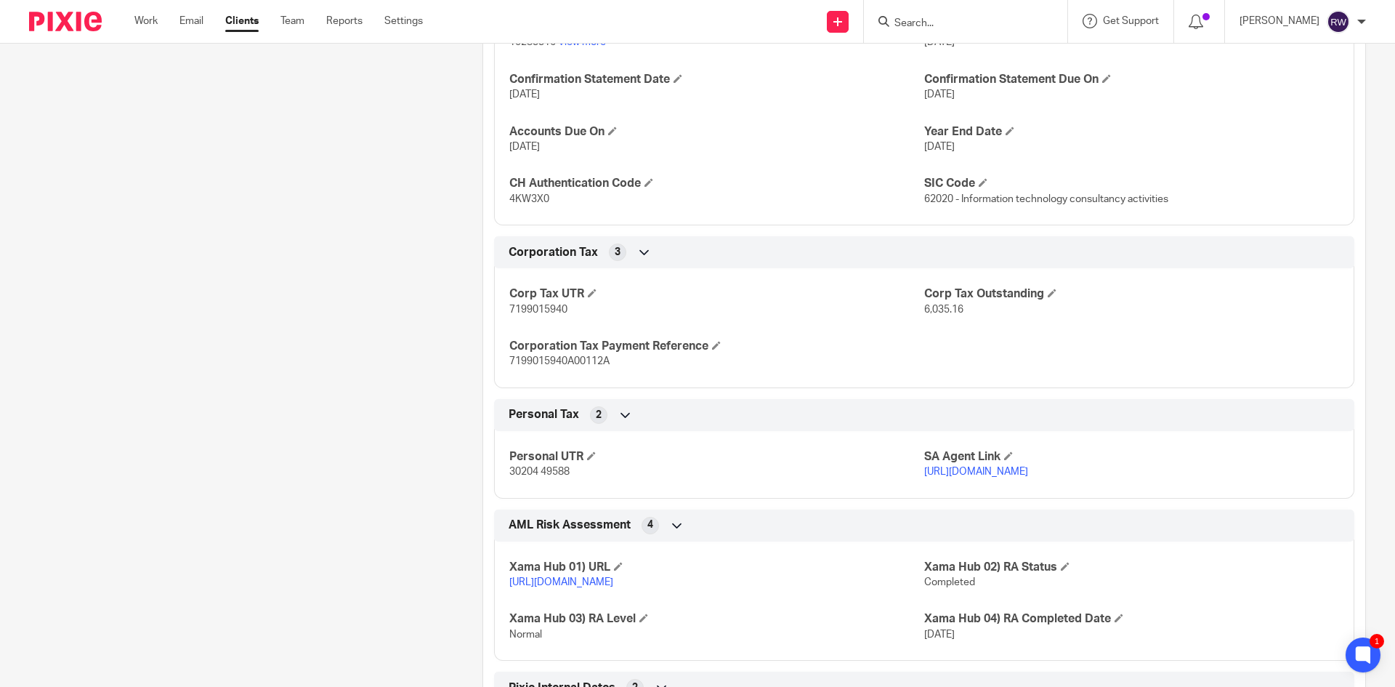
click at [953, 22] on input "Search" at bounding box center [958, 23] width 131 height 13
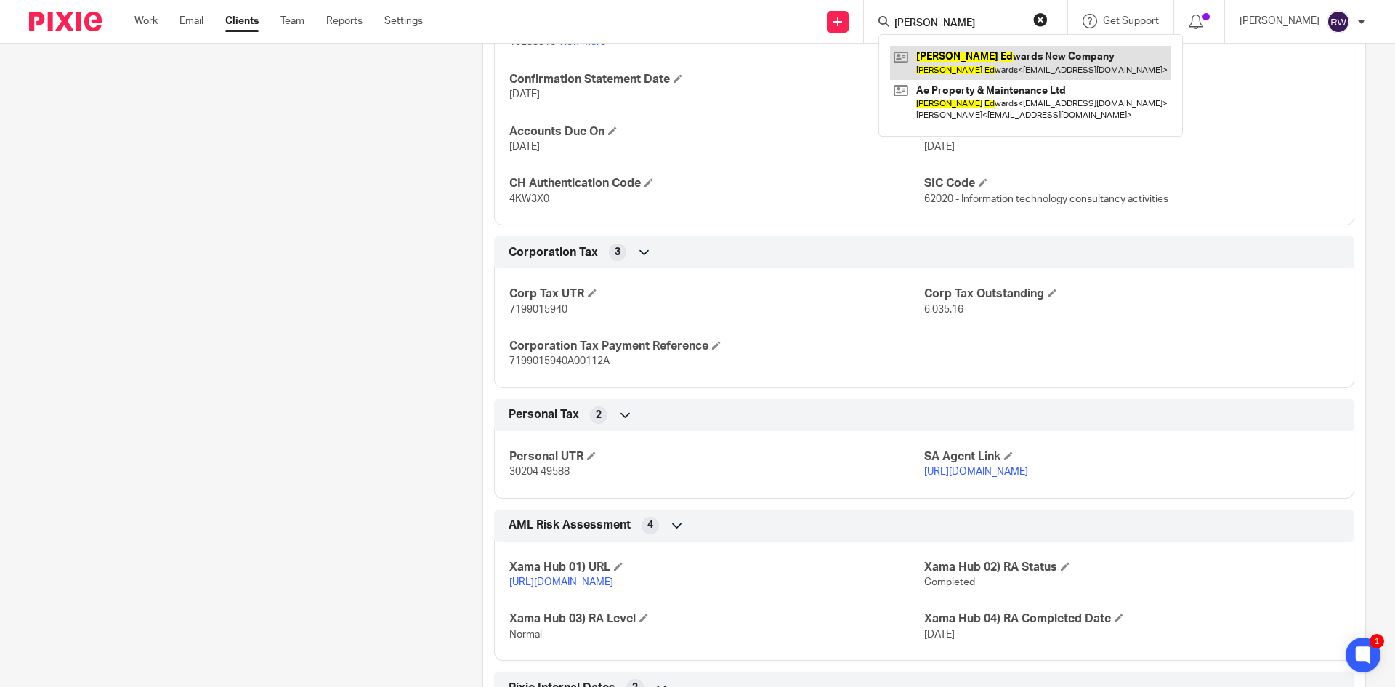
type input "adam ed"
click at [998, 56] on link at bounding box center [1030, 62] width 281 height 33
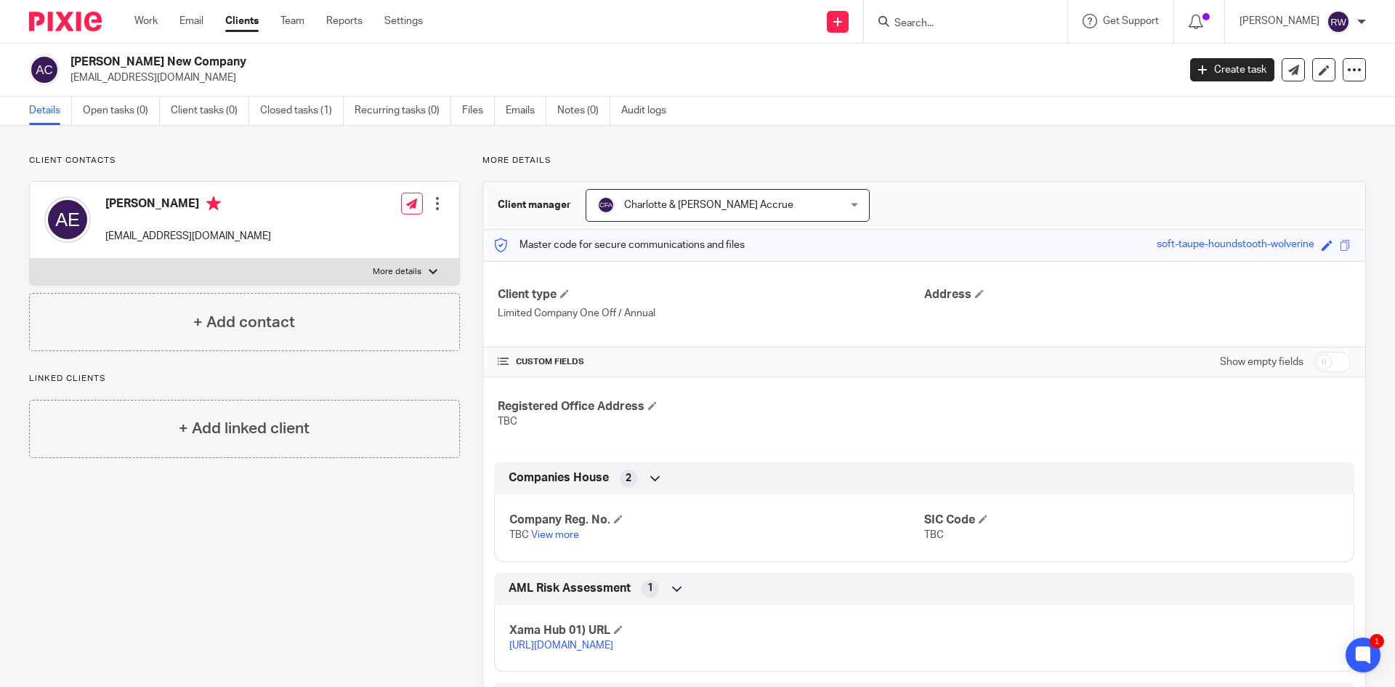
click at [942, 24] on input "Search" at bounding box center [958, 23] width 131 height 13
type input "aegion"
click at [982, 66] on link at bounding box center [1013, 62] width 246 height 33
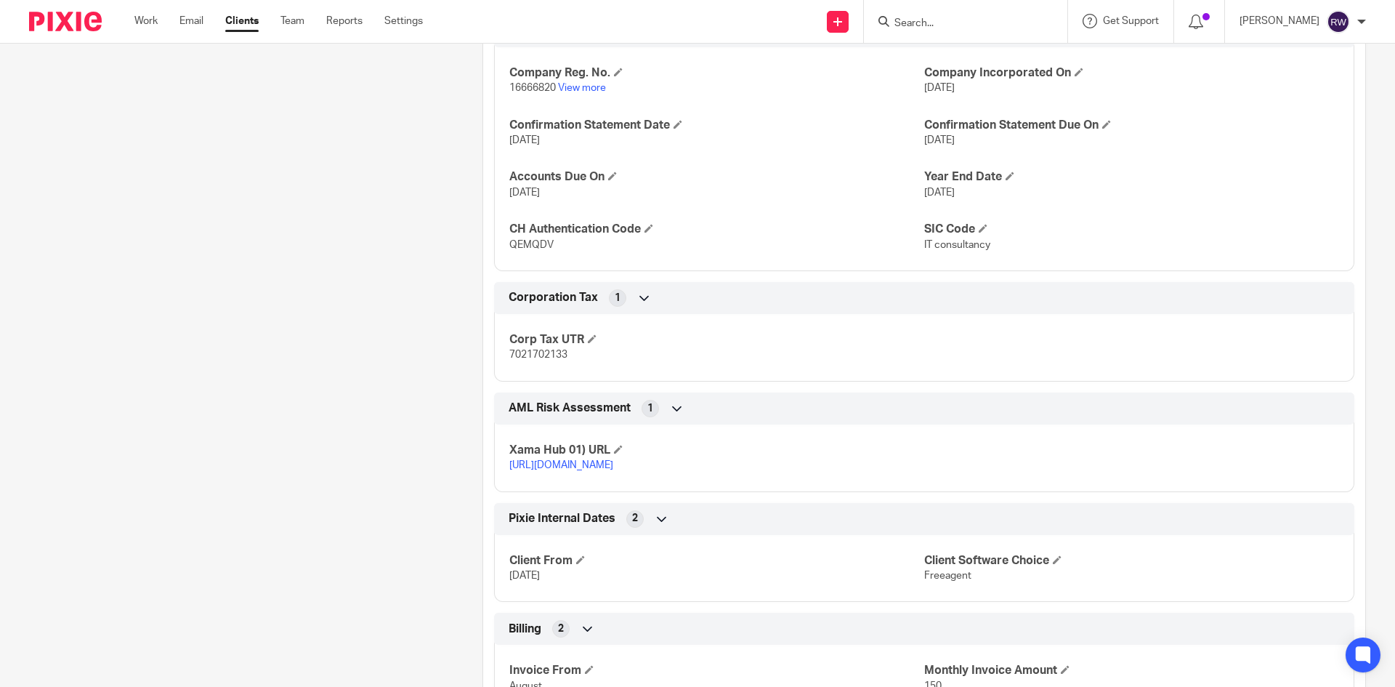
scroll to position [1235, 0]
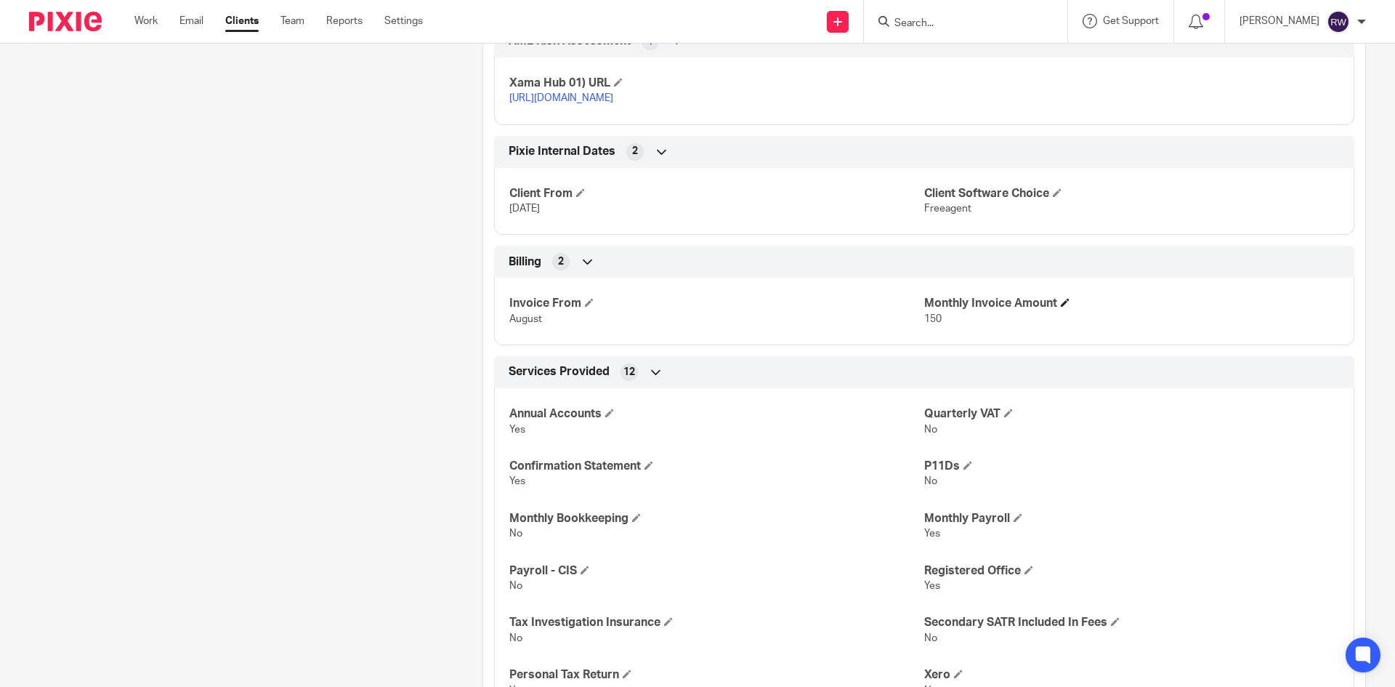
click at [1056, 311] on h4 "Monthly Invoice Amount" at bounding box center [1131, 303] width 415 height 15
click at [1061, 307] on span at bounding box center [1065, 302] width 9 height 9
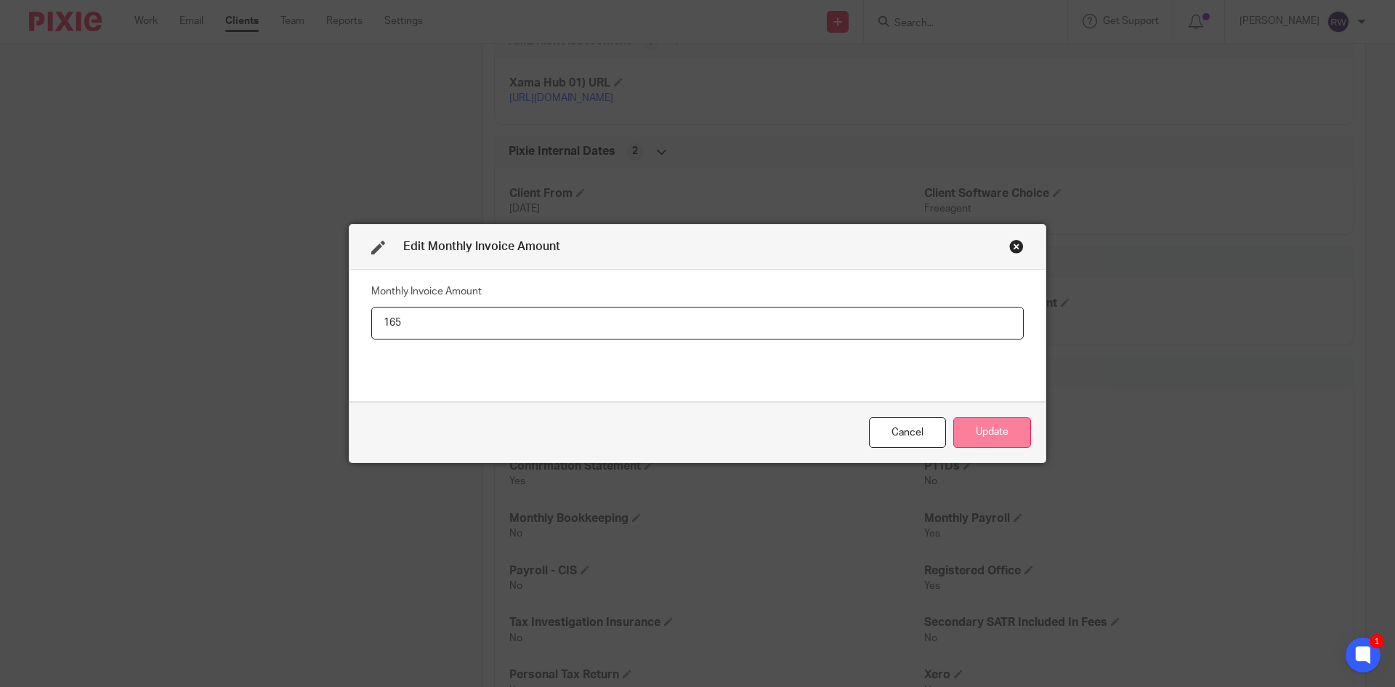
type input "165"
click at [995, 424] on button "Update" at bounding box center [992, 432] width 78 height 31
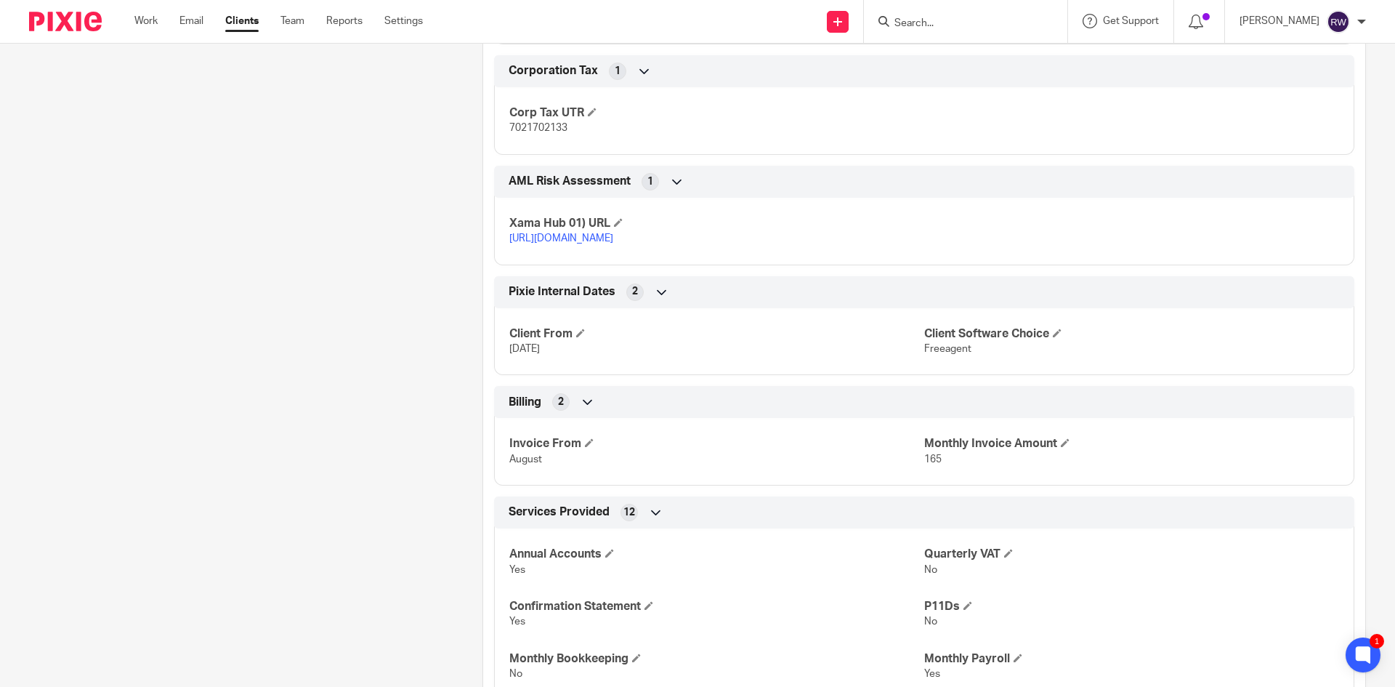
scroll to position [1090, 0]
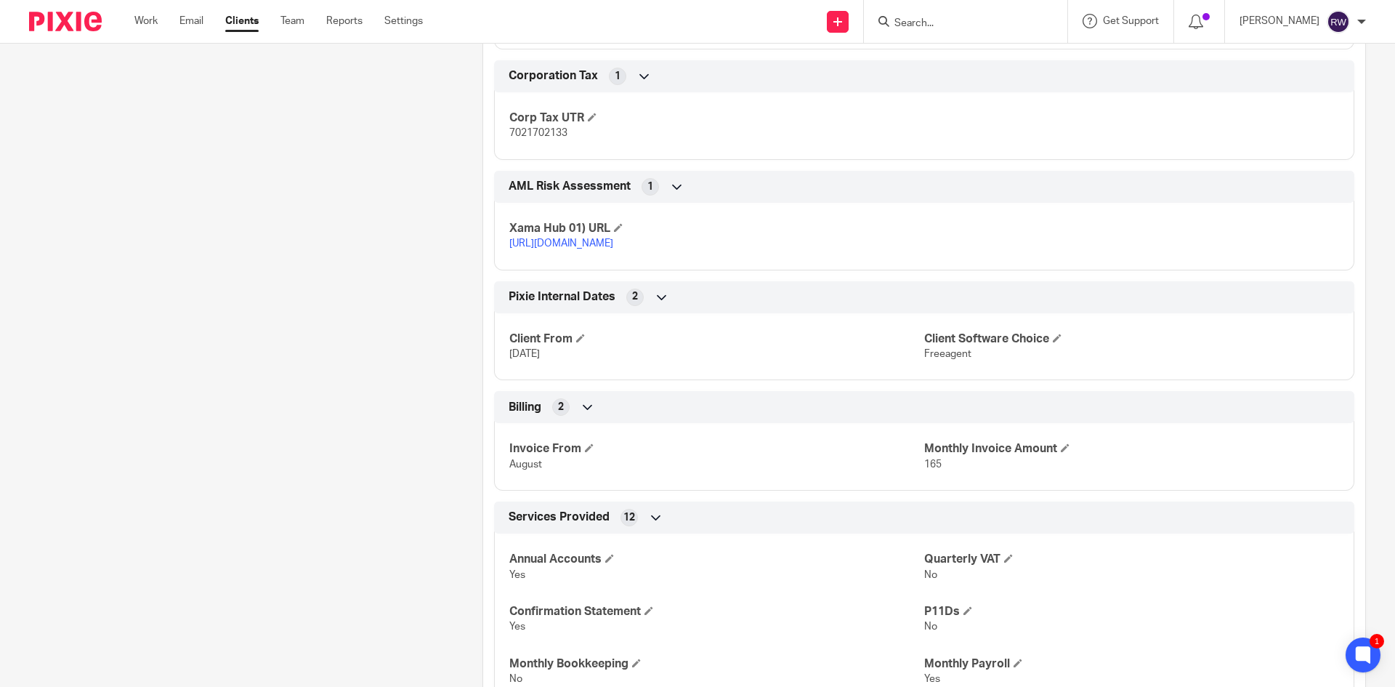
click at [991, 21] on input "Search" at bounding box center [958, 23] width 131 height 13
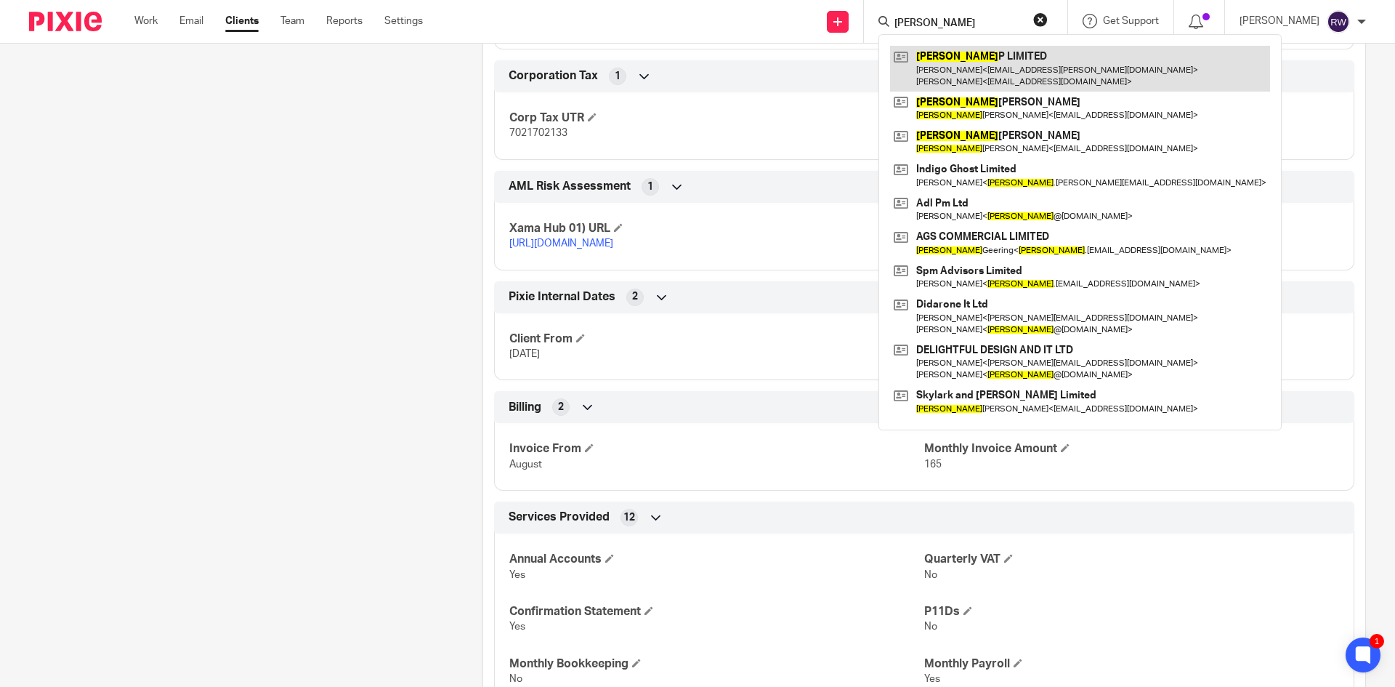
type input "[PERSON_NAME]"
click at [967, 70] on link at bounding box center [1080, 68] width 380 height 45
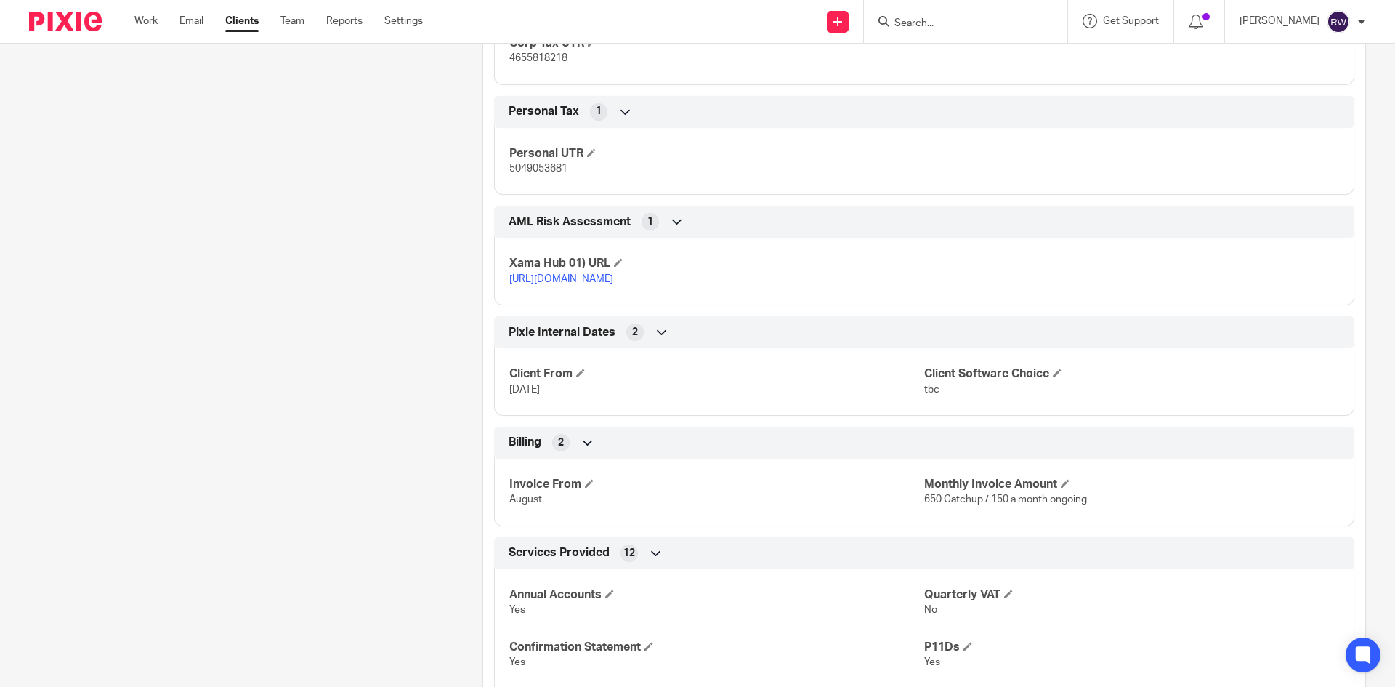
scroll to position [1453, 0]
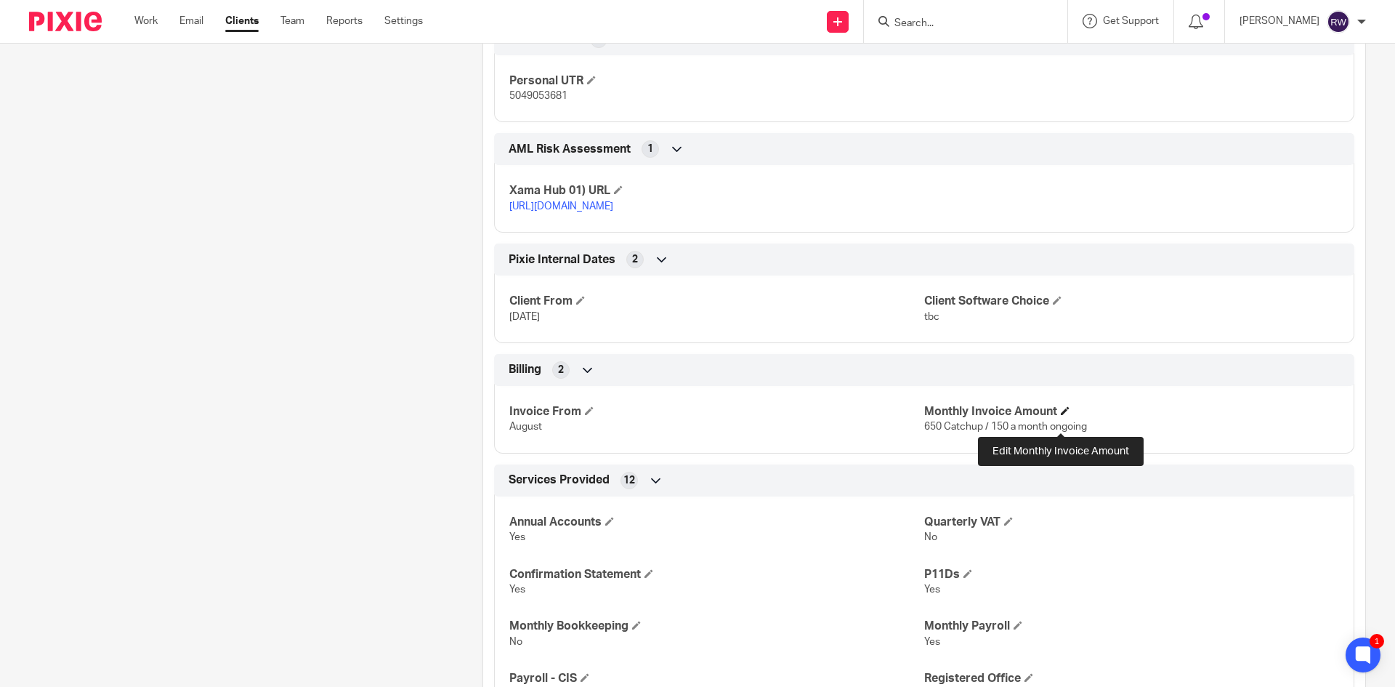
click at [1061, 415] on span at bounding box center [1065, 410] width 9 height 9
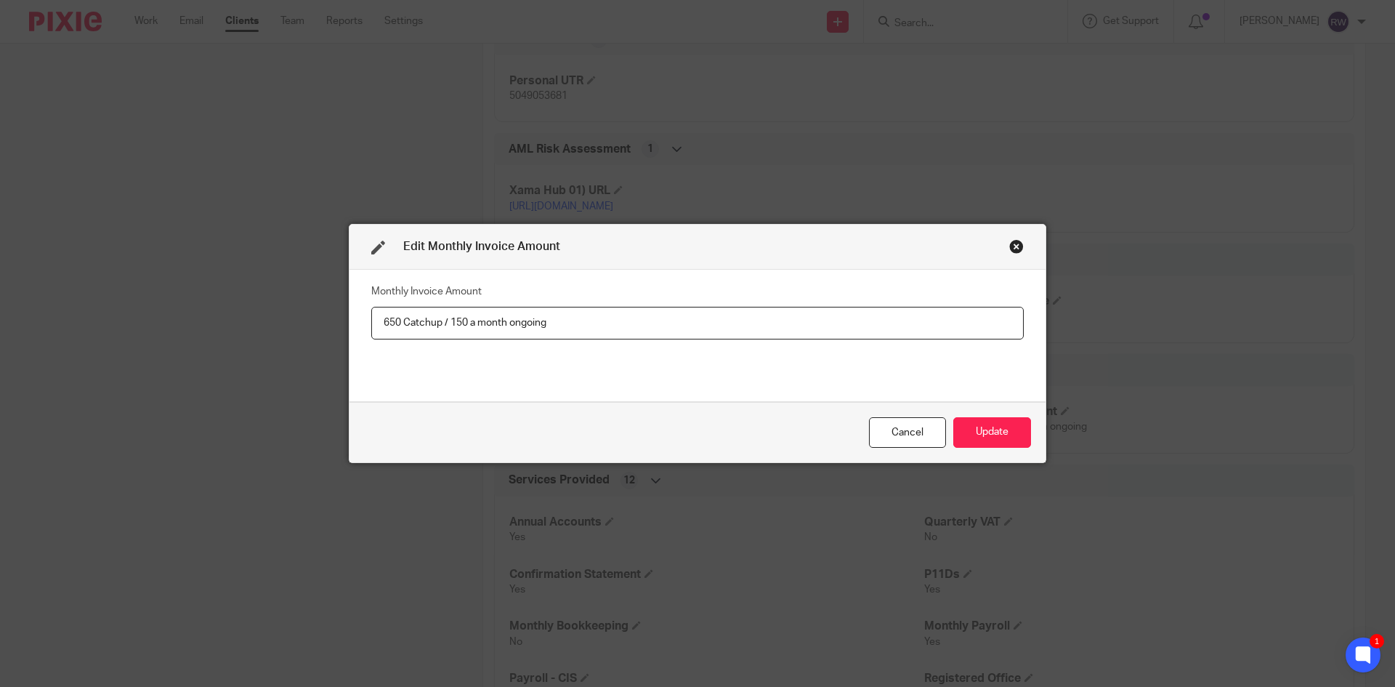
drag, startPoint x: 558, startPoint y: 316, endPoint x: 305, endPoint y: 305, distance: 253.1
click at [305, 305] on div "Edit Monthly Invoice Amount Monthly Invoice Amount 650 Catchup / 150 a month on…" at bounding box center [697, 343] width 1395 height 687
type input "150"
click at [962, 428] on button "Update" at bounding box center [992, 432] width 78 height 31
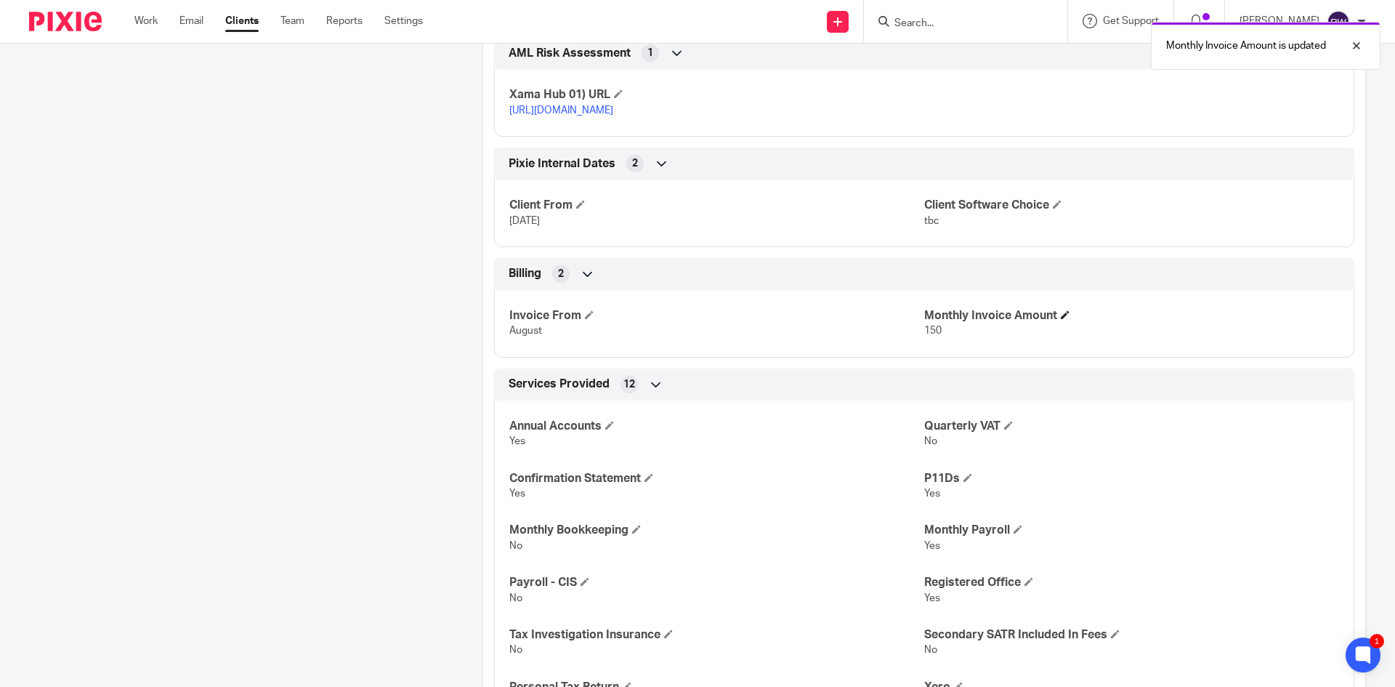
scroll to position [1598, 0]
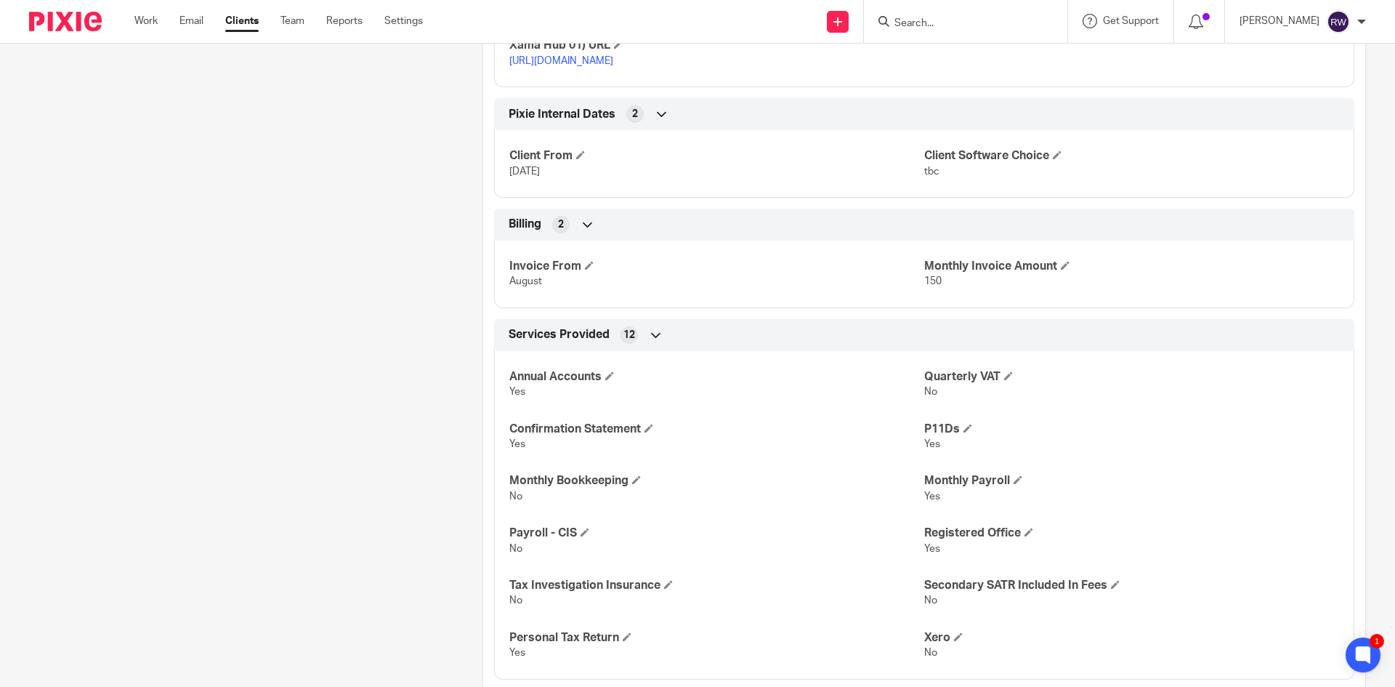
click at [935, 21] on input "Search" at bounding box center [958, 23] width 131 height 13
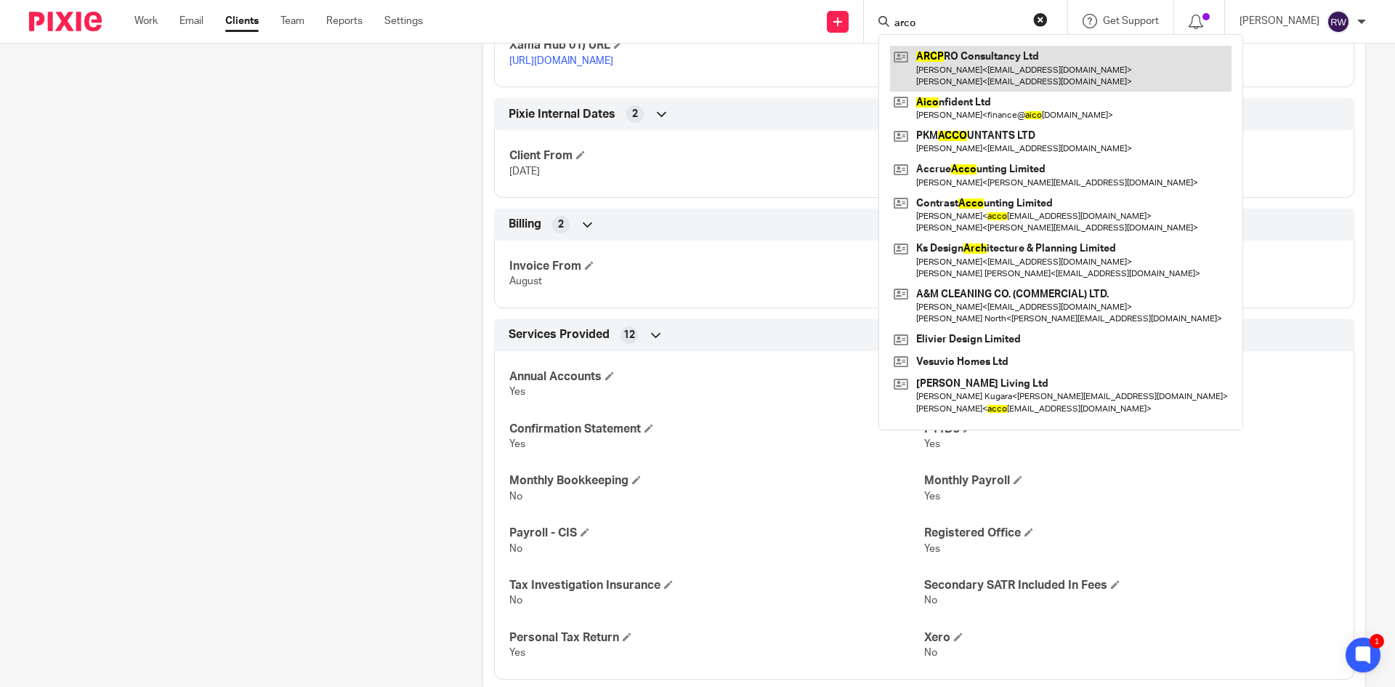
type input "arco"
click at [953, 62] on link at bounding box center [1060, 68] width 341 height 45
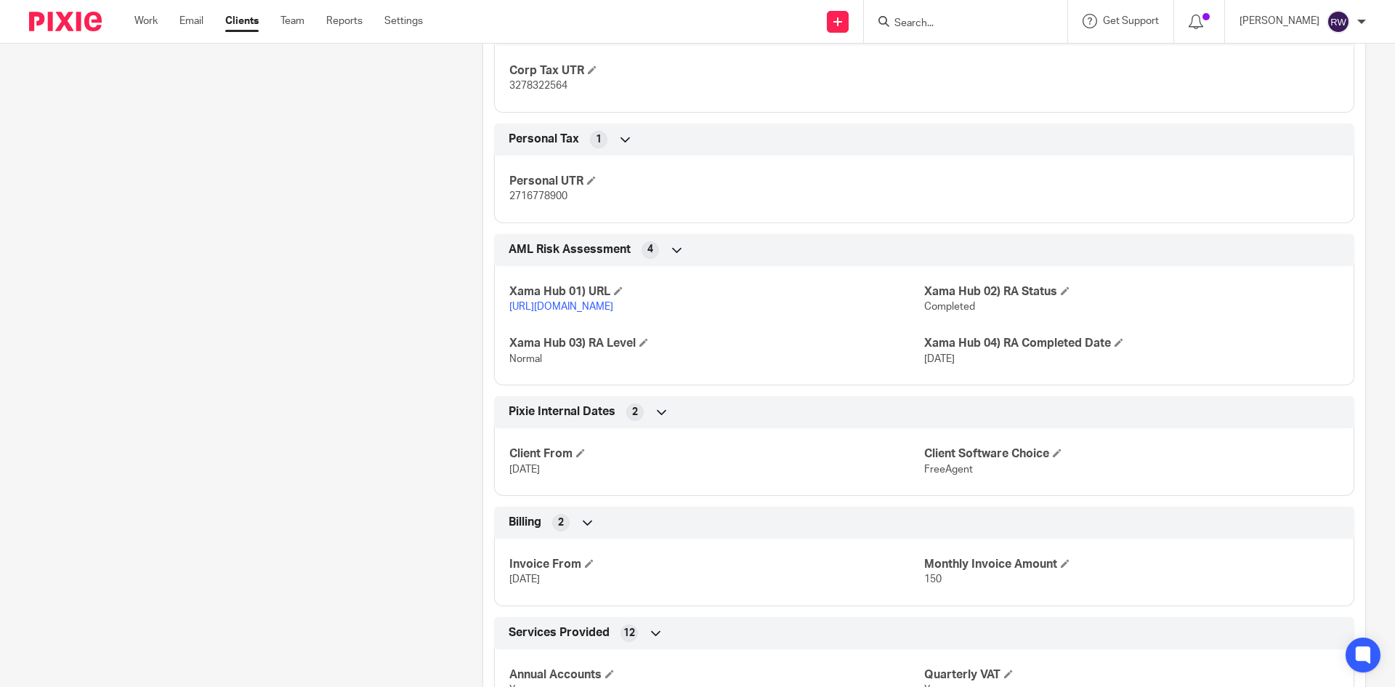
scroll to position [1453, 0]
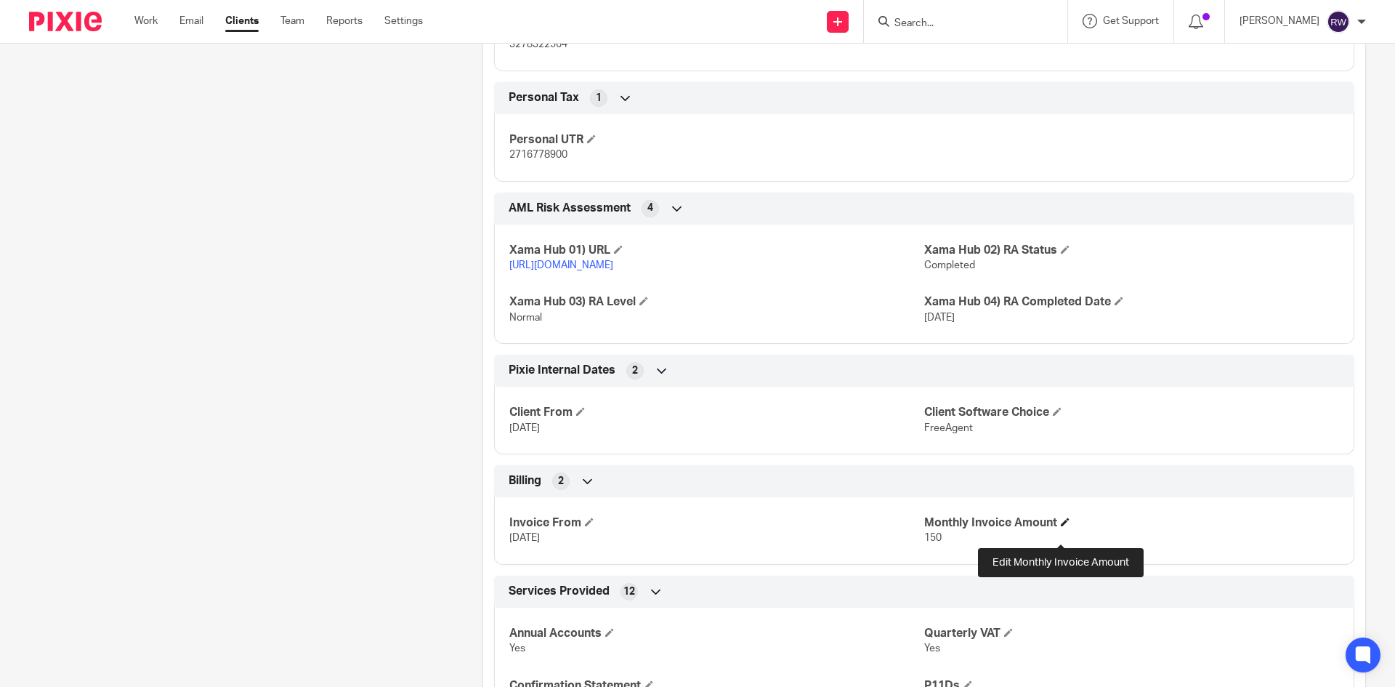
click at [1061, 526] on span at bounding box center [1065, 521] width 9 height 9
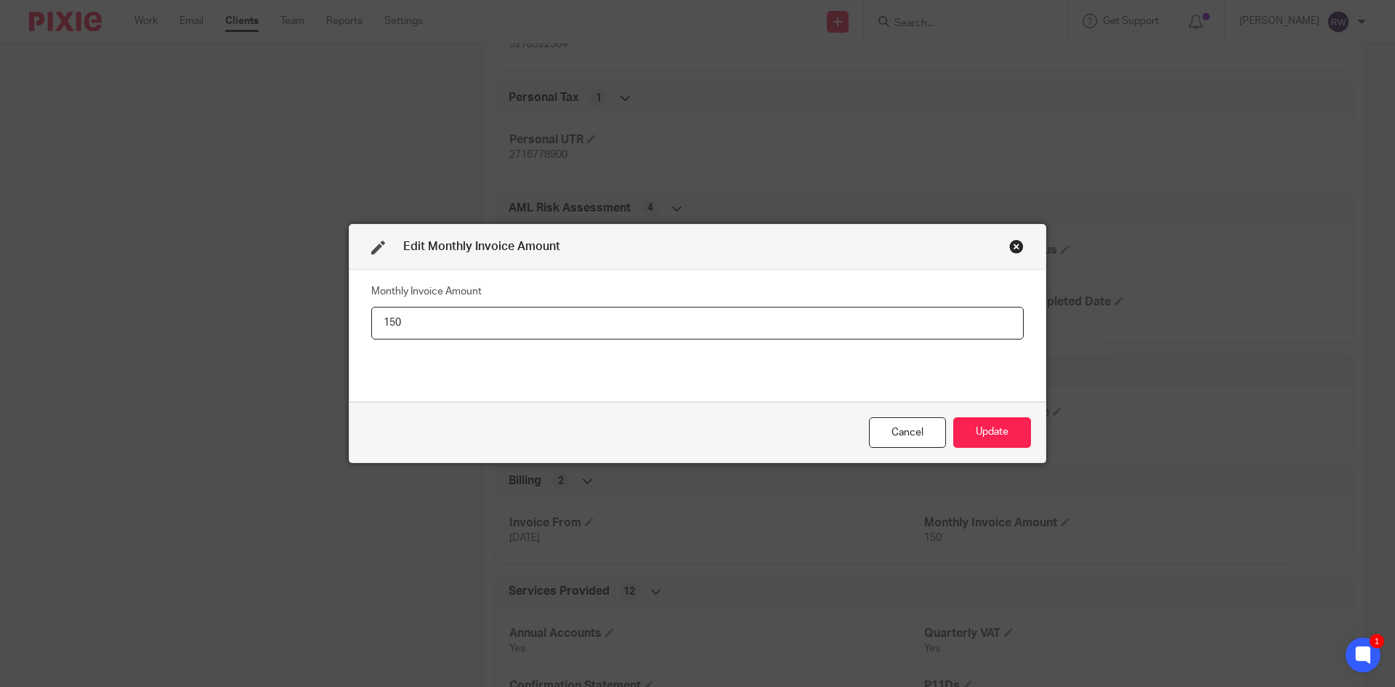
drag, startPoint x: 464, startPoint y: 313, endPoint x: 287, endPoint y: 333, distance: 177.7
click at [287, 333] on div "Edit Monthly Invoice Amount Monthly Invoice Amount 150 Cancel Update" at bounding box center [697, 343] width 1395 height 687
type input "75"
click at [977, 426] on button "Update" at bounding box center [992, 432] width 78 height 31
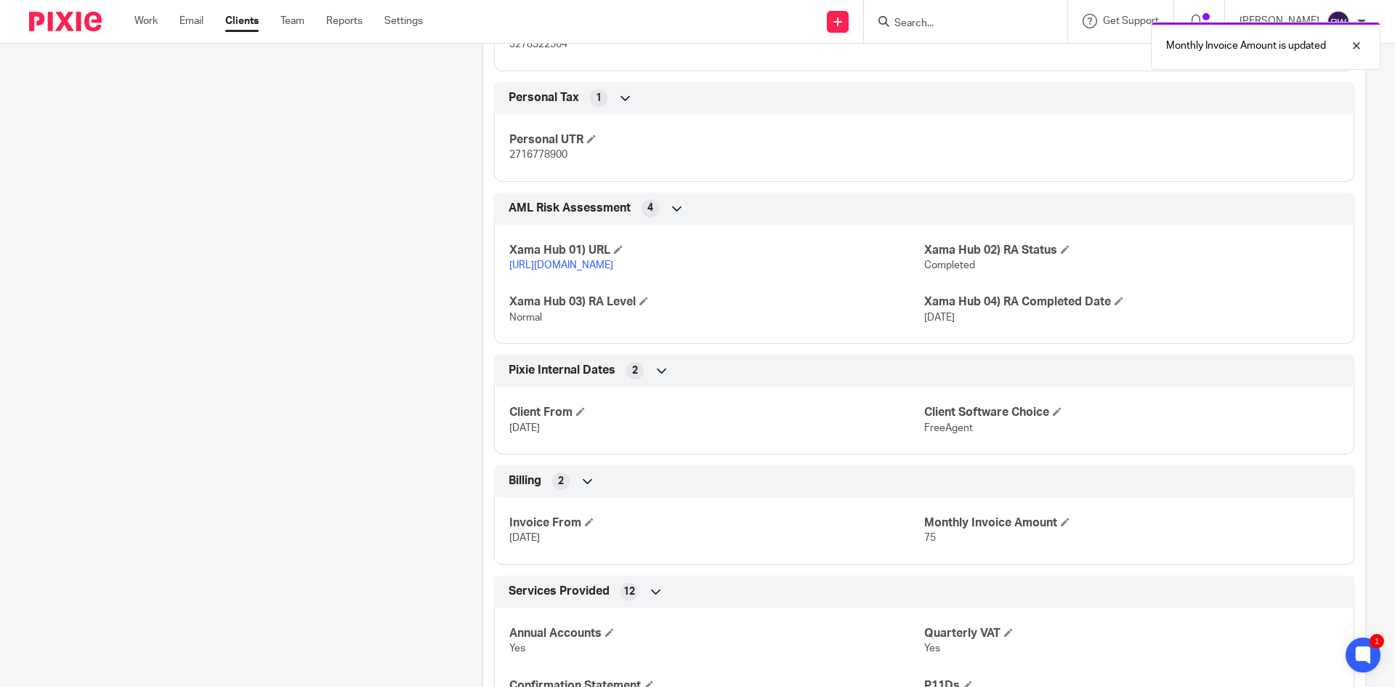
click at [922, 17] on div "Monthly Invoice Amount is updated" at bounding box center [1038, 42] width 683 height 55
click at [934, 24] on div "Monthly Invoice Amount is updated" at bounding box center [1038, 42] width 683 height 55
click at [1353, 49] on div at bounding box center [1345, 45] width 39 height 17
click at [960, 19] on input "Search" at bounding box center [958, 23] width 131 height 13
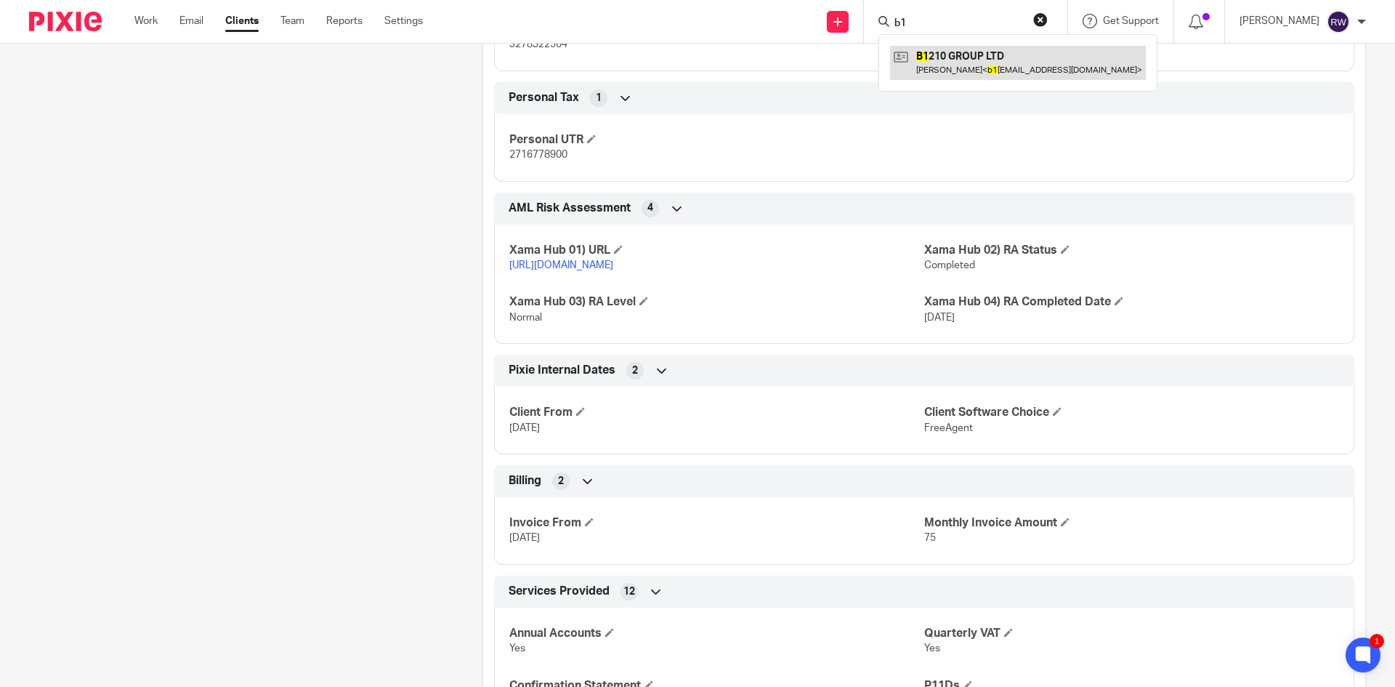
type input "b1"
click at [997, 60] on link at bounding box center [1018, 62] width 256 height 33
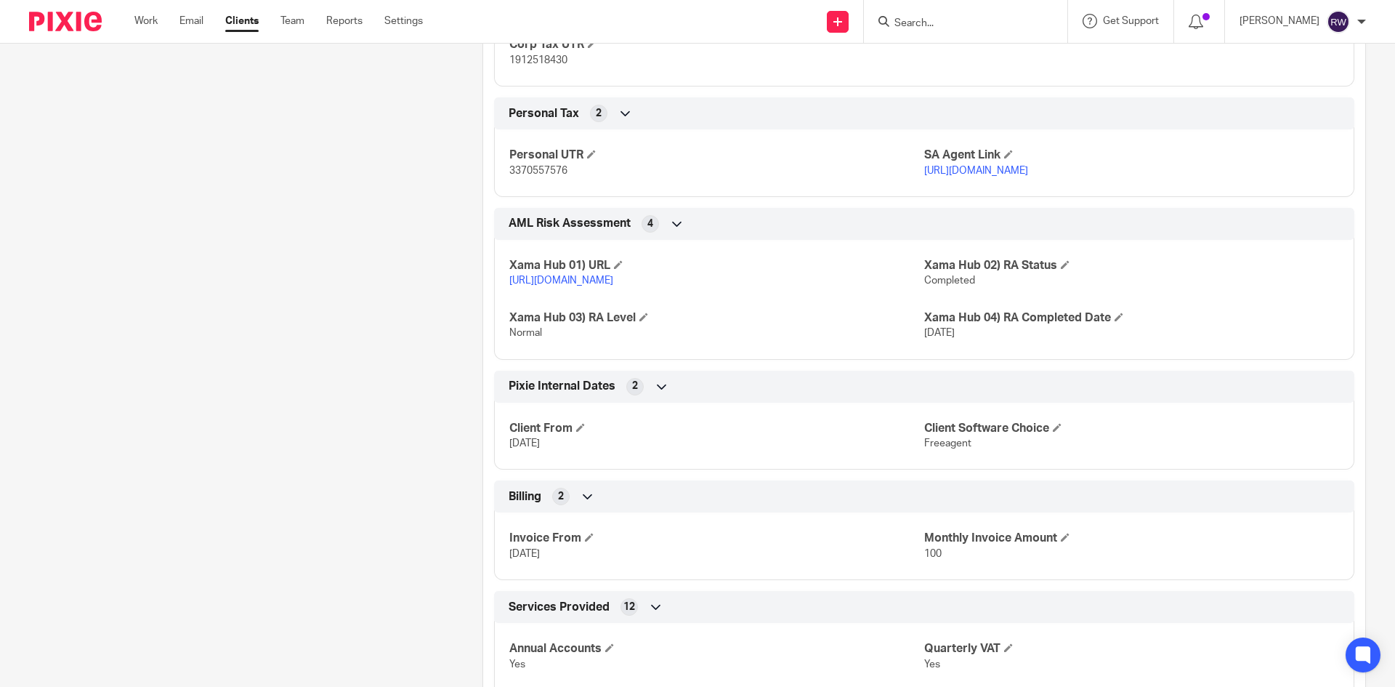
scroll to position [1526, 0]
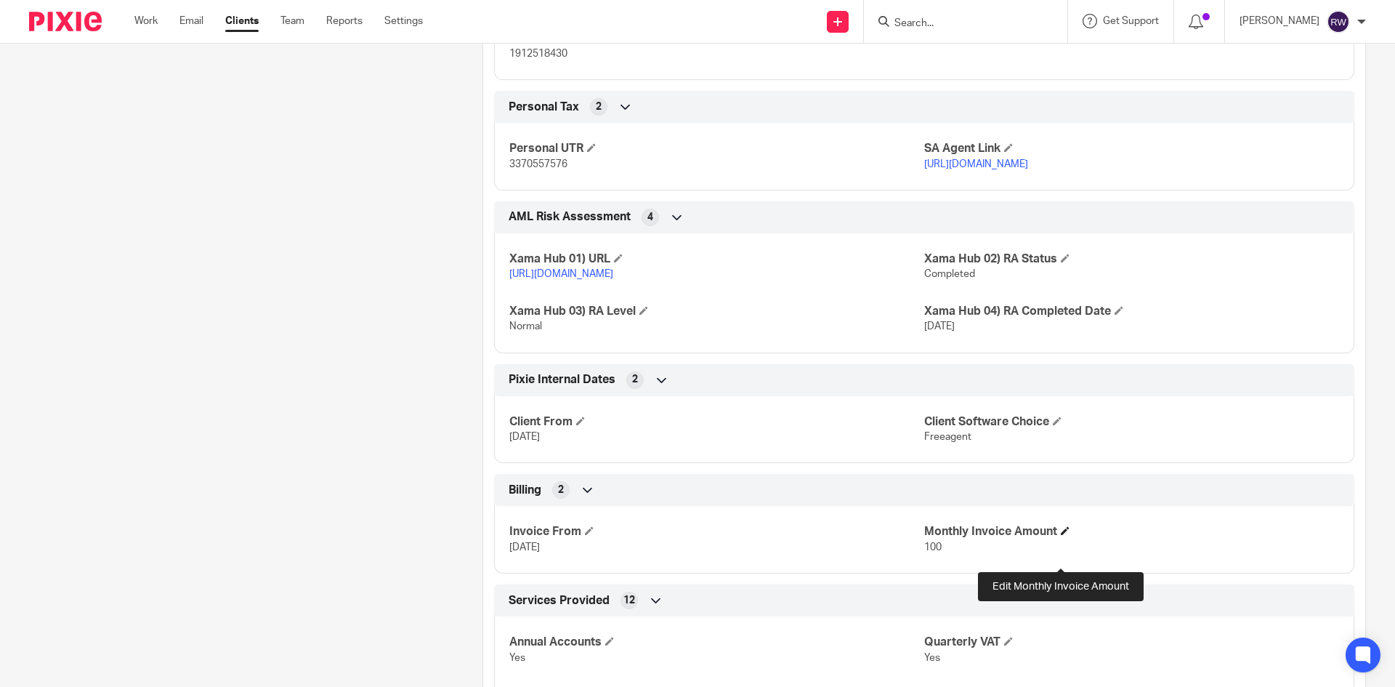
click at [1062, 535] on span at bounding box center [1065, 530] width 9 height 9
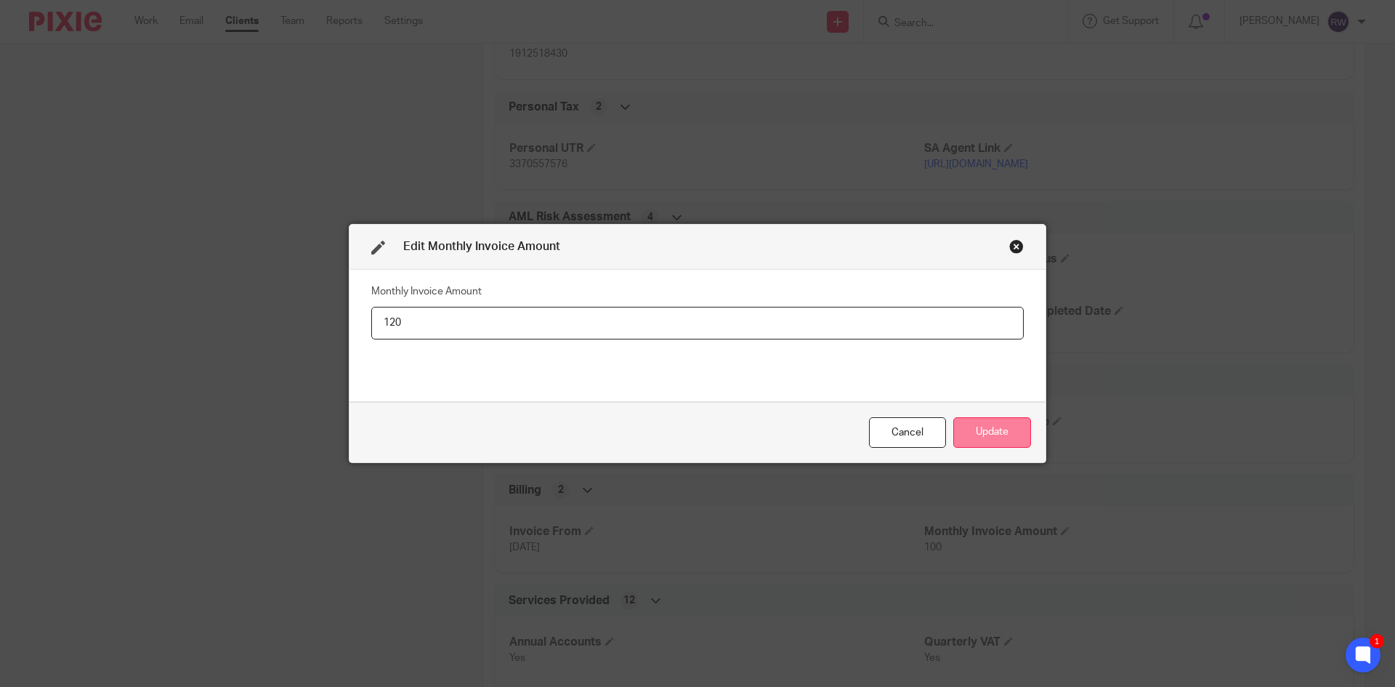
type input "120"
click at [1017, 422] on button "Update" at bounding box center [992, 432] width 78 height 31
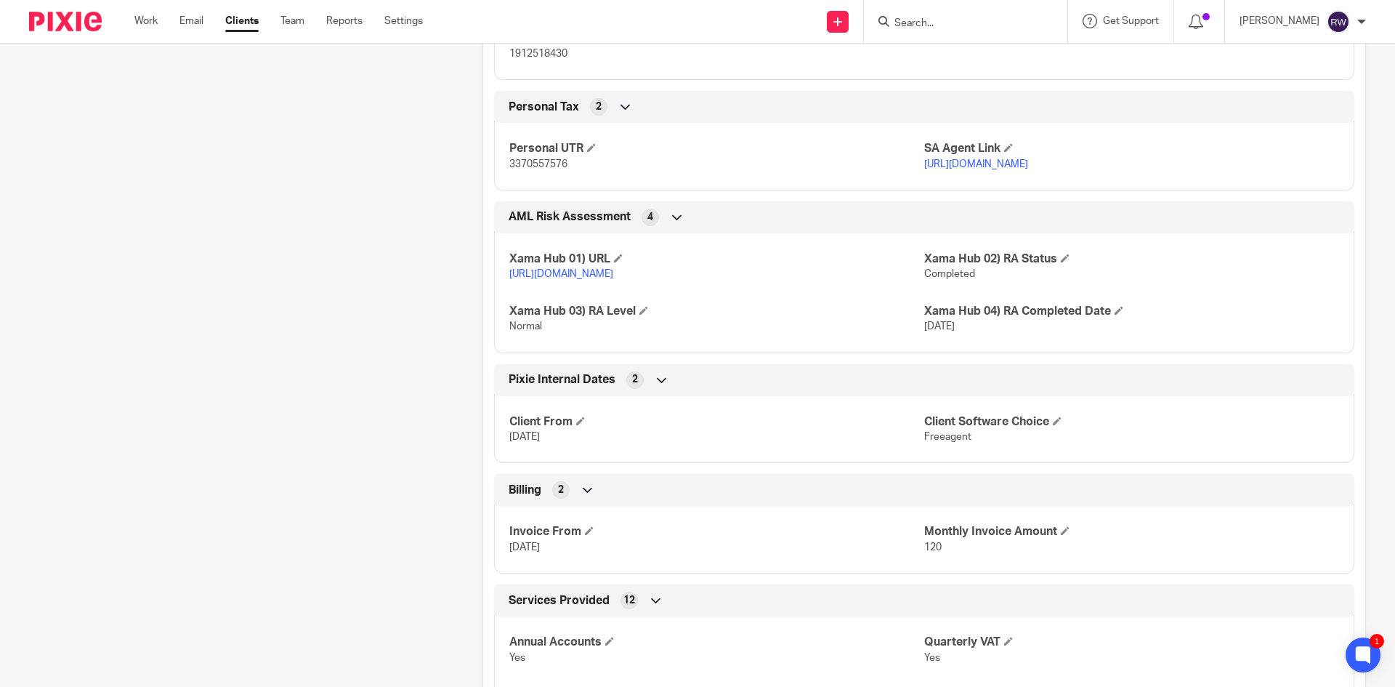
click at [947, 18] on input "Search" at bounding box center [958, 23] width 131 height 13
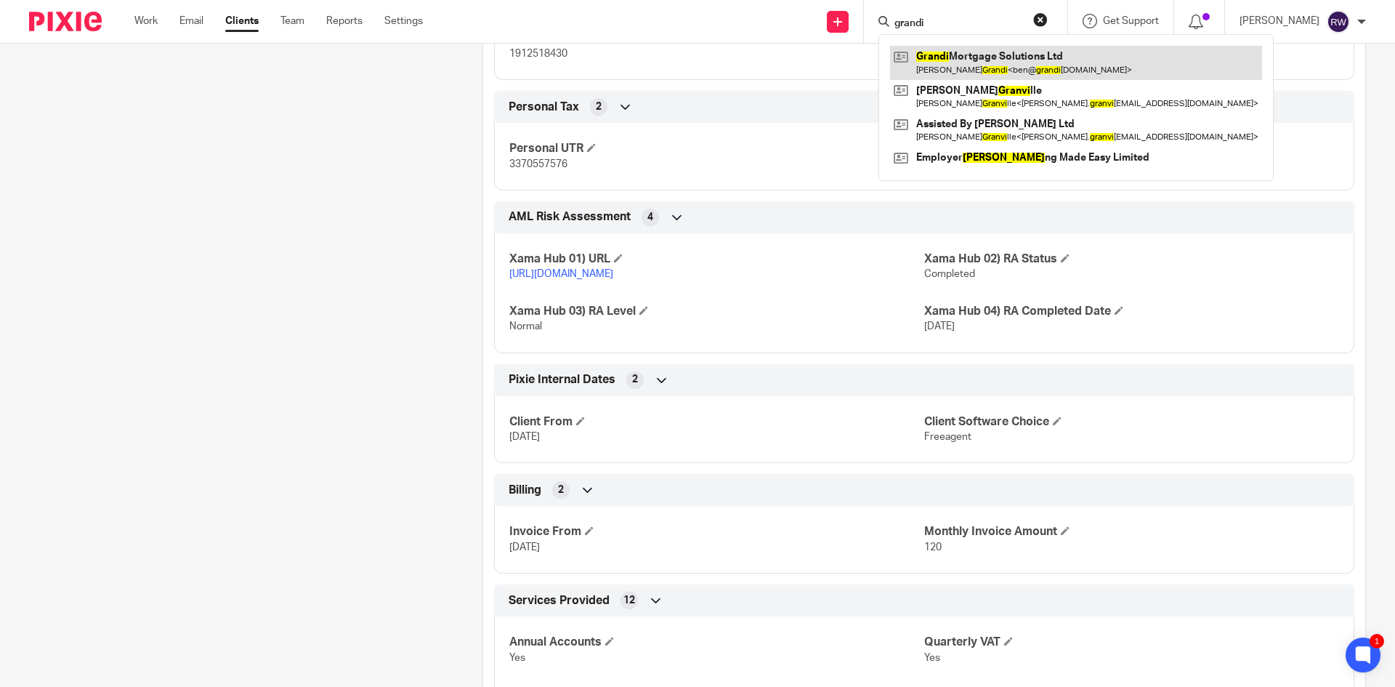
type input "grandi"
click at [992, 54] on link at bounding box center [1076, 62] width 372 height 33
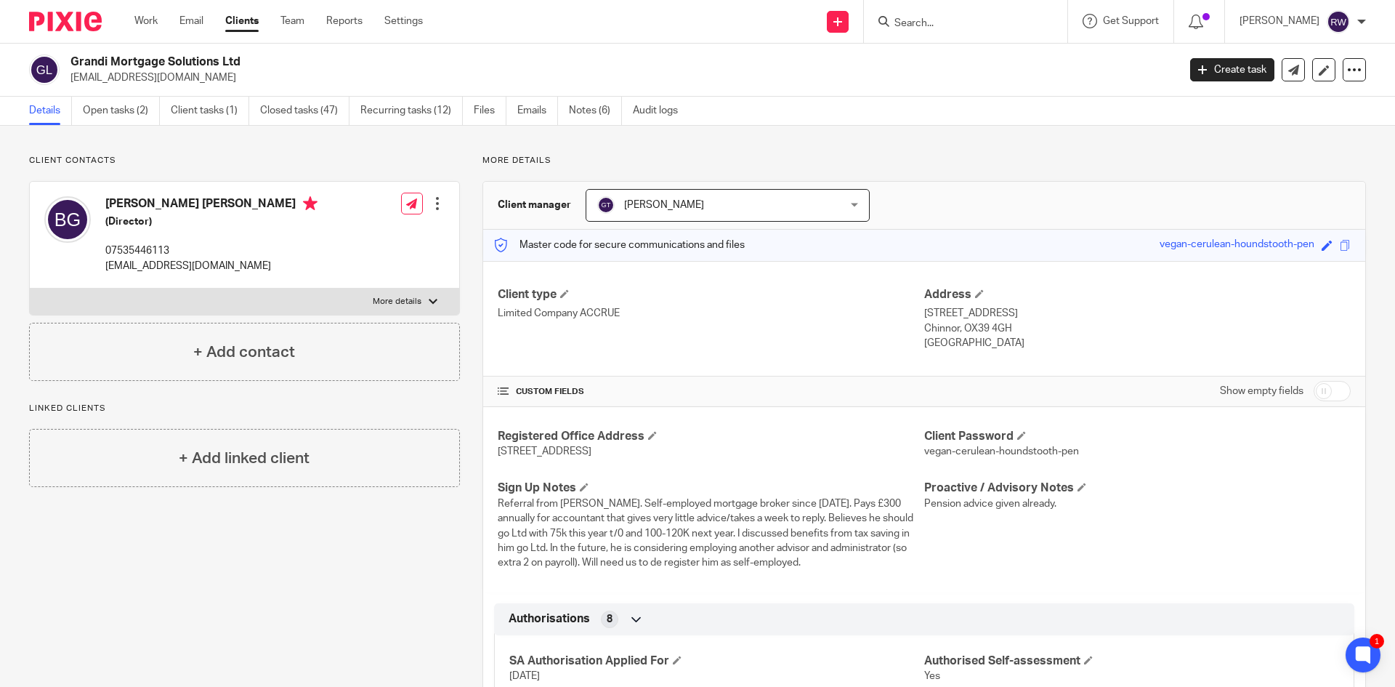
click at [936, 22] on input "Search" at bounding box center [958, 23] width 131 height 13
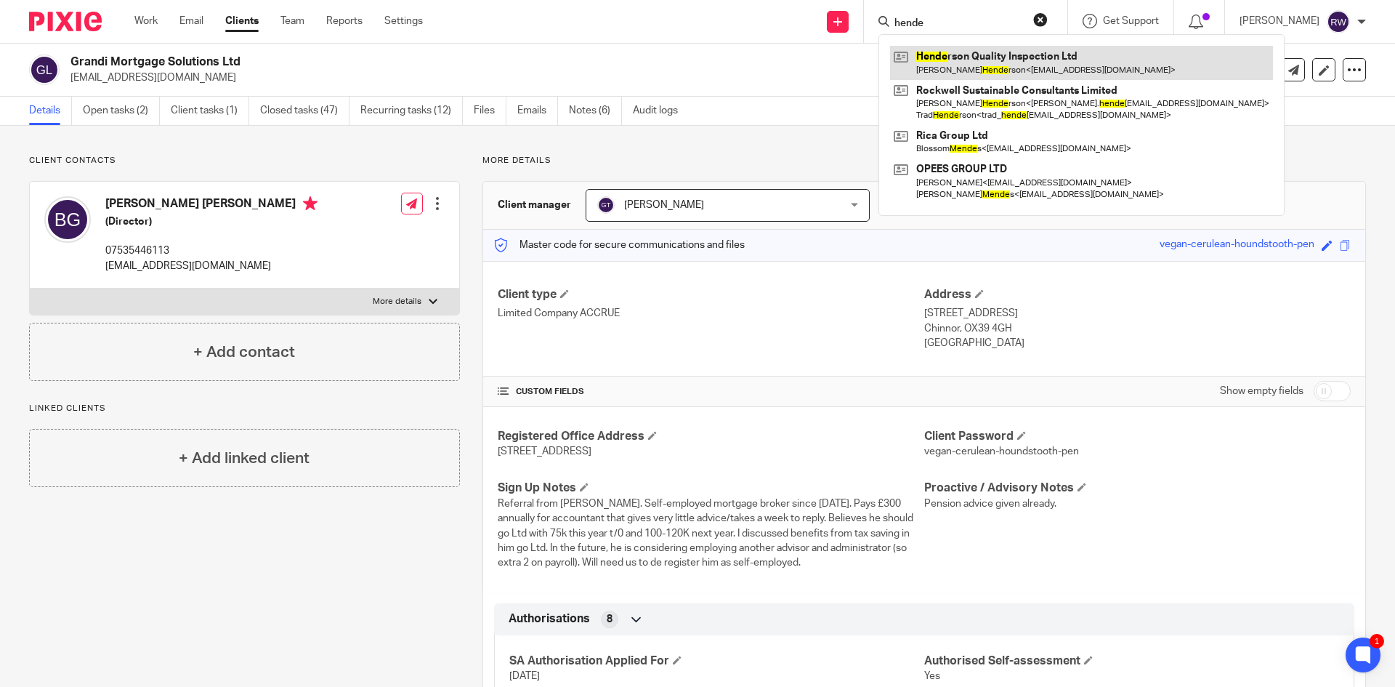
type input "hende"
click at [966, 52] on link at bounding box center [1081, 62] width 383 height 33
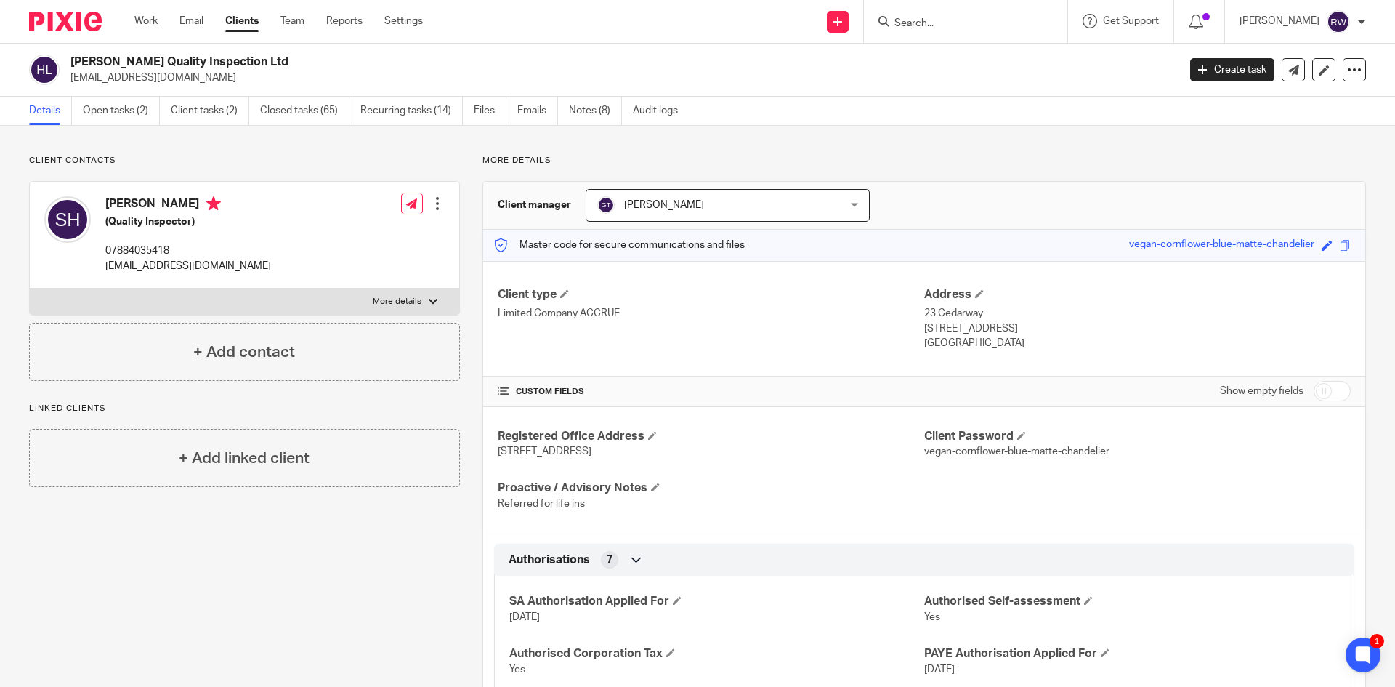
drag, startPoint x: 273, startPoint y: 68, endPoint x: 74, endPoint y: 63, distance: 199.1
click at [74, 63] on h2 "[PERSON_NAME] Quality Inspection Ltd" at bounding box center [509, 61] width 878 height 15
copy h2 "[PERSON_NAME] Quality Inspection Ltd"
click at [960, 22] on input "Search" at bounding box center [958, 23] width 131 height 13
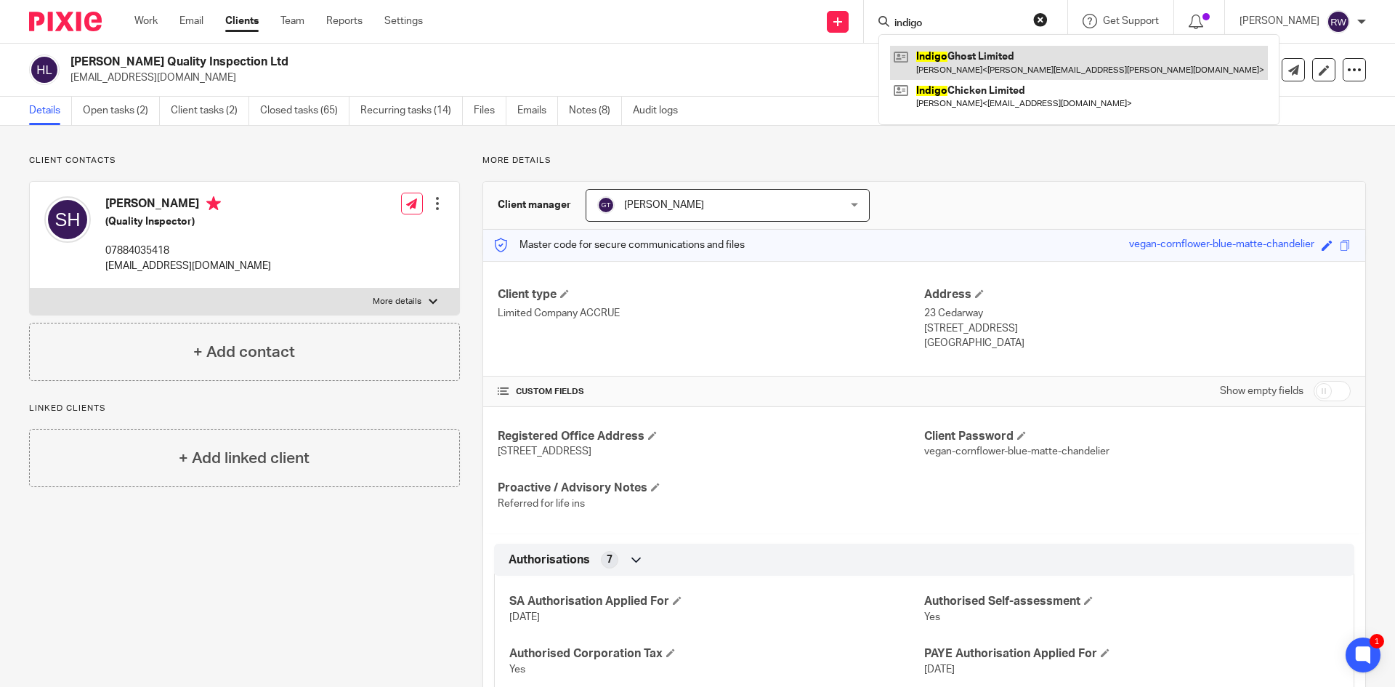
type input "indigo"
click at [955, 46] on link at bounding box center [1079, 62] width 378 height 33
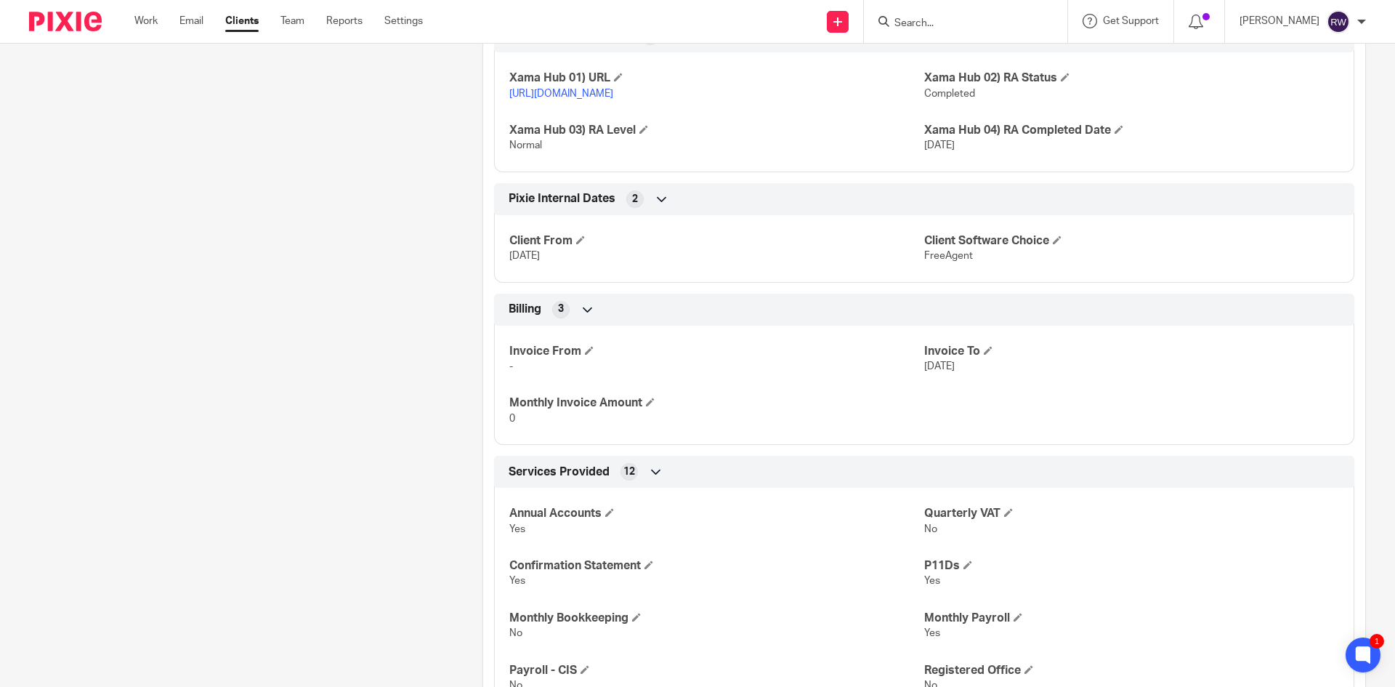
scroll to position [1671, 0]
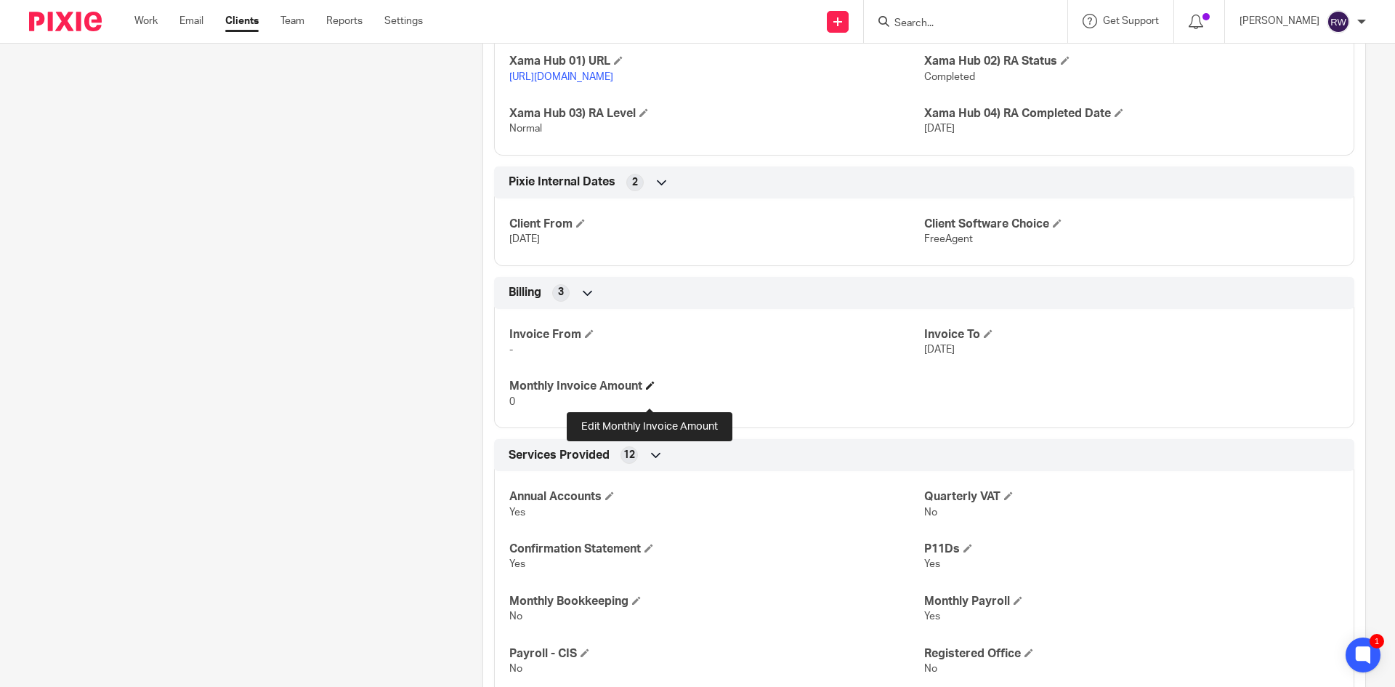
click at [652, 389] on span at bounding box center [650, 385] width 9 height 9
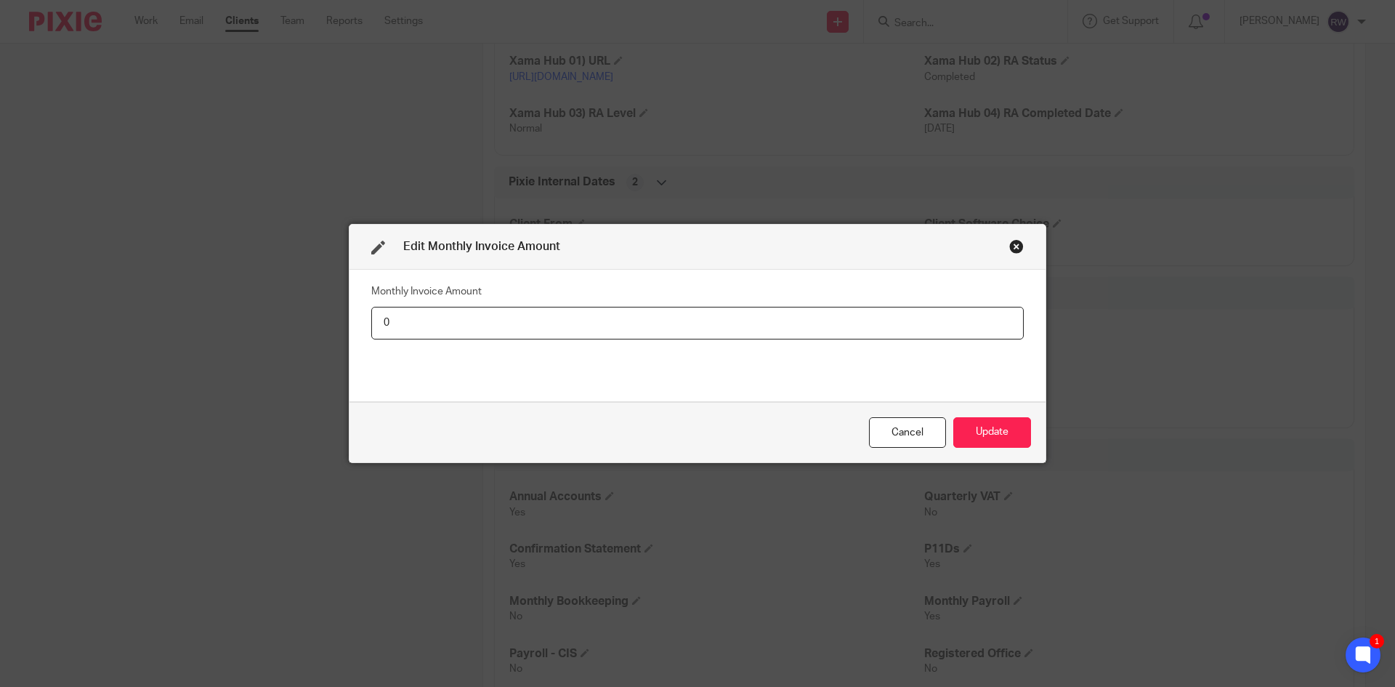
drag, startPoint x: 623, startPoint y: 320, endPoint x: 323, endPoint y: 346, distance: 301.2
click at [323, 346] on div "Edit Monthly Invoice Amount Monthly Invoice Amount 0 Cancel Update" at bounding box center [697, 343] width 1395 height 687
type input "34.50"
click at [987, 429] on button "Update" at bounding box center [992, 432] width 78 height 31
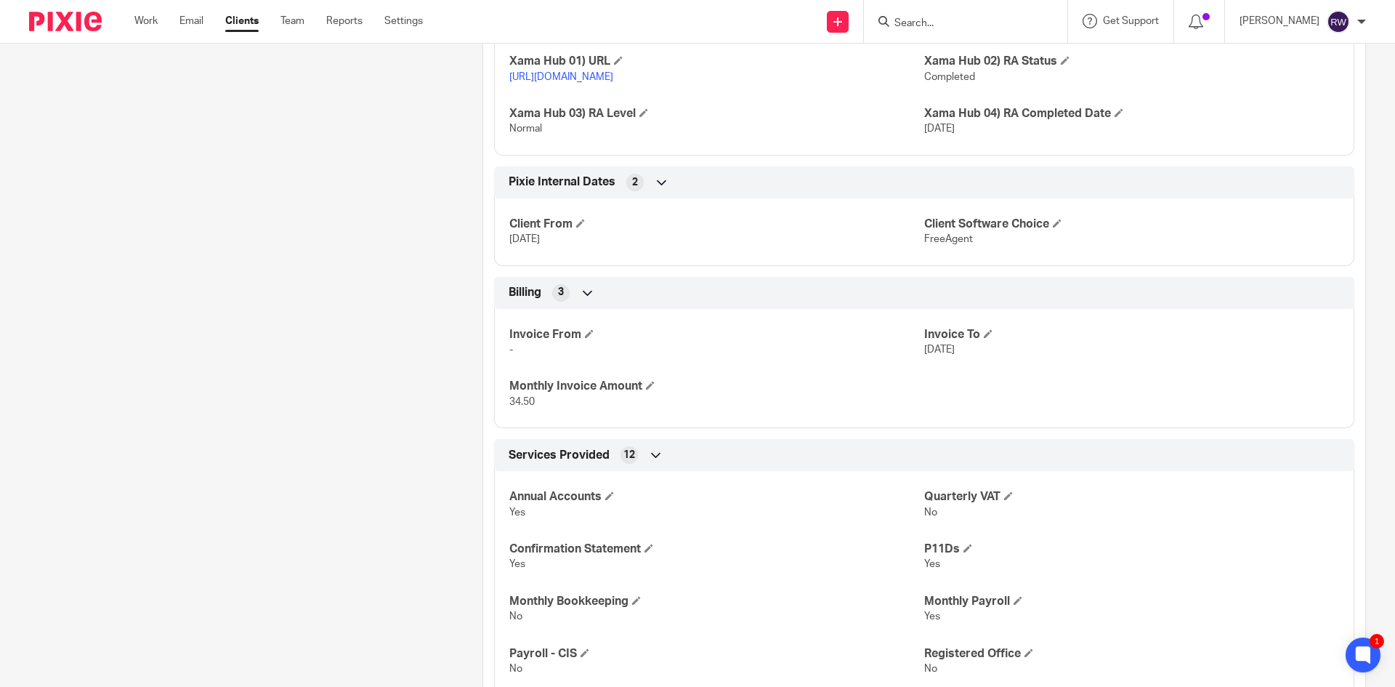
click at [928, 17] on input "Search" at bounding box center [958, 23] width 131 height 13
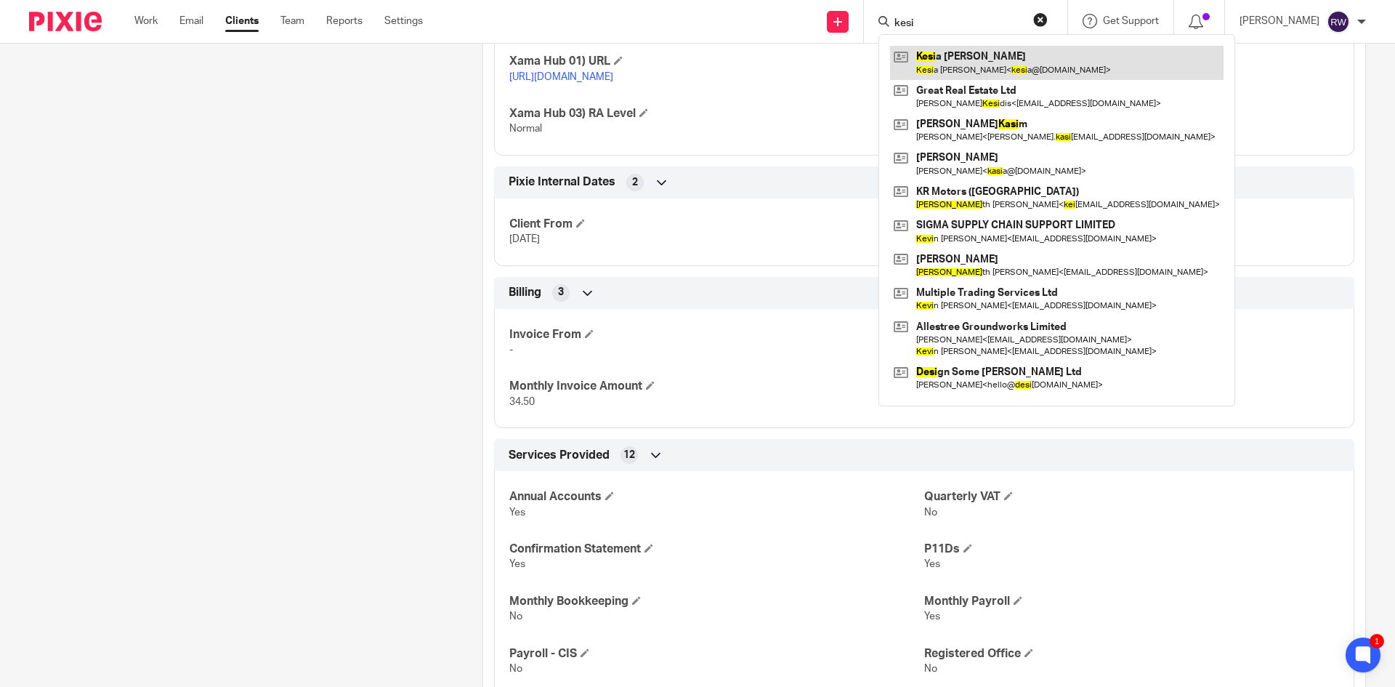
type input "kesi"
click at [1006, 58] on link at bounding box center [1056, 62] width 333 height 33
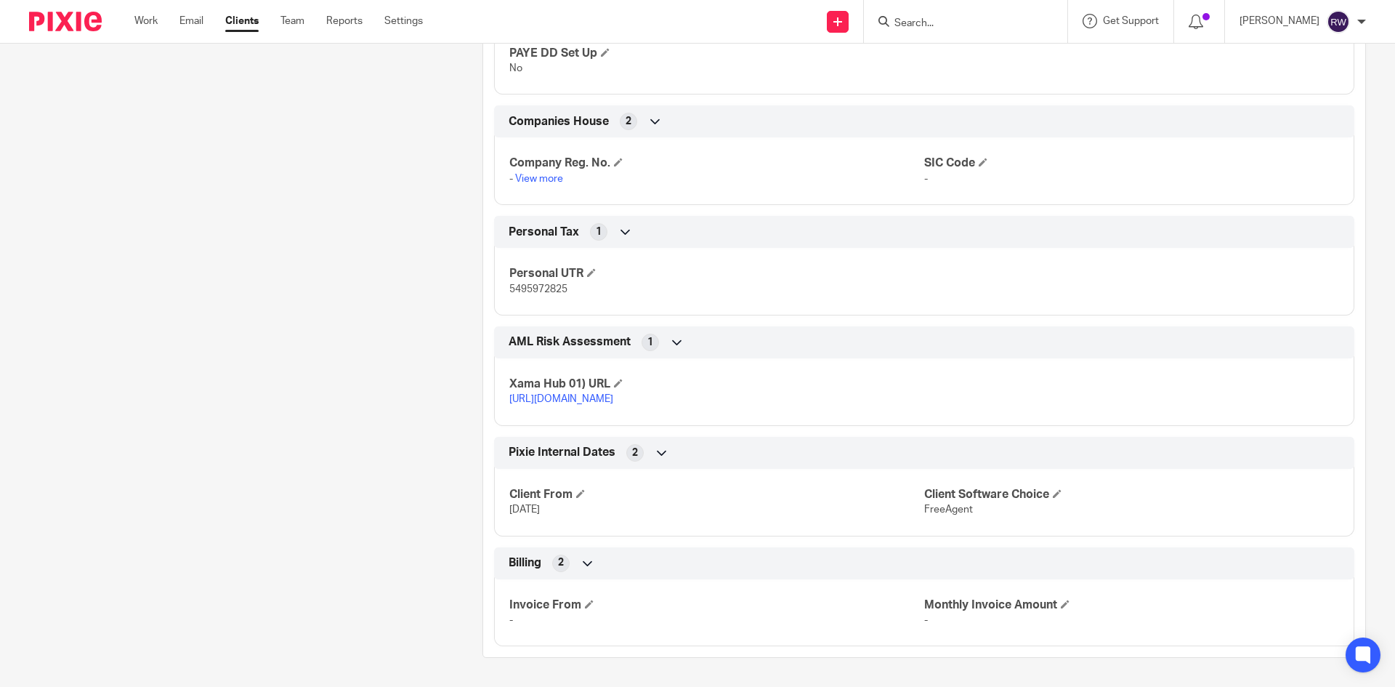
scroll to position [919, 0]
click at [1063, 602] on span at bounding box center [1065, 603] width 9 height 9
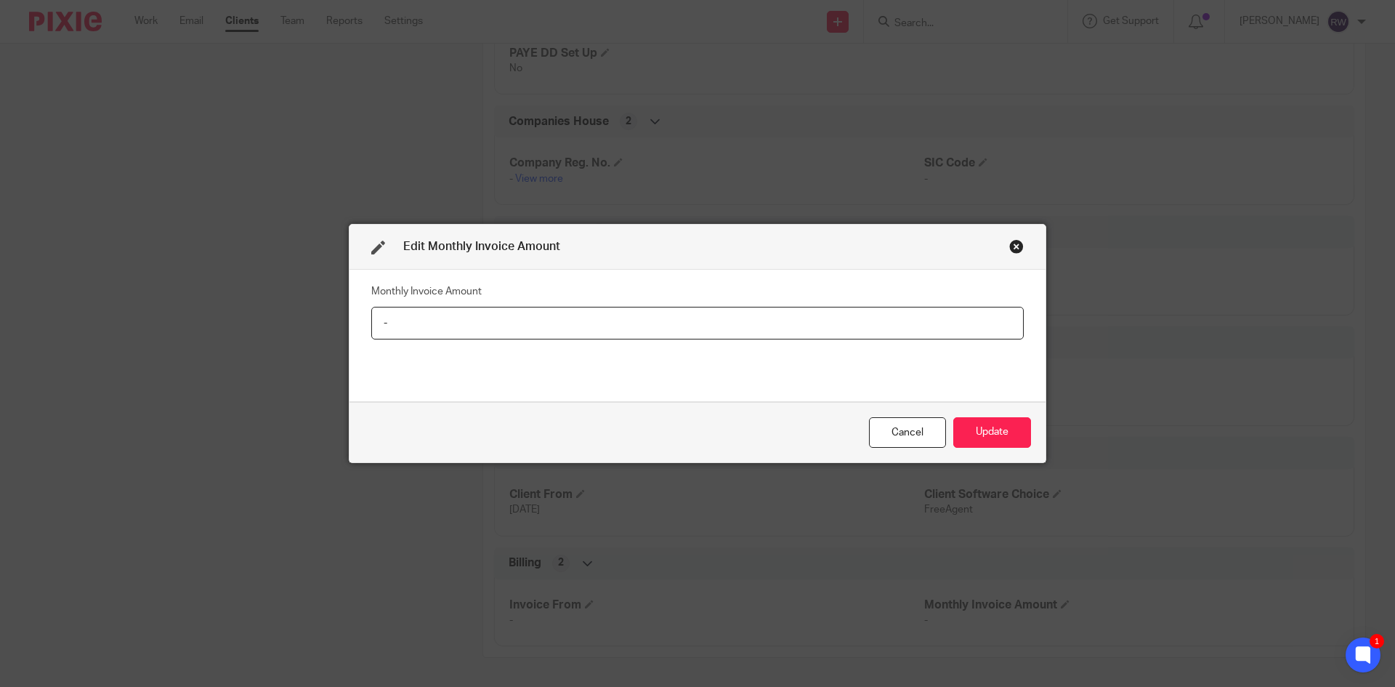
drag, startPoint x: 462, startPoint y: 325, endPoint x: 351, endPoint y: 337, distance: 111.8
click at [351, 337] on div "Monthly Invoice Amount -" at bounding box center [697, 335] width 696 height 131
type input "50"
click at [1005, 440] on button "Update" at bounding box center [992, 432] width 78 height 31
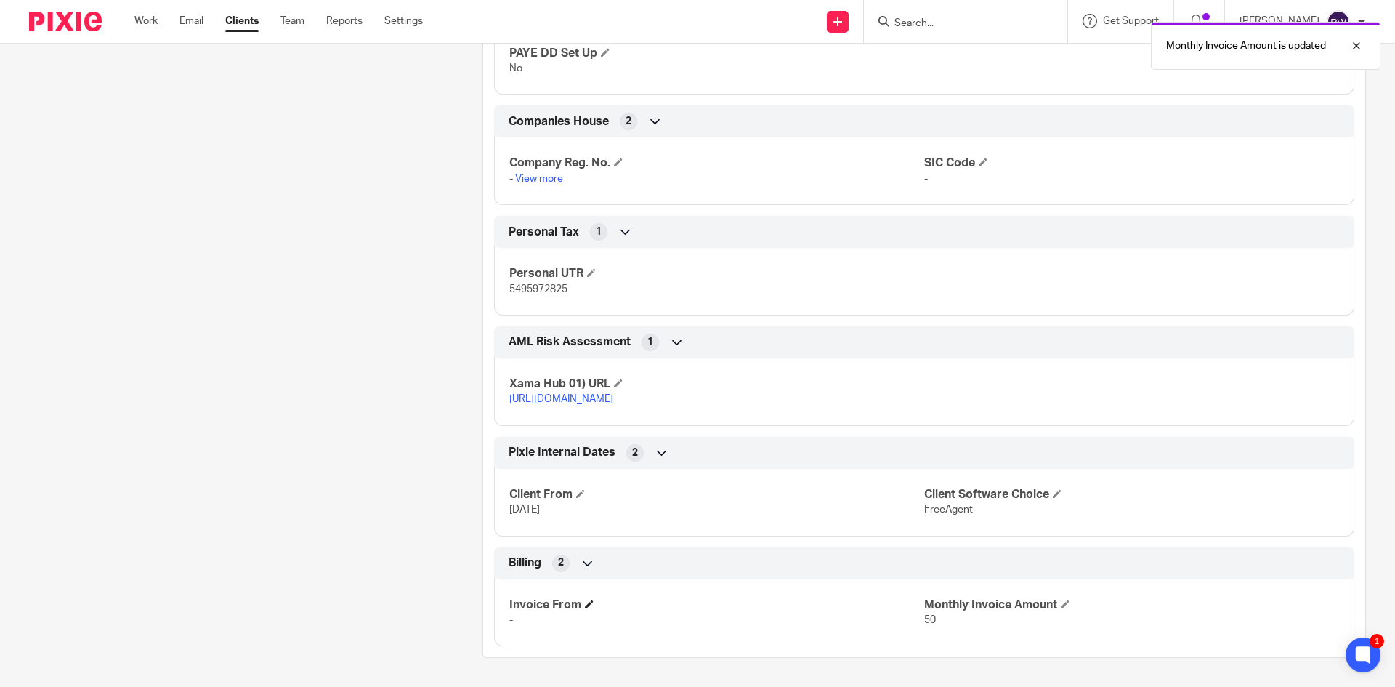
click at [580, 602] on h4 "Invoice From" at bounding box center [716, 604] width 415 height 15
click at [585, 602] on span at bounding box center [589, 603] width 9 height 9
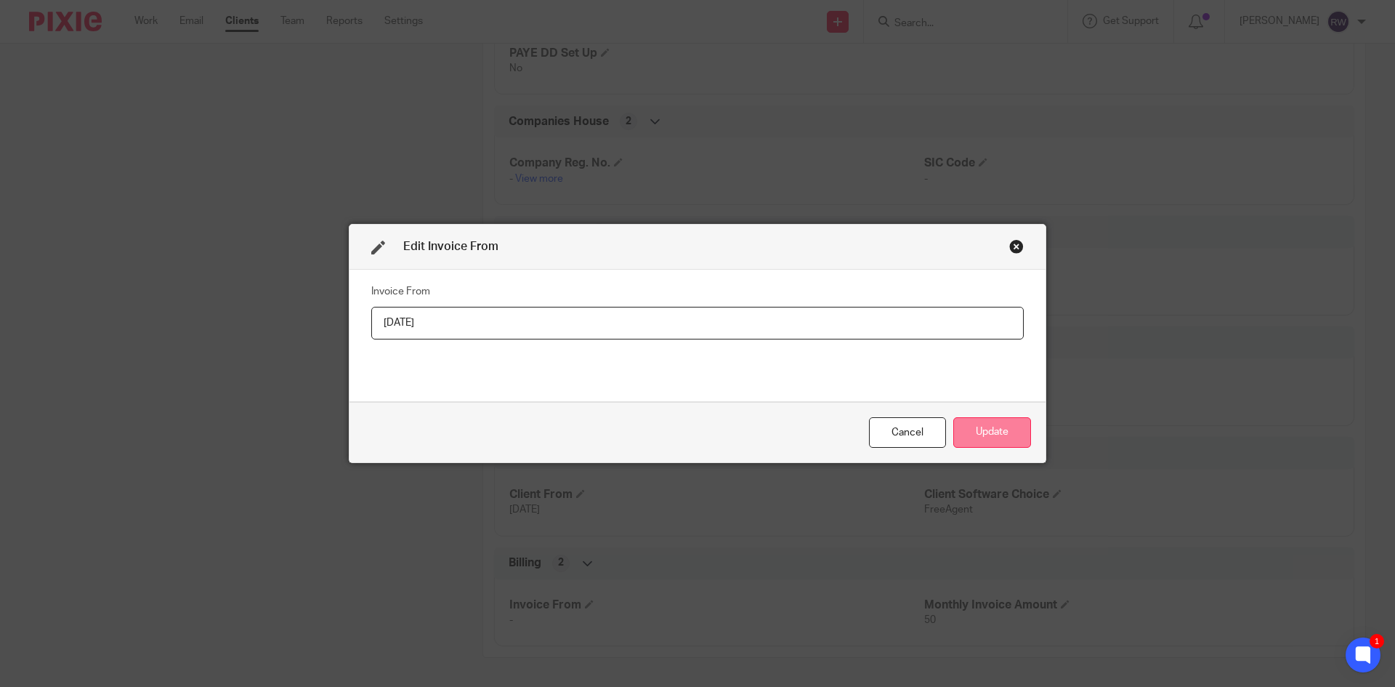
type input "[DATE]"
click at [1021, 429] on button "Update" at bounding box center [992, 432] width 78 height 31
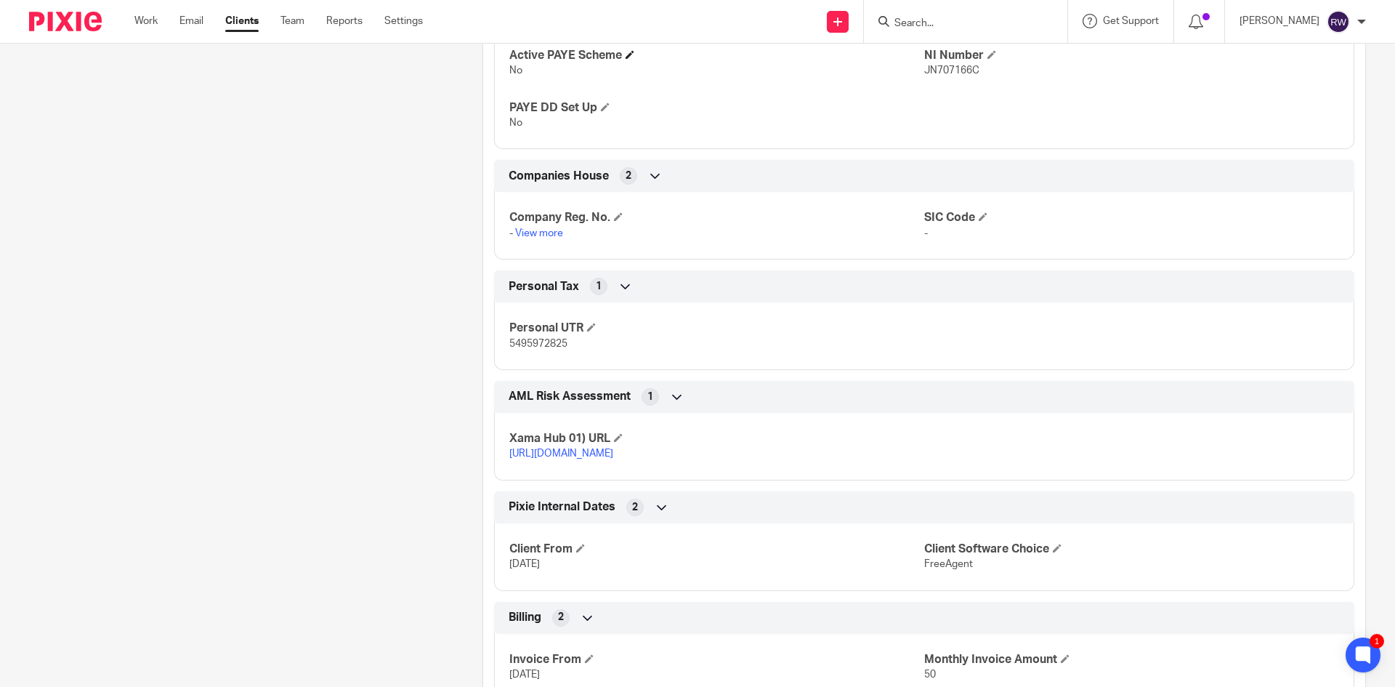
scroll to position [846, 0]
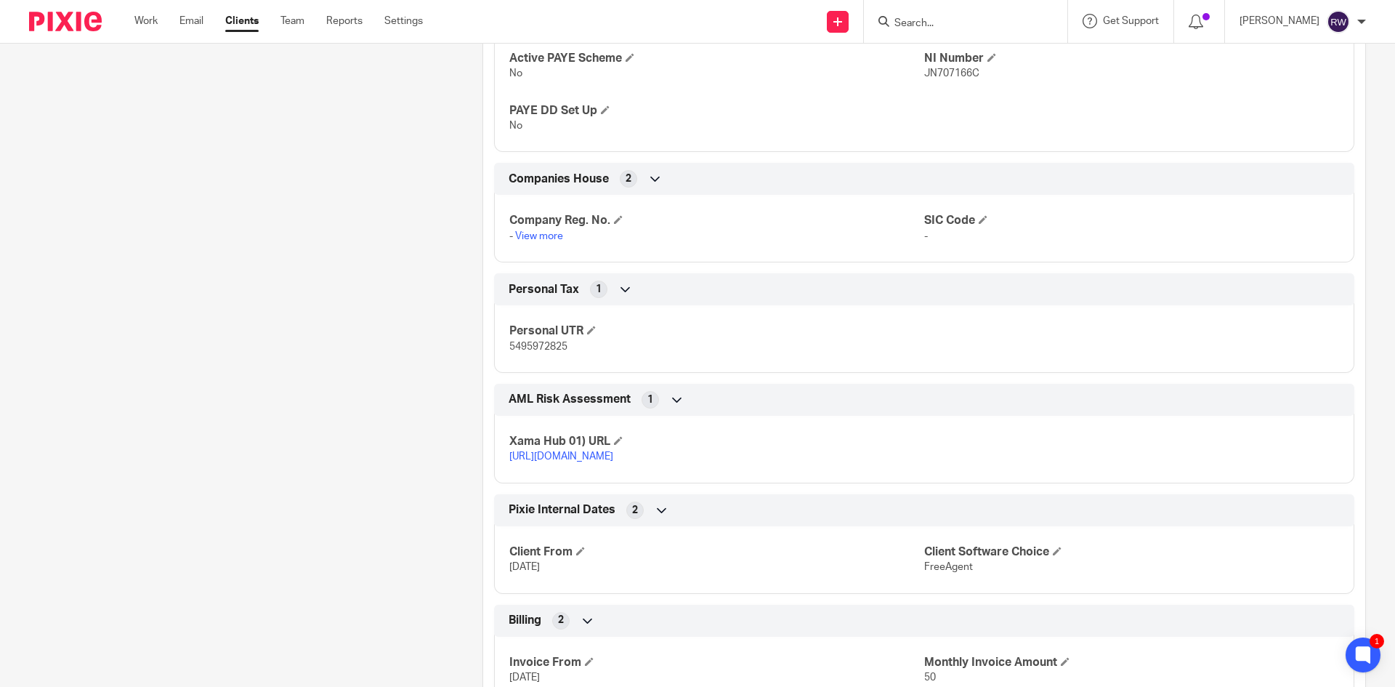
click at [932, 25] on input "Search" at bounding box center [958, 23] width 131 height 13
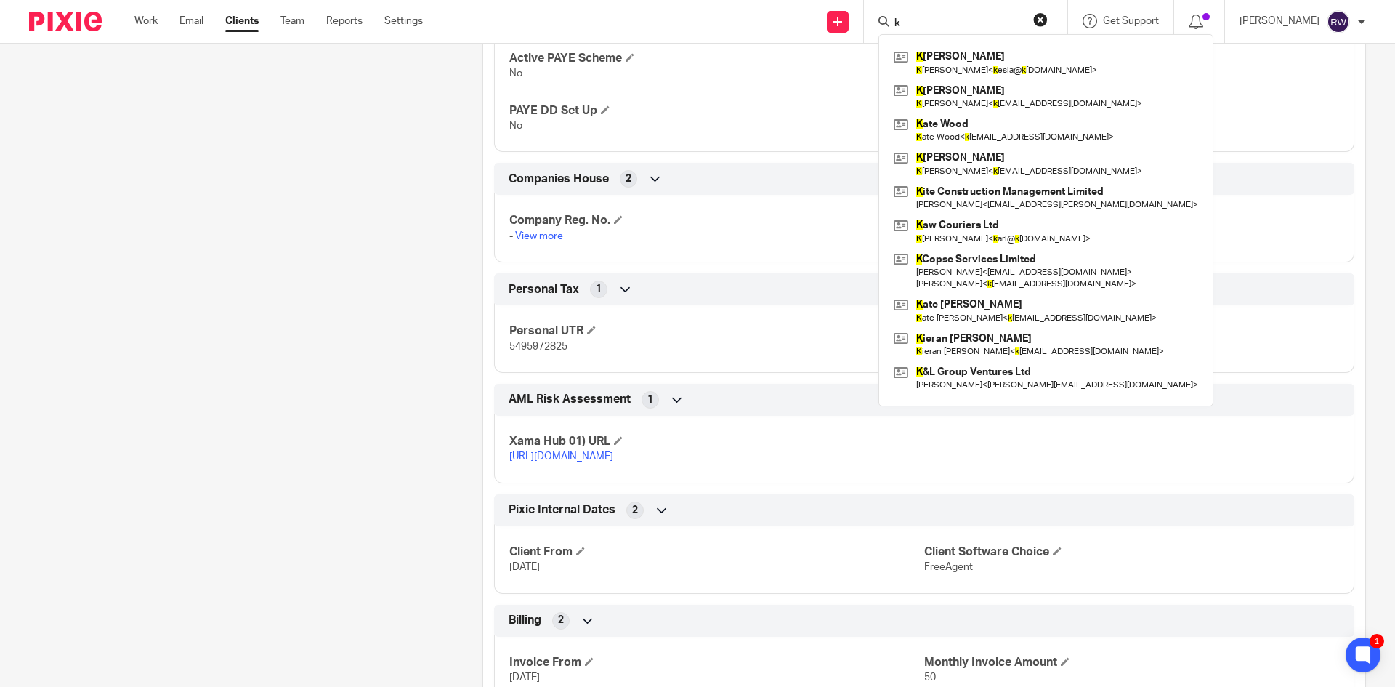
type input "k"
drag, startPoint x: 938, startPoint y: 23, endPoint x: 822, endPoint y: 15, distance: 115.8
click at [822, 15] on div "Send new email Create task Add client Request signature [PERSON_NAME] [PERSON_N…" at bounding box center [920, 21] width 950 height 43
paste input "LX FIELD SOLUTIONS LTD"
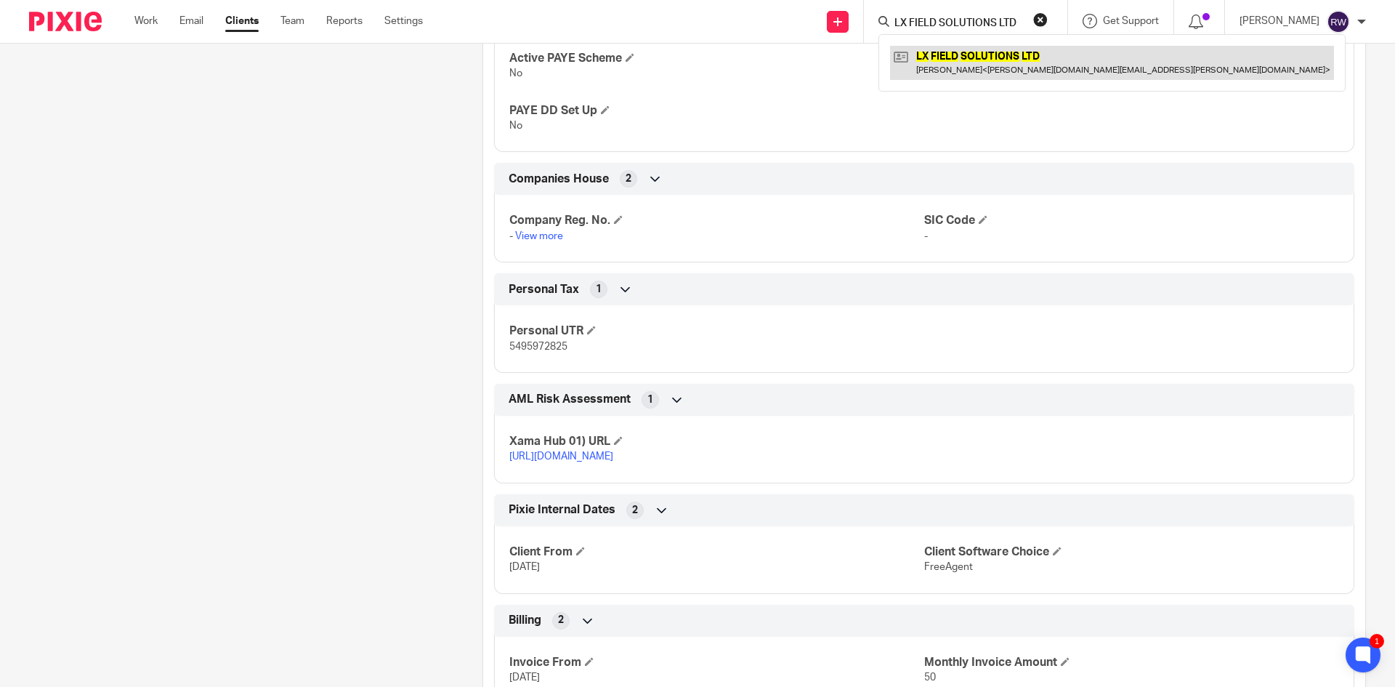
type input "LX FIELD SOLUTIONS LTD"
click at [945, 64] on link at bounding box center [1112, 62] width 444 height 33
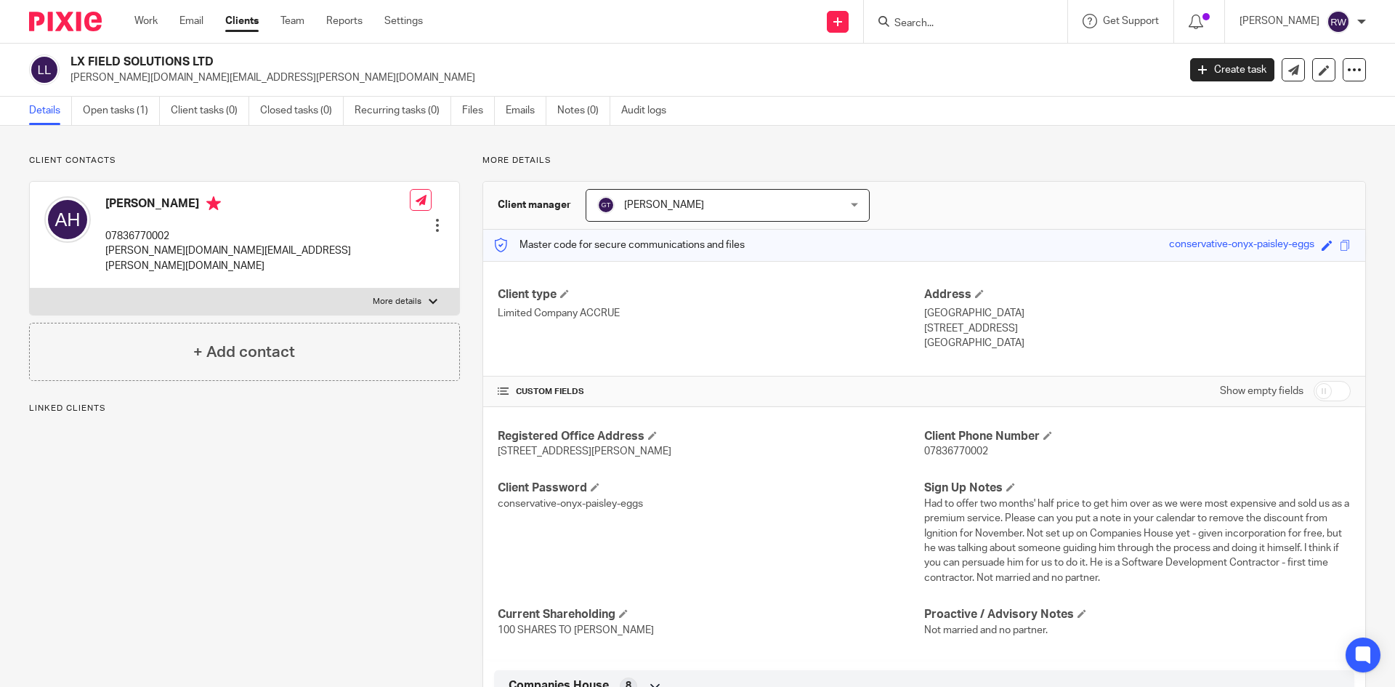
scroll to position [997, 0]
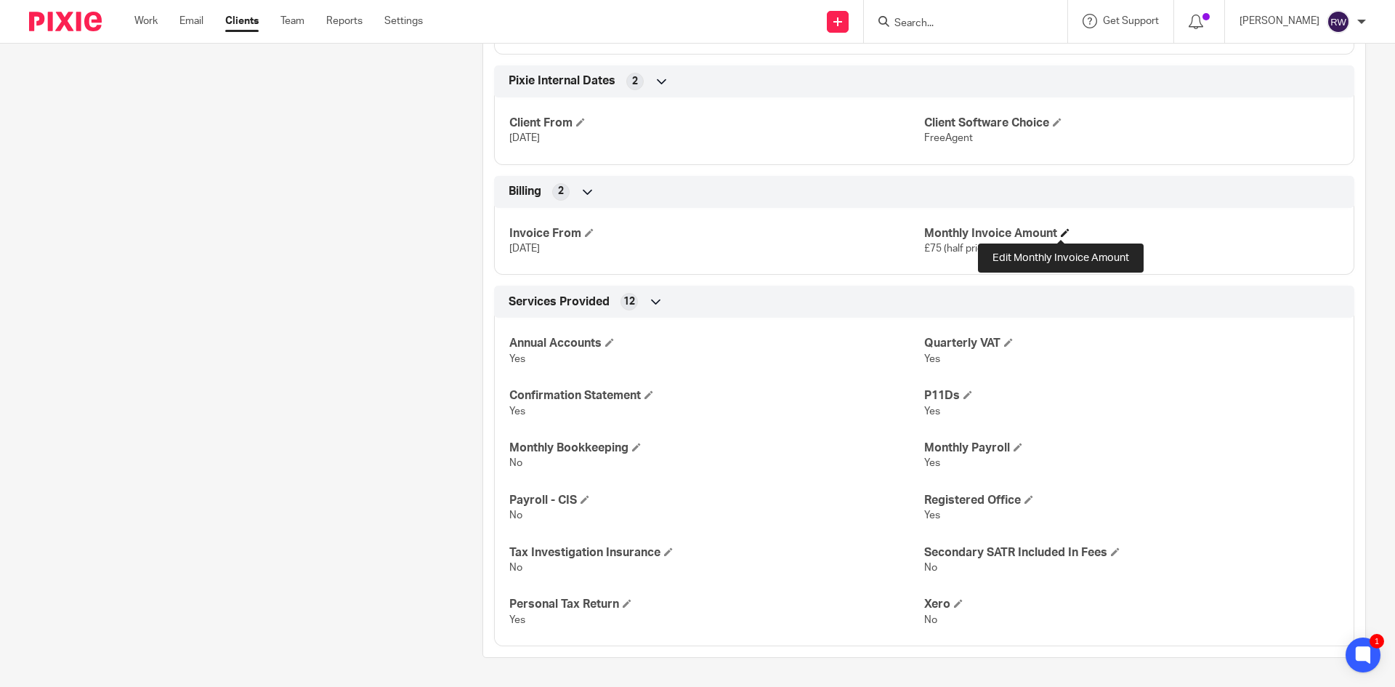
click at [1061, 232] on span at bounding box center [1065, 232] width 9 height 9
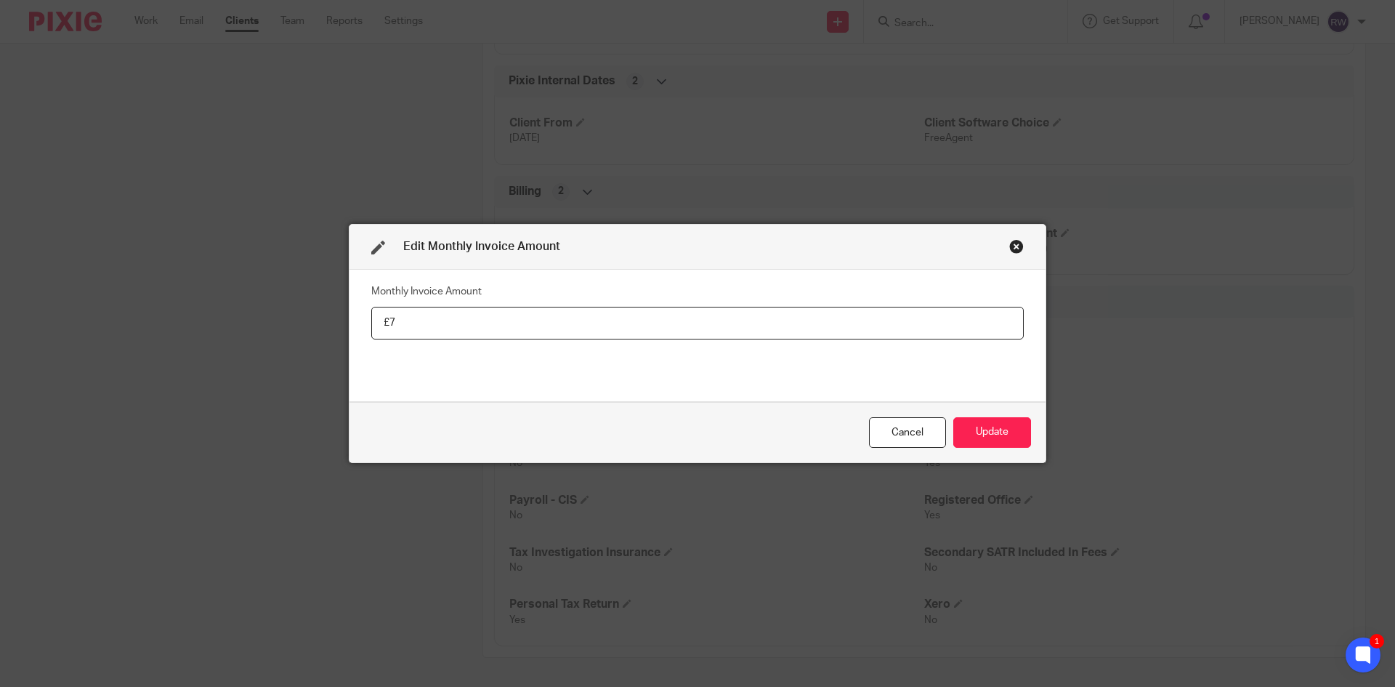
type input "£"
type input "75"
click at [998, 447] on button "Update" at bounding box center [992, 432] width 78 height 31
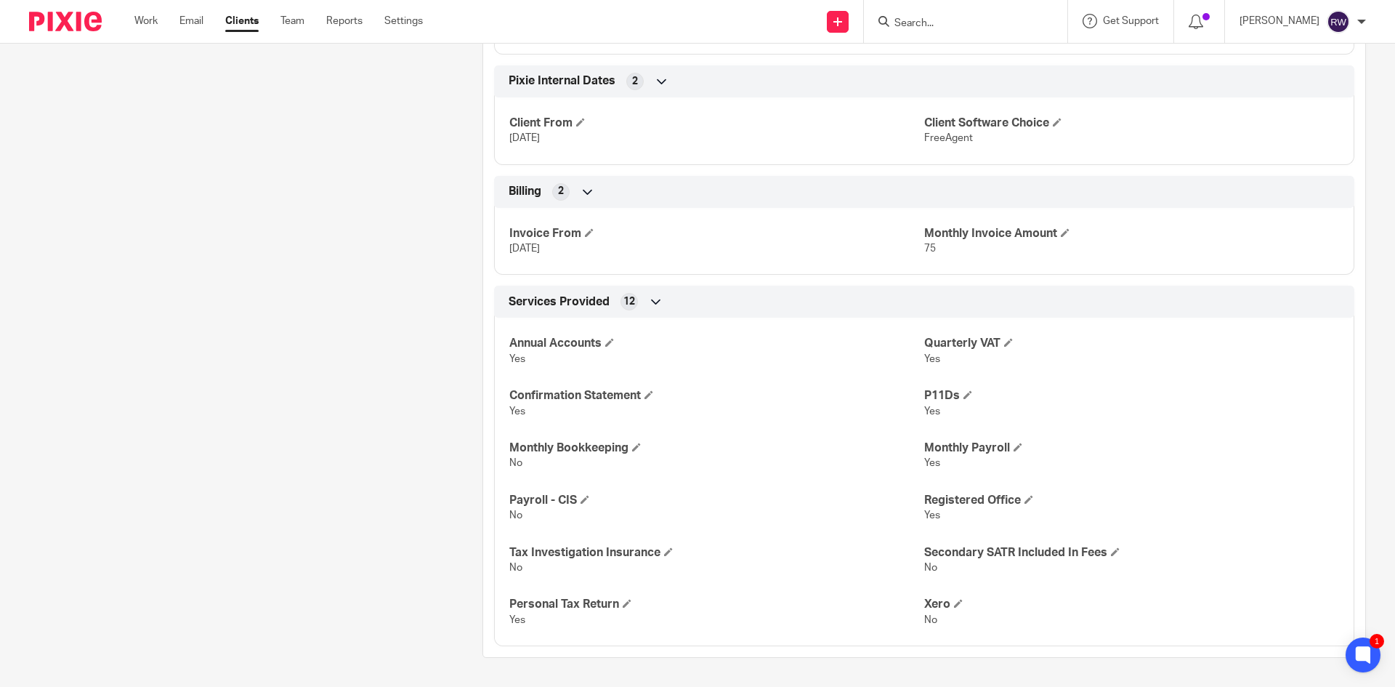
click at [966, 21] on input "Search" at bounding box center [958, 23] width 131 height 13
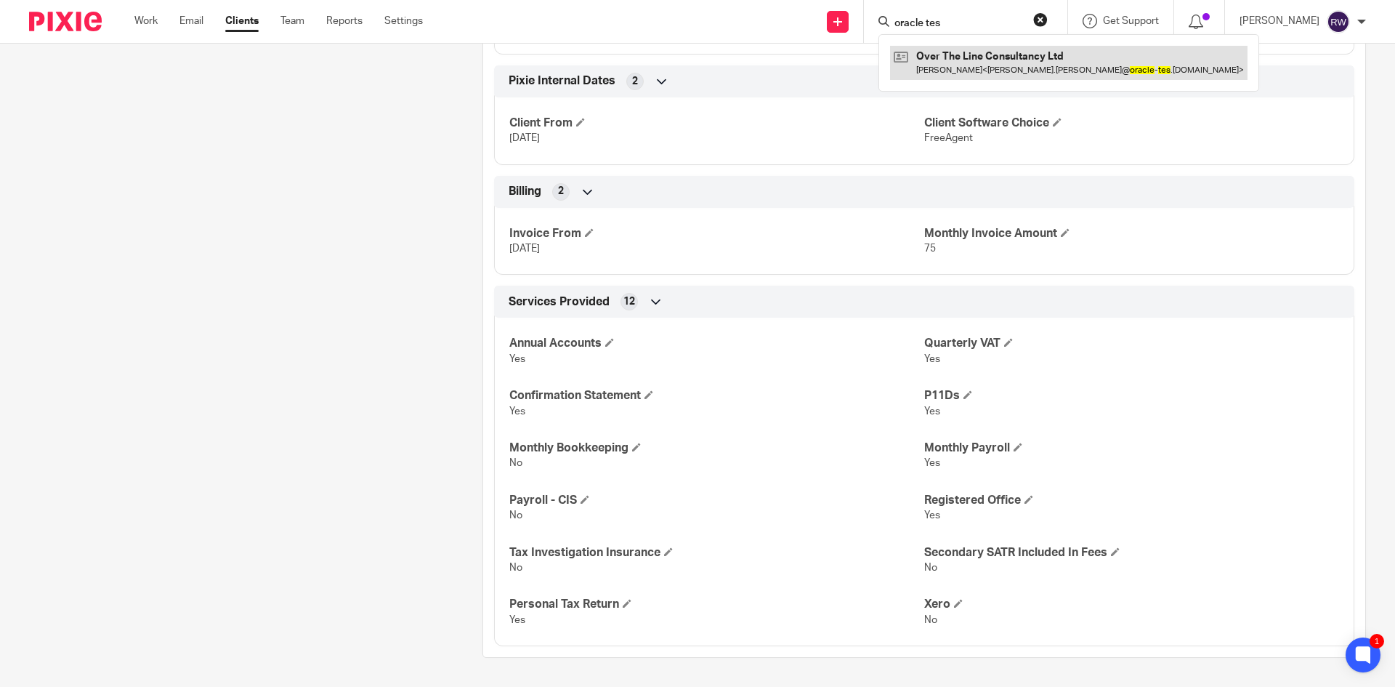
type input "oracle tes"
click at [1001, 57] on link at bounding box center [1068, 62] width 357 height 33
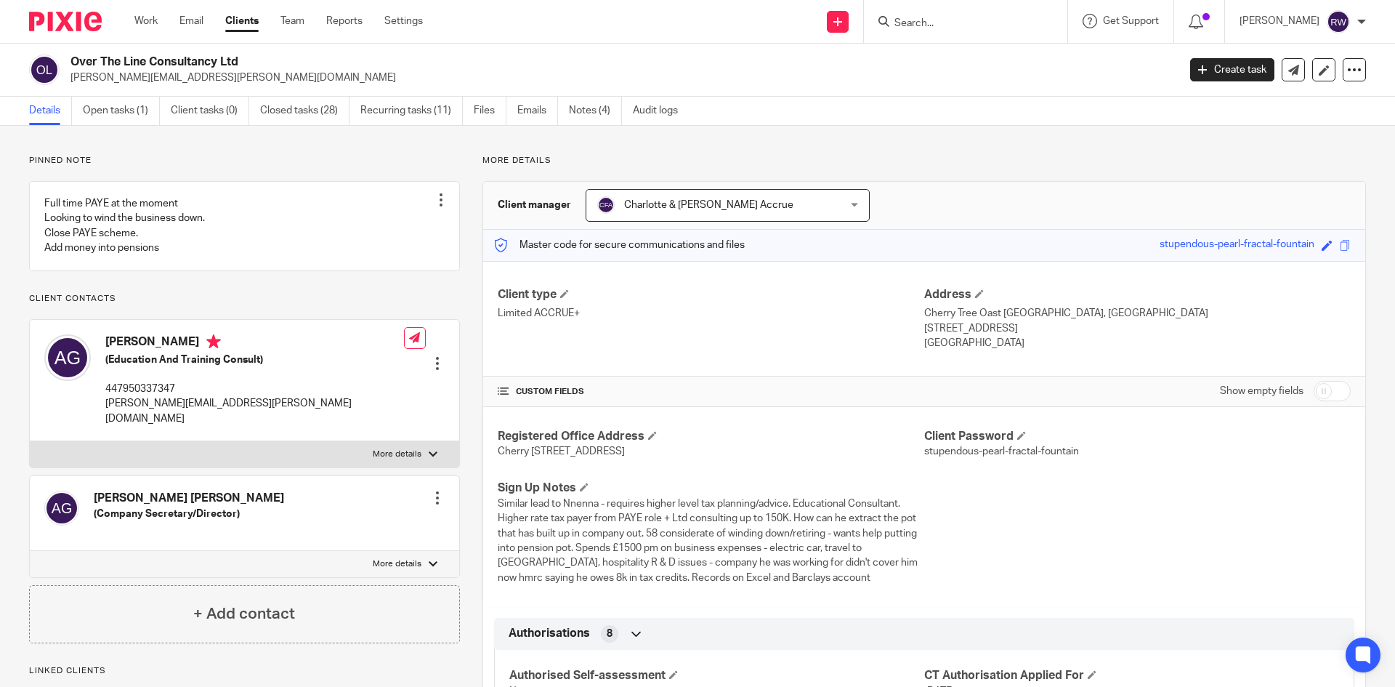
drag, startPoint x: 242, startPoint y: 60, endPoint x: 75, endPoint y: 55, distance: 167.2
click at [75, 55] on h2 "Over The Line Consultancy Ltd" at bounding box center [509, 61] width 878 height 15
copy h2 "Over The Line Consultancy Ltd"
click at [938, 26] on input "Search" at bounding box center [958, 23] width 131 height 13
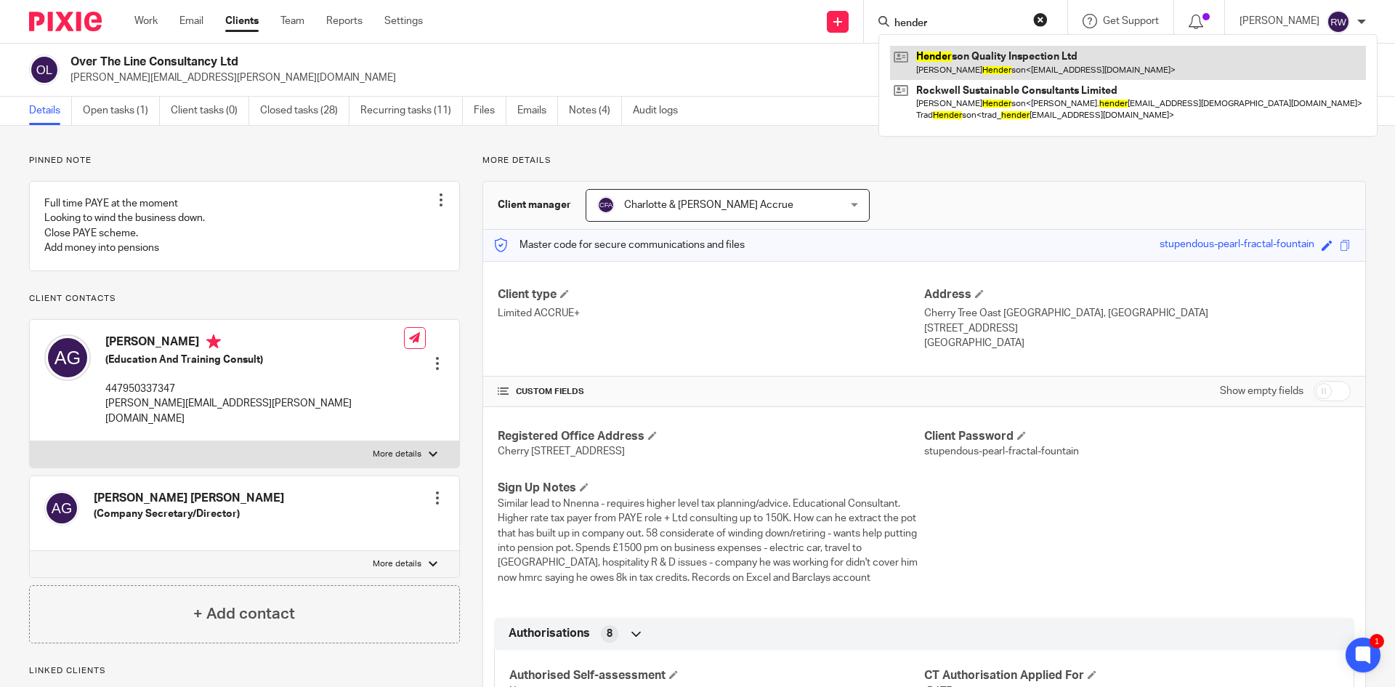
type input "hender"
click at [954, 51] on link at bounding box center [1128, 62] width 476 height 33
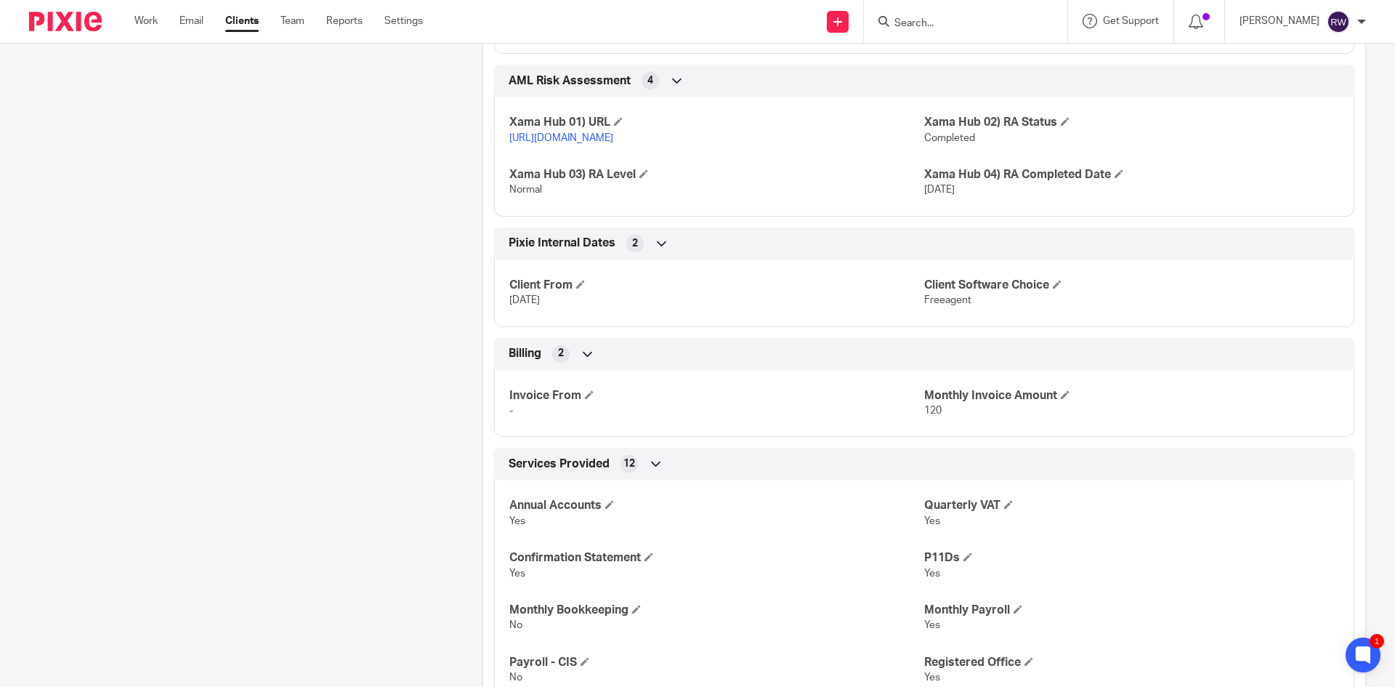
scroll to position [1962, 0]
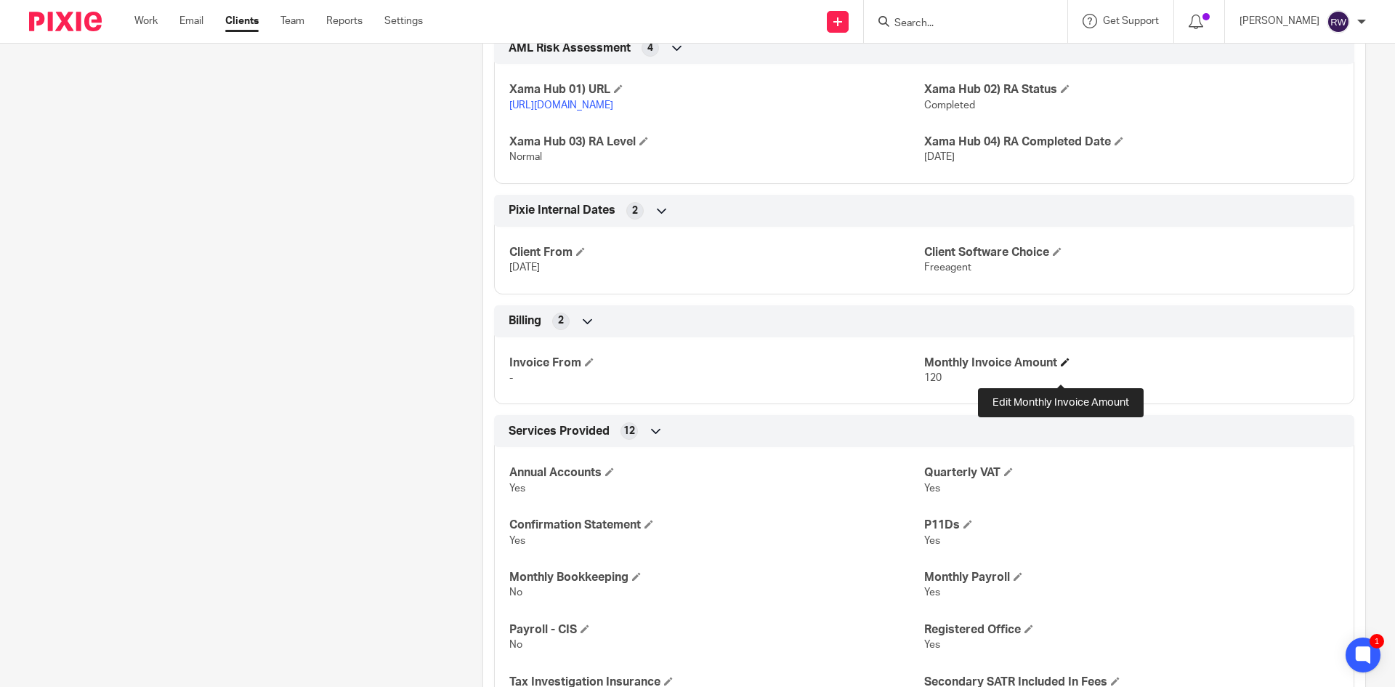
click at [1061, 366] on span at bounding box center [1065, 361] width 9 height 9
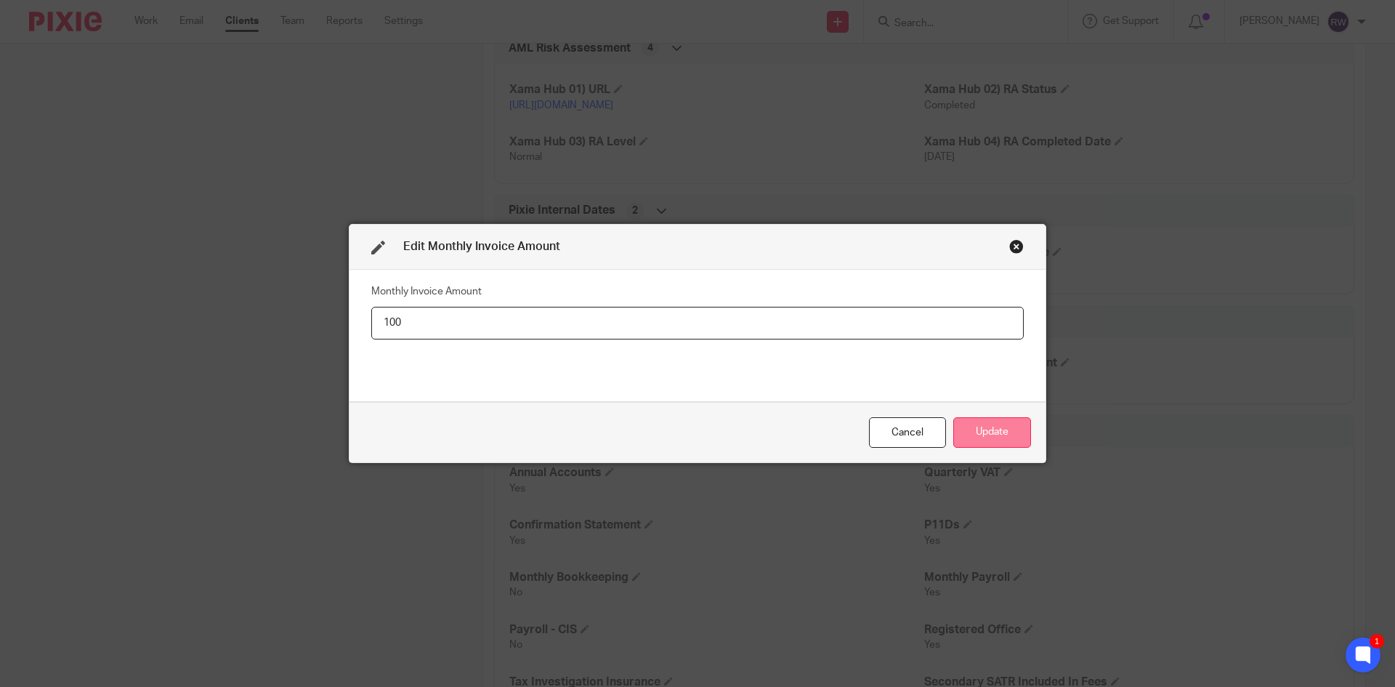
type input "100"
click at [1000, 419] on button "Update" at bounding box center [992, 432] width 78 height 31
